Goal: Task Accomplishment & Management: Complete application form

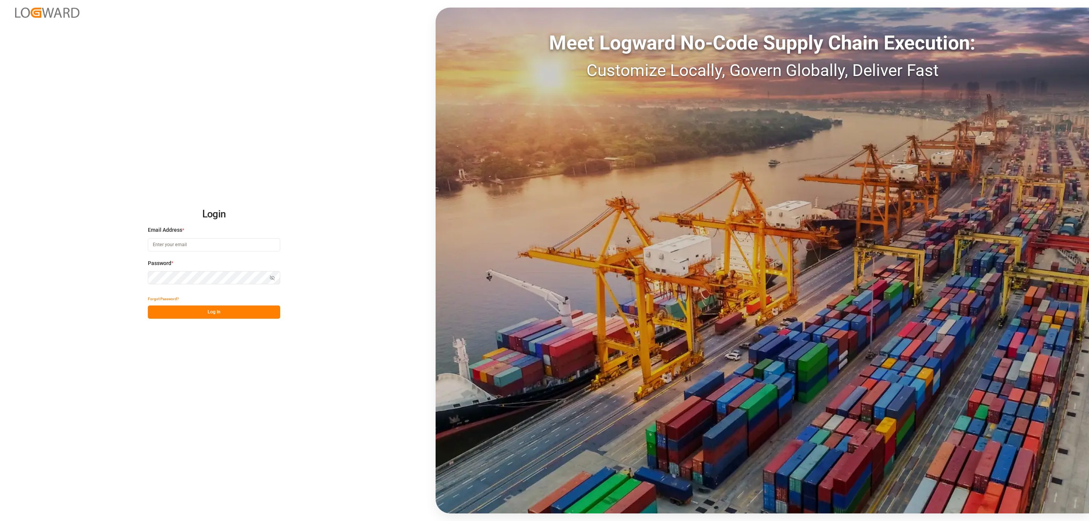
type input "daniel.sokolyk@jamindustries.com"
click at [258, 315] on button "Log In" at bounding box center [214, 311] width 132 height 13
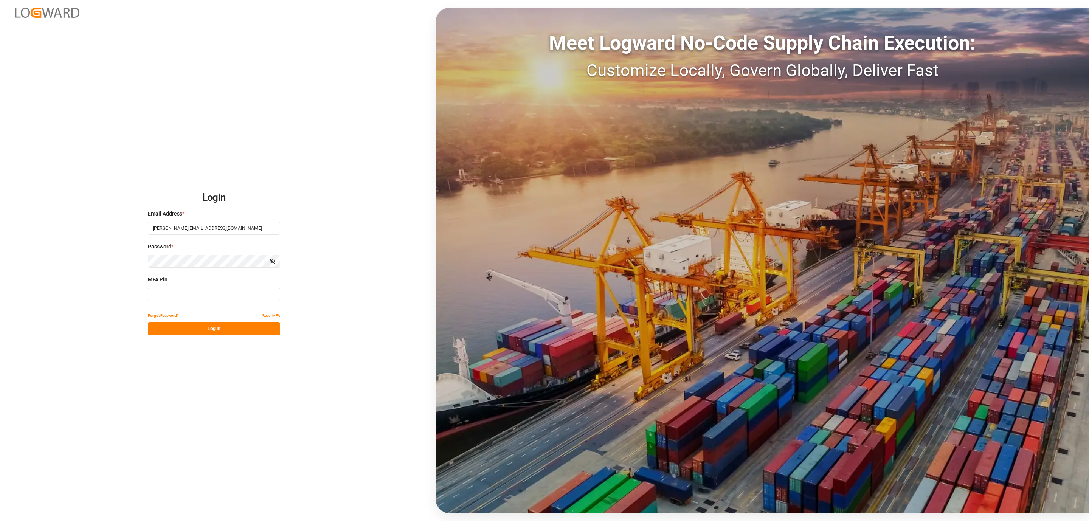
click at [197, 290] on input at bounding box center [214, 294] width 132 height 13
type input "443993"
click at [209, 332] on button "Log In" at bounding box center [214, 328] width 132 height 13
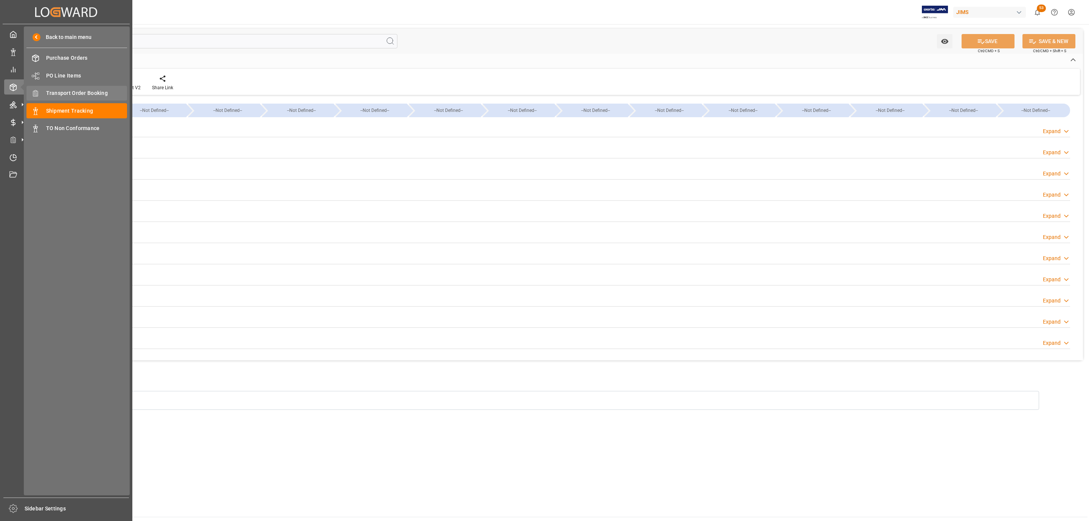
click at [111, 88] on div "Transport Order Booking Transport Order Booking" at bounding box center [76, 93] width 101 height 15
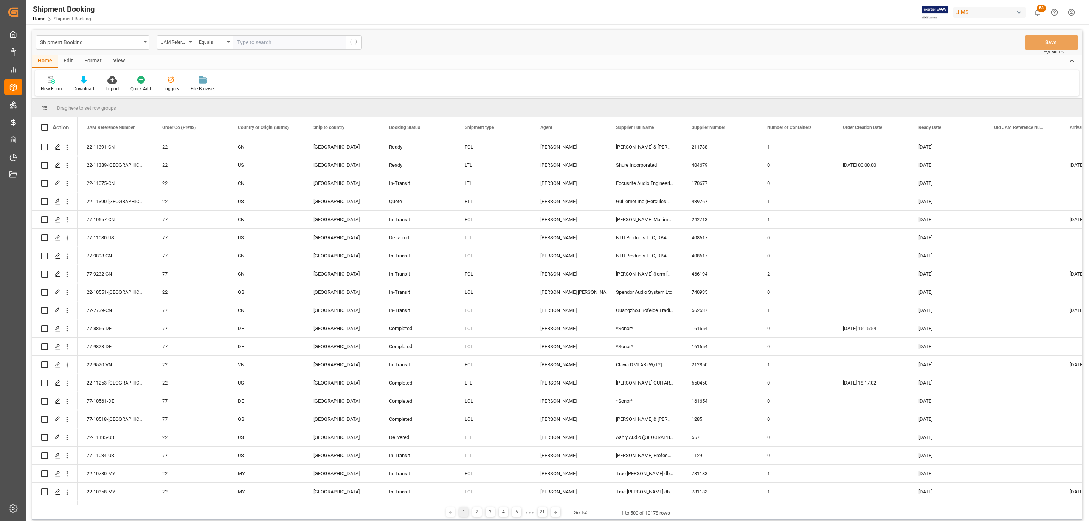
click at [51, 79] on icon at bounding box center [52, 80] width 8 height 8
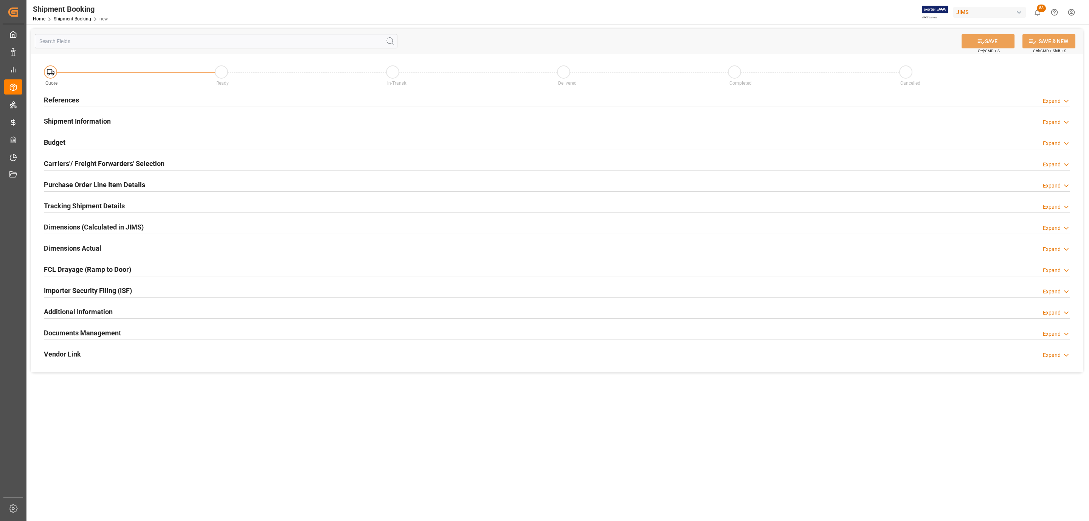
click at [70, 166] on h2 "Carriers'/ Freight Forwarders' Selection" at bounding box center [104, 163] width 121 height 10
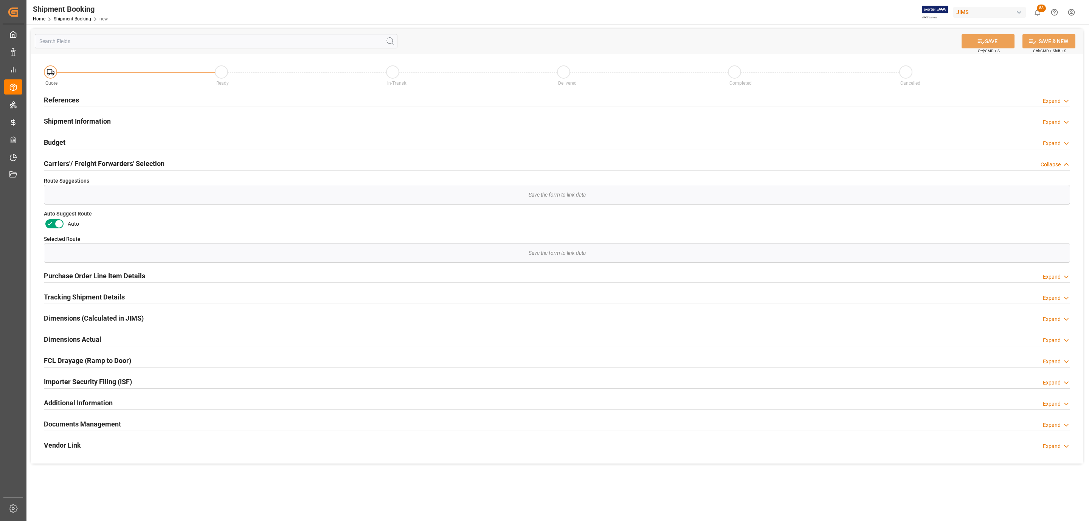
click at [59, 97] on h2 "References" at bounding box center [61, 100] width 35 height 10
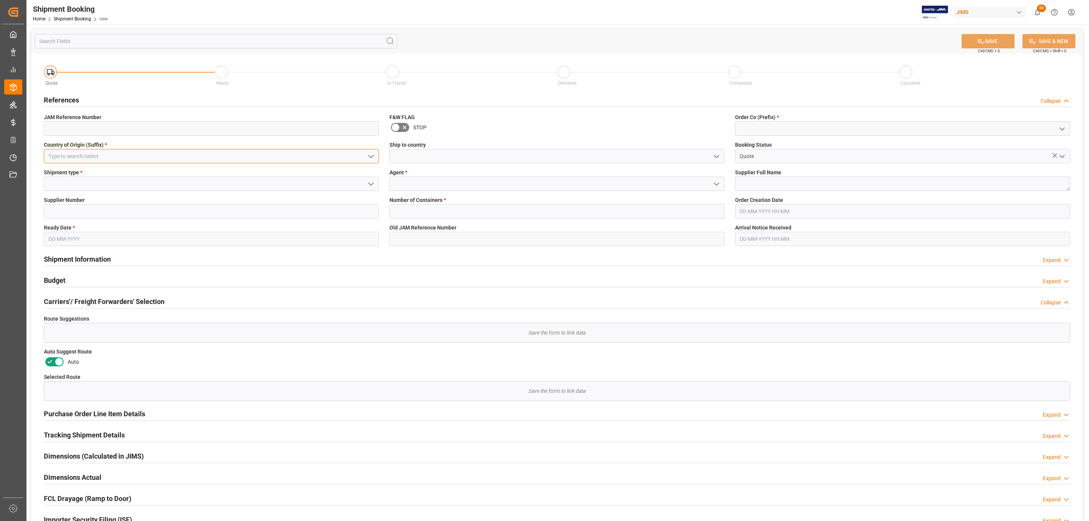
click at [75, 154] on input at bounding box center [211, 156] width 335 height 14
click at [69, 168] on div "BE" at bounding box center [211, 172] width 334 height 17
type input "BE"
click at [61, 183] on input at bounding box center [211, 184] width 335 height 14
click at [370, 181] on icon "open menu" at bounding box center [370, 184] width 9 height 9
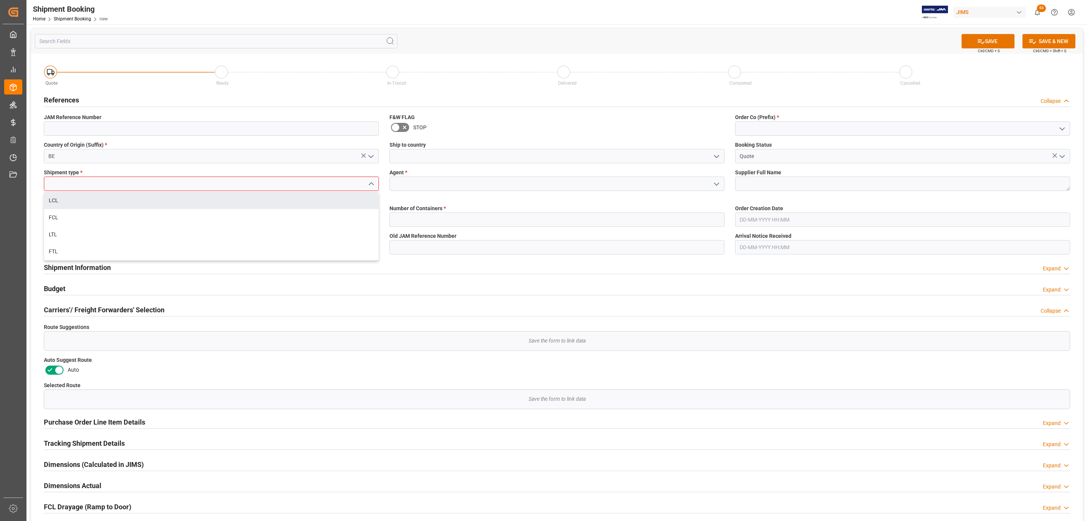
click at [119, 201] on div "LCL" at bounding box center [211, 200] width 334 height 17
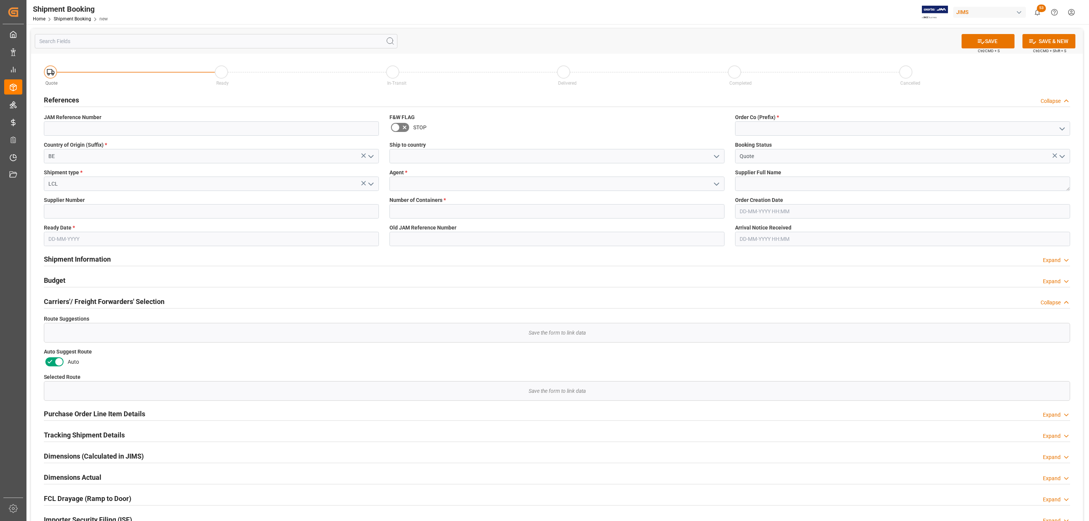
click at [371, 181] on icon "open menu" at bounding box center [370, 184] width 9 height 9
click at [51, 231] on div "LTL" at bounding box center [211, 234] width 334 height 17
type input "LTL"
click at [66, 211] on input at bounding box center [211, 211] width 335 height 14
click at [72, 236] on input "text" at bounding box center [211, 239] width 335 height 14
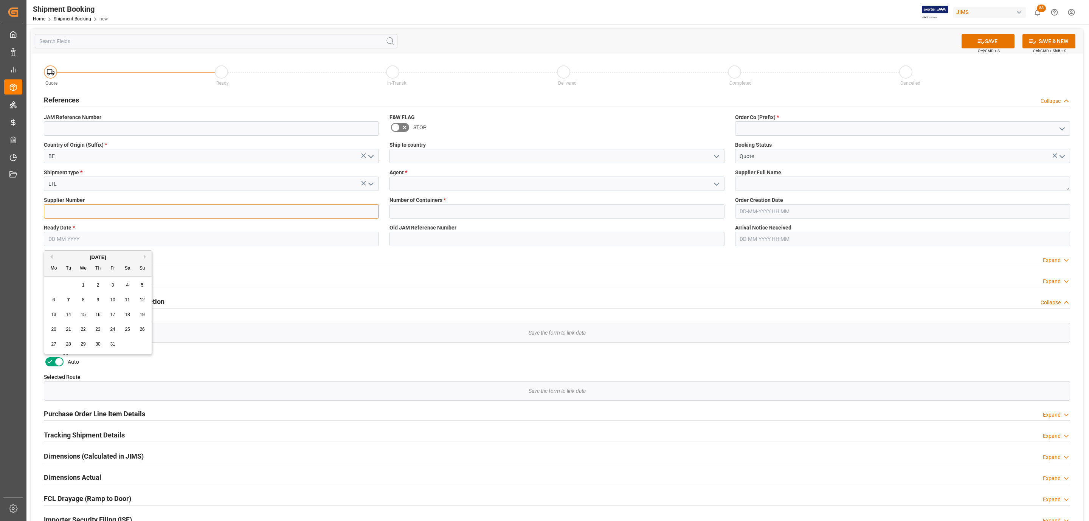
click at [70, 217] on input at bounding box center [211, 211] width 335 height 14
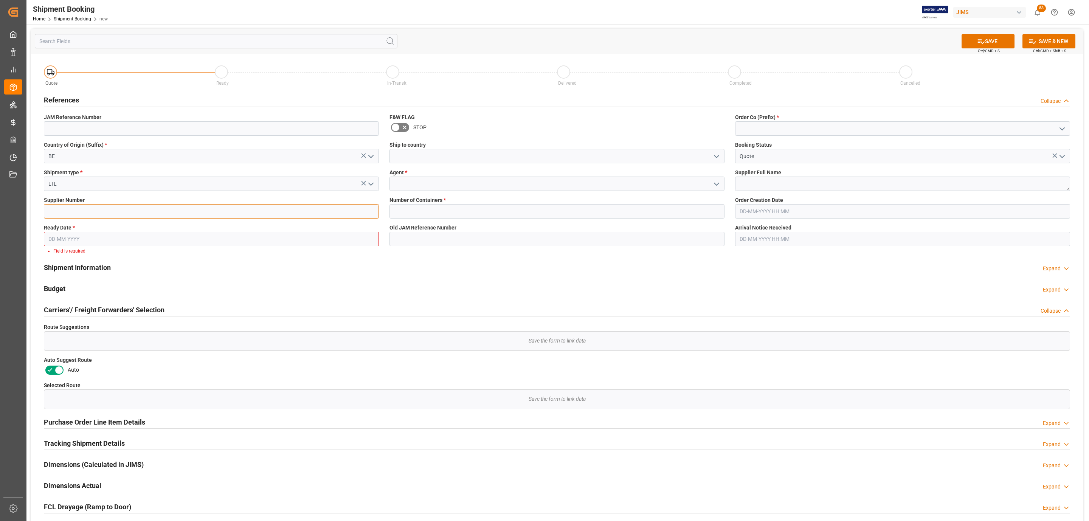
paste input "286046"
type input "286046"
click at [60, 234] on input "text" at bounding box center [211, 239] width 335 height 14
click at [67, 302] on span "7" at bounding box center [68, 299] width 3 height 5
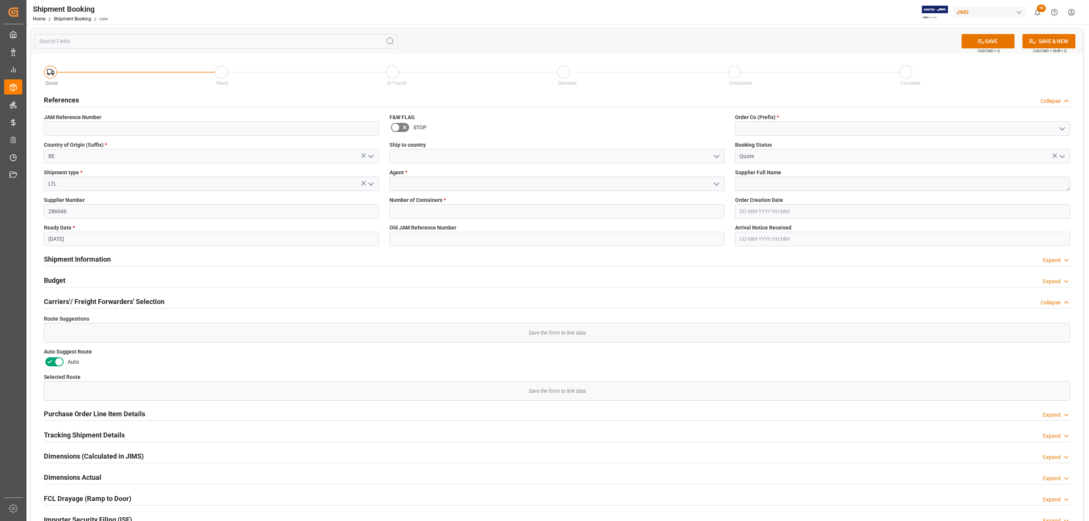
click at [85, 243] on input "[DATE]" at bounding box center [211, 239] width 335 height 14
click at [56, 316] on span "13" at bounding box center [53, 314] width 5 height 5
type input "[DATE]"
click at [706, 153] on input at bounding box center [556, 156] width 335 height 14
click at [715, 153] on icon "open menu" at bounding box center [716, 156] width 9 height 9
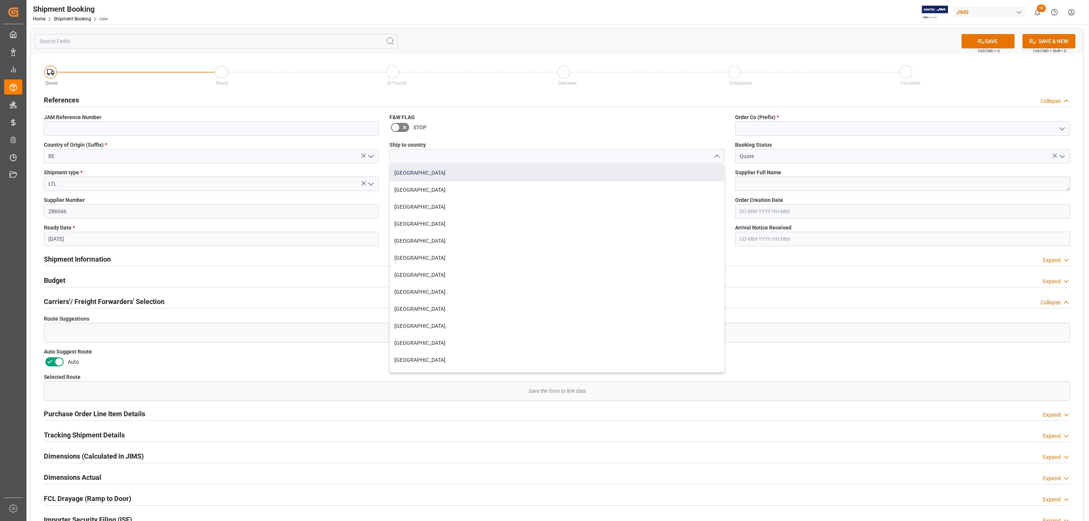
click at [407, 175] on div "[GEOGRAPHIC_DATA]" at bounding box center [557, 172] width 334 height 17
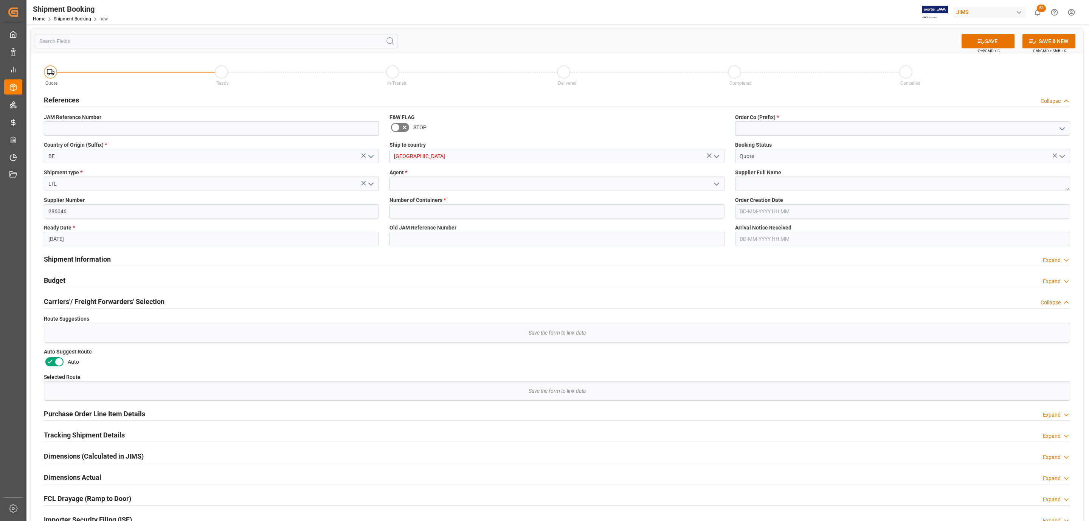
type input "[GEOGRAPHIC_DATA]"
click at [716, 182] on icon "open menu" at bounding box center [716, 184] width 9 height 9
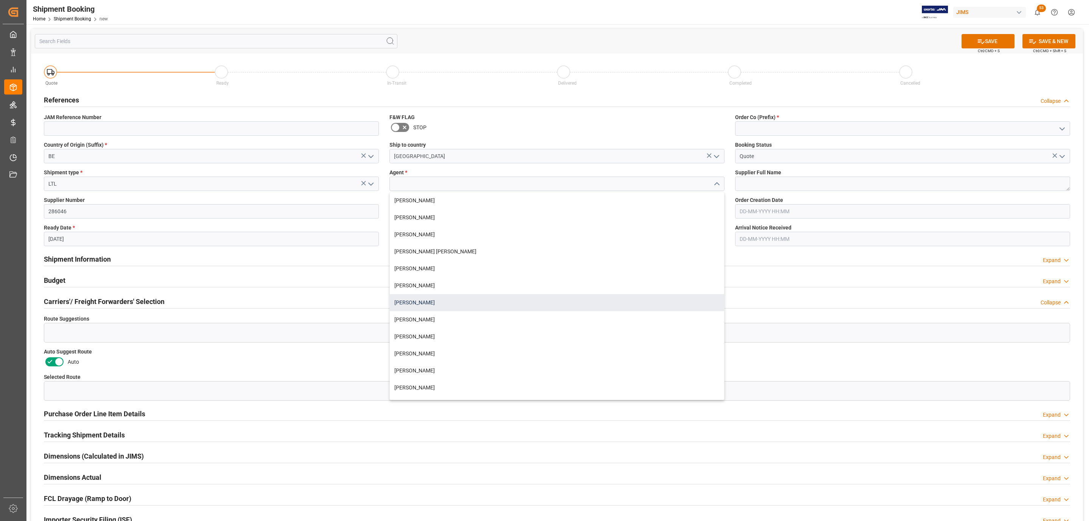
click at [429, 302] on div "[PERSON_NAME]" at bounding box center [557, 302] width 334 height 17
type input "[PERSON_NAME]"
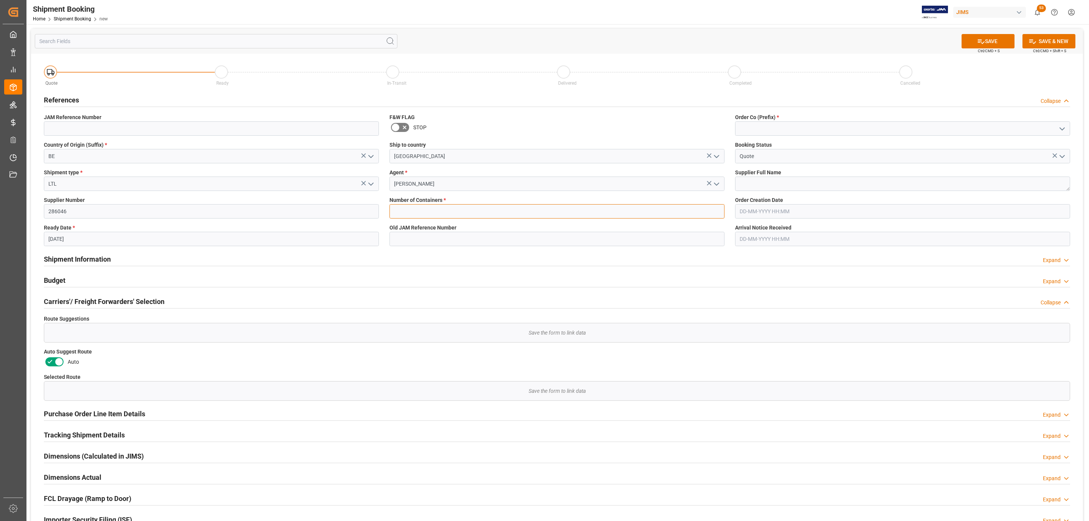
click at [413, 214] on input "text" at bounding box center [556, 211] width 335 height 14
type input "0"
click at [1061, 128] on icon "open menu" at bounding box center [1061, 128] width 9 height 9
click at [789, 167] on div "77" at bounding box center [902, 162] width 334 height 17
type input "77"
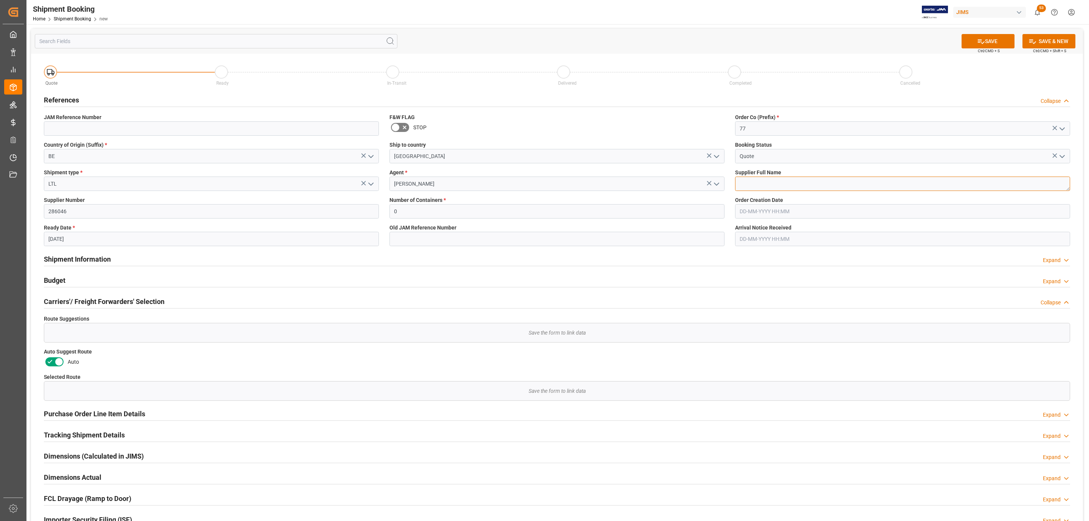
click at [774, 189] on textarea at bounding box center [902, 184] width 335 height 14
paste textarea "Chauvet [GEOGRAPHIC_DATA]"
type textarea "Chauvet [GEOGRAPHIC_DATA]"
click at [984, 39] on button "SAVE" at bounding box center [987, 41] width 53 height 14
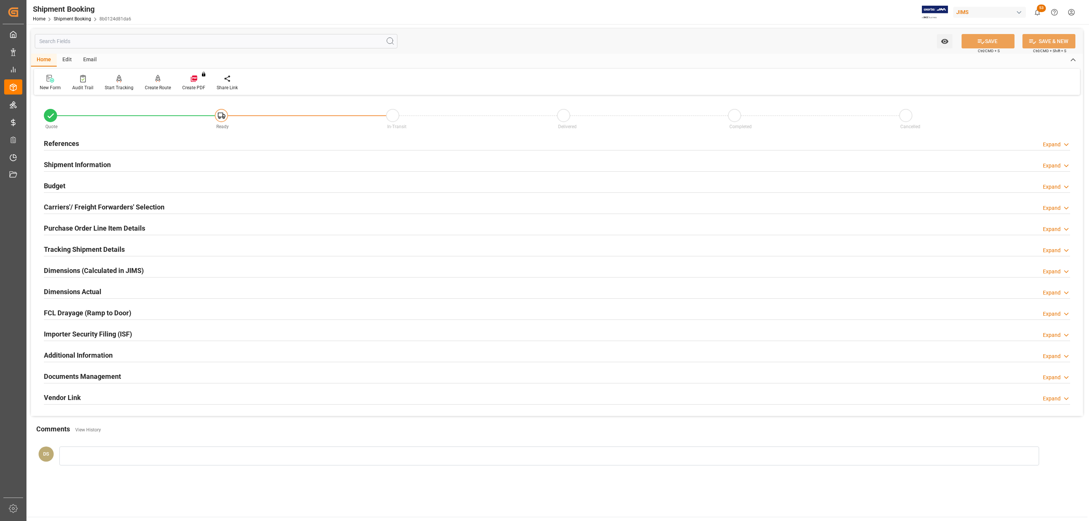
click at [101, 208] on h2 "Carriers'/ Freight Forwarders' Selection" at bounding box center [104, 207] width 121 height 10
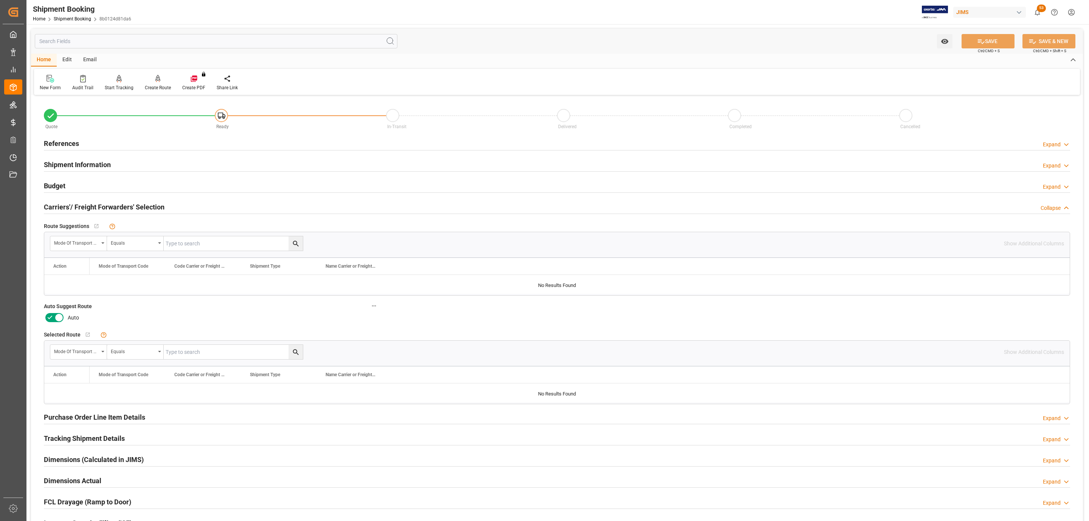
click at [59, 320] on icon at bounding box center [59, 318] width 4 height 4
click at [0, 0] on input "checkbox" at bounding box center [0, 0] width 0 height 0
click at [1009, 34] on button "SAVE" at bounding box center [987, 41] width 53 height 14
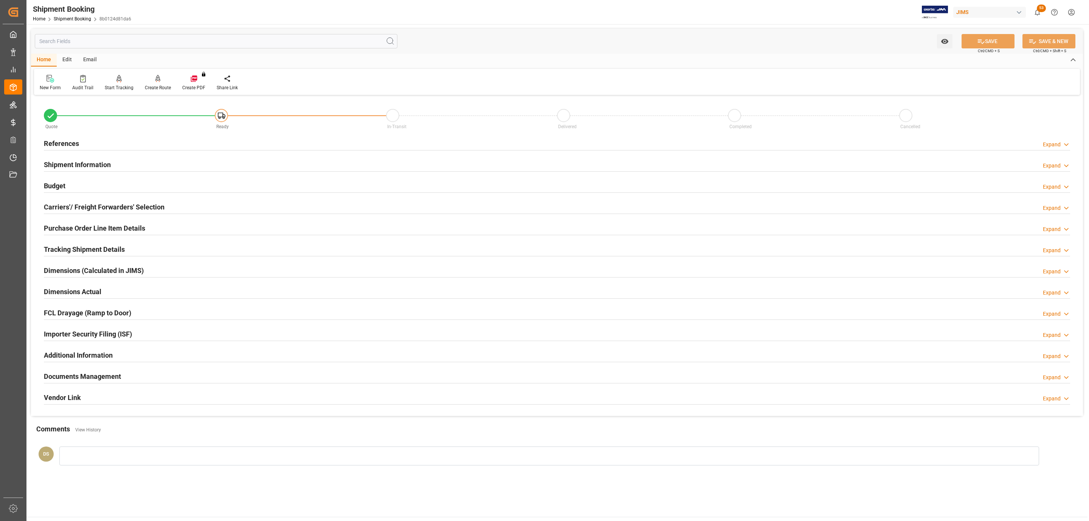
click at [66, 136] on div "References" at bounding box center [61, 143] width 35 height 14
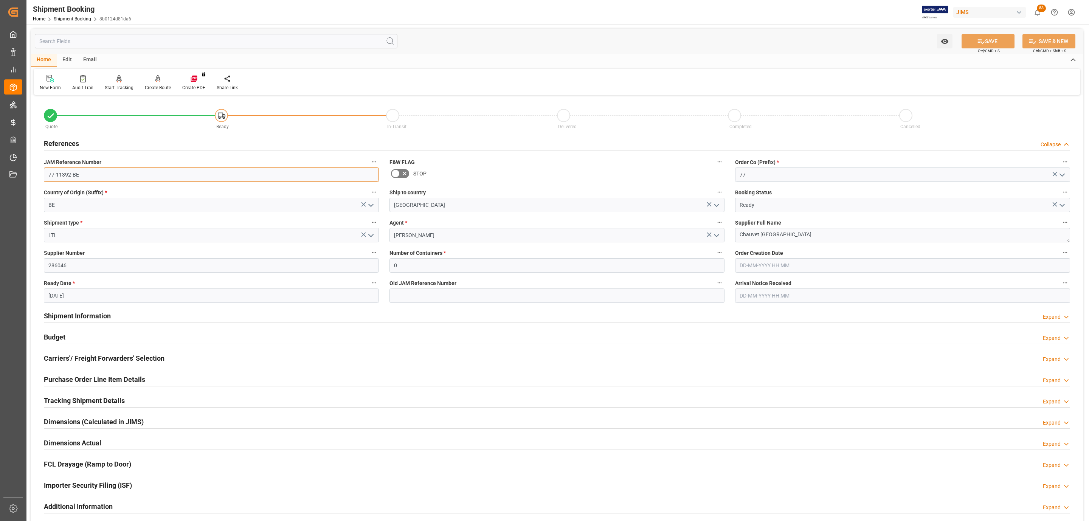
click at [83, 175] on input "77-11392-BE" at bounding box center [211, 174] width 335 height 14
click at [88, 313] on h2 "Shipment Information" at bounding box center [77, 316] width 67 height 10
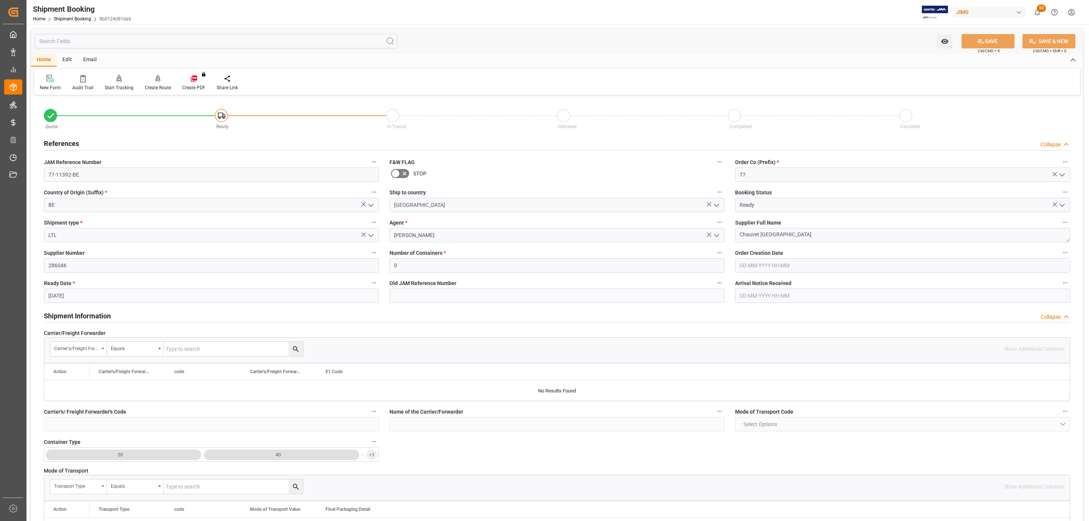
scroll to position [113, 0]
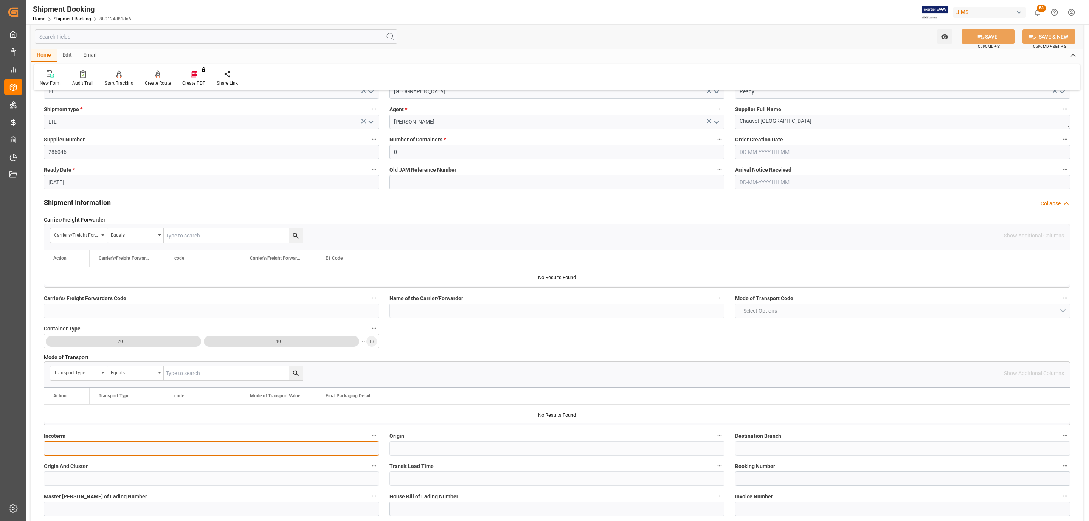
click at [59, 445] on input at bounding box center [211, 448] width 335 height 14
type input "EXW Deinze, Belgium"
drag, startPoint x: 104, startPoint y: 452, endPoint x: 26, endPoint y: 454, distance: 78.3
click at [26, 454] on div "Created by potrace 1.15, written by Peter Selinger 2001-2017 Created by potrace…" at bounding box center [544, 260] width 1089 height 521
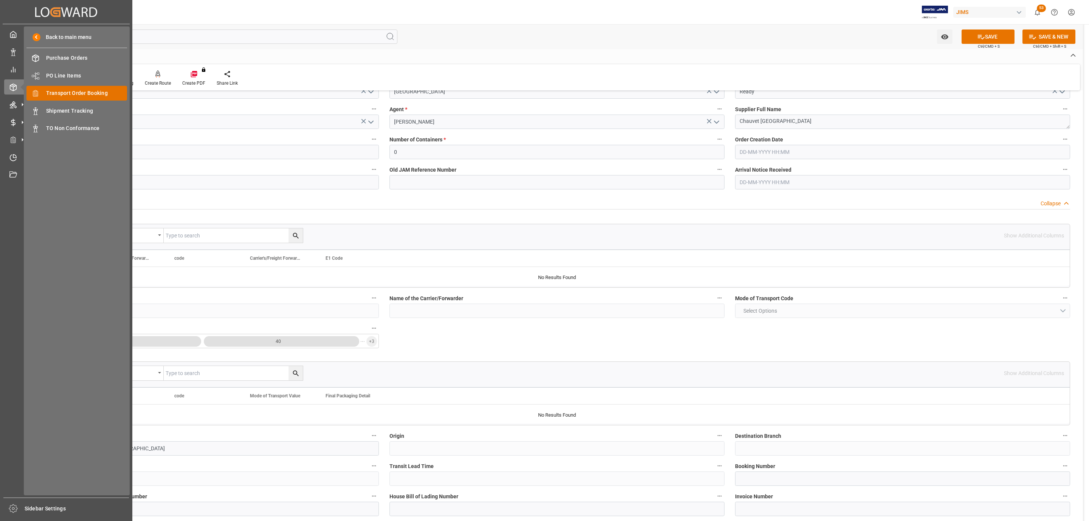
click at [102, 91] on span "Transport Order Booking" at bounding box center [86, 93] width 81 height 8
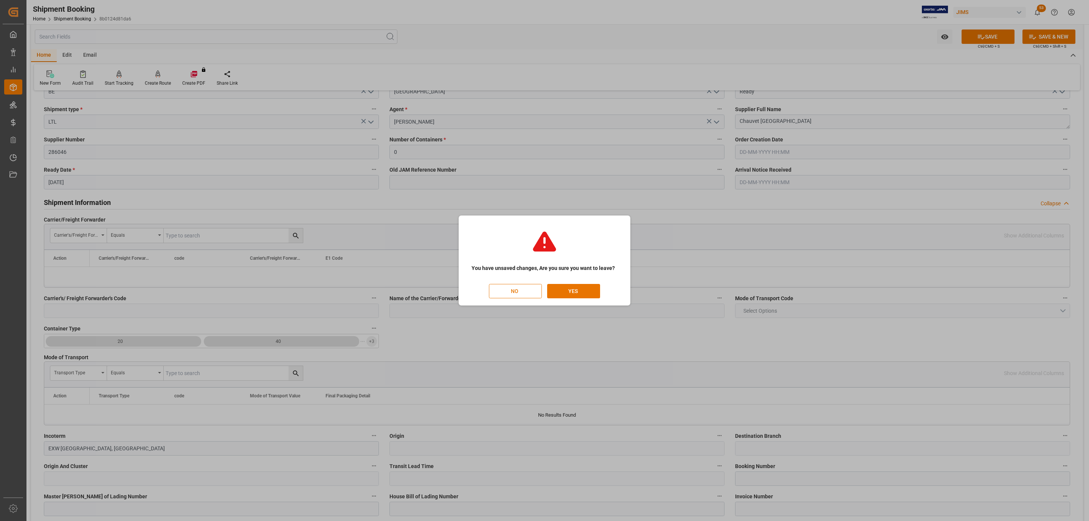
click at [526, 286] on button "NO" at bounding box center [515, 291] width 53 height 14
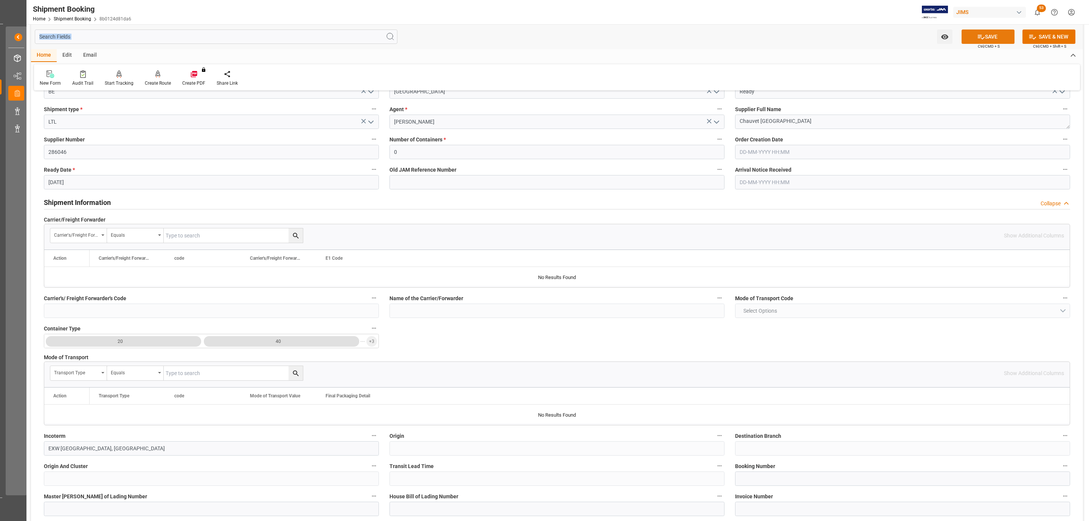
scroll to position [102, 0]
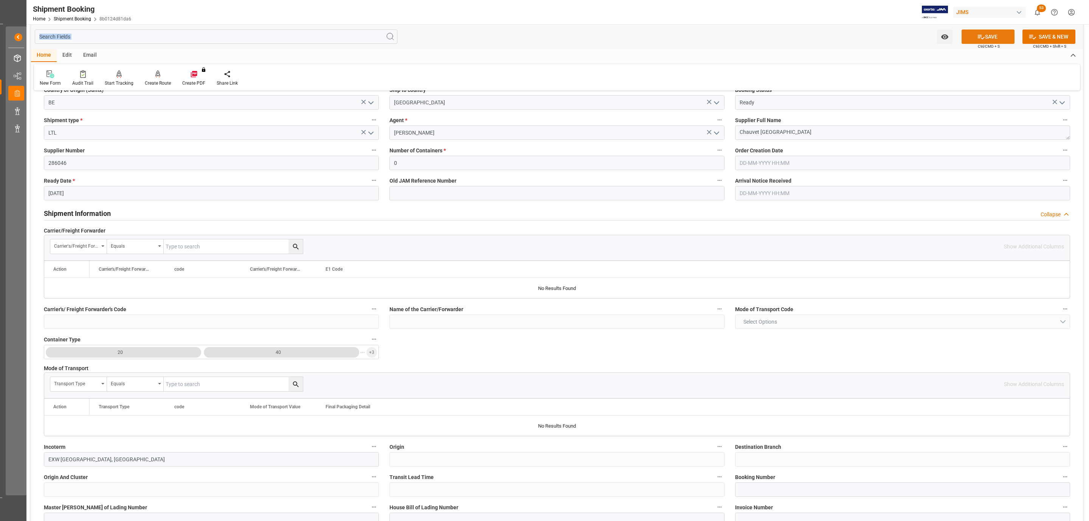
drag, startPoint x: 996, startPoint y: 19, endPoint x: 996, endPoint y: 36, distance: 17.0
click at [996, 36] on div "Shipment Booking Home Shipment Booking 8b0124d81da6 JIMS 53 Notifications Only …" at bounding box center [556, 260] width 1061 height 521
click at [996, 36] on button "SAVE" at bounding box center [987, 36] width 53 height 14
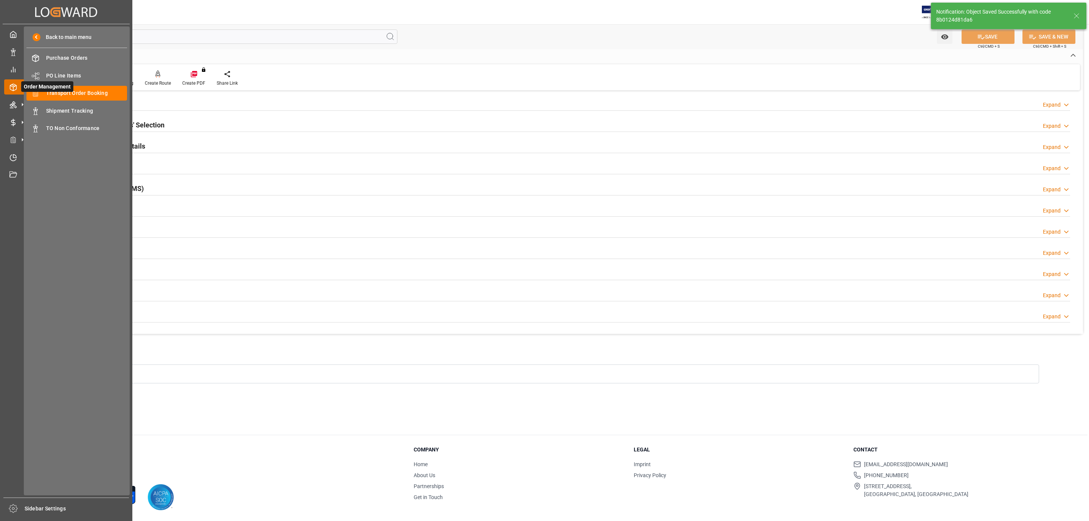
scroll to position [0, 0]
click at [87, 98] on div "Transport Order Booking Transport Order Booking" at bounding box center [76, 93] width 101 height 15
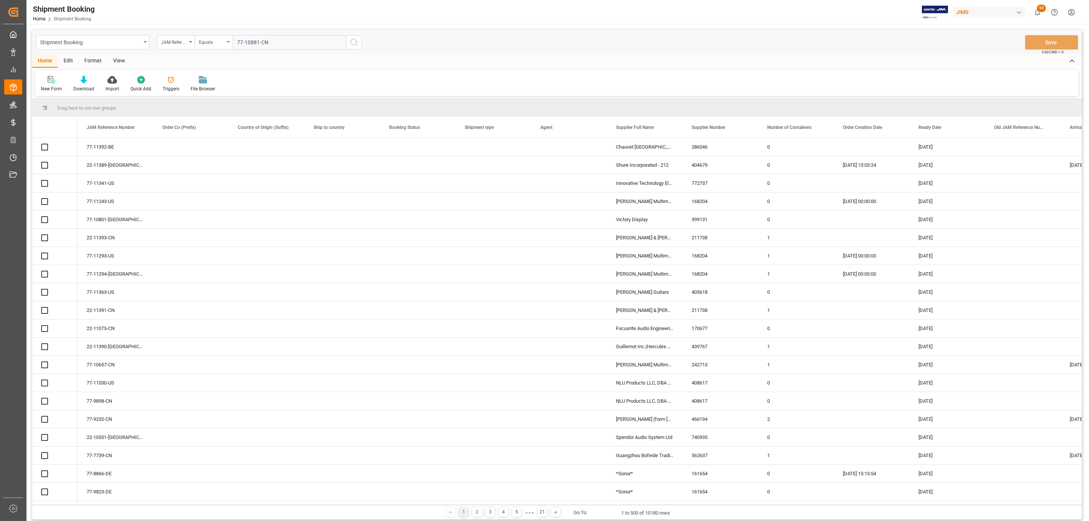
type input "77-10881-CN"
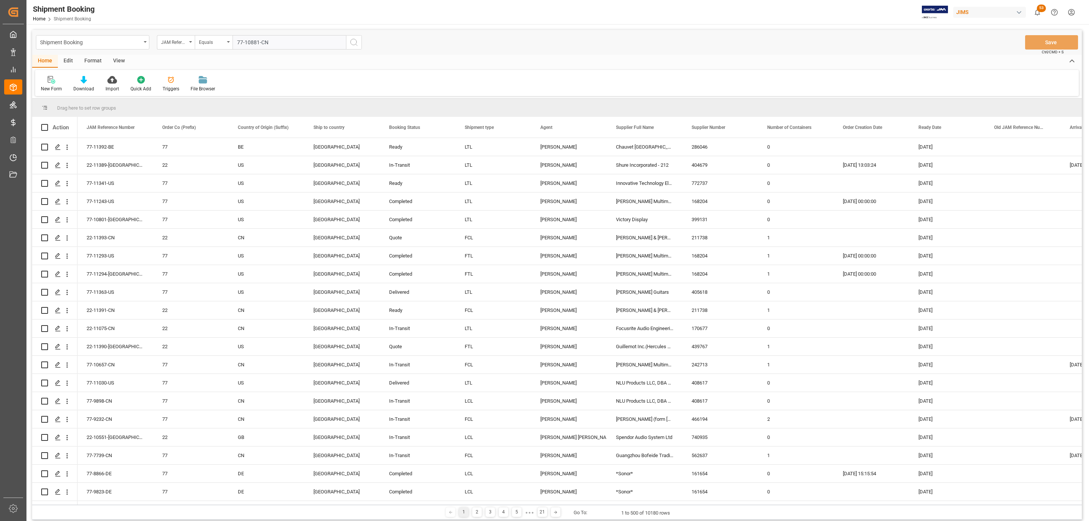
click at [355, 39] on circle "search button" at bounding box center [353, 42] width 6 height 6
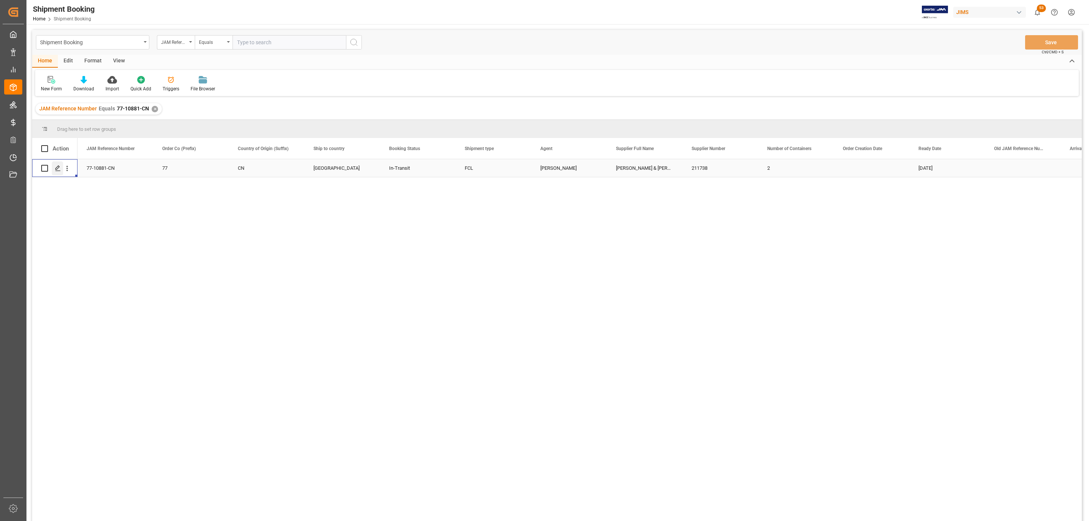
click at [56, 171] on icon "Press SPACE to select this row." at bounding box center [58, 168] width 6 height 6
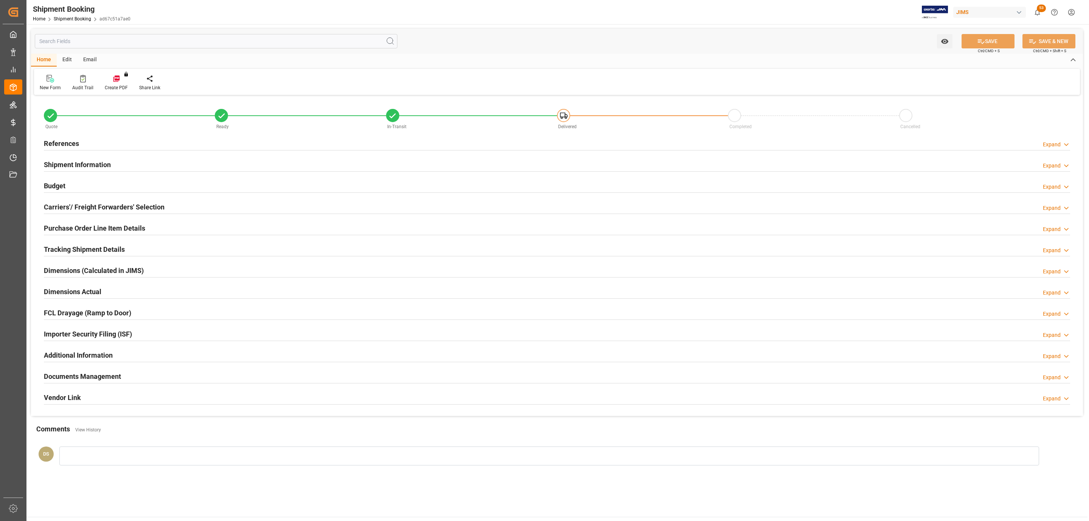
type input "39"
type input "1235.2855"
type input "22926.315"
type input "10000"
type input "556417.0788"
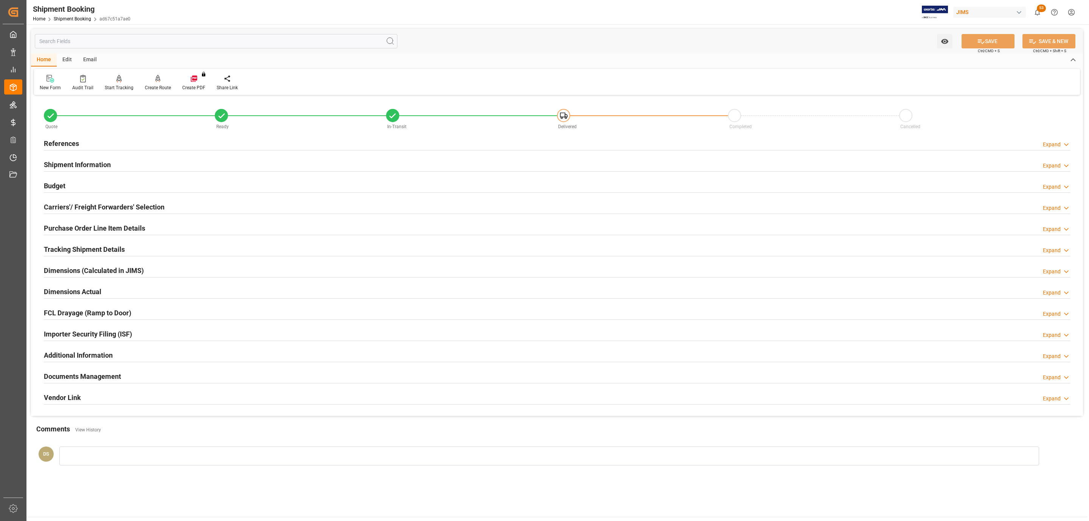
click at [185, 199] on div "Carriers'/ Freight Forwarders' Selection Expand" at bounding box center [557, 207] width 1037 height 21
click at [177, 200] on div "Carriers'/ Freight Forwarders' Selection Expand" at bounding box center [557, 206] width 1026 height 14
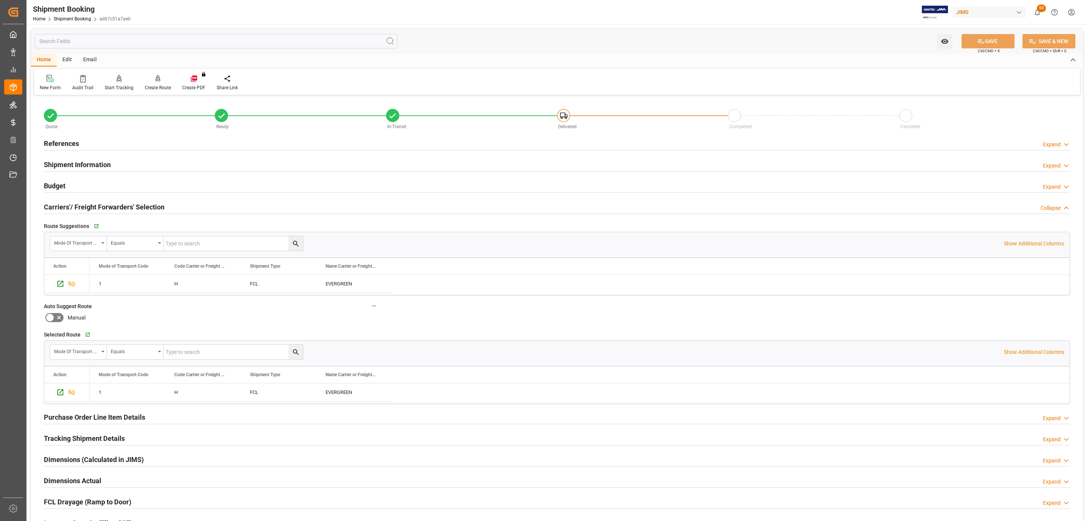
click at [80, 184] on div "Budget Expand" at bounding box center [557, 185] width 1026 height 14
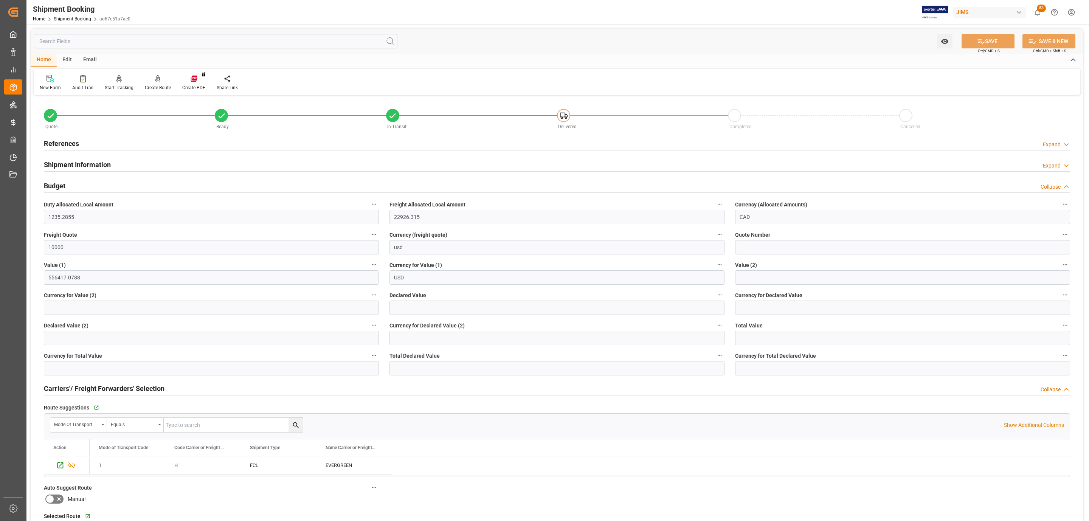
click at [74, 158] on div "Shipment Information" at bounding box center [77, 164] width 67 height 14
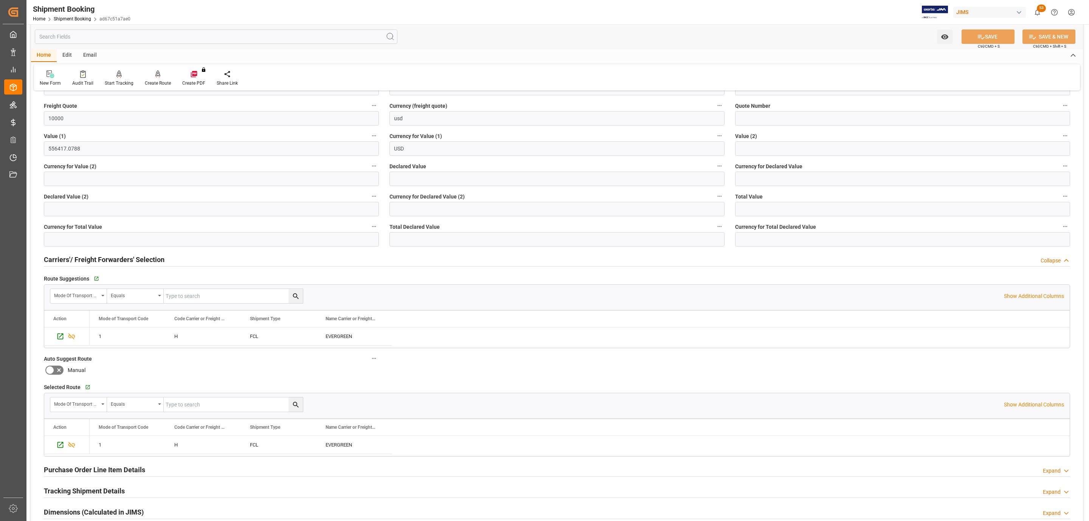
scroll to position [727, 0]
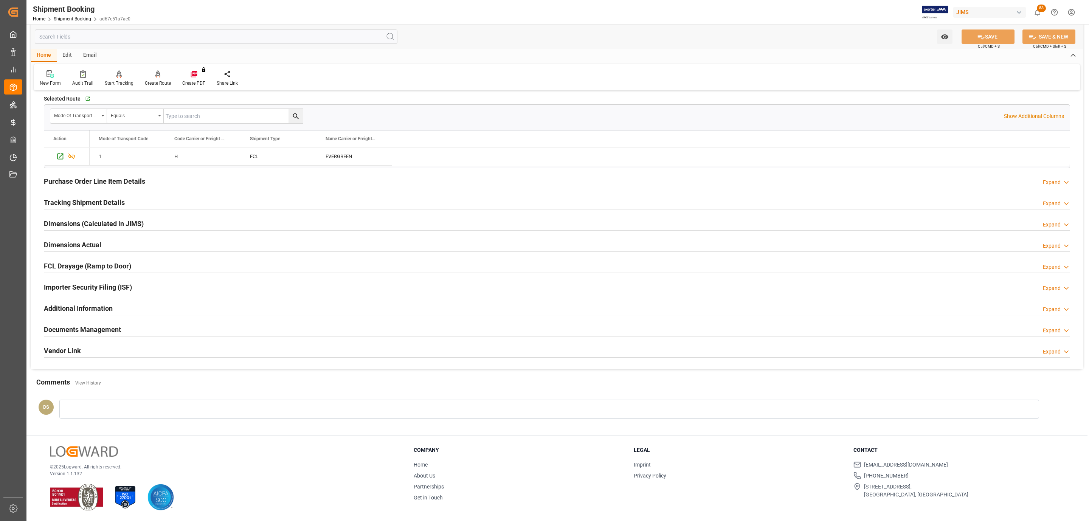
click at [97, 323] on div "Documents Management" at bounding box center [82, 329] width 77 height 14
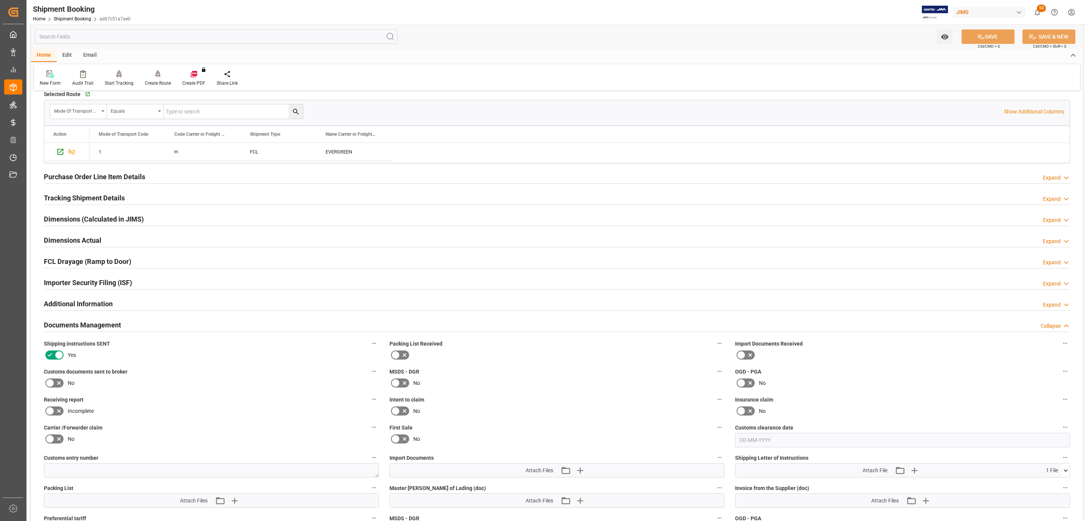
scroll to position [1011, 0]
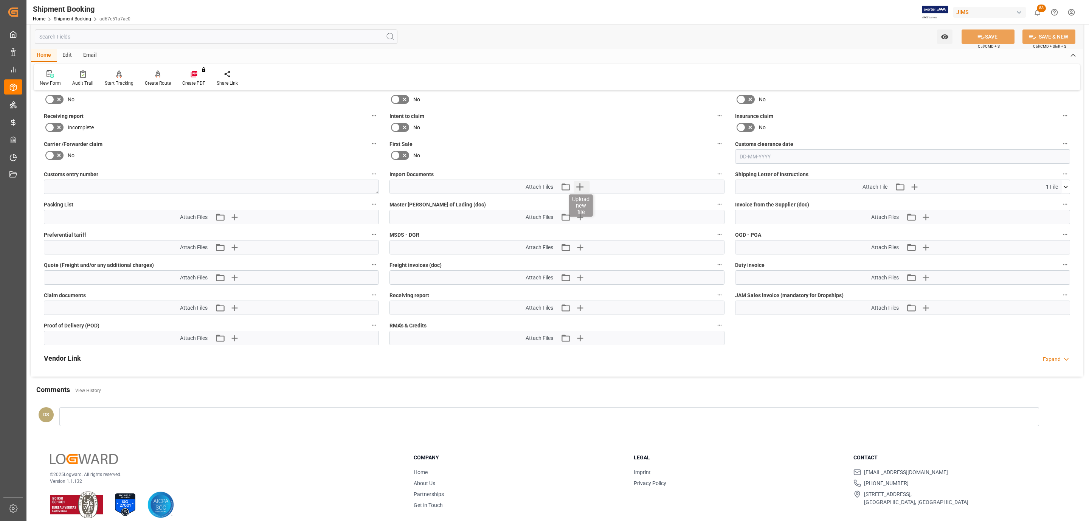
click at [583, 191] on icon "button" at bounding box center [580, 187] width 12 height 12
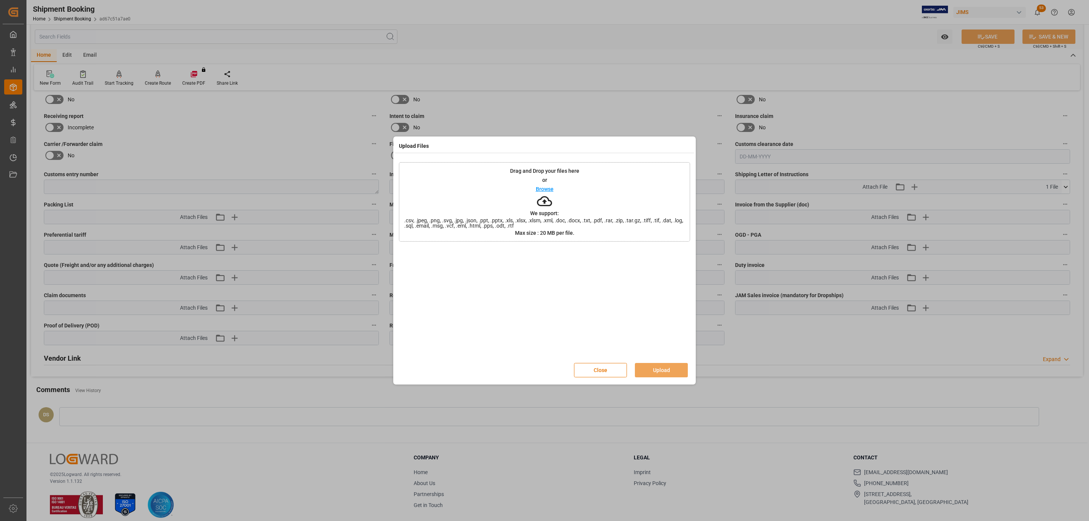
click at [520, 208] on div "Drag and Drop your files here or Browse We support: .csv, .jpeg, .png, .svg, .j…" at bounding box center [544, 201] width 291 height 79
click at [532, 193] on div "Drag and Drop your files here or Browse We support: .csv, .jpeg, .png, .svg, .j…" at bounding box center [544, 201] width 291 height 79
click at [677, 372] on button "Upload" at bounding box center [661, 370] width 53 height 14
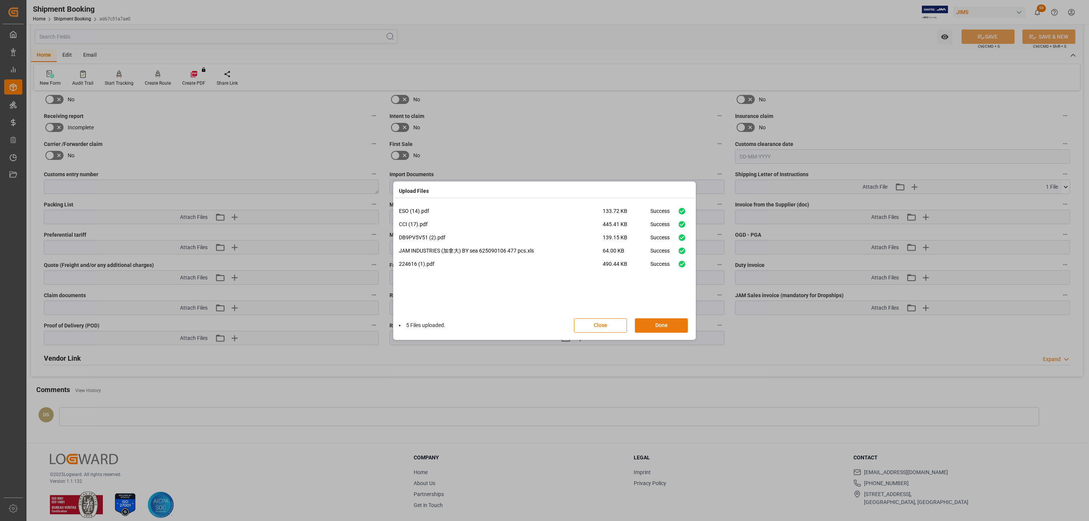
click at [654, 326] on button "Done" at bounding box center [661, 325] width 53 height 14
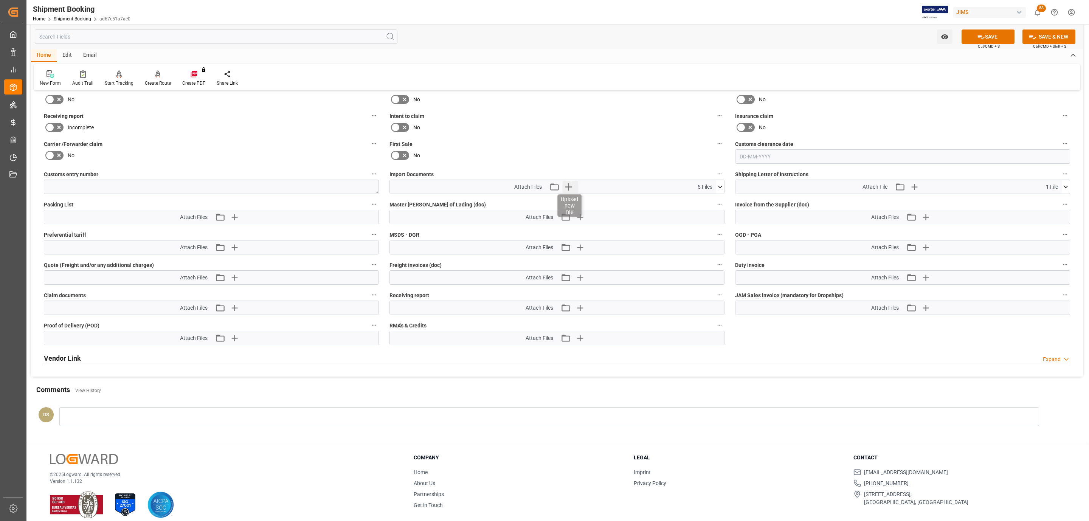
click at [571, 191] on icon "button" at bounding box center [569, 187] width 12 height 12
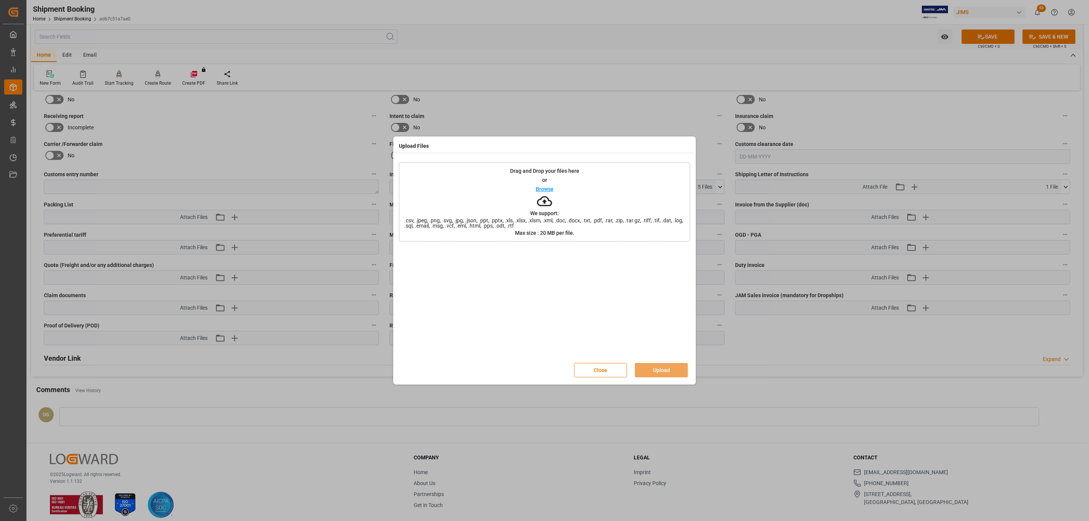
click at [565, 192] on div "Drag and Drop your files here or Browse We support: .csv, .jpeg, .png, .svg, .j…" at bounding box center [544, 201] width 291 height 79
click at [663, 371] on button "Upload" at bounding box center [661, 370] width 53 height 14
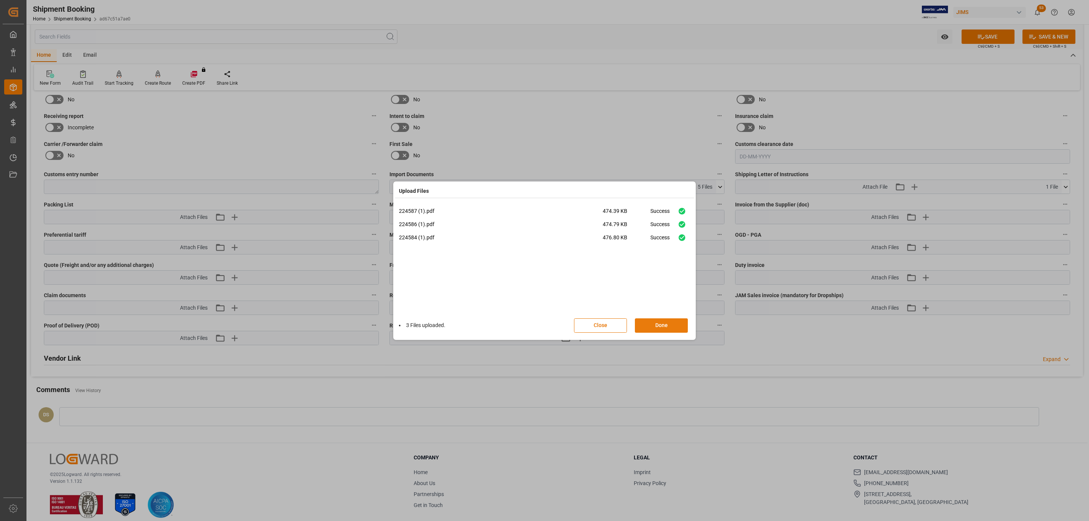
click at [644, 321] on button "Done" at bounding box center [661, 325] width 53 height 14
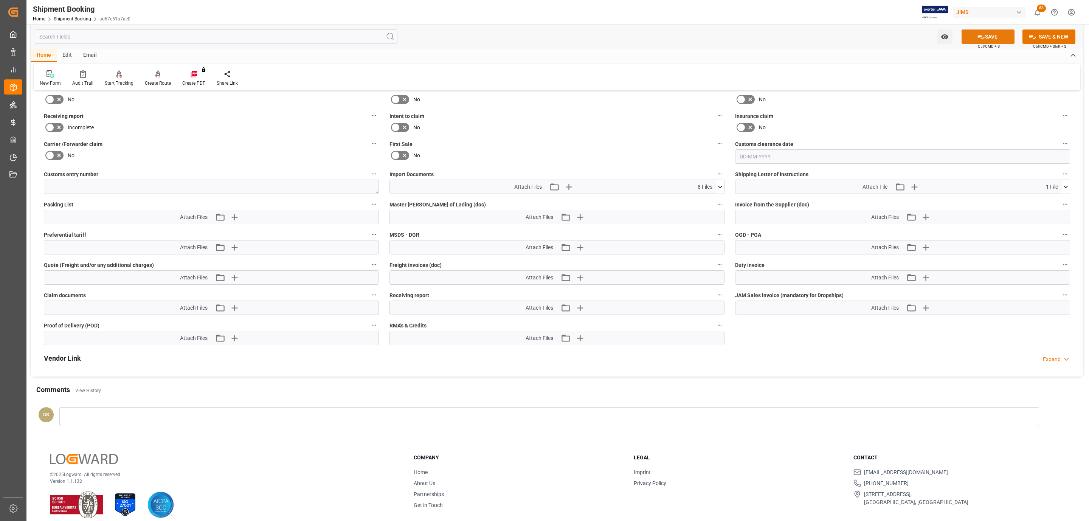
click at [969, 31] on button "SAVE" at bounding box center [987, 36] width 53 height 14
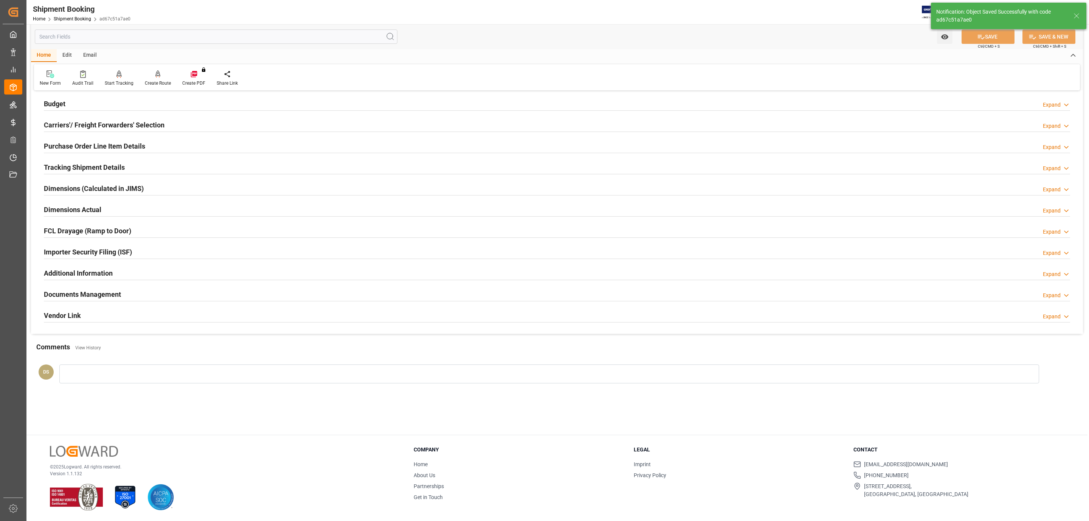
scroll to position [82, 0]
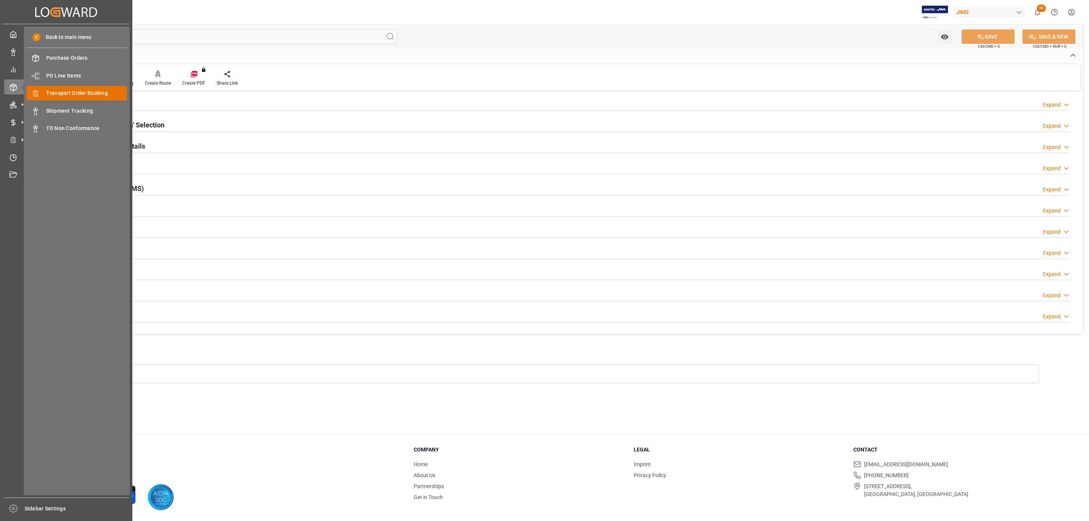
click at [86, 91] on span "Transport Order Booking" at bounding box center [86, 93] width 81 height 8
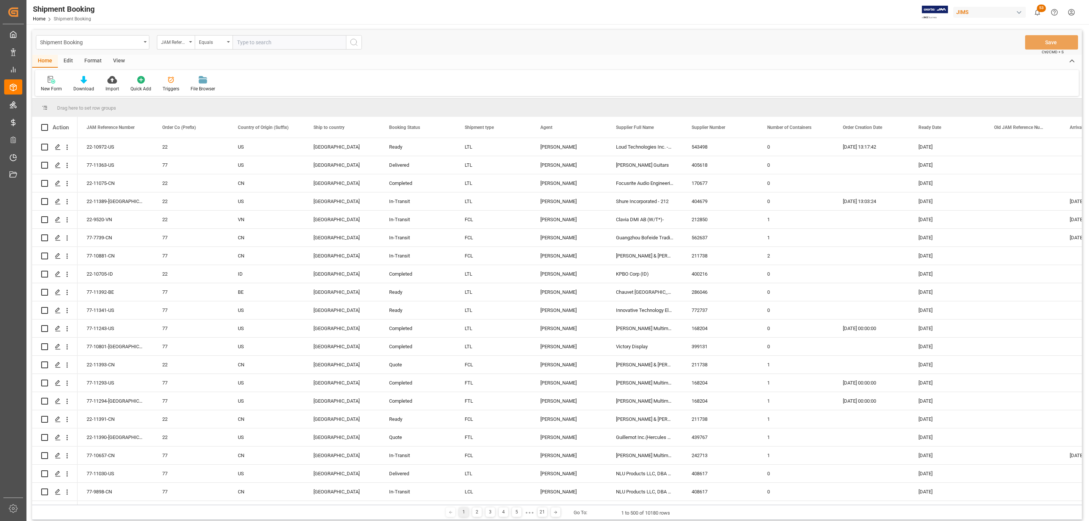
click at [286, 37] on input "text" at bounding box center [289, 42] width 113 height 14
paste input "77-10446-CN"
type input "77-10446-CN"
click at [358, 45] on button "search button" at bounding box center [354, 42] width 16 height 14
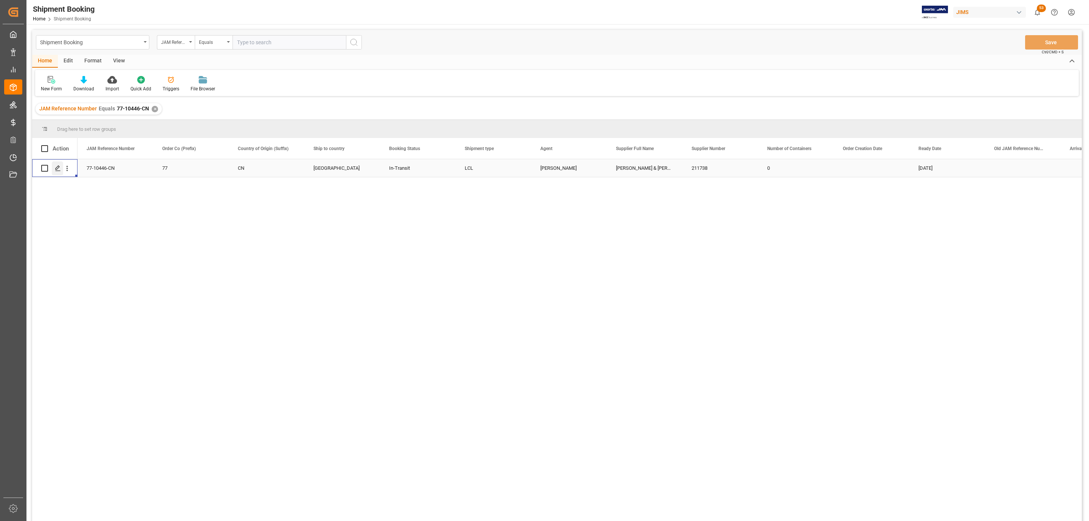
click at [58, 172] on div "Press SPACE to select this row." at bounding box center [57, 168] width 11 height 14
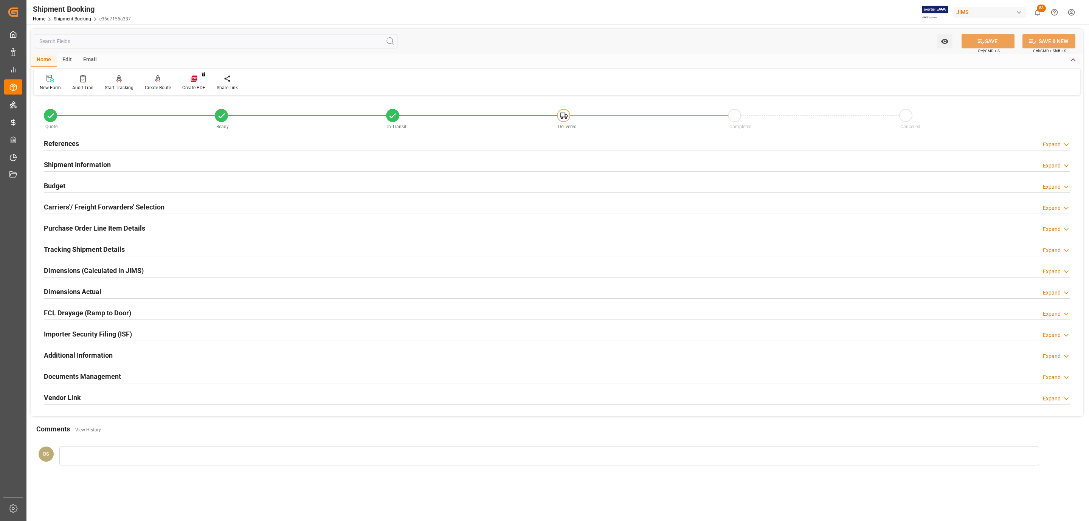
click at [85, 180] on div "Budget Expand" at bounding box center [557, 185] width 1026 height 14
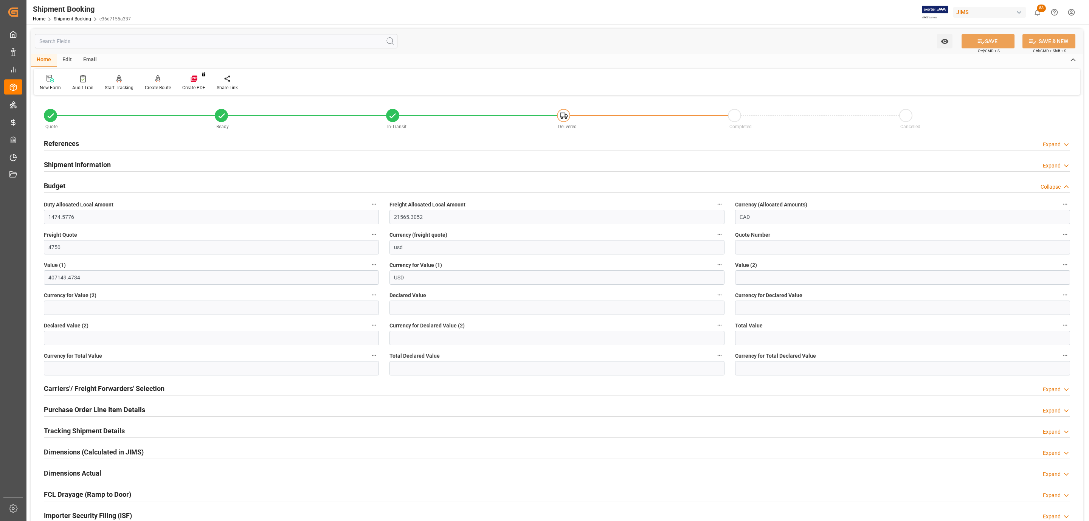
click at [85, 180] on div "Budget Collapse" at bounding box center [557, 185] width 1026 height 14
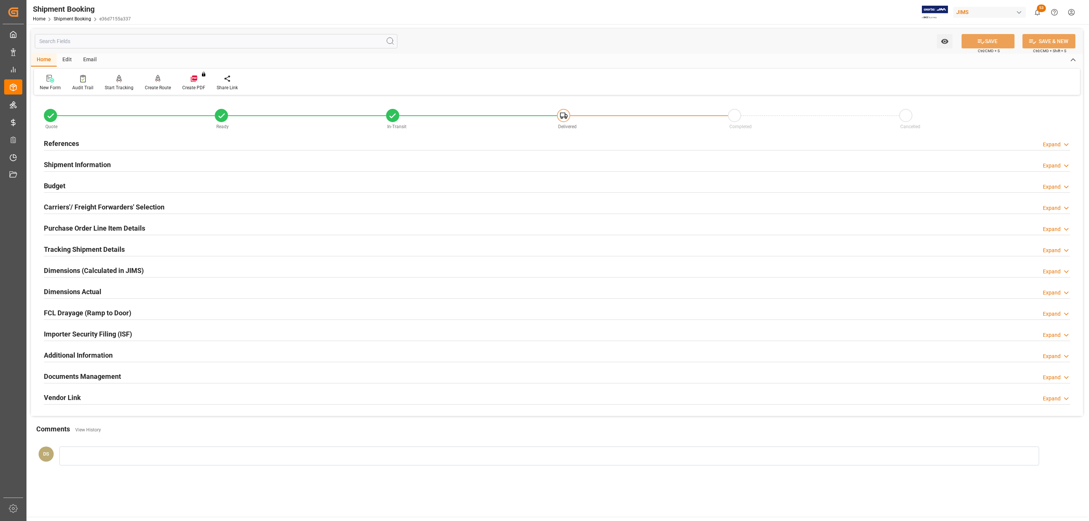
click at [99, 372] on div "Documents Management" at bounding box center [82, 376] width 77 height 14
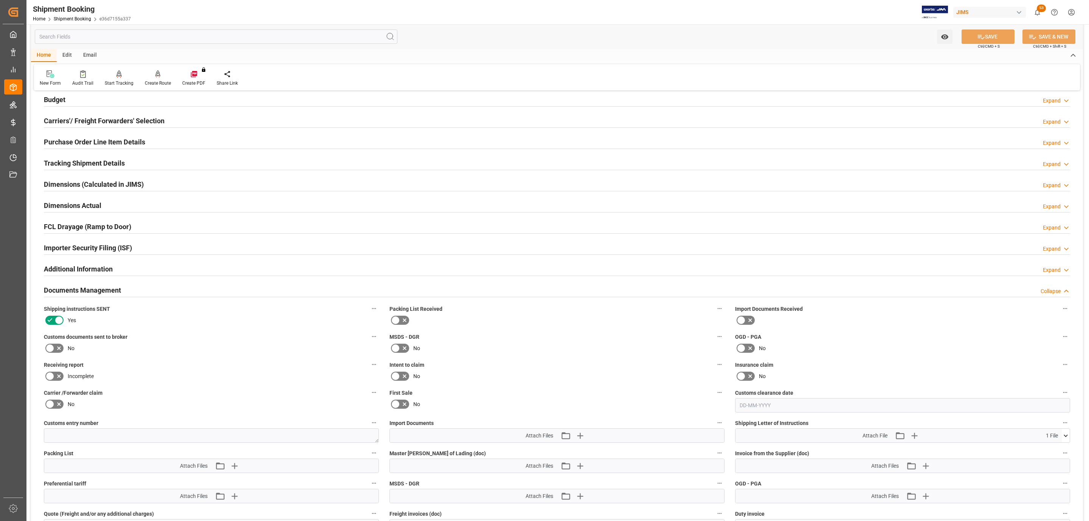
scroll to position [57, 0]
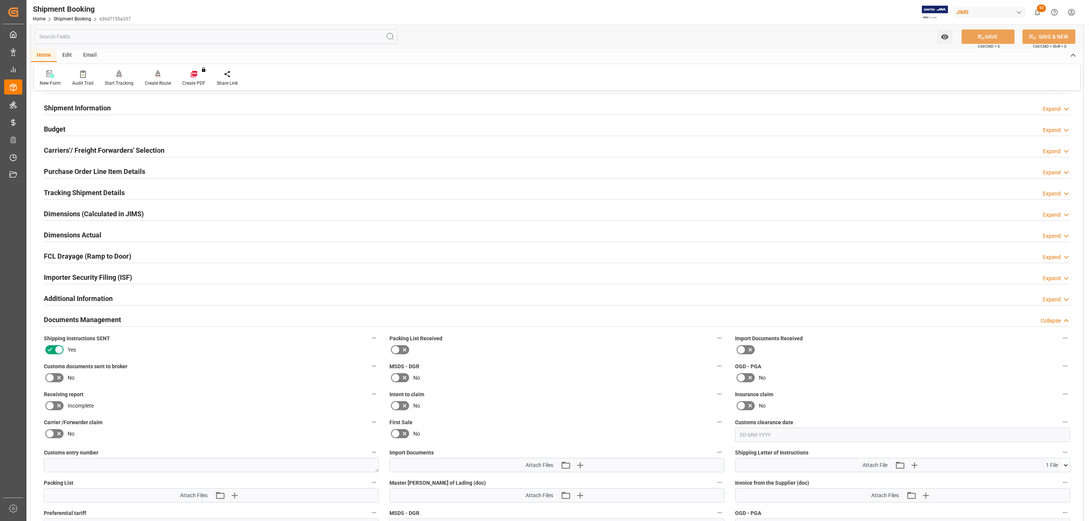
click at [79, 189] on h2 "Tracking Shipment Details" at bounding box center [84, 193] width 81 height 10
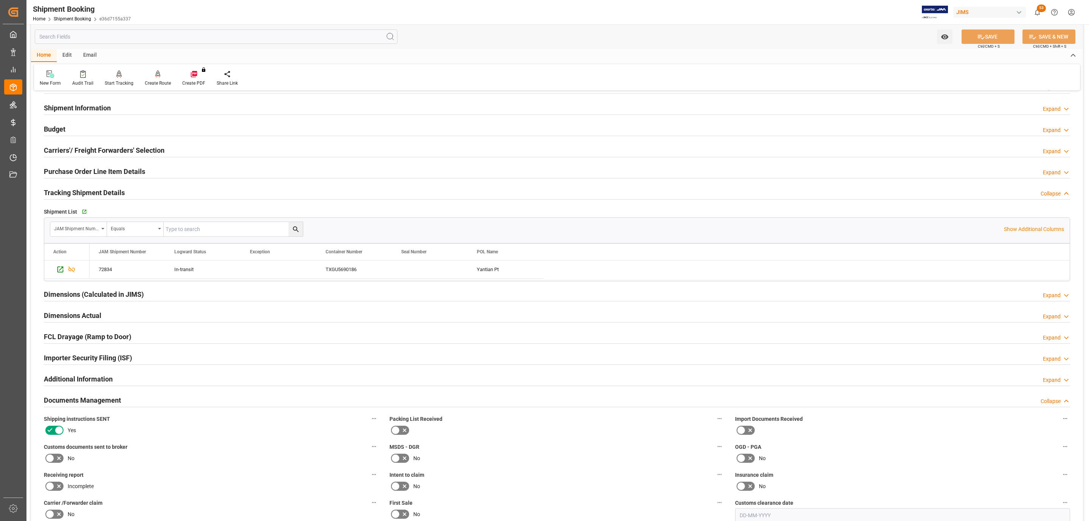
click at [77, 169] on h2 "Purchase Order Line Item Details" at bounding box center [94, 171] width 101 height 10
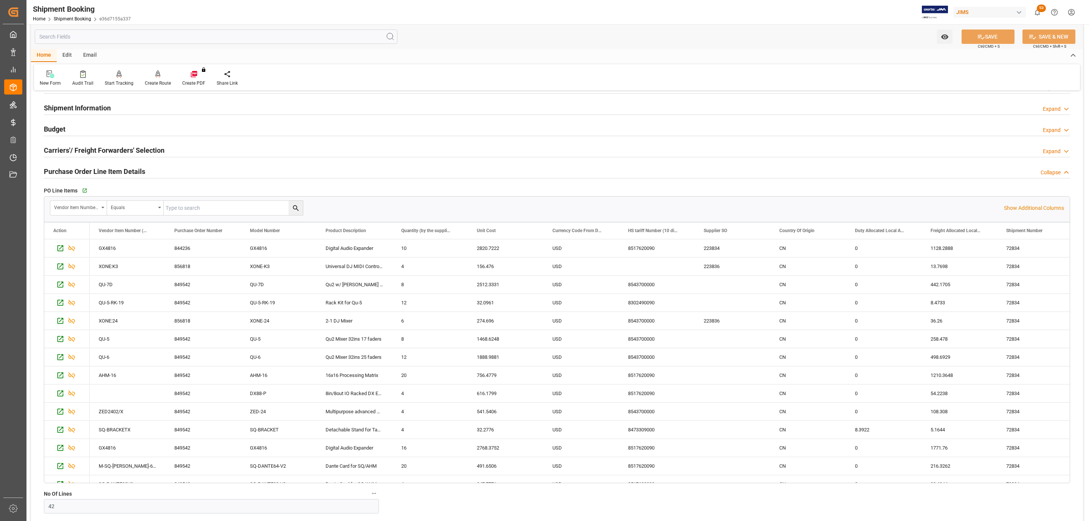
click at [76, 169] on h2 "Purchase Order Line Item Details" at bounding box center [94, 171] width 101 height 10
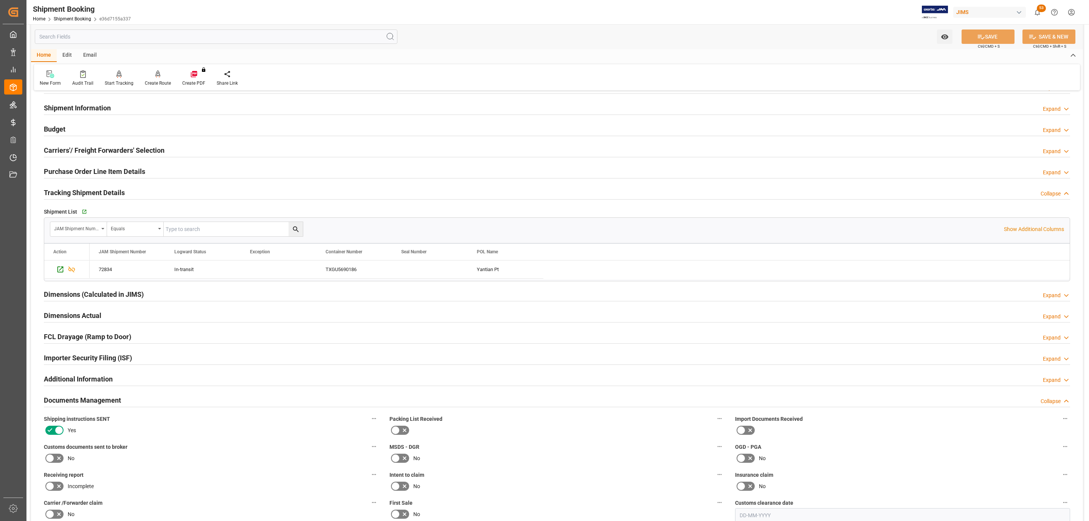
click at [76, 171] on h2 "Purchase Order Line Item Details" at bounding box center [94, 171] width 101 height 10
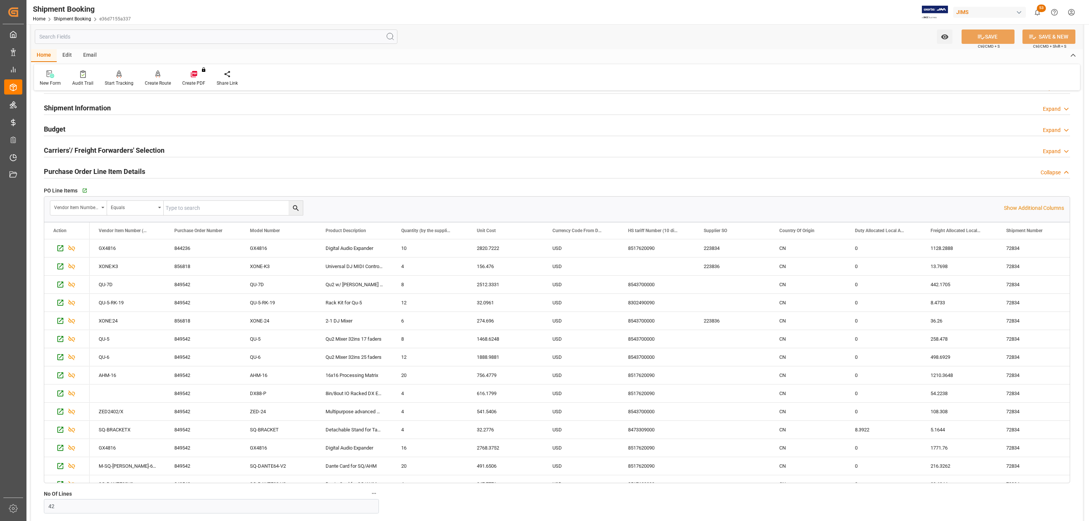
click at [76, 171] on h2 "Purchase Order Line Item Details" at bounding box center [94, 171] width 101 height 10
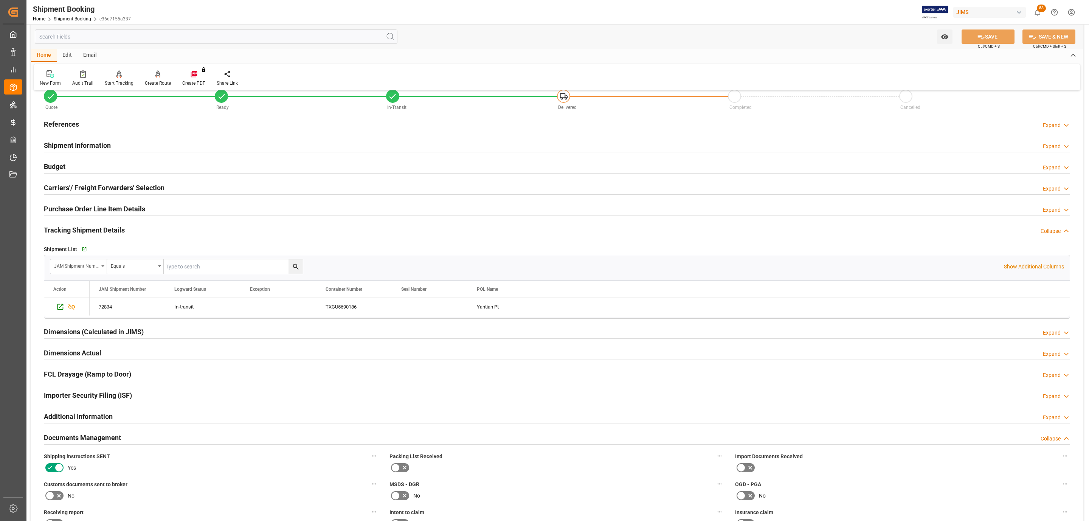
scroll to position [0, 0]
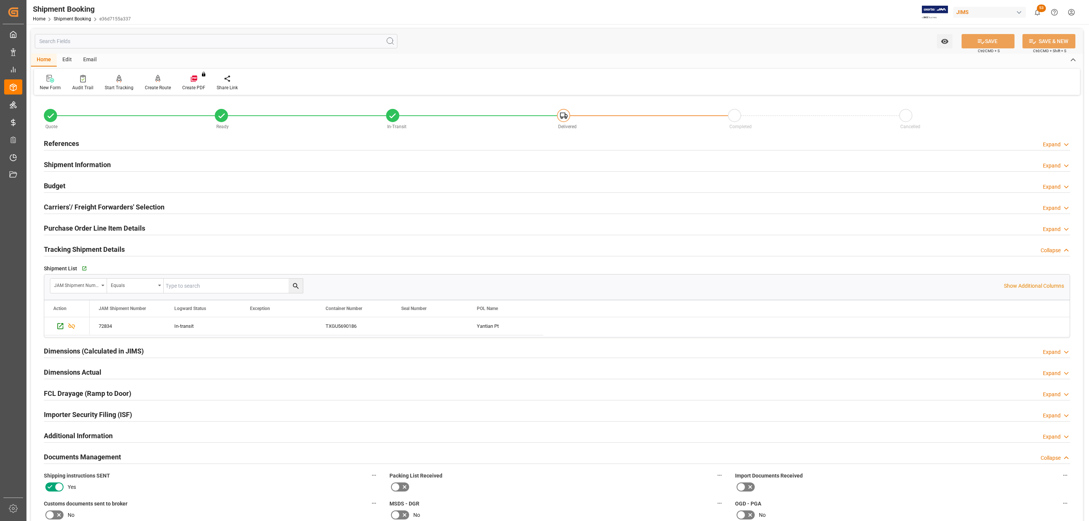
click at [79, 167] on h2 "Shipment Information" at bounding box center [77, 165] width 67 height 10
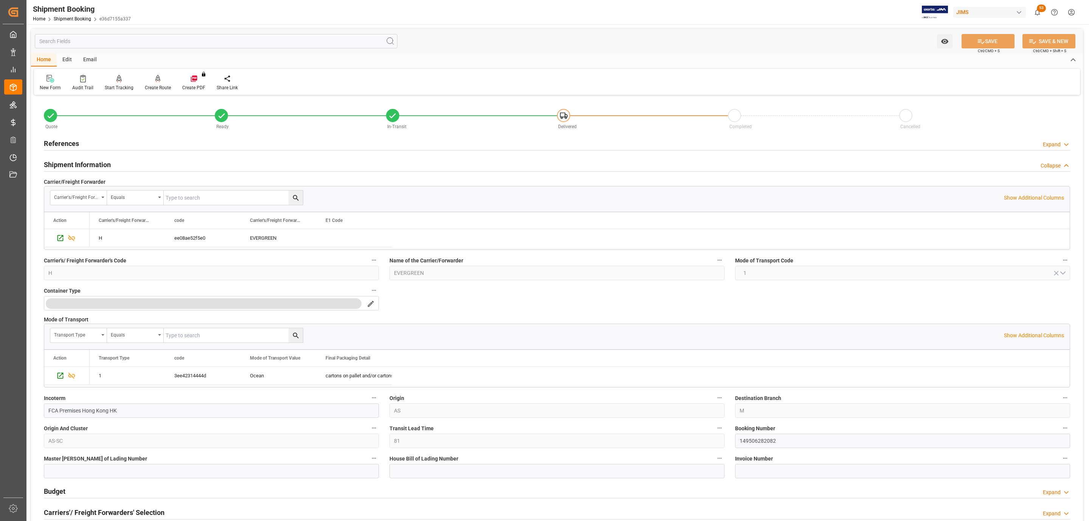
click at [74, 166] on h2 "Shipment Information" at bounding box center [77, 165] width 67 height 10
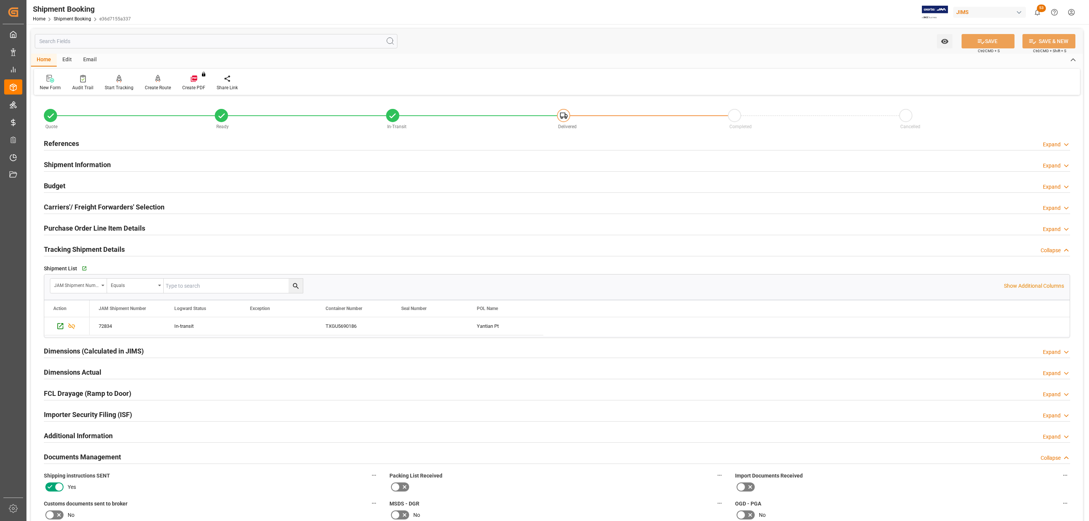
click at [62, 191] on h2 "Budget" at bounding box center [55, 186] width 22 height 10
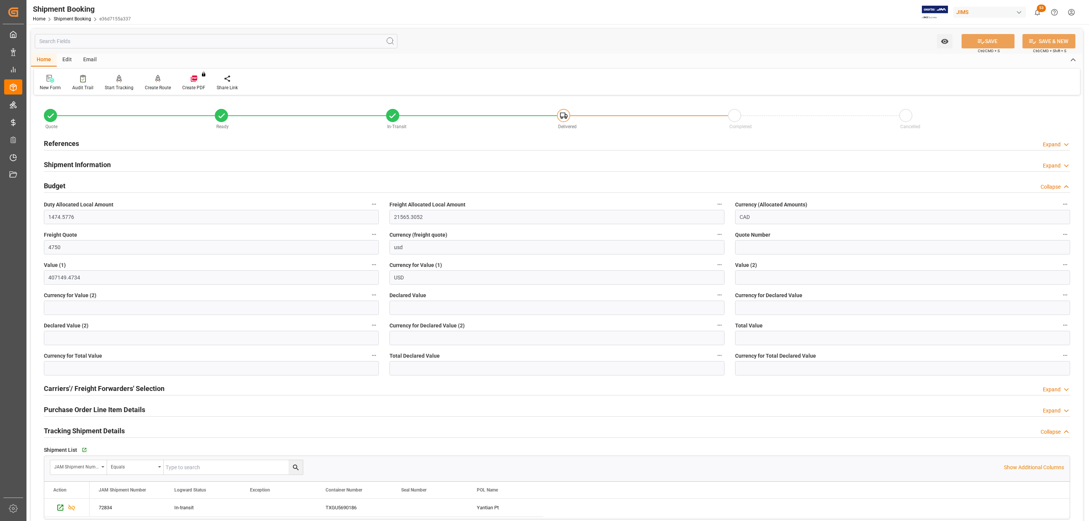
click at [62, 191] on h2 "Budget" at bounding box center [55, 186] width 22 height 10
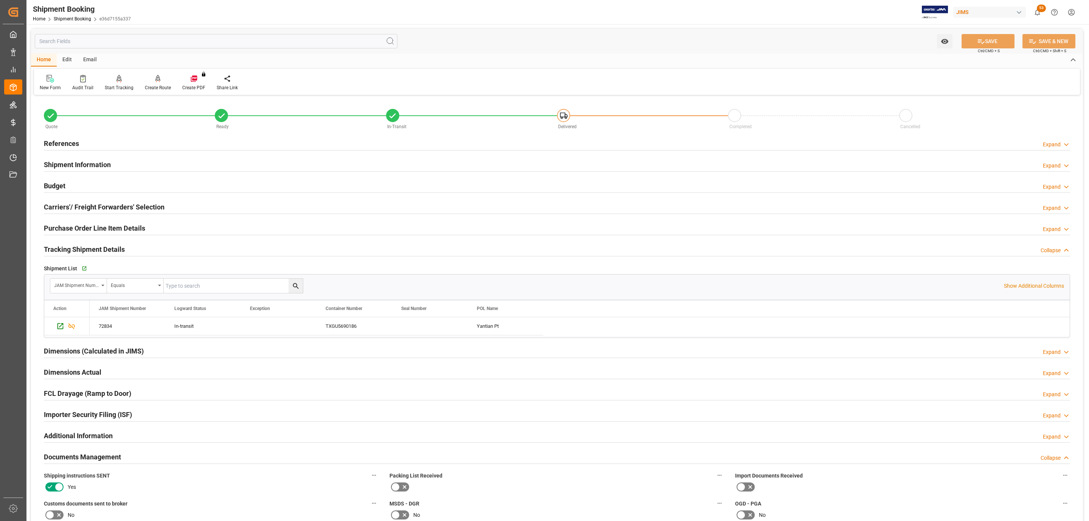
click at [65, 249] on h2 "Tracking Shipment Details" at bounding box center [84, 249] width 81 height 10
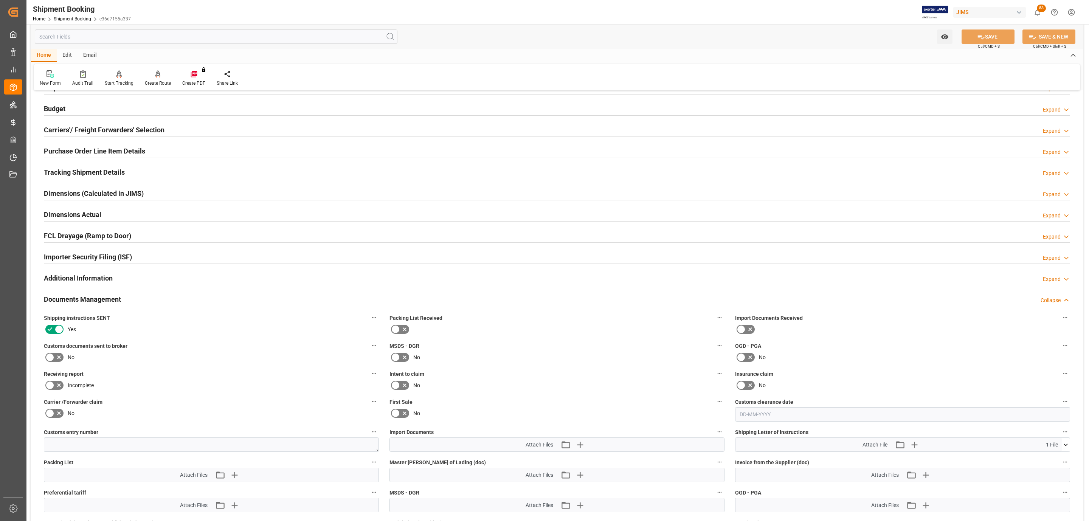
scroll to position [227, 0]
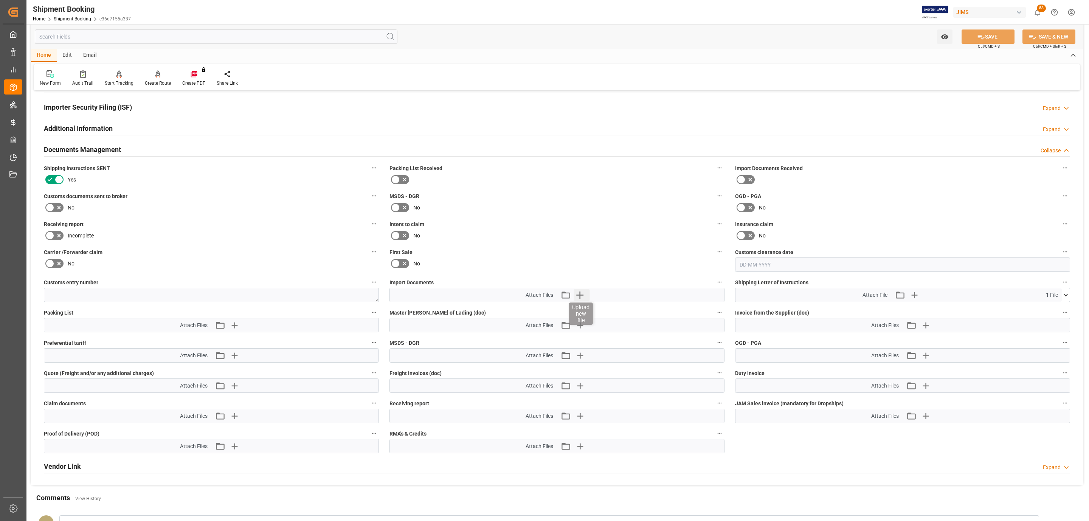
click at [578, 299] on icon "button" at bounding box center [580, 295] width 12 height 12
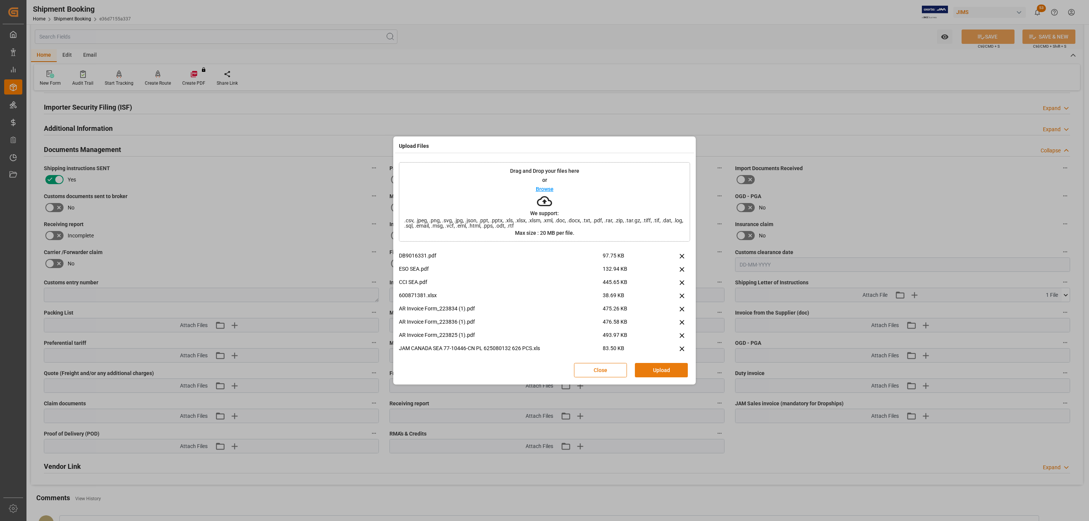
click at [675, 366] on button "Upload" at bounding box center [661, 370] width 53 height 14
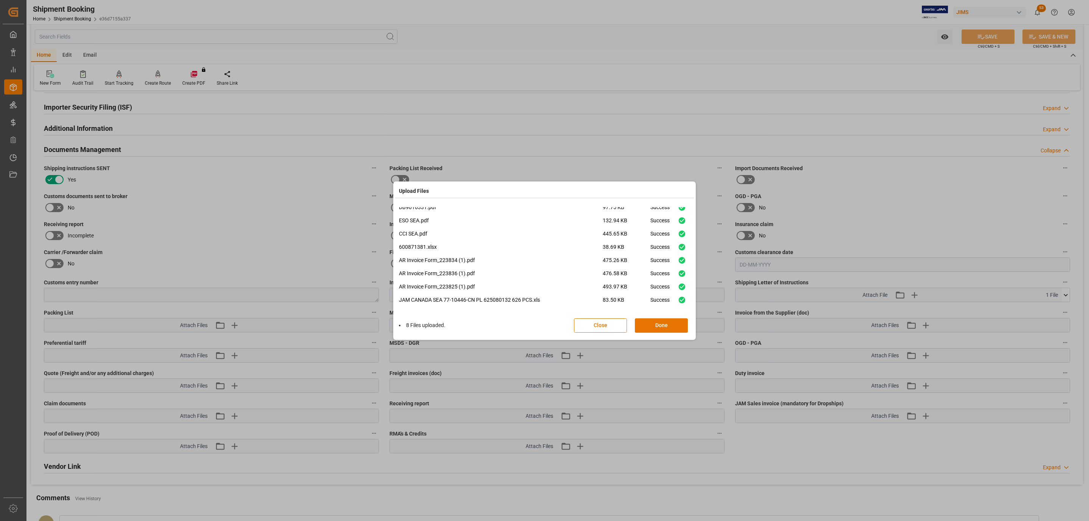
scroll to position [5, 0]
click at [650, 322] on button "Done" at bounding box center [661, 325] width 53 height 14
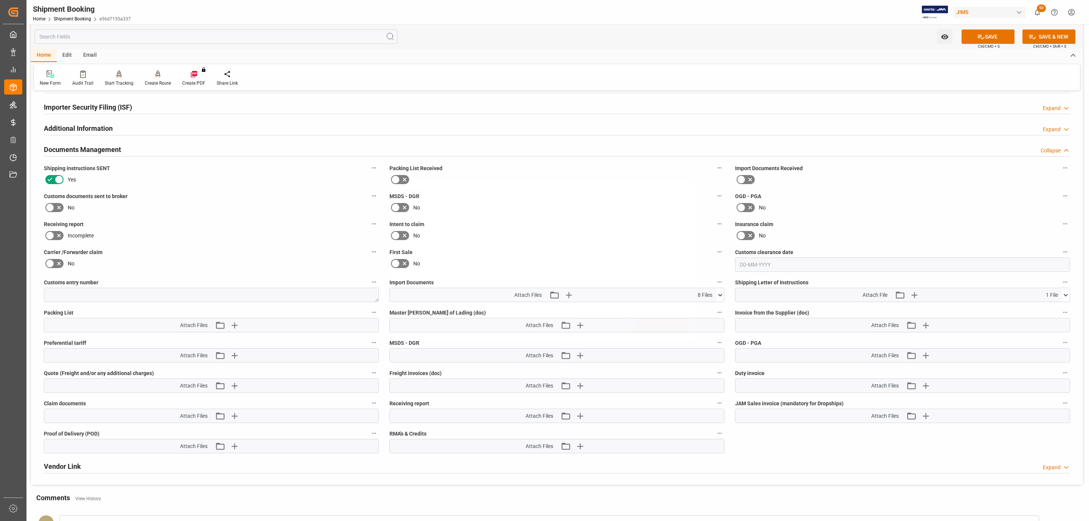
scroll to position [0, 0]
click at [988, 36] on button "SAVE" at bounding box center [987, 36] width 53 height 14
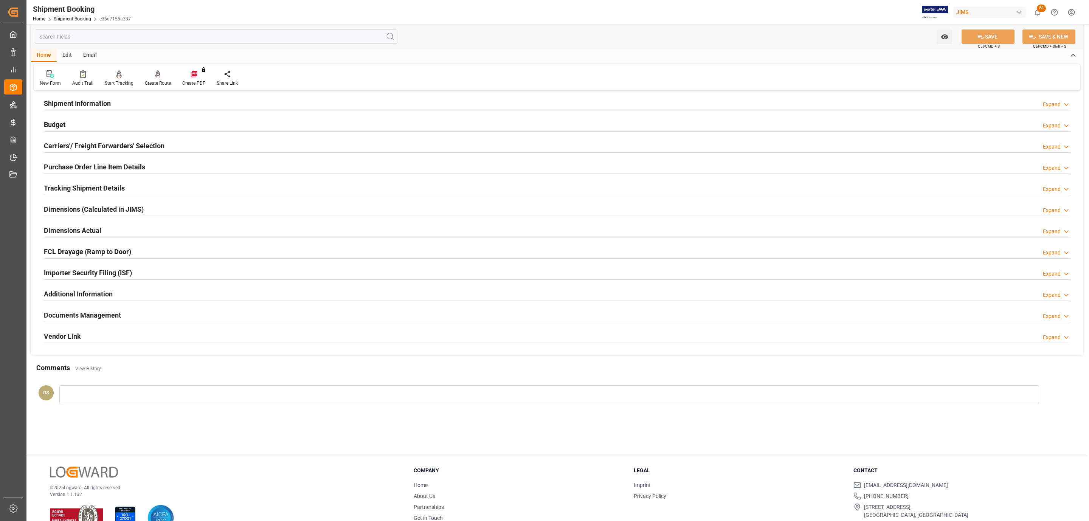
scroll to position [25, 0]
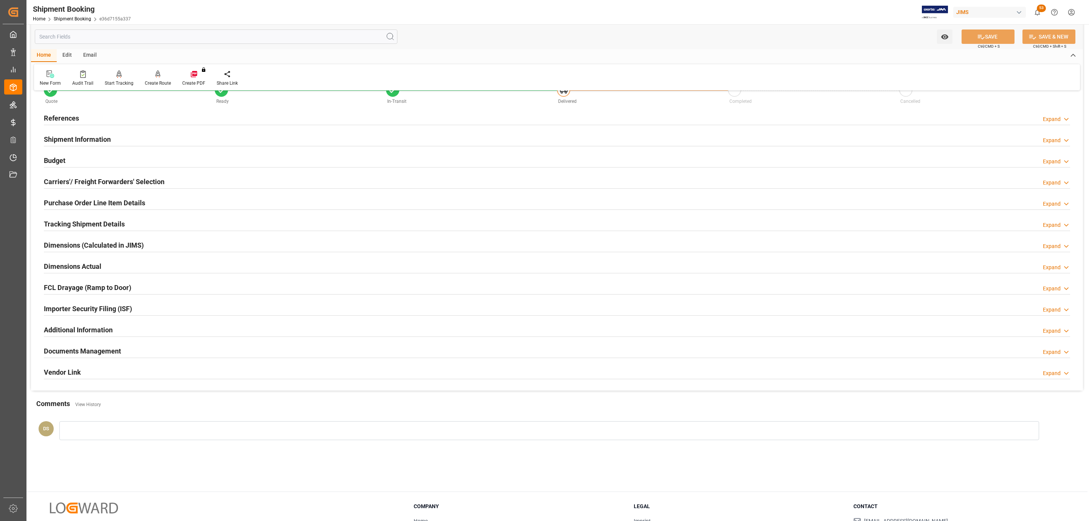
click at [63, 223] on h2 "Tracking Shipment Details" at bounding box center [84, 224] width 81 height 10
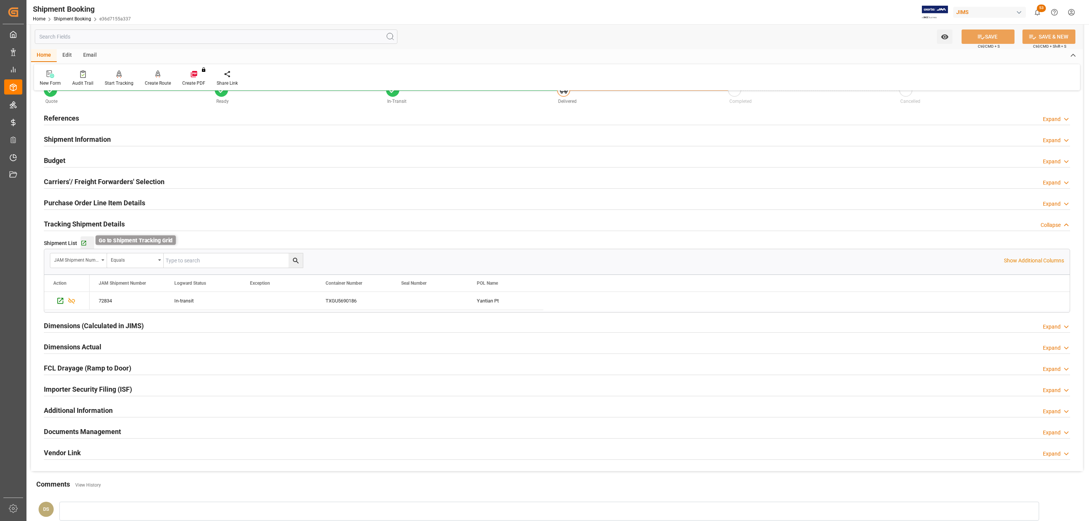
click at [84, 241] on icon "button" at bounding box center [84, 243] width 6 height 6
click at [109, 116] on div "References Expand" at bounding box center [557, 117] width 1026 height 14
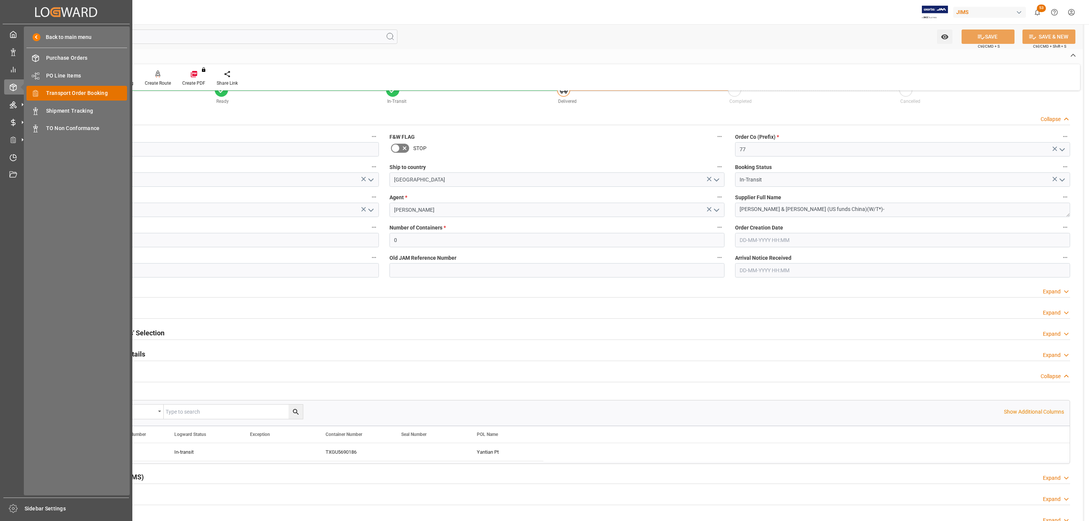
click at [91, 96] on span "Transport Order Booking" at bounding box center [86, 93] width 81 height 8
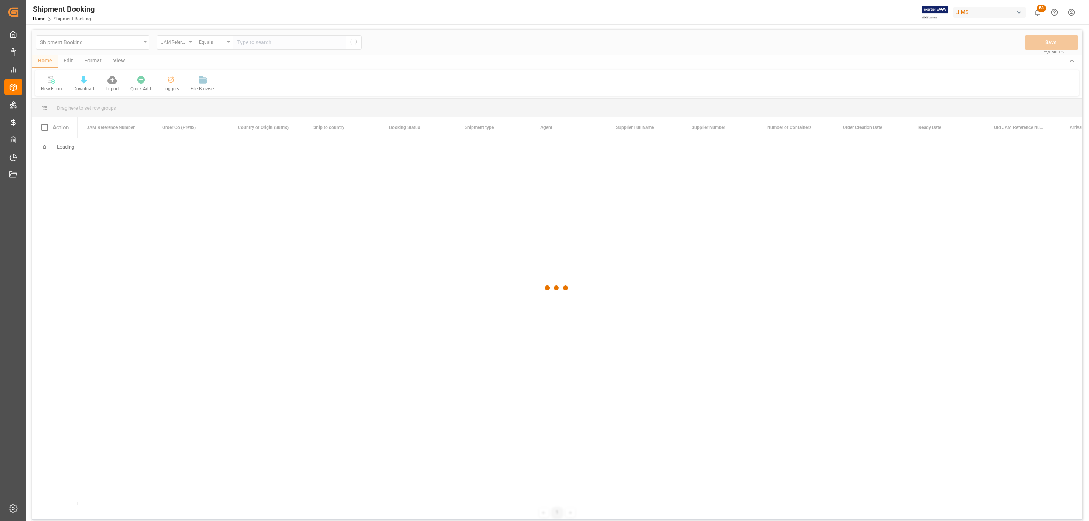
paste input "77-10881-CN"
type input "77-10881-CN"
click at [251, 39] on div at bounding box center [557, 288] width 1050 height 516
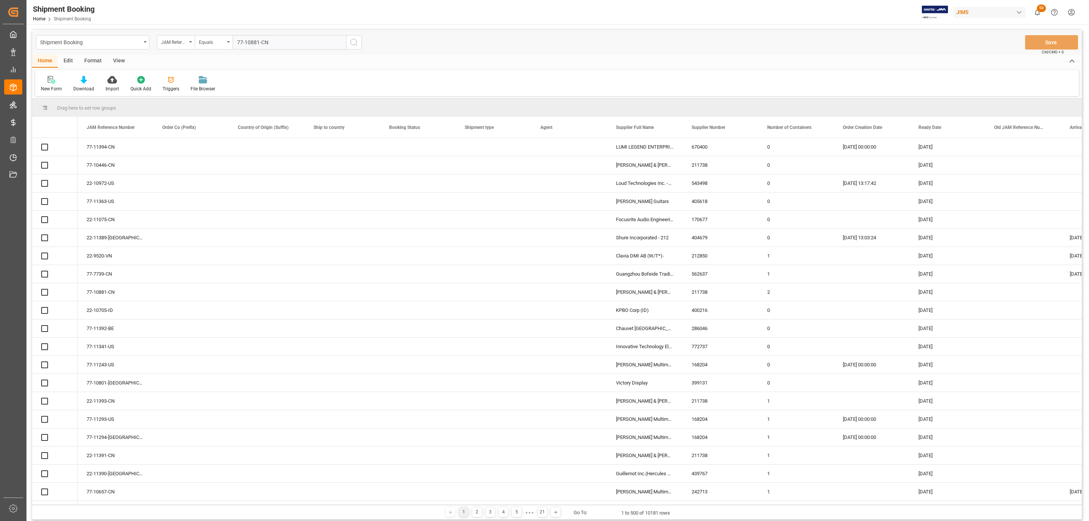
click at [354, 45] on circle "search button" at bounding box center [353, 42] width 6 height 6
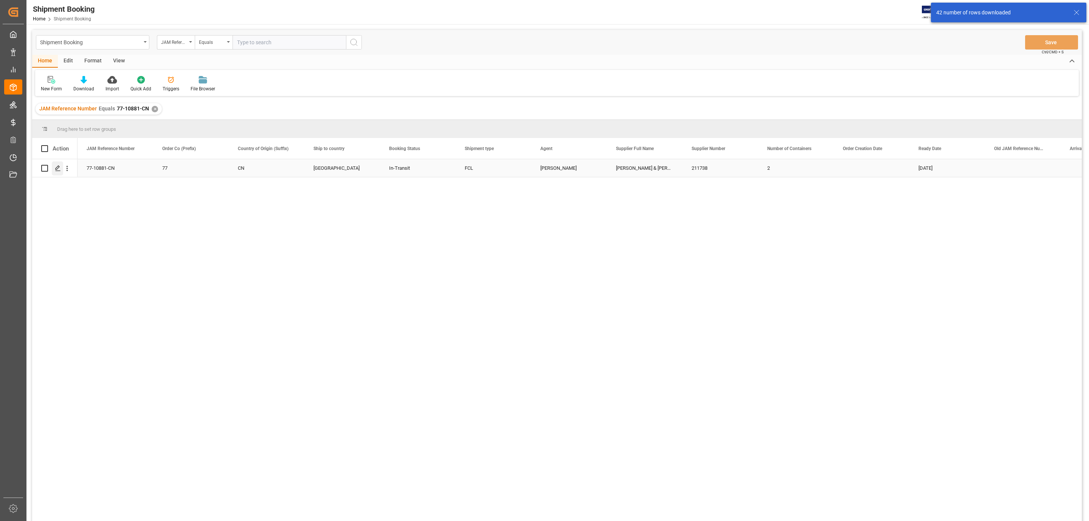
click at [58, 172] on div "Press SPACE to select this row." at bounding box center [57, 168] width 11 height 14
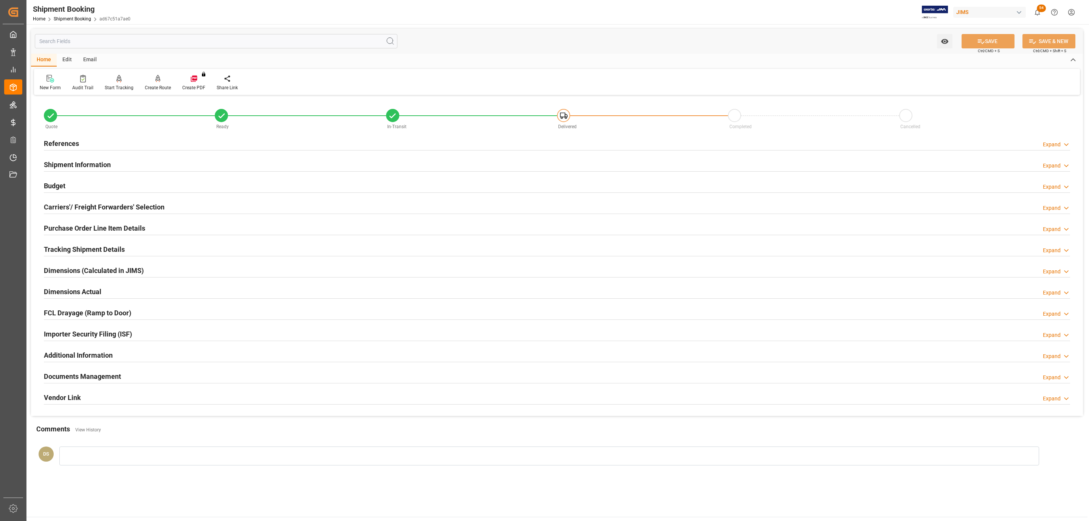
click at [85, 139] on div "References Expand" at bounding box center [557, 143] width 1026 height 14
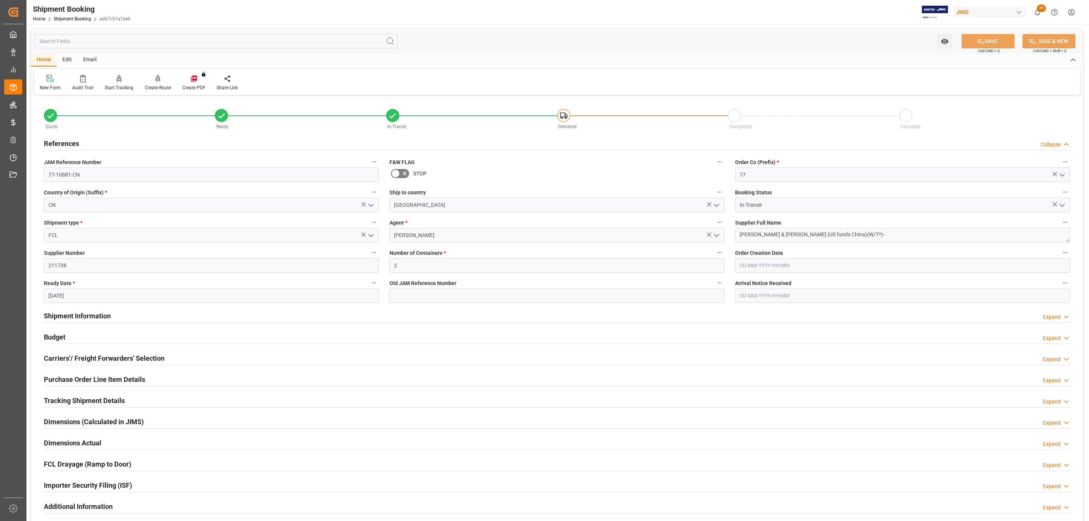
click at [85, 139] on div "References Collapse" at bounding box center [557, 143] width 1026 height 14
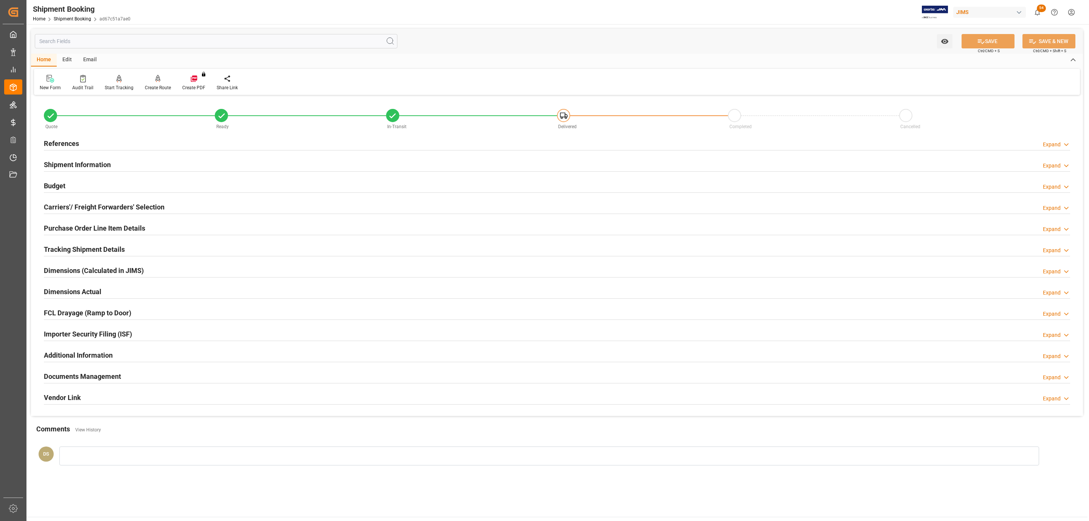
click at [94, 381] on h2 "Documents Management" at bounding box center [82, 376] width 77 height 10
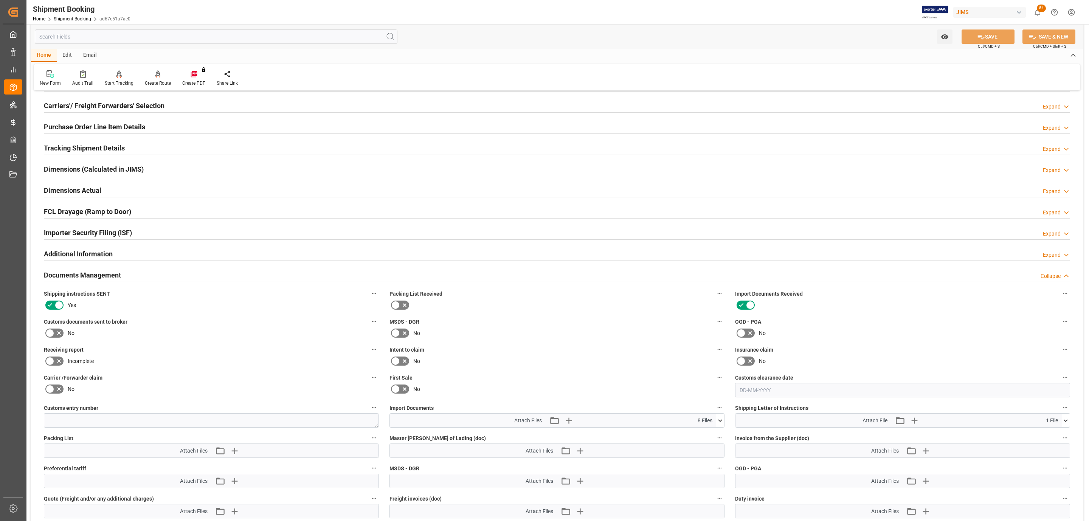
scroll to position [227, 0]
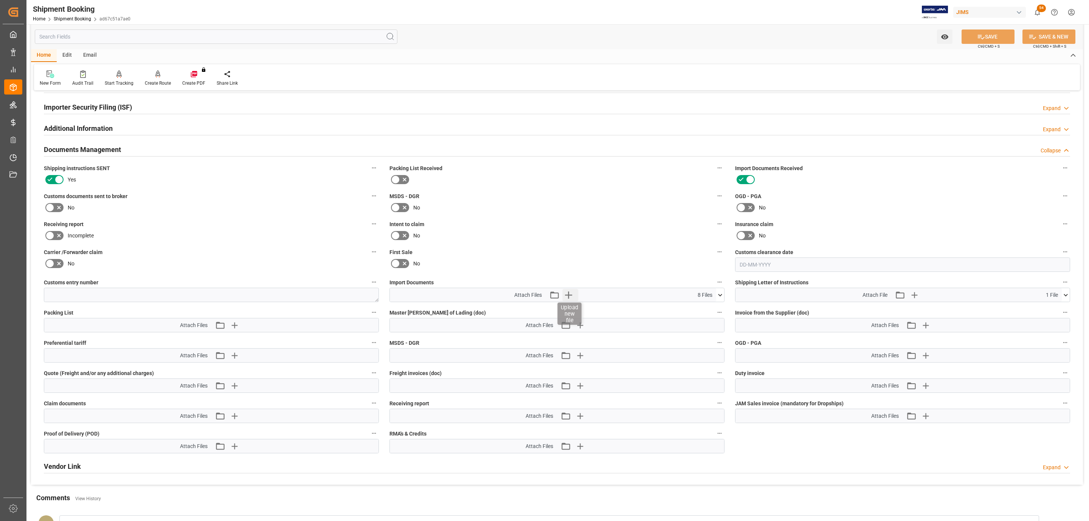
click at [570, 293] on icon "button" at bounding box center [569, 295] width 12 height 12
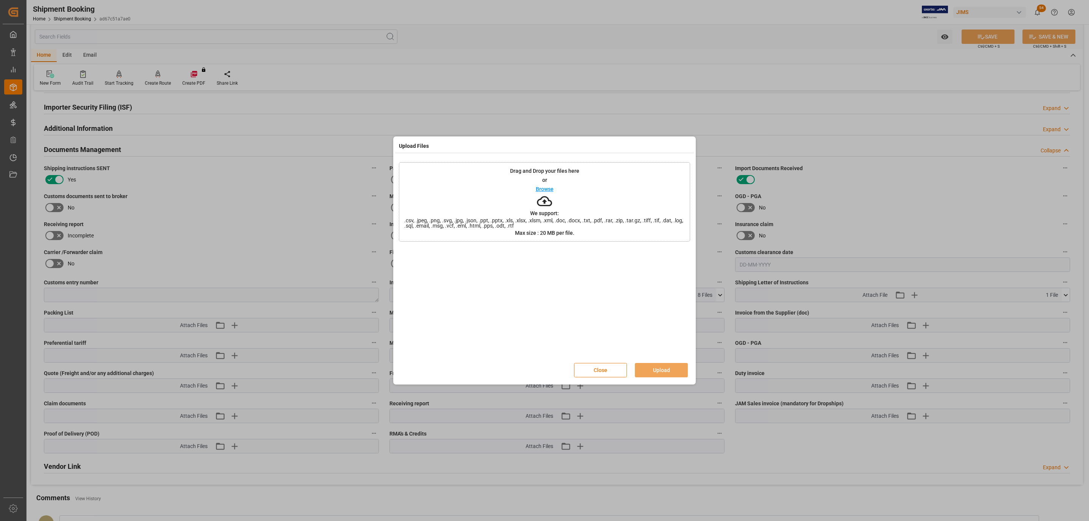
click at [598, 372] on button "Close" at bounding box center [600, 370] width 53 height 14
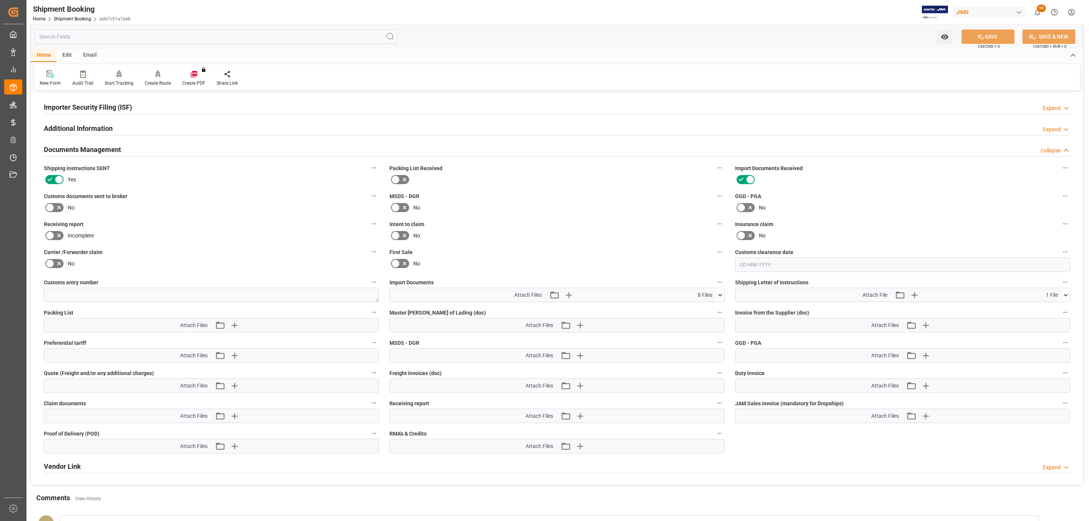
click at [718, 296] on icon at bounding box center [720, 295] width 8 height 8
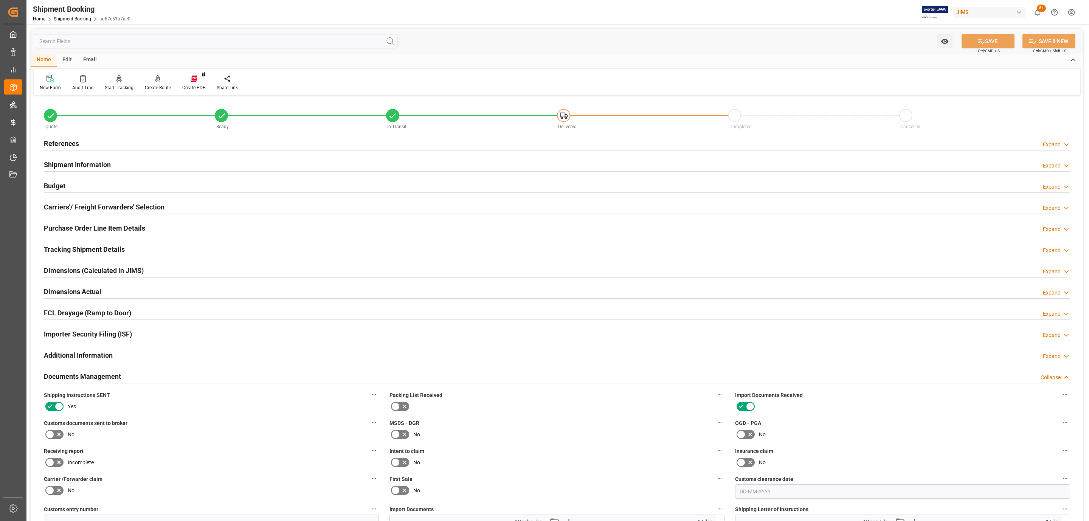
click at [107, 140] on div "References Expand" at bounding box center [557, 143] width 1026 height 14
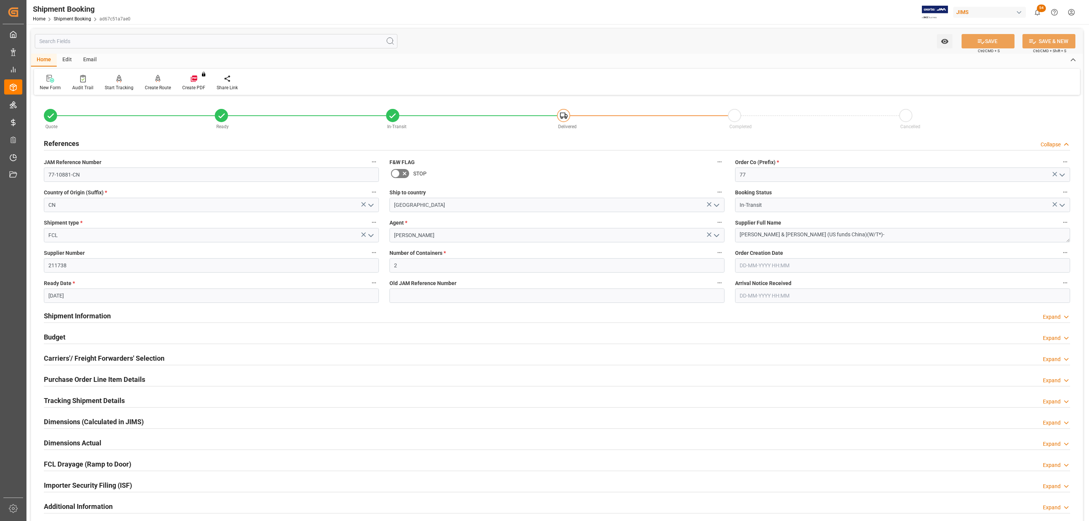
click at [107, 140] on div "References Collapse" at bounding box center [557, 143] width 1026 height 14
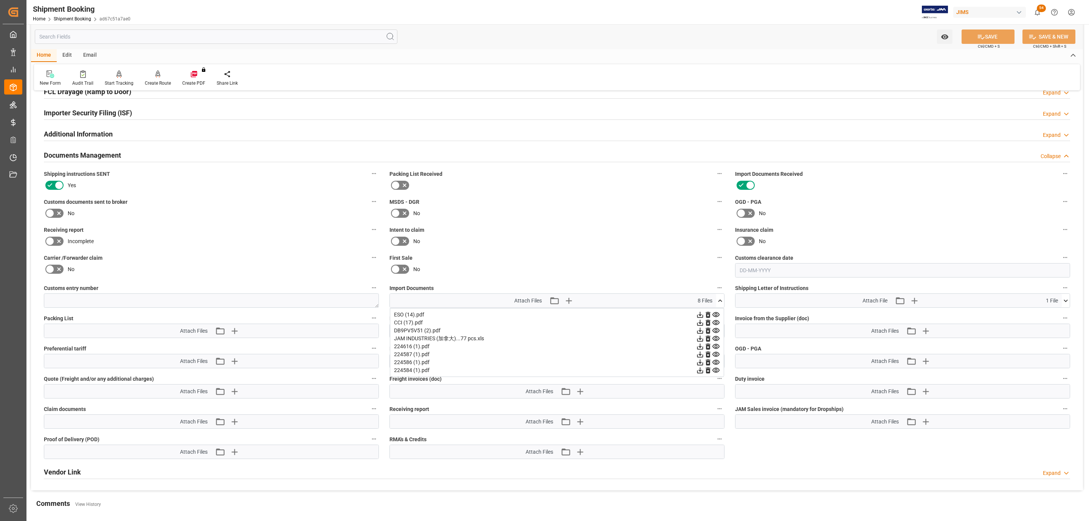
scroll to position [227, 0]
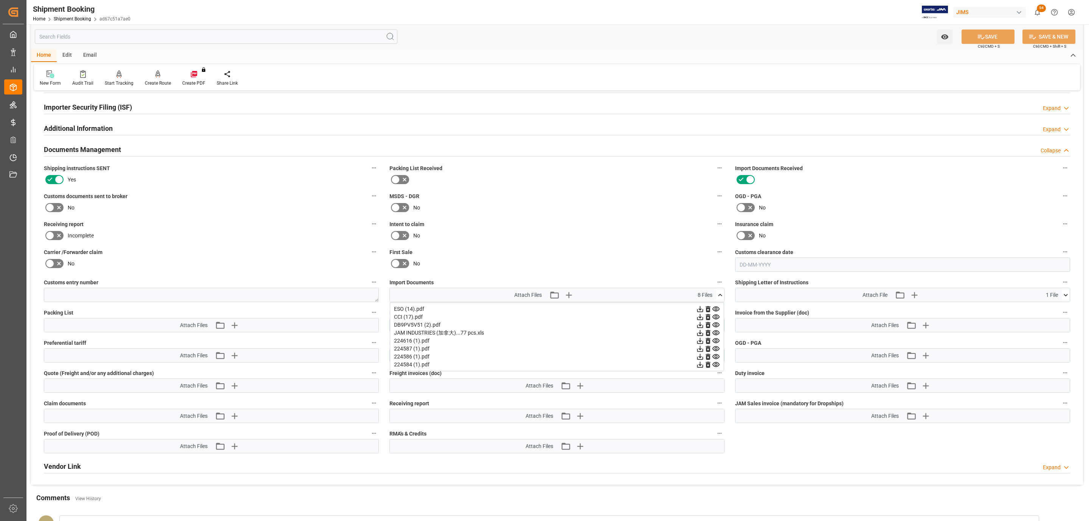
click at [715, 327] on icon at bounding box center [715, 324] width 7 height 5
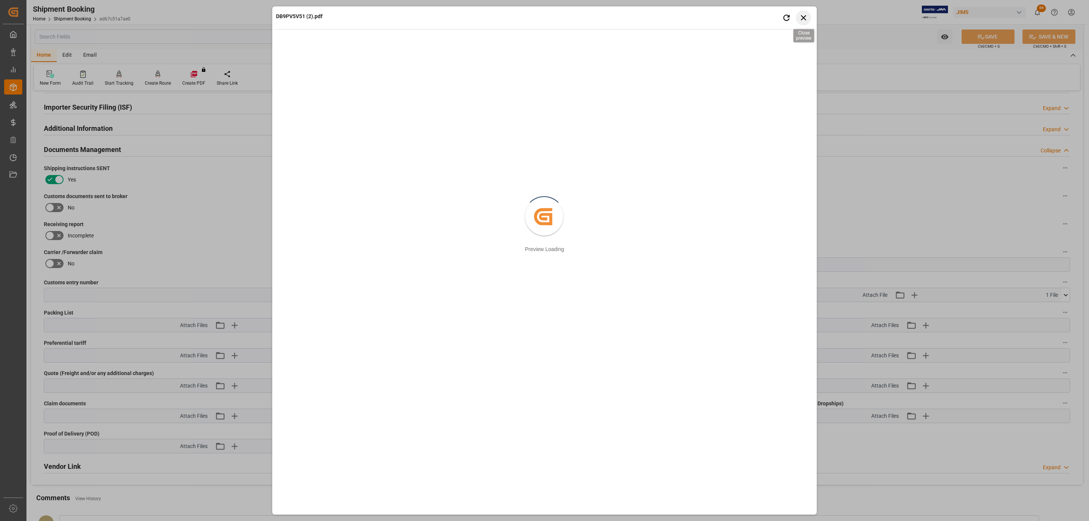
click at [803, 21] on icon "button" at bounding box center [803, 17] width 9 height 9
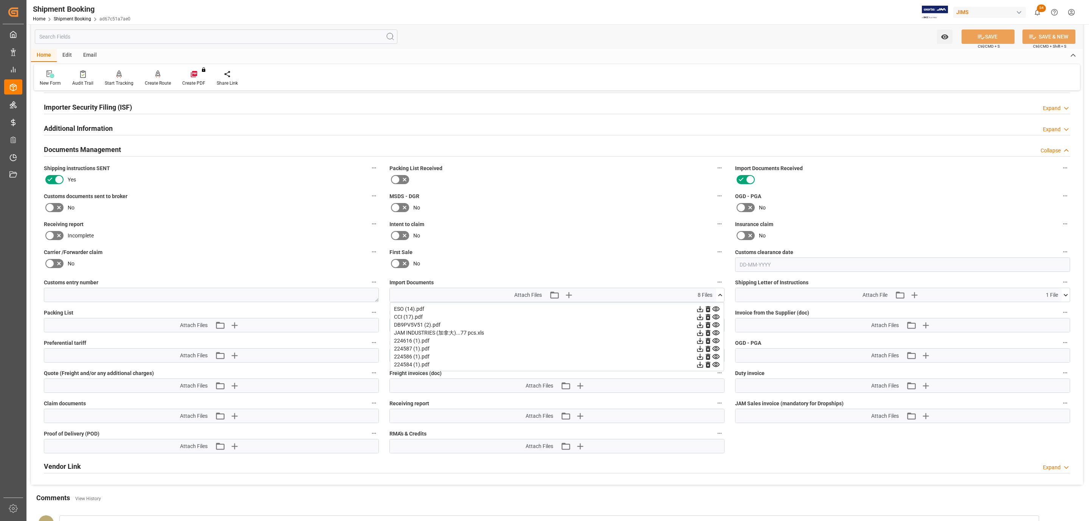
click at [716, 367] on icon at bounding box center [715, 364] width 7 height 5
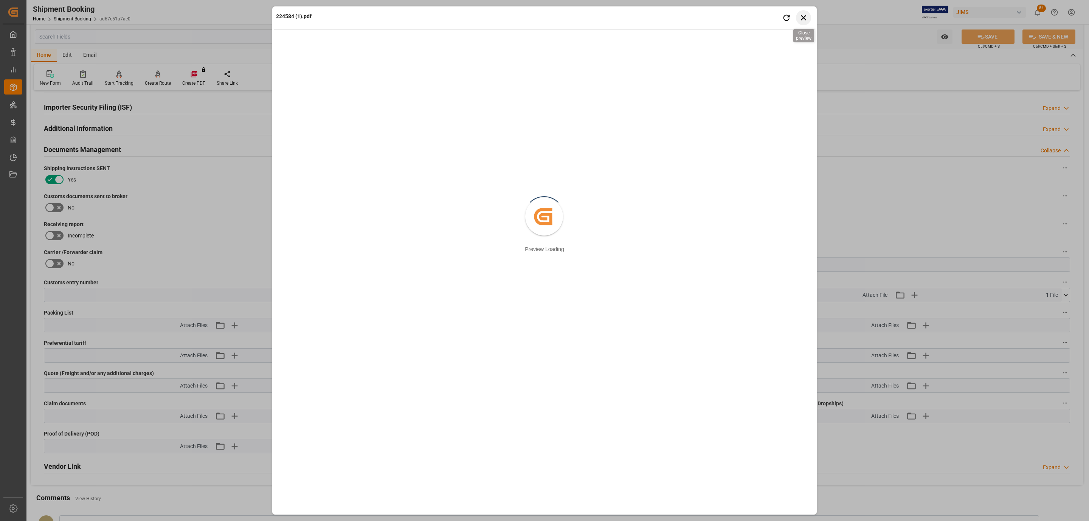
click at [805, 19] on icon "button" at bounding box center [803, 17] width 5 height 5
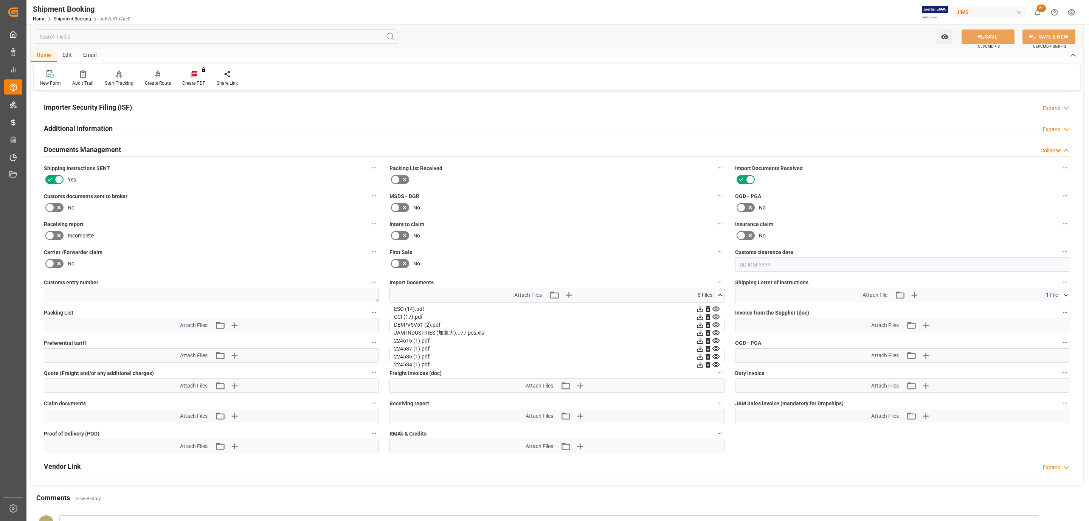
scroll to position [284, 0]
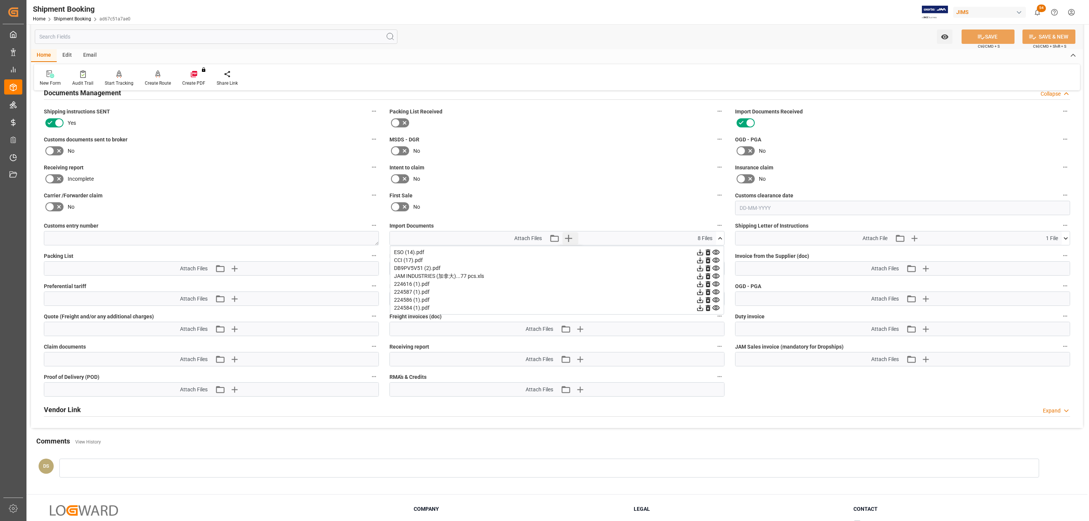
click at [569, 241] on icon "button" at bounding box center [568, 238] width 7 height 7
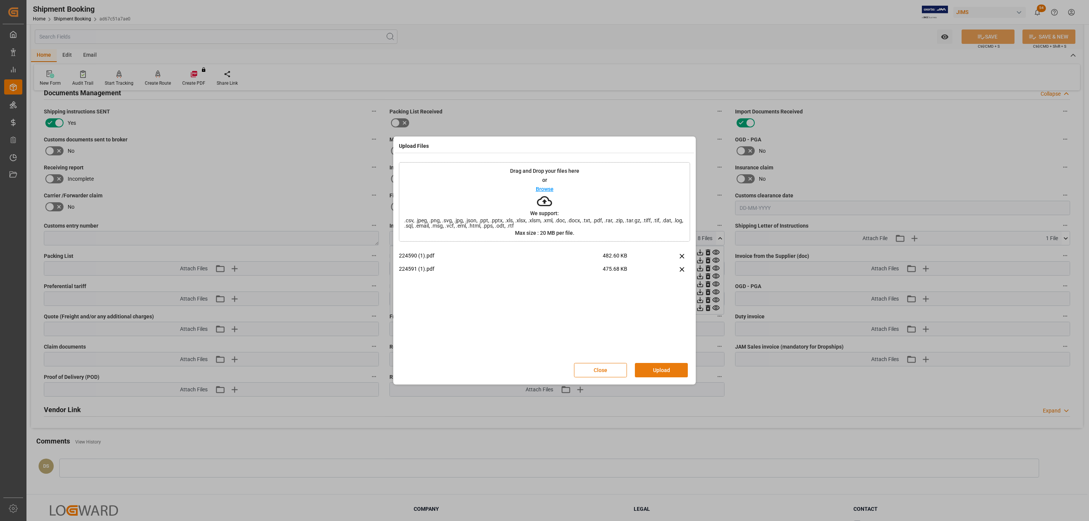
click at [639, 370] on button "Upload" at bounding box center [661, 370] width 53 height 14
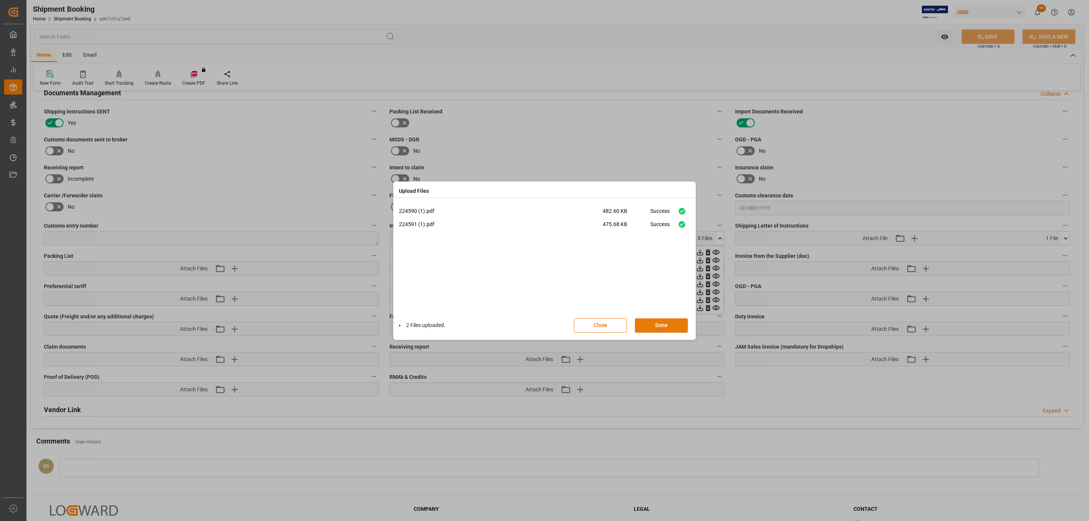
click at [650, 327] on button "Done" at bounding box center [661, 325] width 53 height 14
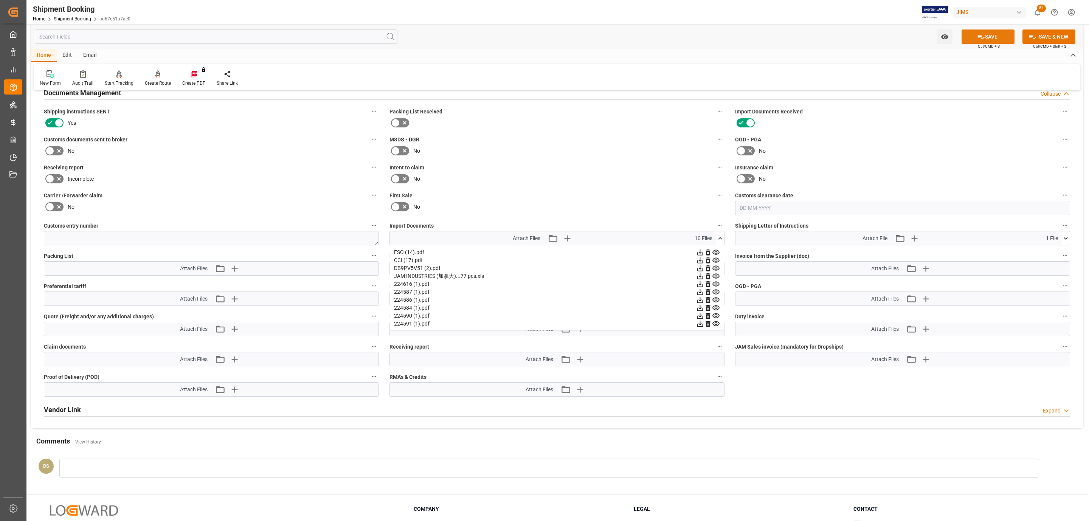
click at [998, 38] on button "SAVE" at bounding box center [987, 36] width 53 height 14
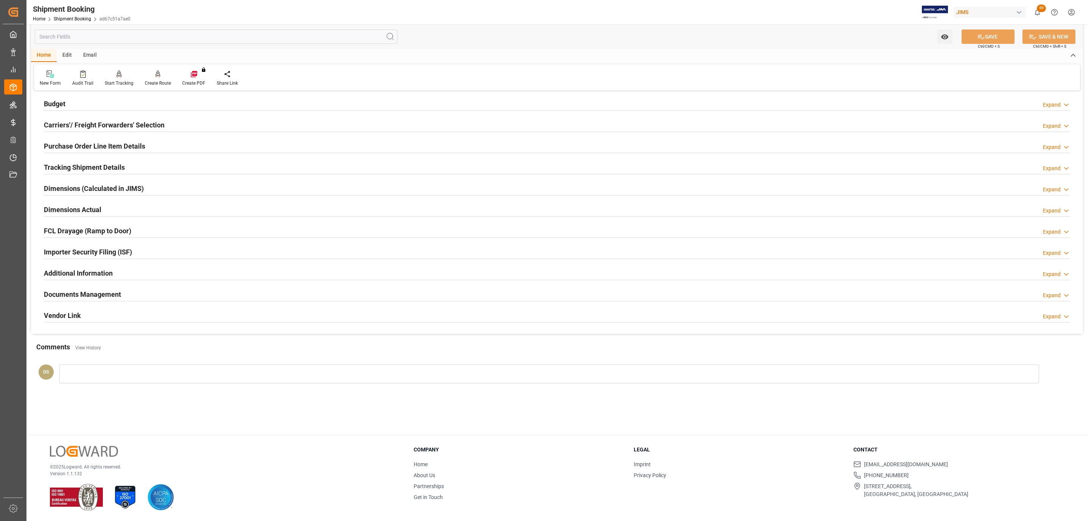
scroll to position [0, 0]
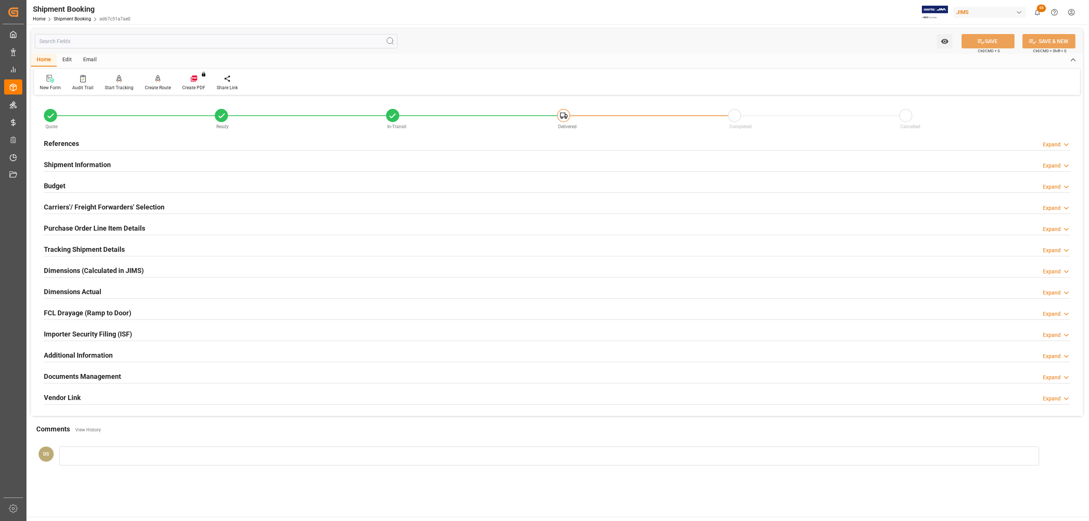
click at [67, 140] on h2 "References" at bounding box center [61, 143] width 35 height 10
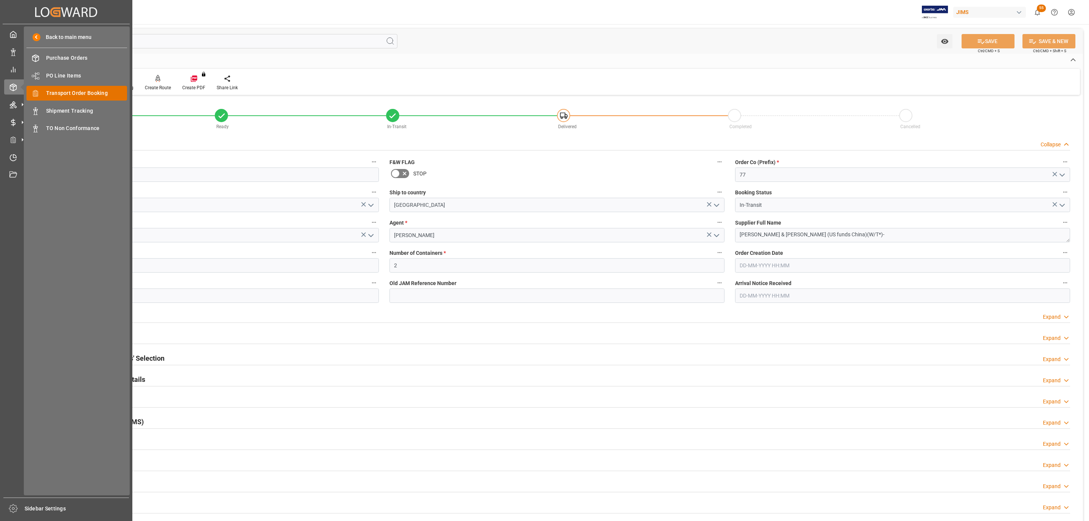
click at [85, 93] on span "Transport Order Booking" at bounding box center [86, 93] width 81 height 8
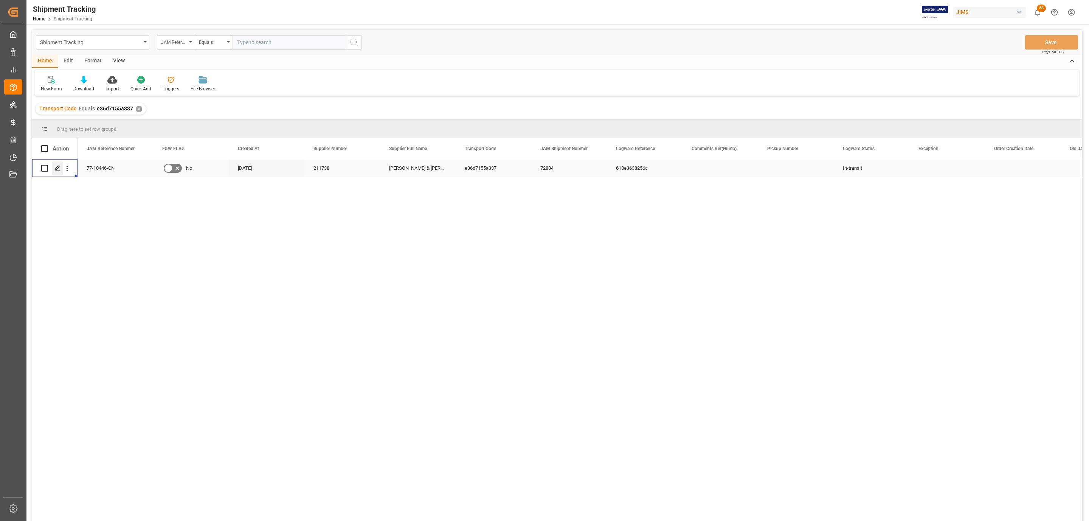
click at [55, 169] on icon "Press SPACE to select this row." at bounding box center [58, 168] width 6 height 6
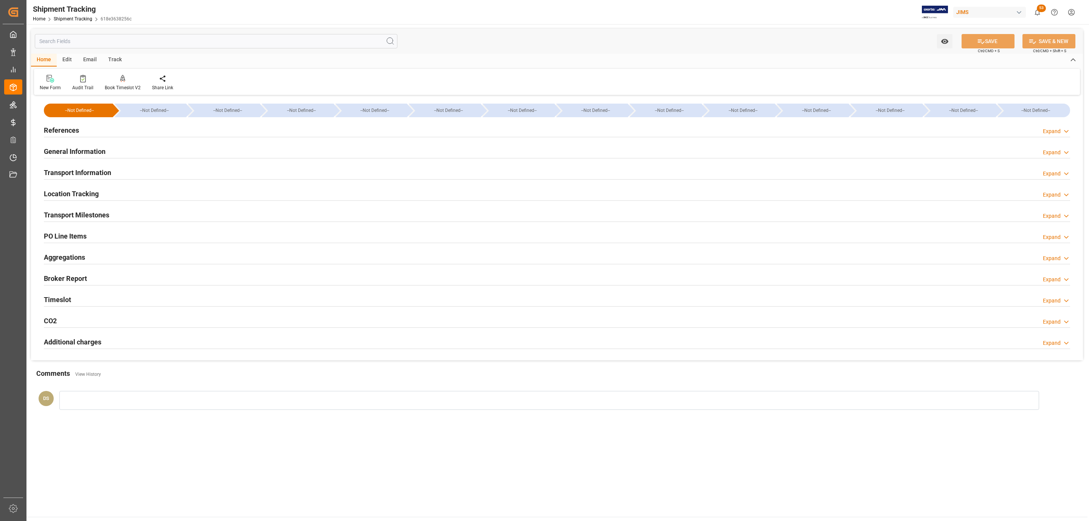
type input "29-08-2025 00:00"
type input "10-09-2025 00:00"
type input "[DATE]"
type input "16-09-2025 00:00"
type input "28-09-2025 00:58"
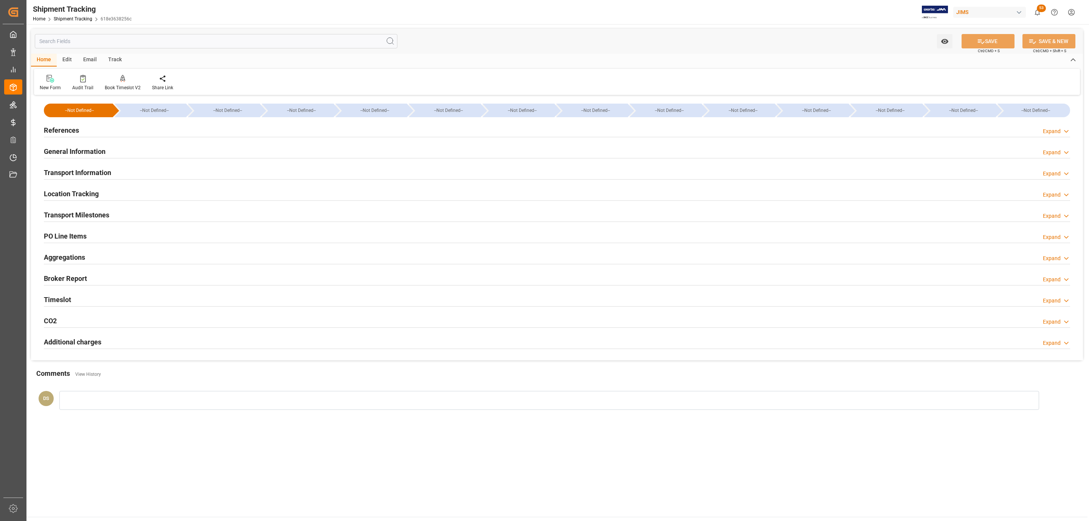
type input "19-10-2025"
type input "17-10-2025 00:00"
click at [91, 215] on h2 "Transport Milestones" at bounding box center [76, 215] width 65 height 10
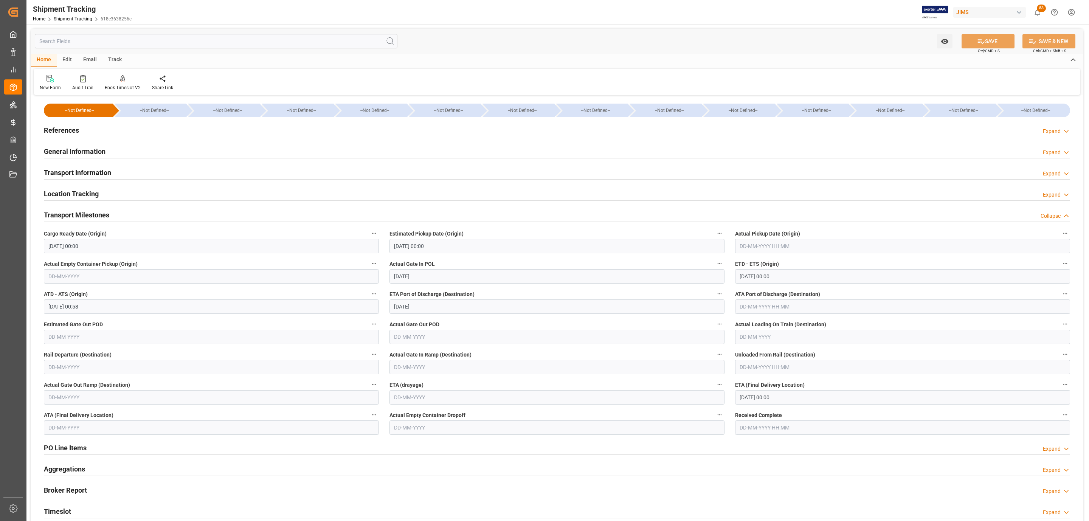
click at [70, 449] on h2 "PO Line Items" at bounding box center [65, 448] width 43 height 10
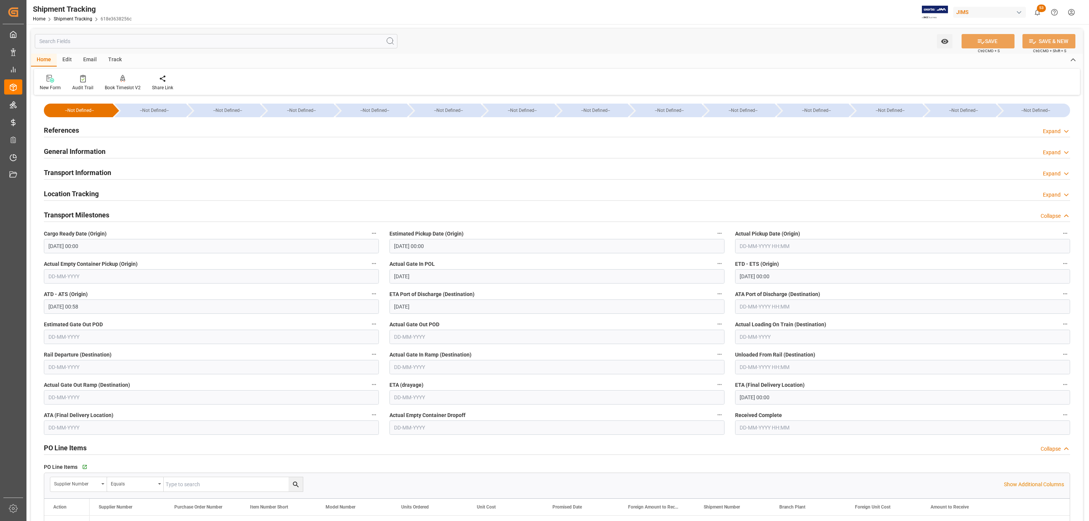
scroll to position [284, 0]
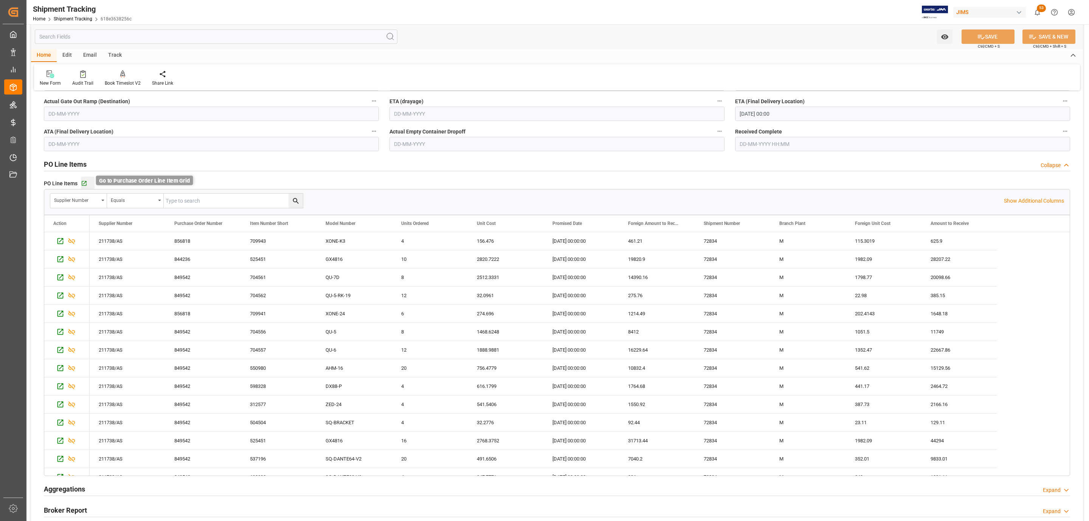
click at [84, 186] on icon "button" at bounding box center [84, 183] width 6 height 6
click at [90, 189] on button "Go to Purchase Order Line Item Grid" at bounding box center [88, 184] width 14 height 14
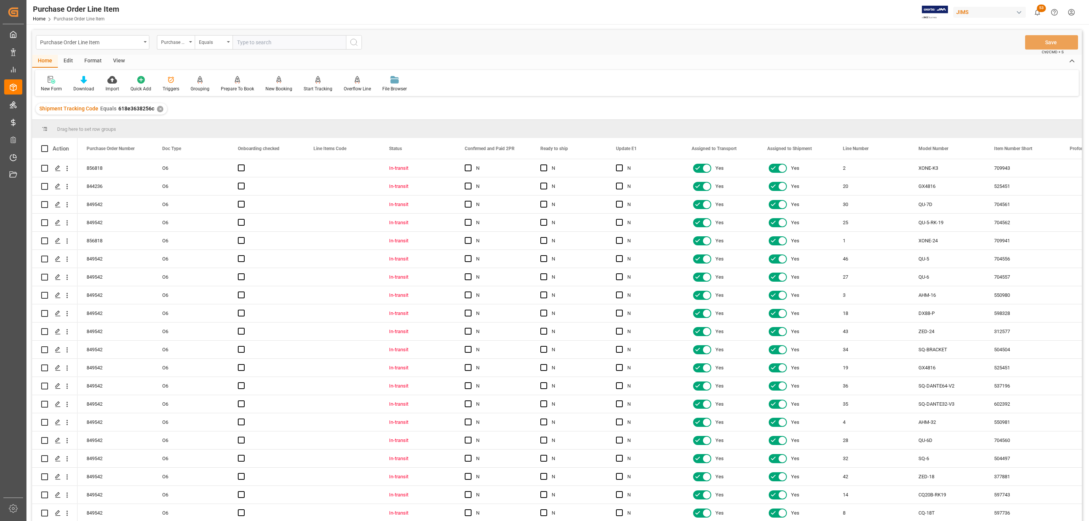
click at [120, 65] on div "View" at bounding box center [118, 61] width 23 height 13
click at [73, 83] on div at bounding box center [86, 80] width 38 height 8
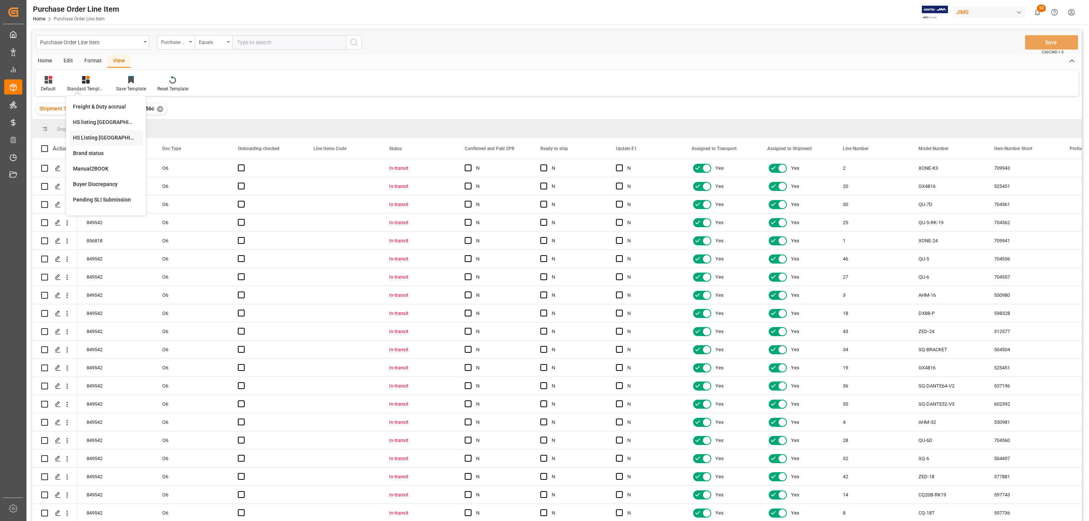
click at [107, 144] on div "HS Listing CANADA" at bounding box center [106, 138] width 74 height 16
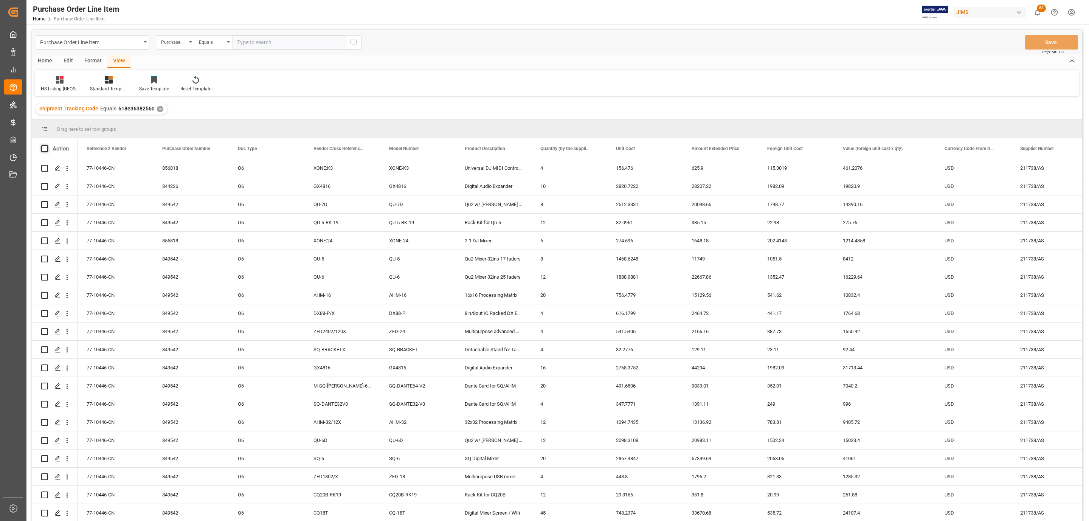
click at [43, 147] on span at bounding box center [44, 148] width 7 height 7
click at [47, 145] on input "checkbox" at bounding box center [47, 145] width 0 height 0
checkbox input "true"
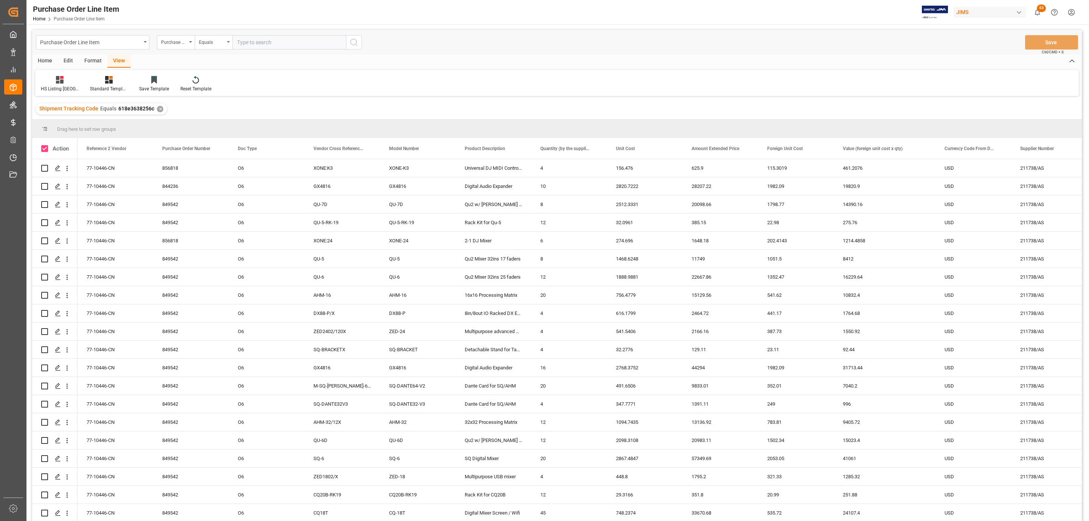
checkbox input "true"
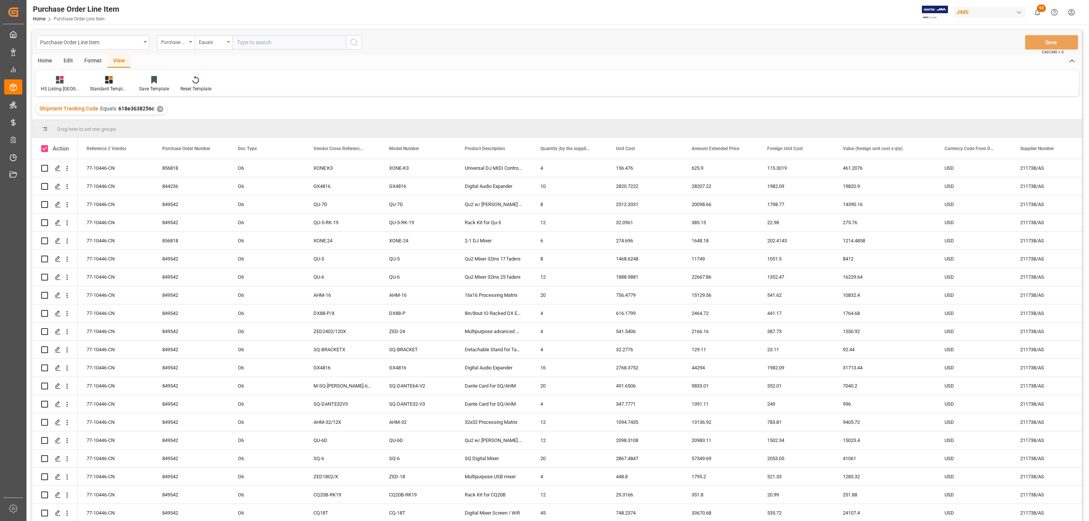
checkbox input "true"
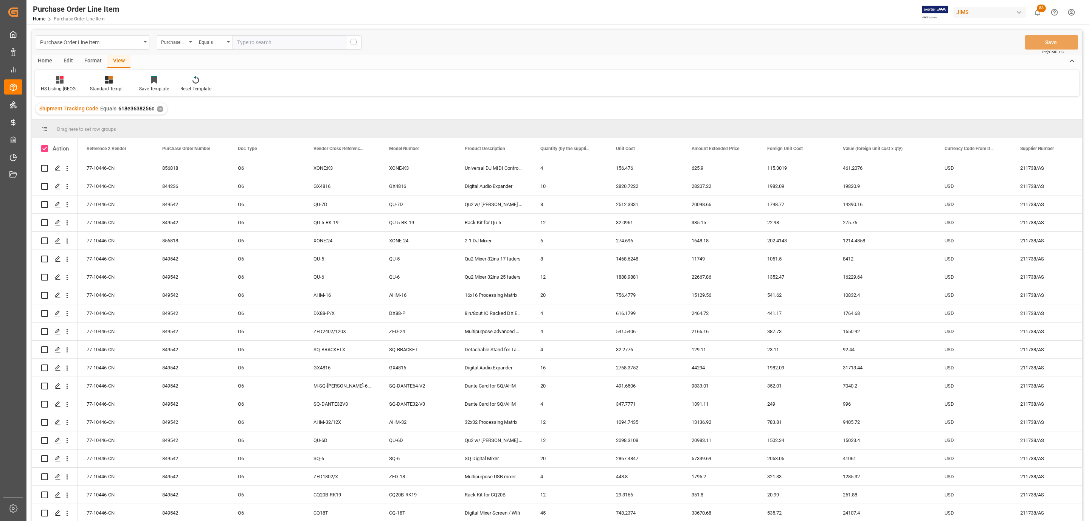
checkbox input "true"
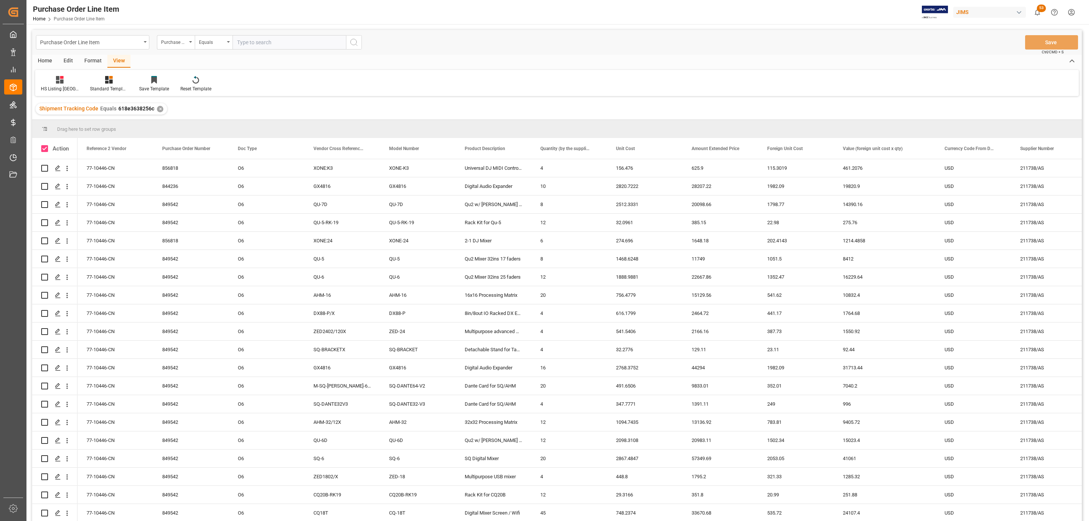
checkbox input "true"
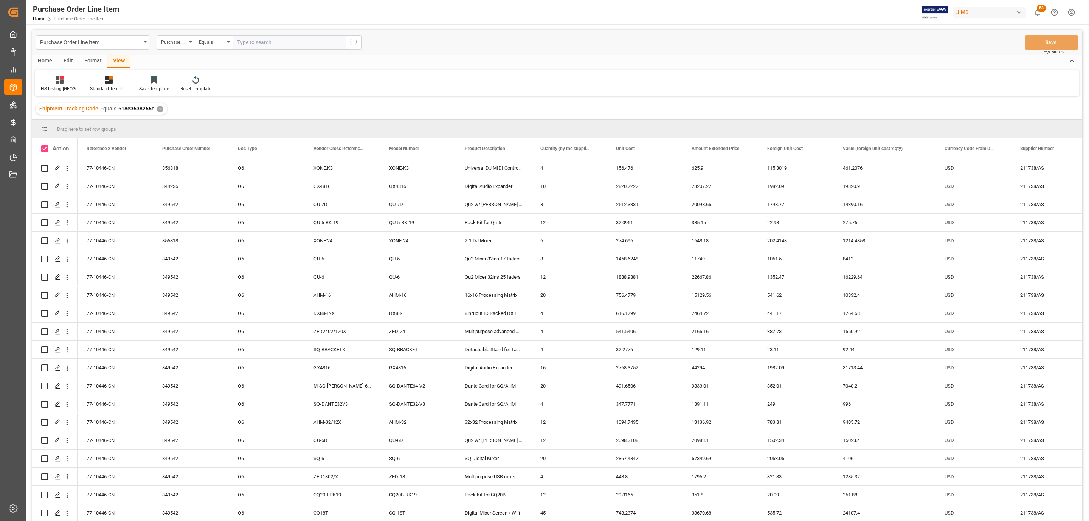
checkbox input "true"
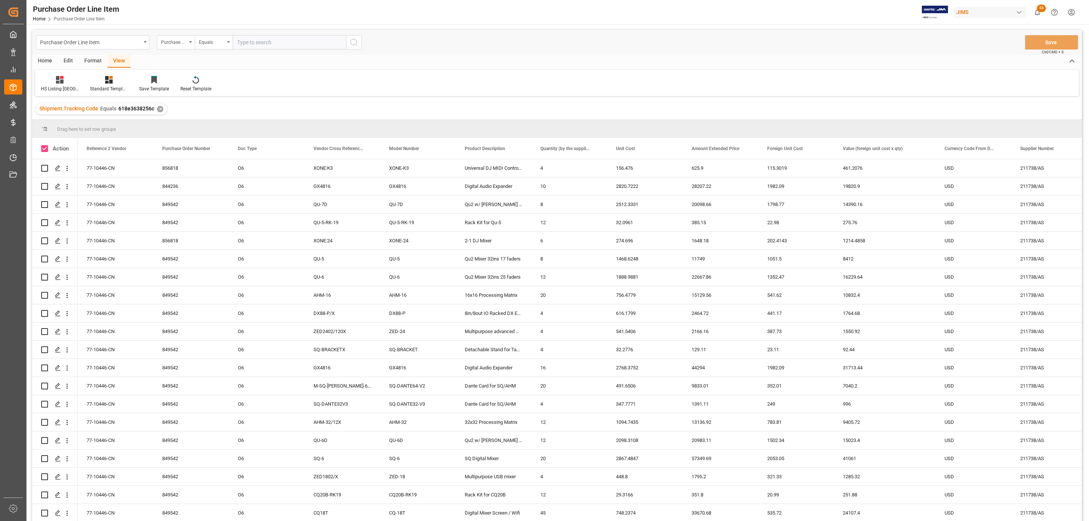
checkbox input "true"
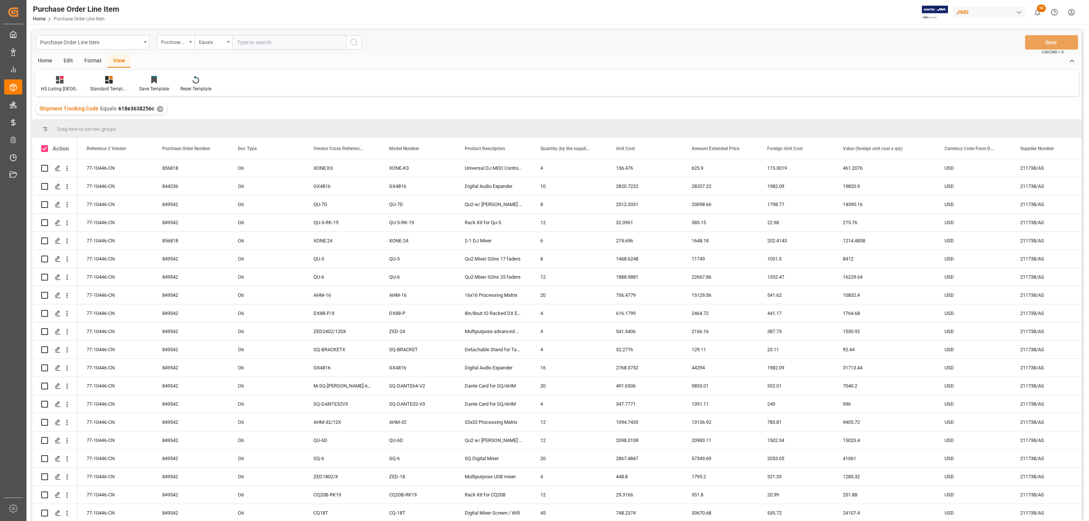
checkbox input "true"
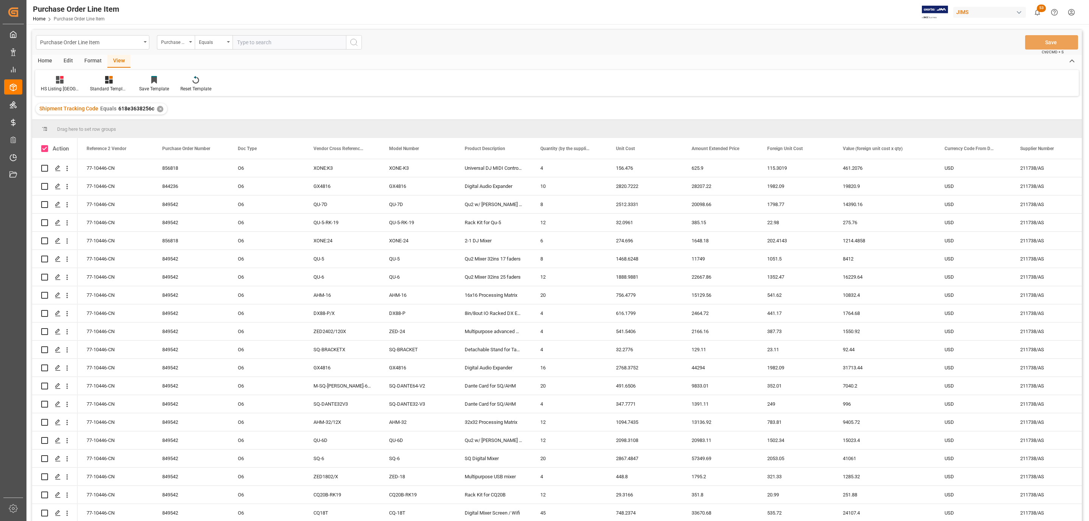
checkbox input "true"
click at [39, 62] on div "Home" at bounding box center [45, 61] width 26 height 13
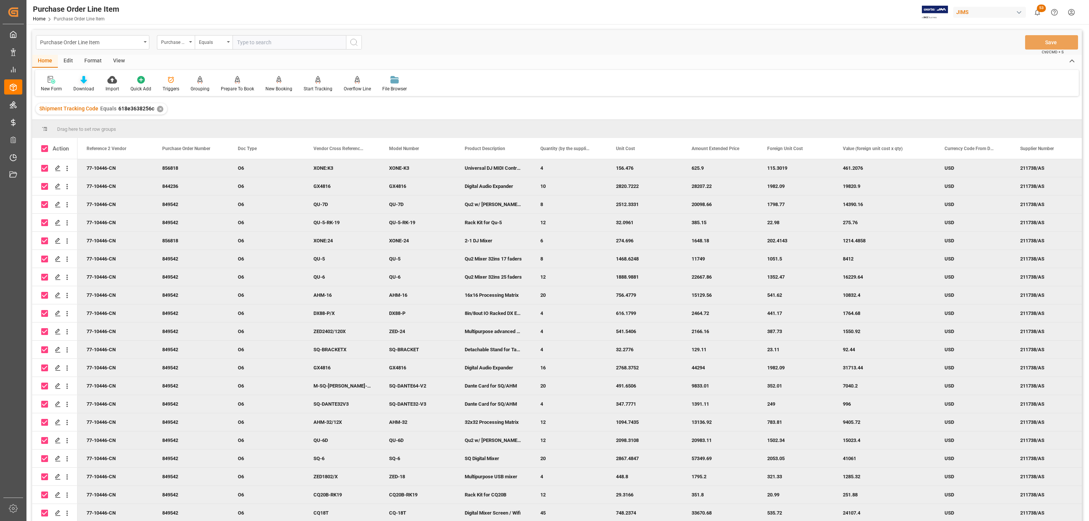
click at [82, 78] on icon at bounding box center [84, 80] width 6 height 8
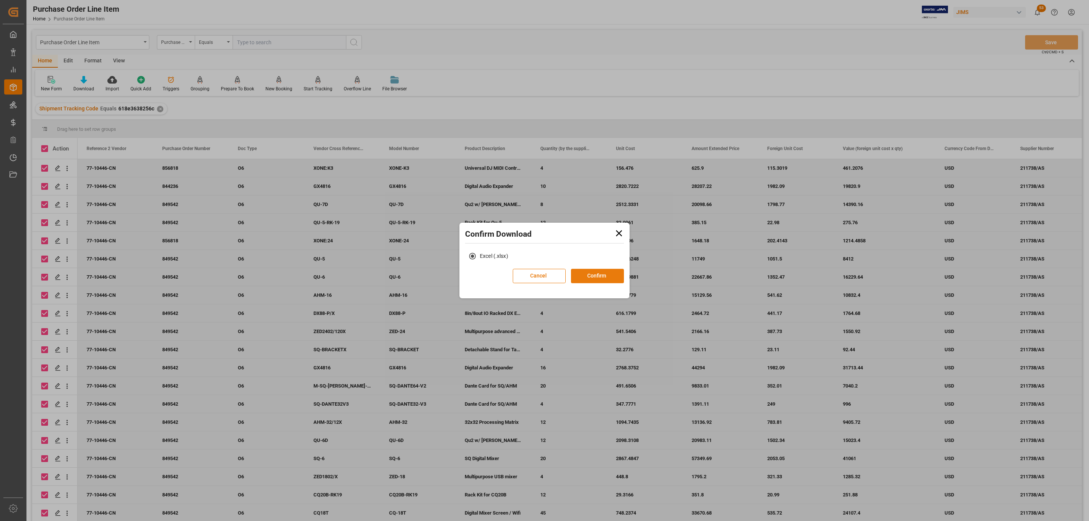
click at [605, 279] on button "Confirm" at bounding box center [597, 276] width 53 height 14
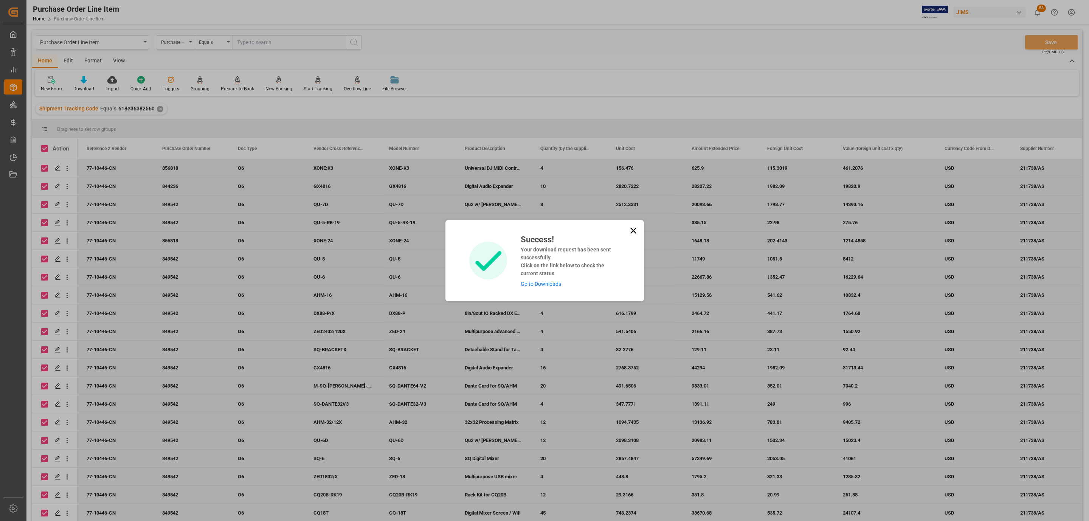
click at [549, 284] on link "Go to Downloads" at bounding box center [541, 284] width 40 height 6
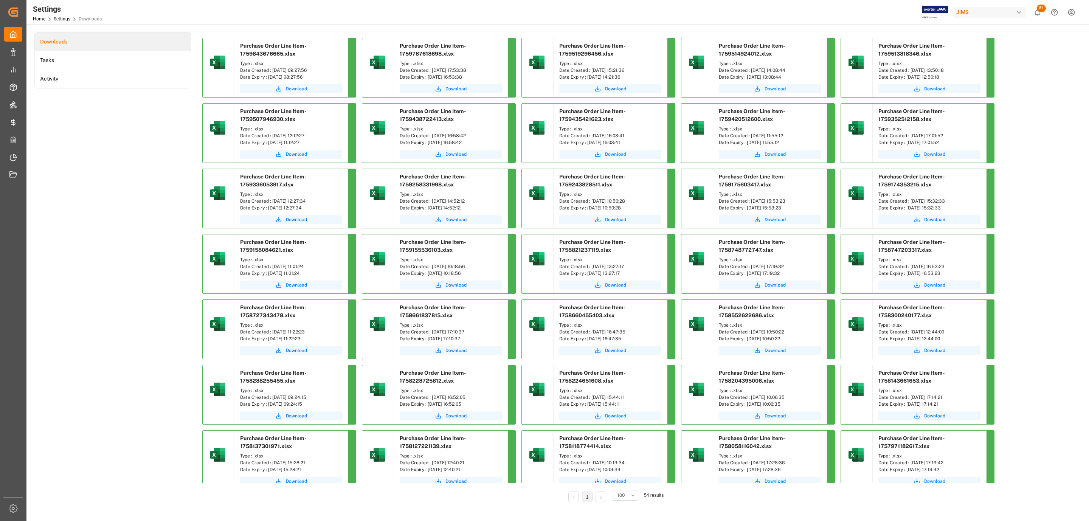
click at [297, 90] on span "Download" at bounding box center [296, 88] width 21 height 7
click at [295, 87] on span "Download" at bounding box center [296, 88] width 21 height 7
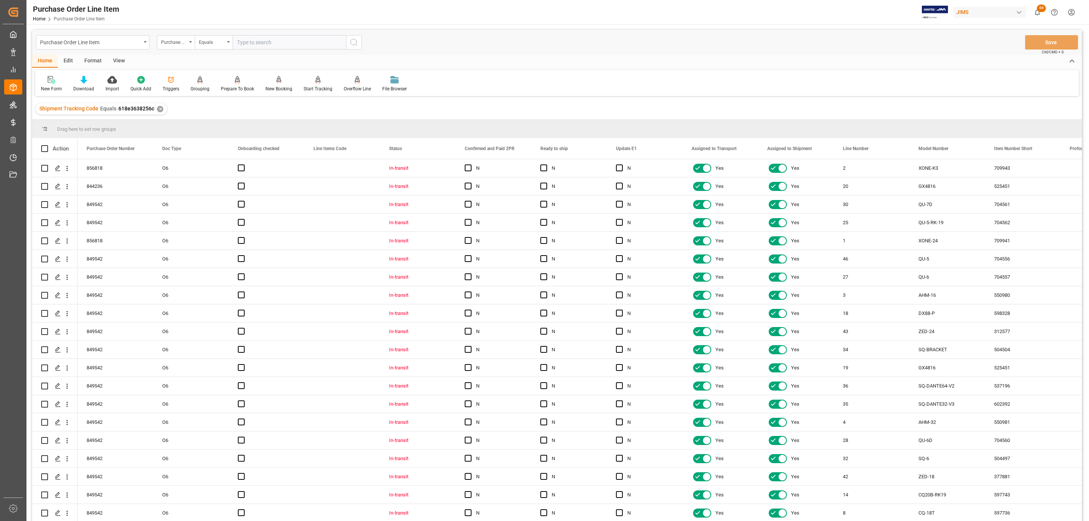
click at [122, 57] on div "View" at bounding box center [118, 61] width 23 height 13
click at [85, 76] on icon at bounding box center [86, 80] width 8 height 8
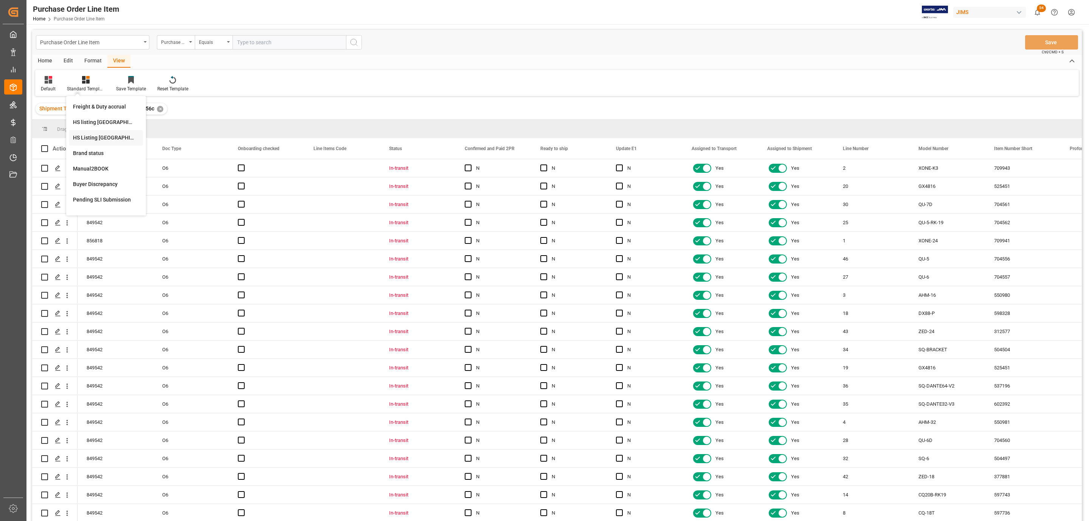
click at [105, 133] on div "HS Listing [GEOGRAPHIC_DATA]" at bounding box center [106, 138] width 74 height 16
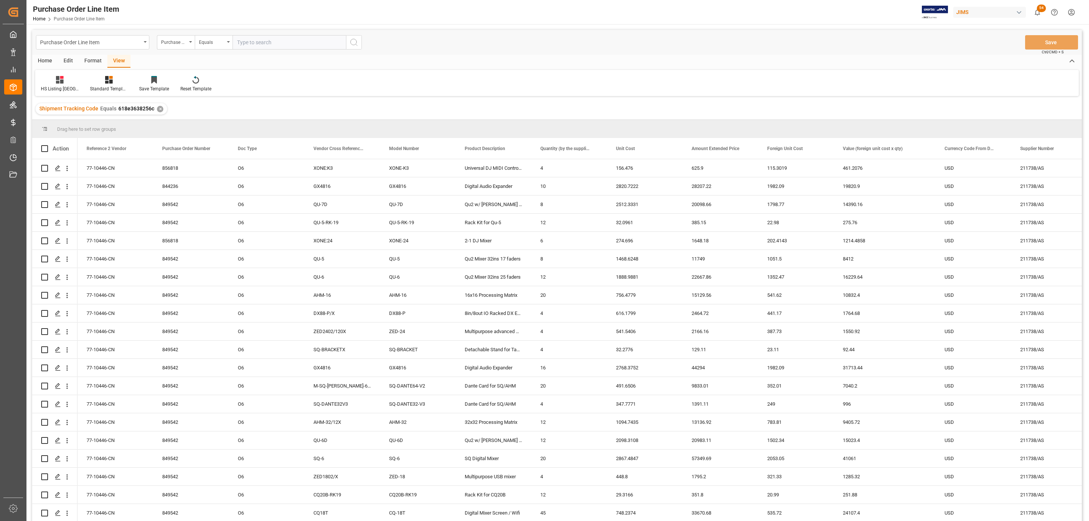
click at [47, 62] on div "Home" at bounding box center [45, 61] width 26 height 13
click at [45, 146] on span at bounding box center [44, 148] width 7 height 7
click at [47, 145] on input "checkbox" at bounding box center [47, 145] width 0 height 0
checkbox input "true"
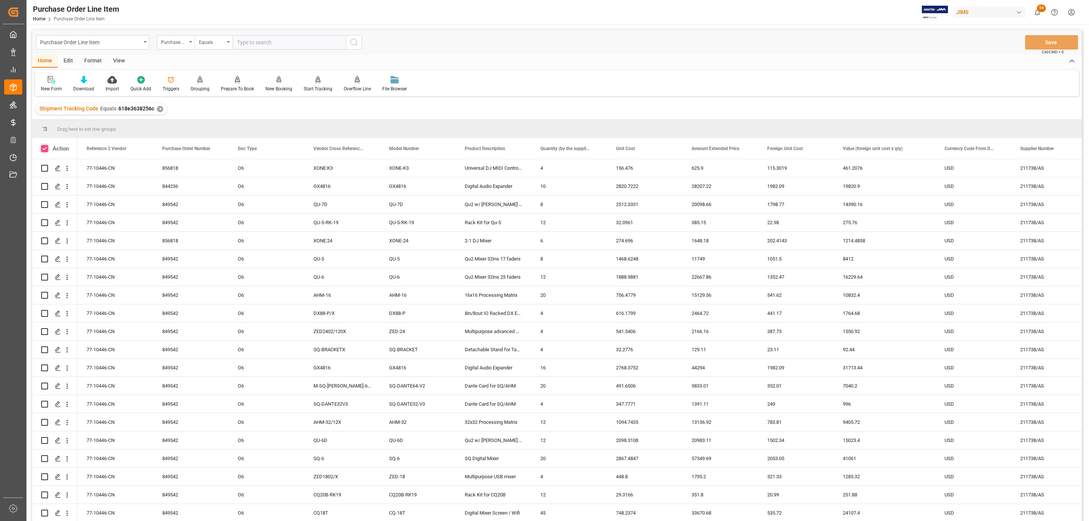
checkbox input "true"
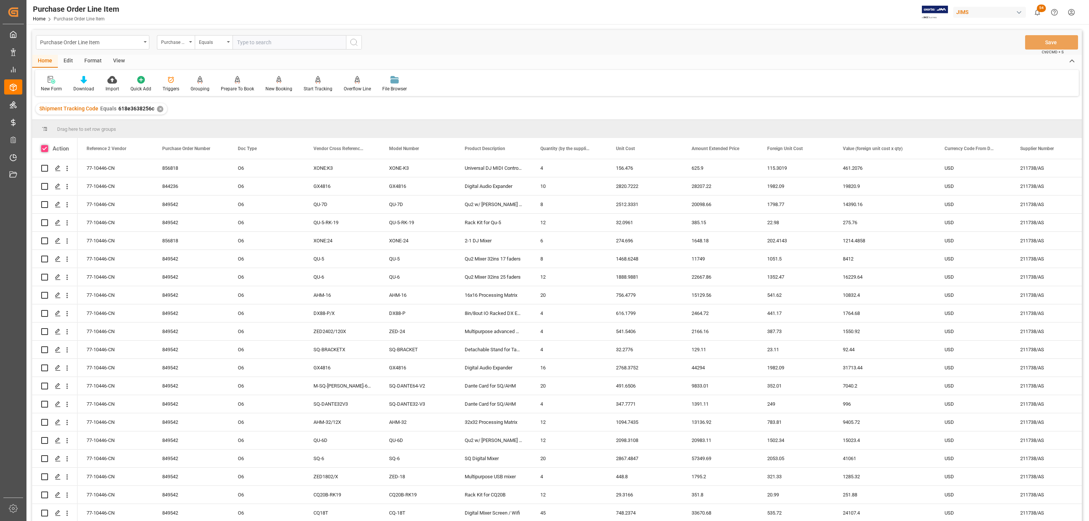
checkbox input "true"
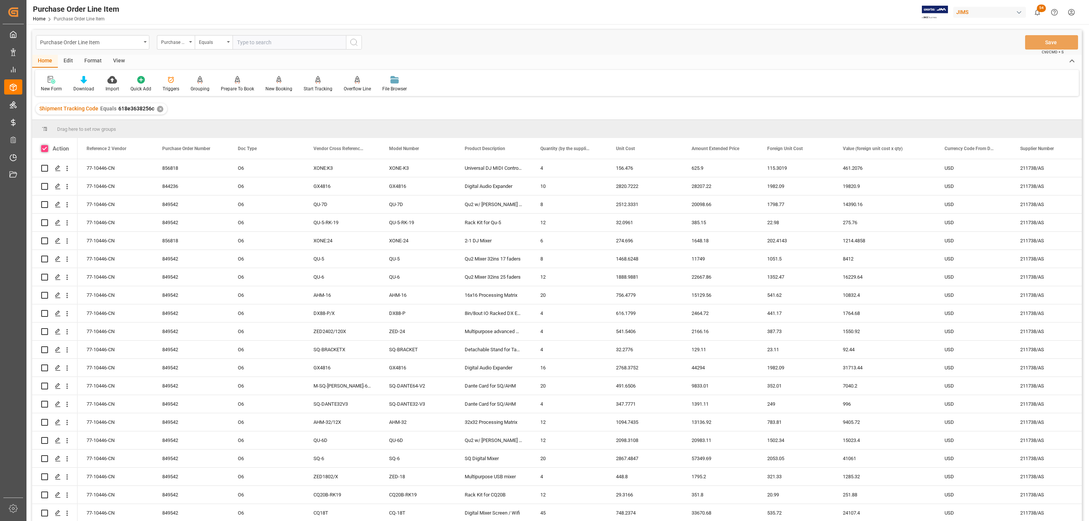
checkbox input "true"
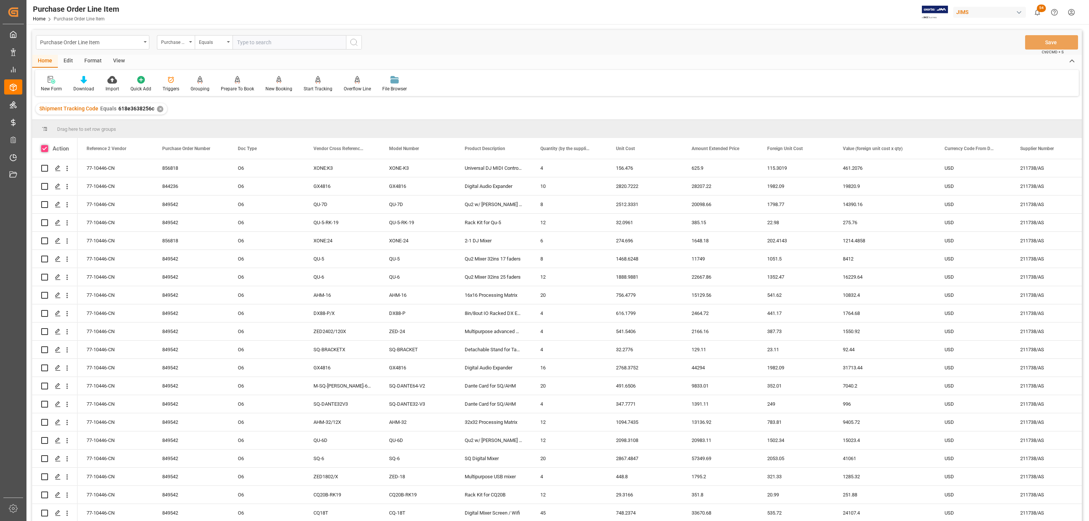
checkbox input "true"
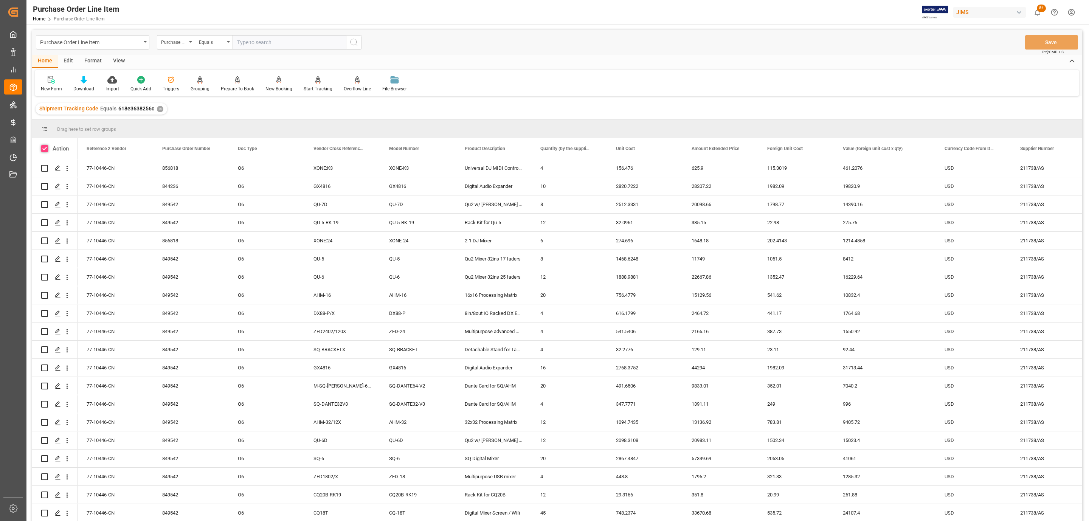
checkbox input "true"
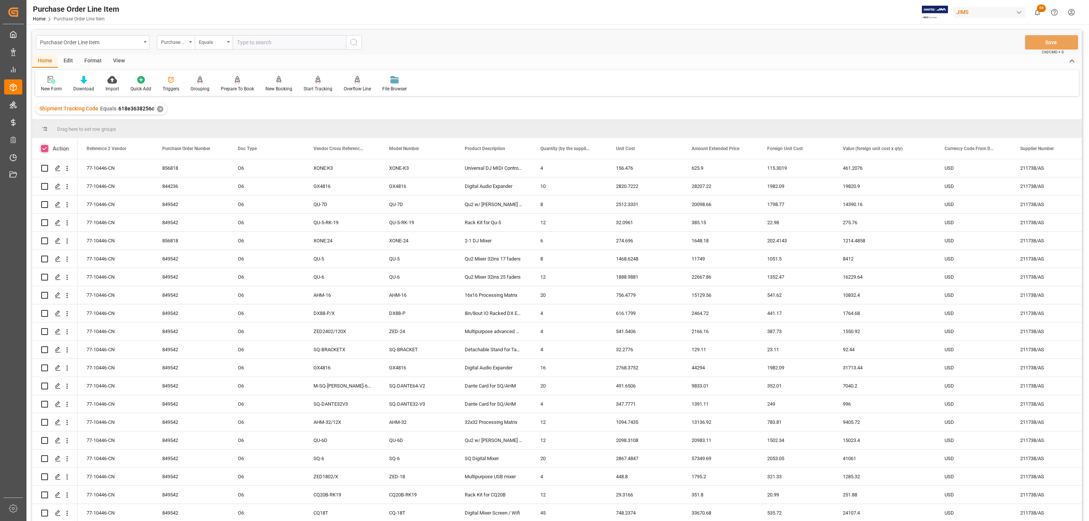
checkbox input "true"
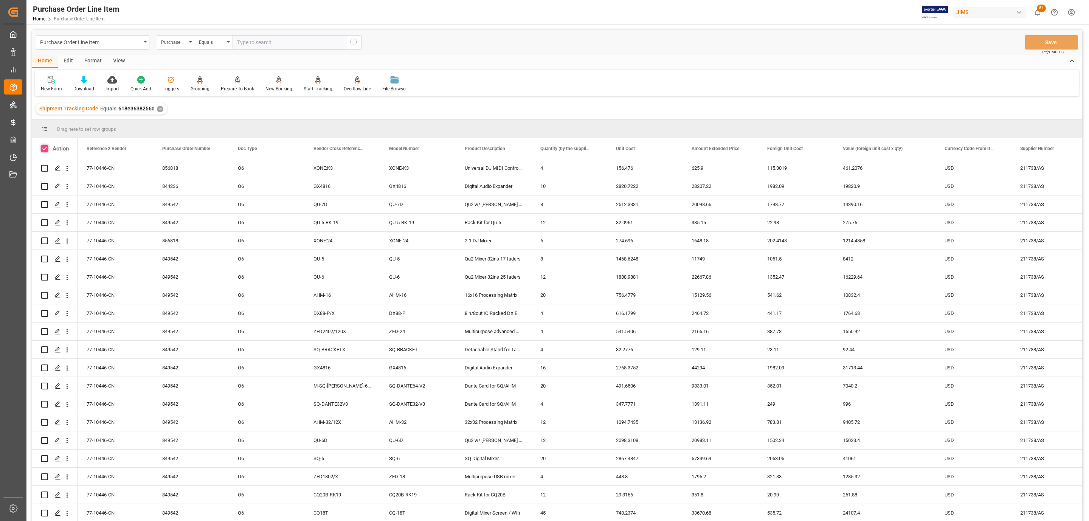
checkbox input "true"
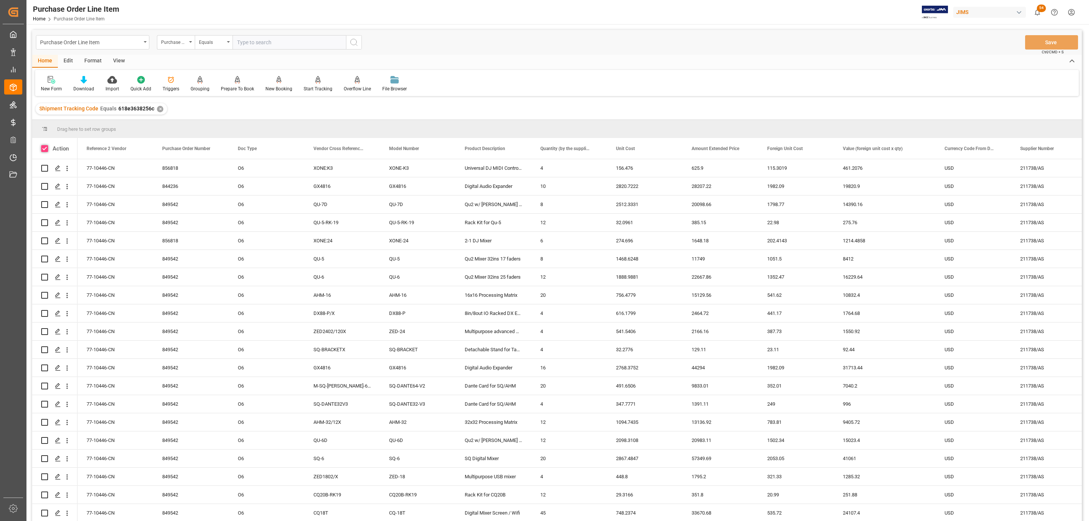
checkbox input "true"
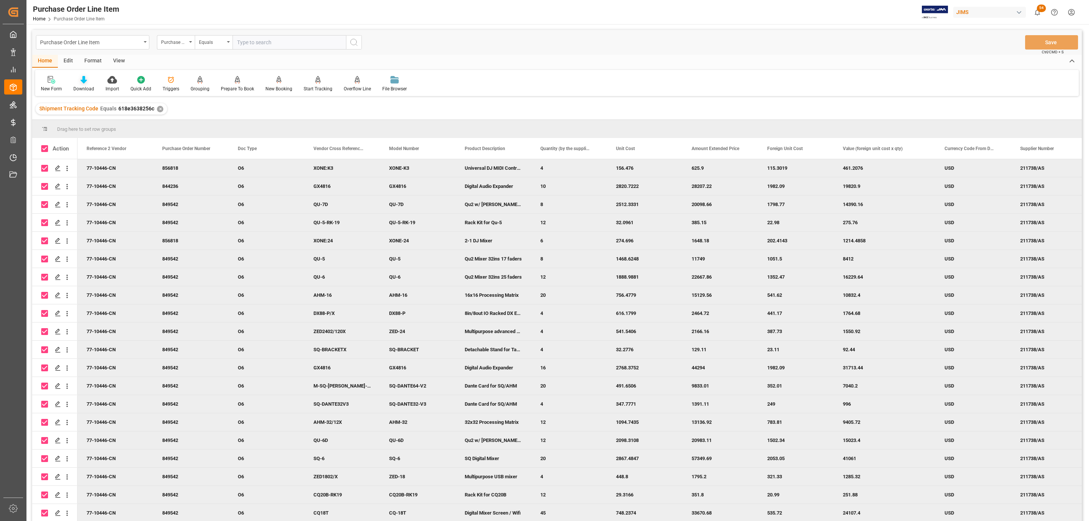
click at [83, 78] on icon at bounding box center [84, 80] width 6 height 8
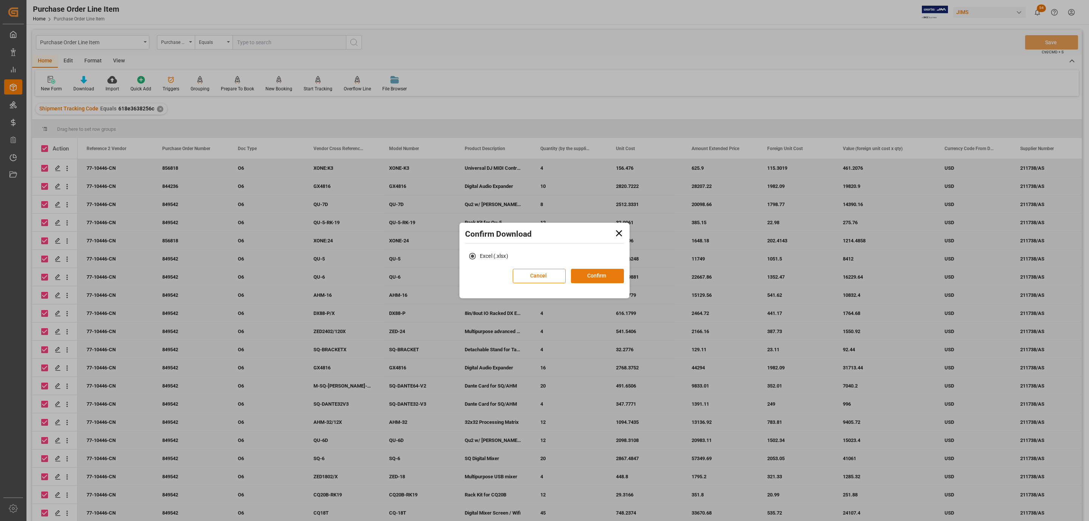
click at [594, 273] on button "Confirm" at bounding box center [597, 276] width 53 height 14
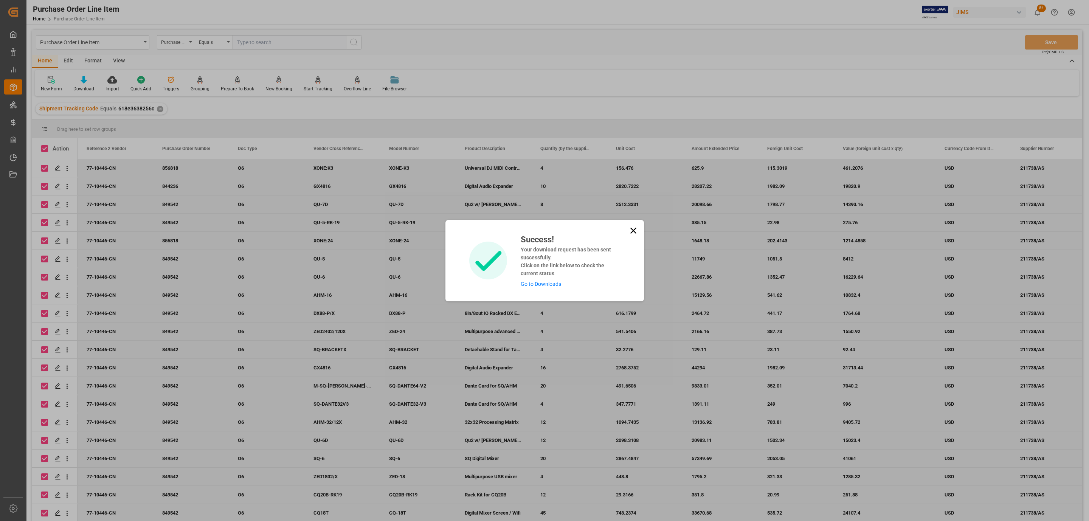
click at [545, 285] on link "Go to Downloads" at bounding box center [541, 284] width 40 height 6
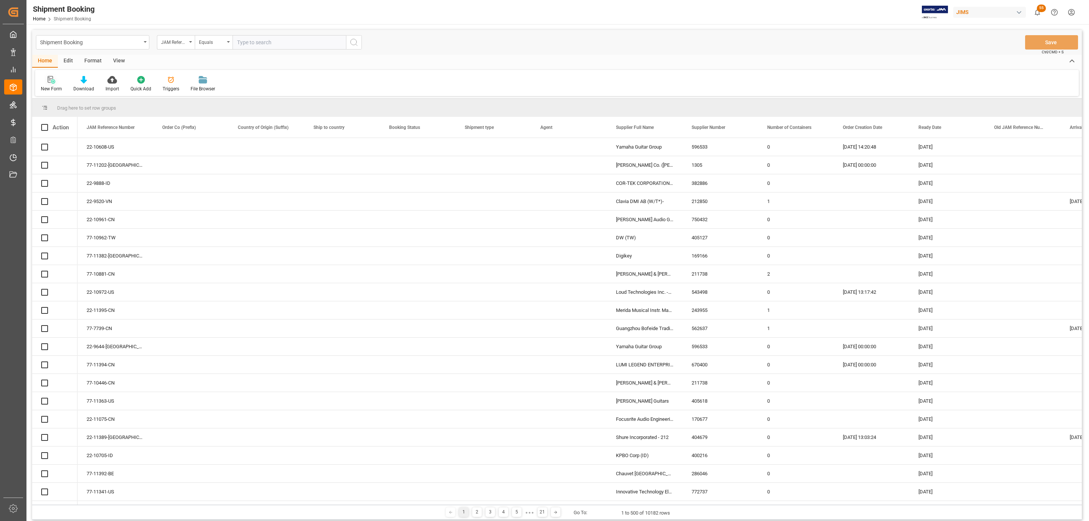
click at [49, 84] on div "New Form" at bounding box center [51, 84] width 33 height 17
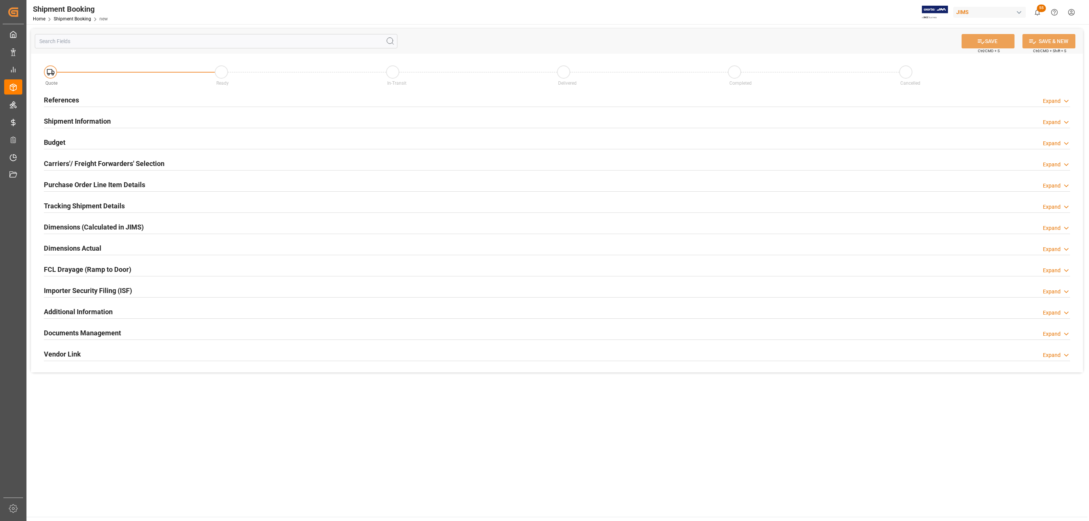
click at [63, 97] on h2 "References" at bounding box center [61, 100] width 35 height 10
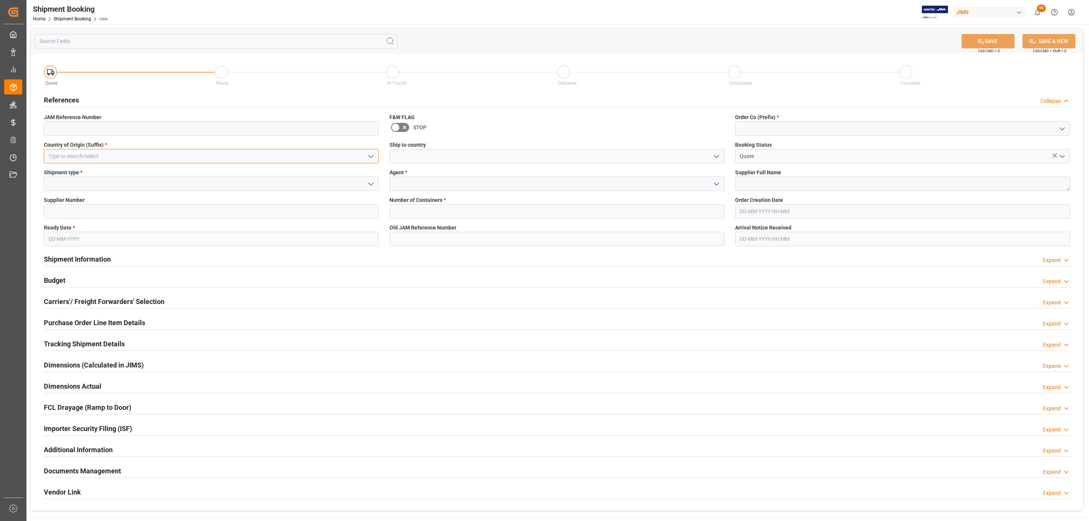
click at [85, 151] on input at bounding box center [211, 156] width 335 height 14
click at [71, 177] on div "US" at bounding box center [211, 172] width 334 height 17
type input "US"
click at [68, 180] on input at bounding box center [211, 184] width 335 height 14
click at [374, 185] on icon "open menu" at bounding box center [370, 184] width 9 height 9
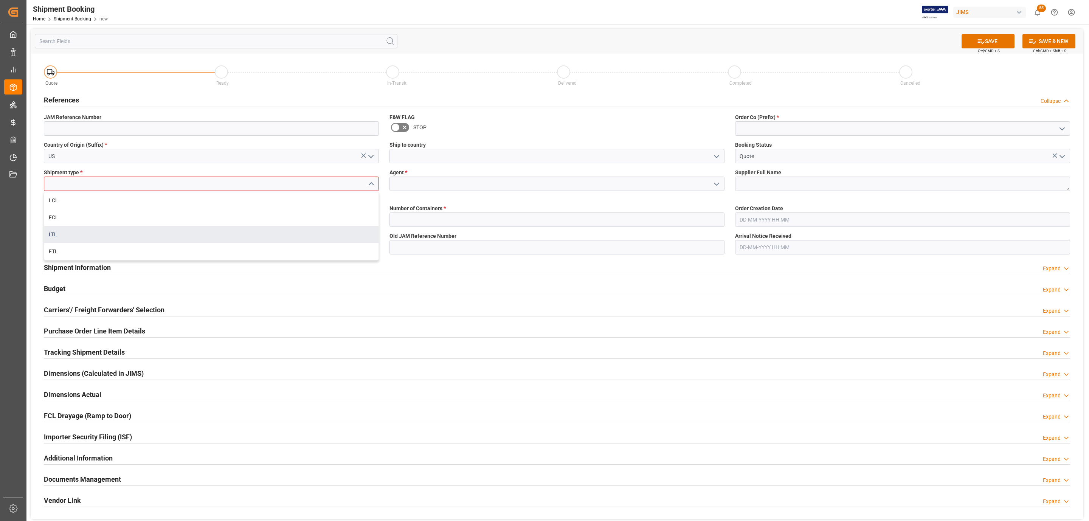
click at [137, 231] on div "LTL" at bounding box center [211, 234] width 334 height 17
type input "LTL"
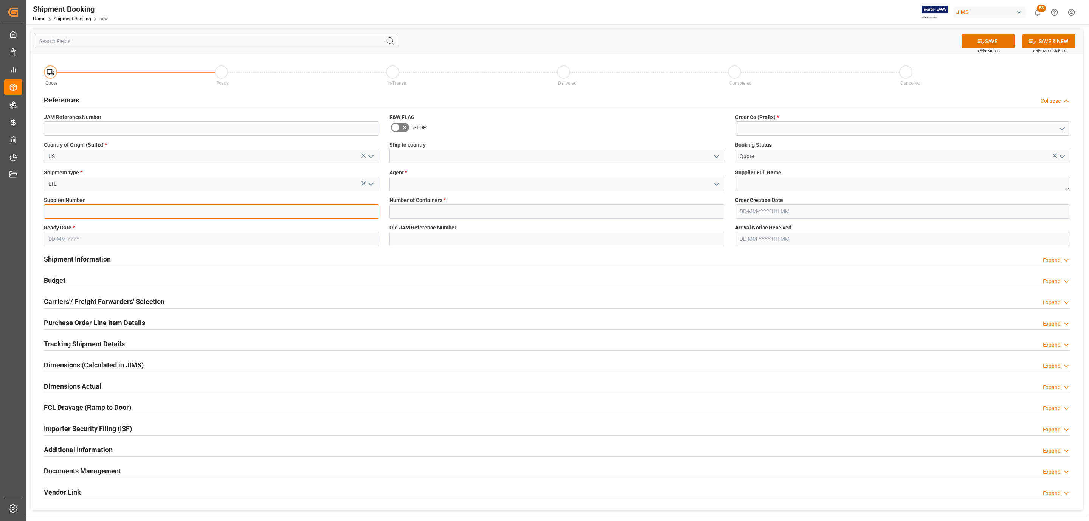
click at [74, 207] on input at bounding box center [211, 211] width 335 height 14
paste input "234299"
type input "234299"
click at [64, 239] on input "text" at bounding box center [211, 239] width 335 height 14
click at [69, 256] on div "October 2025" at bounding box center [97, 258] width 107 height 8
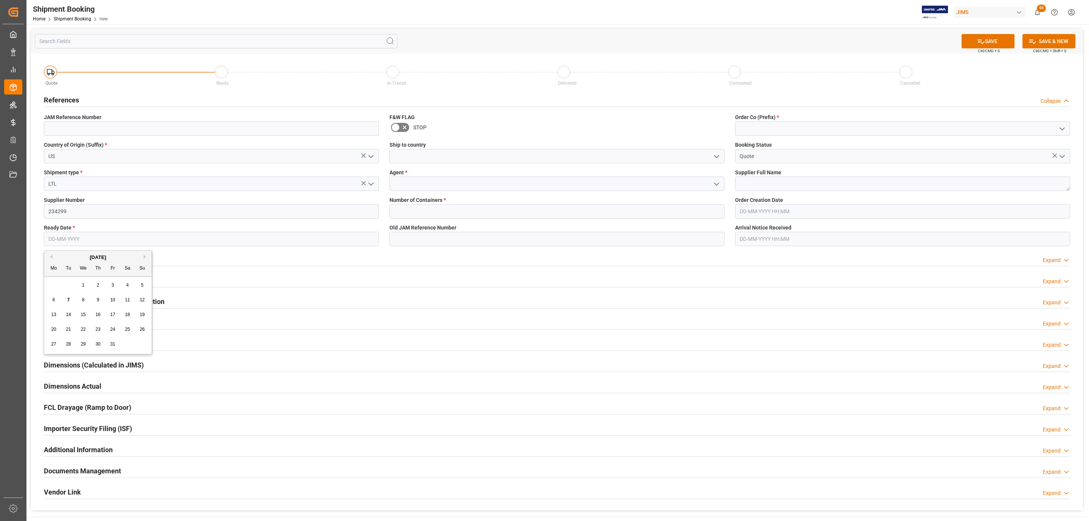
click at [113, 302] on span "10" at bounding box center [112, 299] width 5 height 5
type input "[DATE]"
click at [719, 150] on button "open menu" at bounding box center [715, 156] width 11 height 12
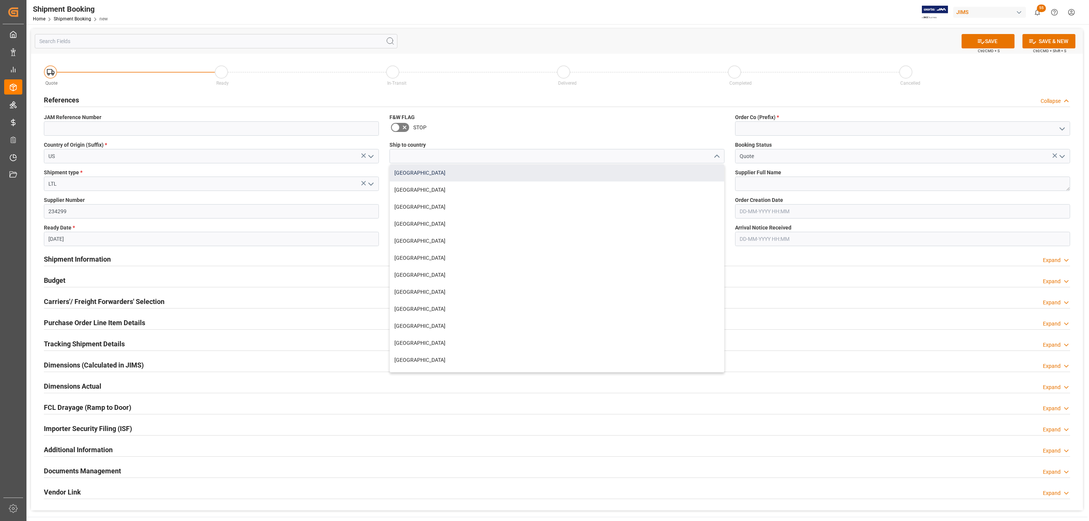
click at [476, 167] on div "[GEOGRAPHIC_DATA]" at bounding box center [557, 172] width 334 height 17
type input "[GEOGRAPHIC_DATA]"
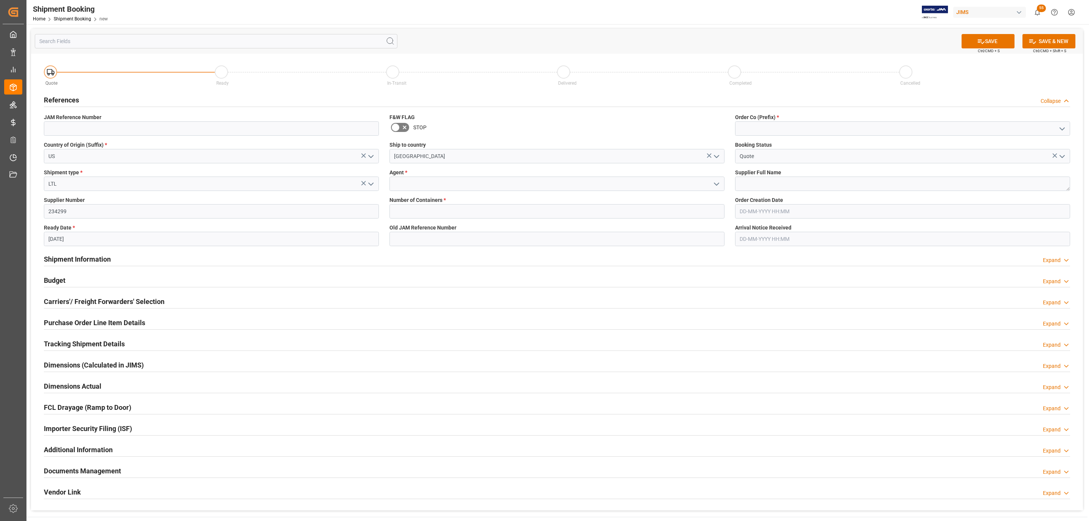
click at [717, 185] on icon "open menu" at bounding box center [716, 184] width 9 height 9
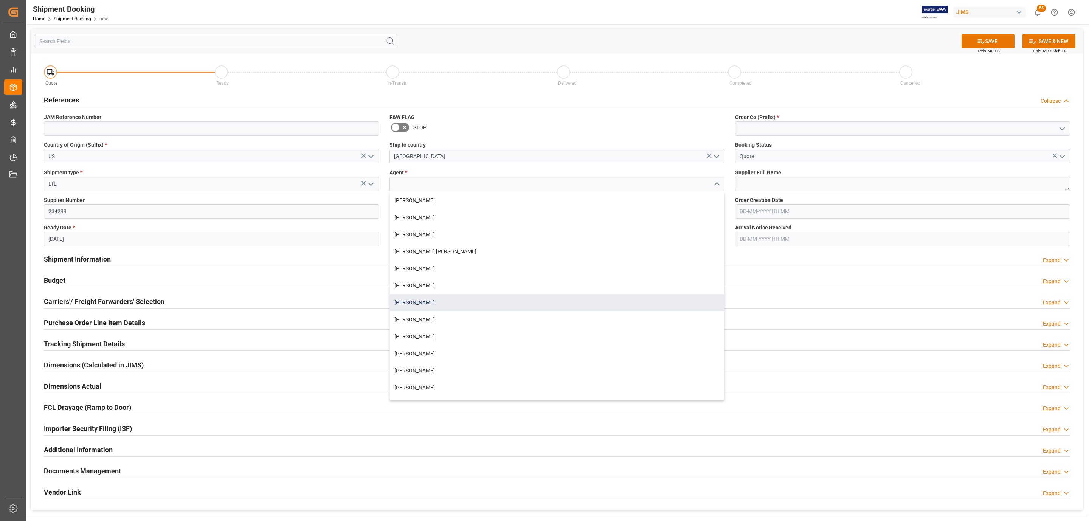
click at [422, 305] on div "[PERSON_NAME]" at bounding box center [557, 302] width 334 height 17
type input "[PERSON_NAME]"
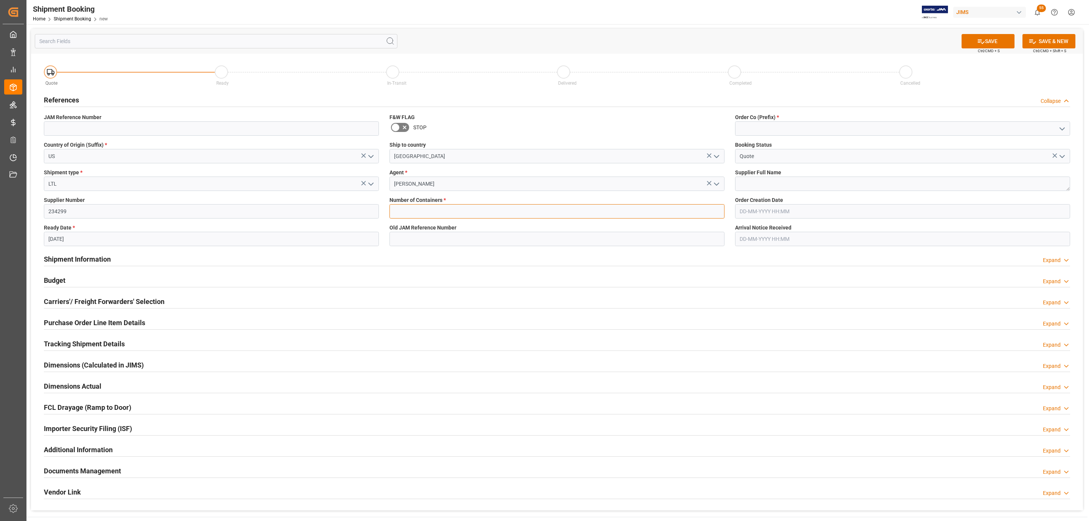
click at [411, 213] on input "text" at bounding box center [556, 211] width 335 height 14
type input "0"
click at [1062, 126] on icon "open menu" at bounding box center [1061, 128] width 9 height 9
click at [768, 159] on div "77" at bounding box center [902, 162] width 334 height 17
type input "77"
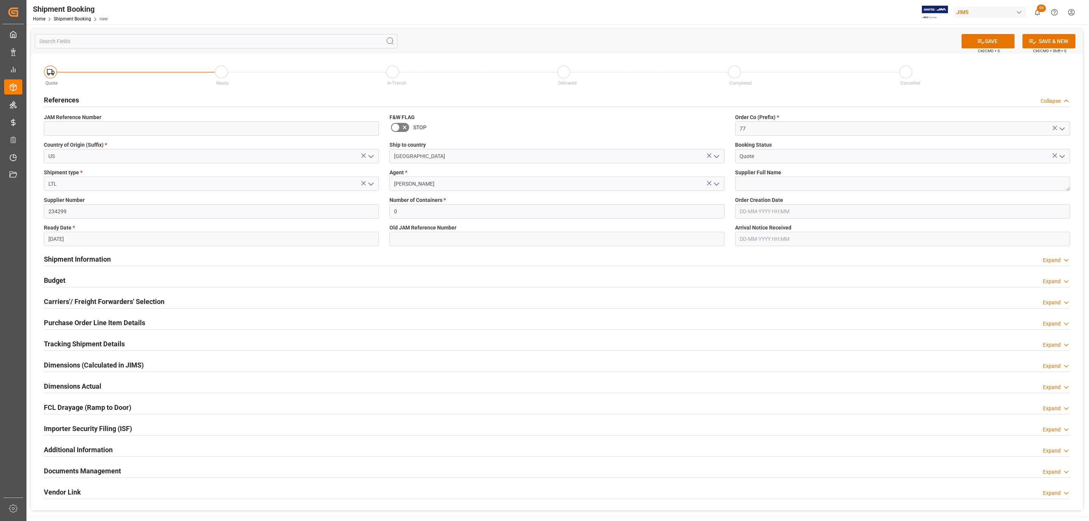
drag, startPoint x: 768, startPoint y: 193, endPoint x: 768, endPoint y: 182, distance: 11.0
click at [768, 189] on div "Supplier Full Name" at bounding box center [903, 180] width 346 height 28
click at [768, 182] on textarea at bounding box center [902, 184] width 335 height 14
paste textarea "Chauvet ([GEOGRAPHIC_DATA]) Vendor"
type textarea "Chauvet ([GEOGRAPHIC_DATA]) Vendor"
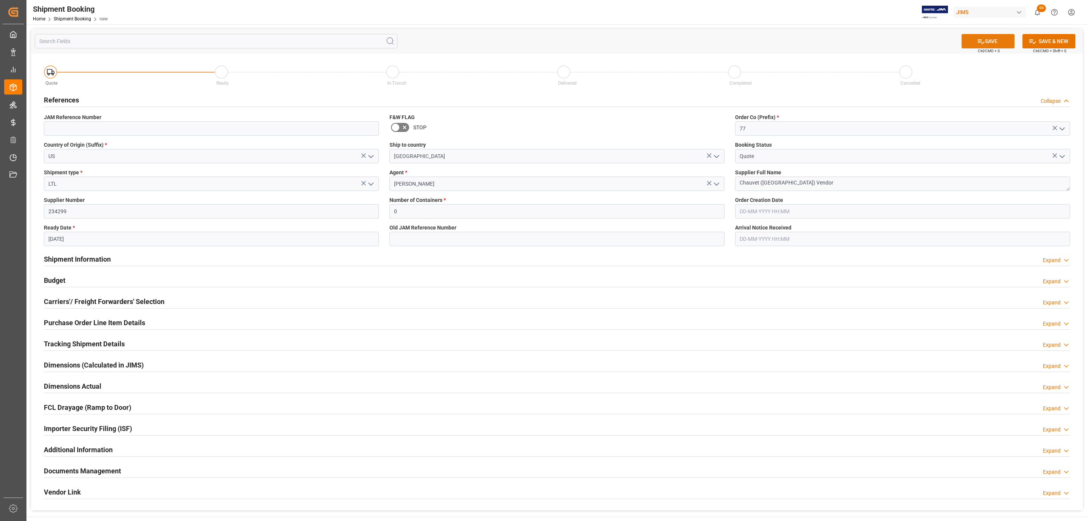
click at [978, 40] on icon at bounding box center [981, 41] width 7 height 5
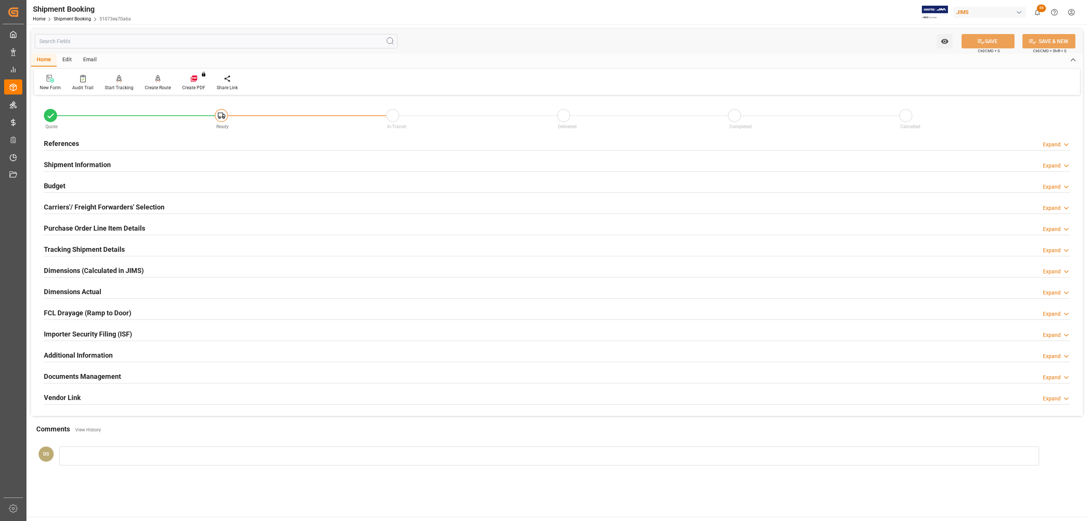
click at [68, 204] on h2 "Carriers'/ Freight Forwarders' Selection" at bounding box center [104, 207] width 121 height 10
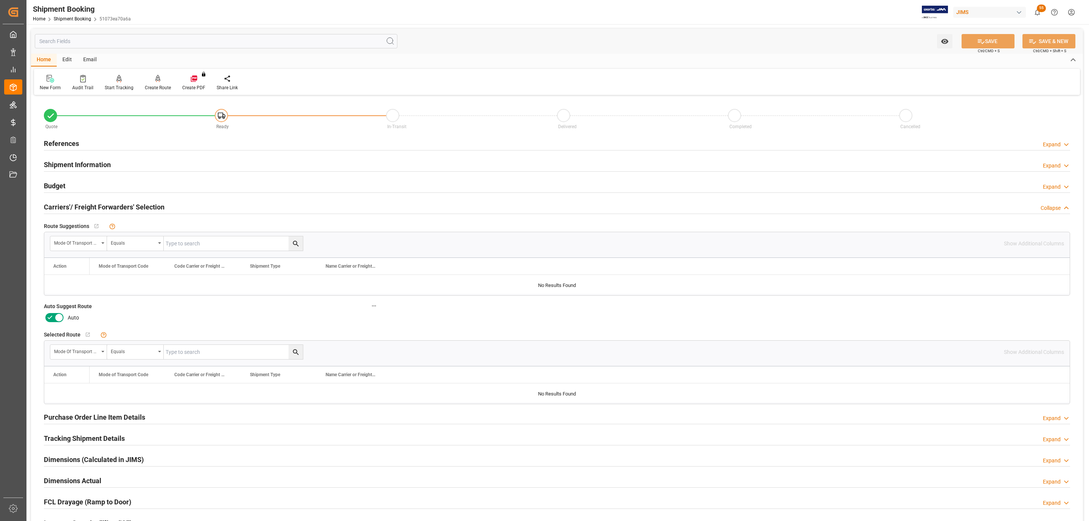
click at [55, 318] on icon at bounding box center [58, 317] width 9 height 9
click at [0, 0] on input "checkbox" at bounding box center [0, 0] width 0 height 0
click at [1004, 32] on div "Watch Option SAVE Ctrl/CMD + S SAVE & NEW Ctrl/CMD + Shift + S" at bounding box center [557, 41] width 1052 height 25
click at [1004, 34] on div "SAVE Ctrl/CMD + S" at bounding box center [988, 41] width 69 height 14
click at [985, 42] on button "SAVE" at bounding box center [987, 41] width 53 height 14
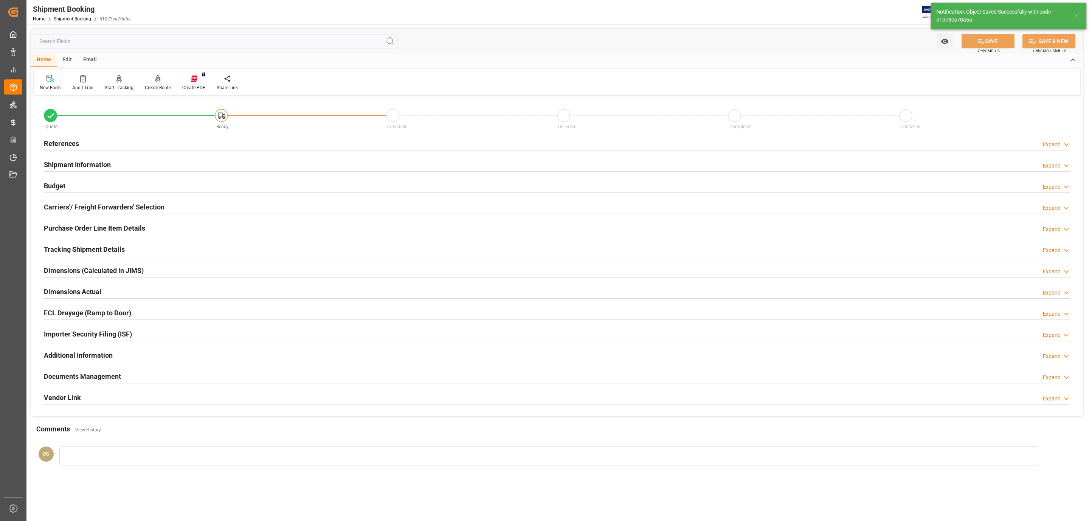
click at [155, 75] on icon at bounding box center [157, 79] width 5 height 8
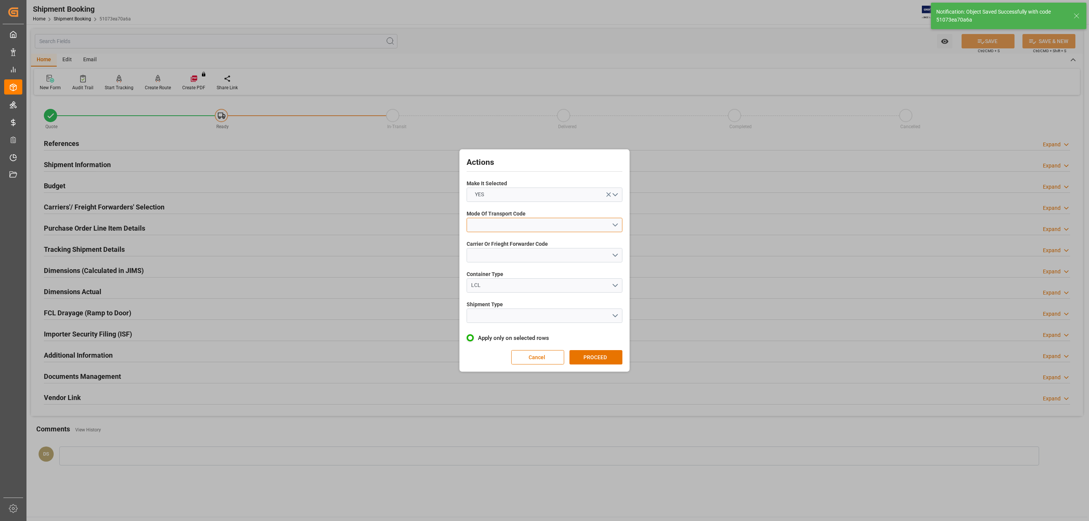
click at [494, 218] on button "open menu" at bounding box center [545, 225] width 156 height 14
click at [497, 258] on div "3- TRUCKR" at bounding box center [544, 259] width 155 height 16
click at [497, 258] on button "open menu" at bounding box center [545, 255] width 156 height 14
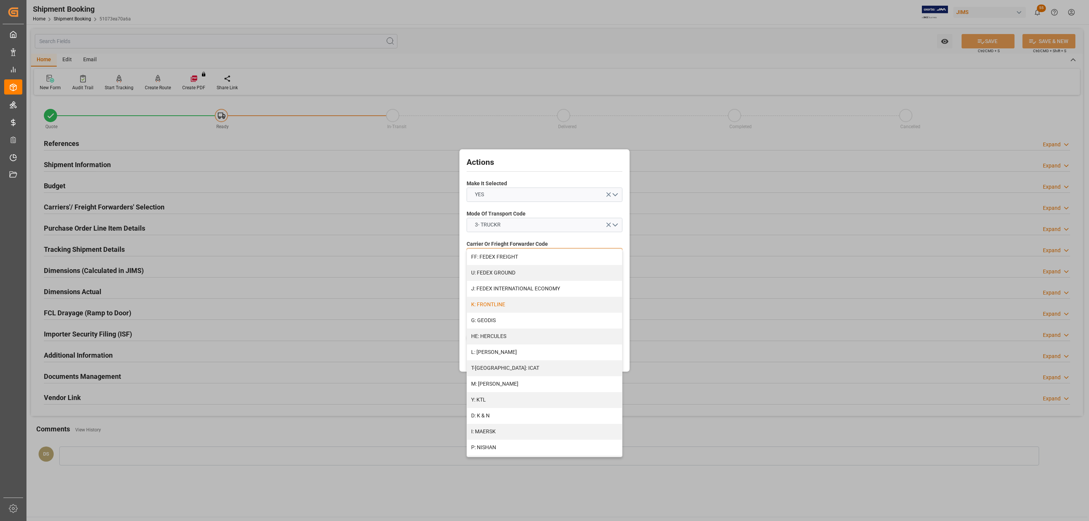
scroll to position [227, 0]
click at [501, 379] on div "M: KEENA" at bounding box center [544, 380] width 155 height 16
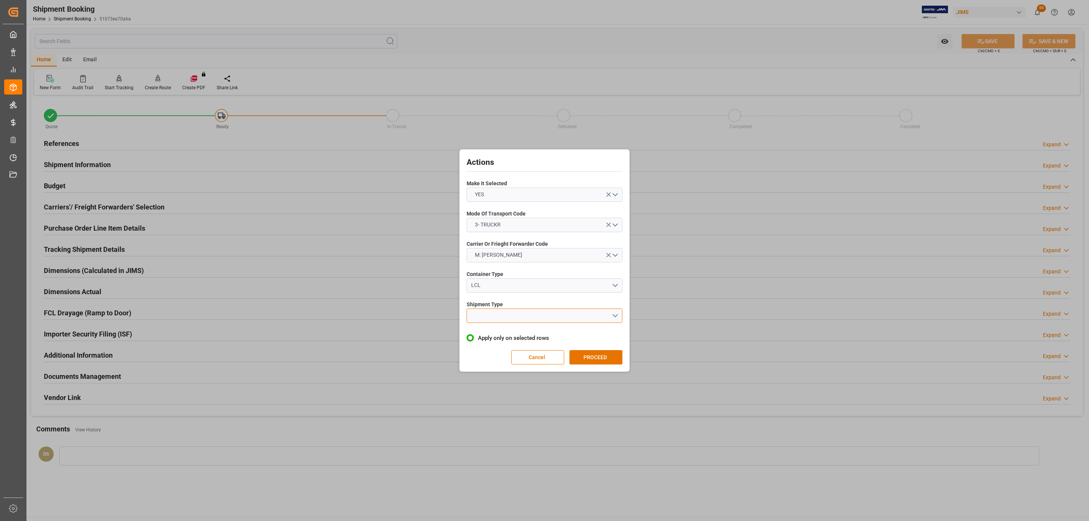
click at [490, 314] on button "open menu" at bounding box center [545, 316] width 156 height 14
click at [491, 315] on div "LTL" at bounding box center [544, 318] width 155 height 16
click at [620, 360] on button "PROCEED" at bounding box center [595, 357] width 53 height 14
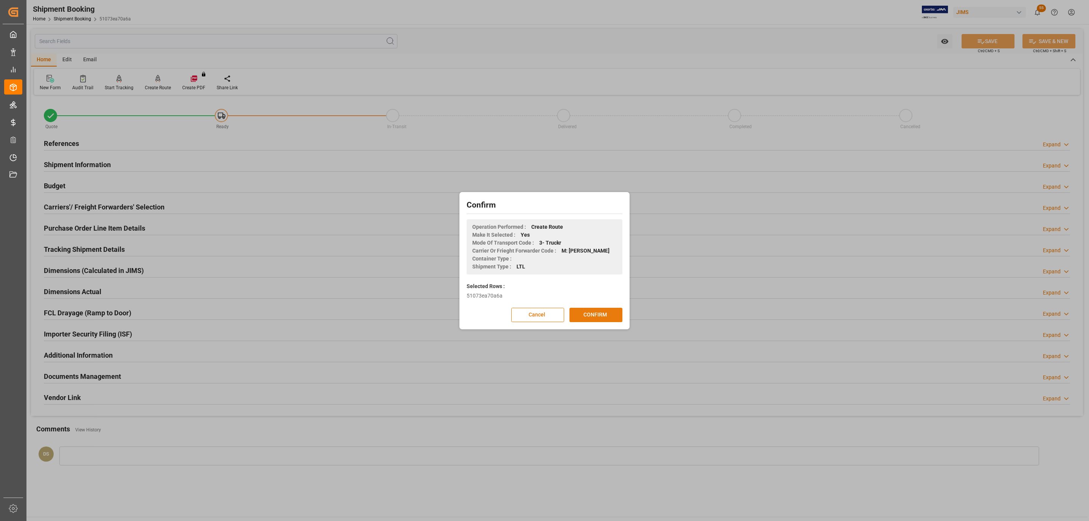
click at [601, 316] on button "CONFIRM" at bounding box center [595, 315] width 53 height 14
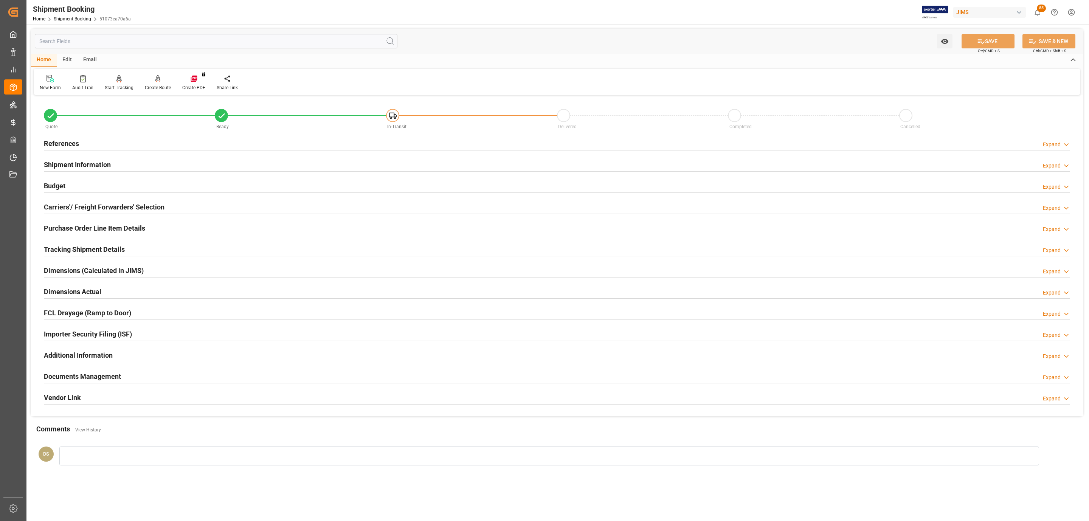
click at [98, 185] on div "Budget Expand" at bounding box center [557, 185] width 1026 height 14
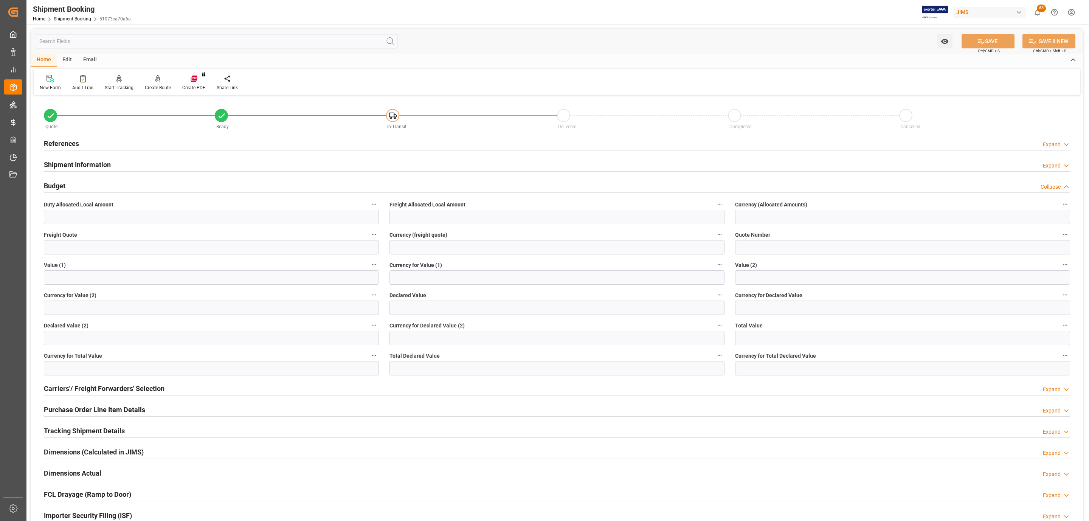
click at [98, 185] on div "Budget Collapse" at bounding box center [557, 185] width 1026 height 14
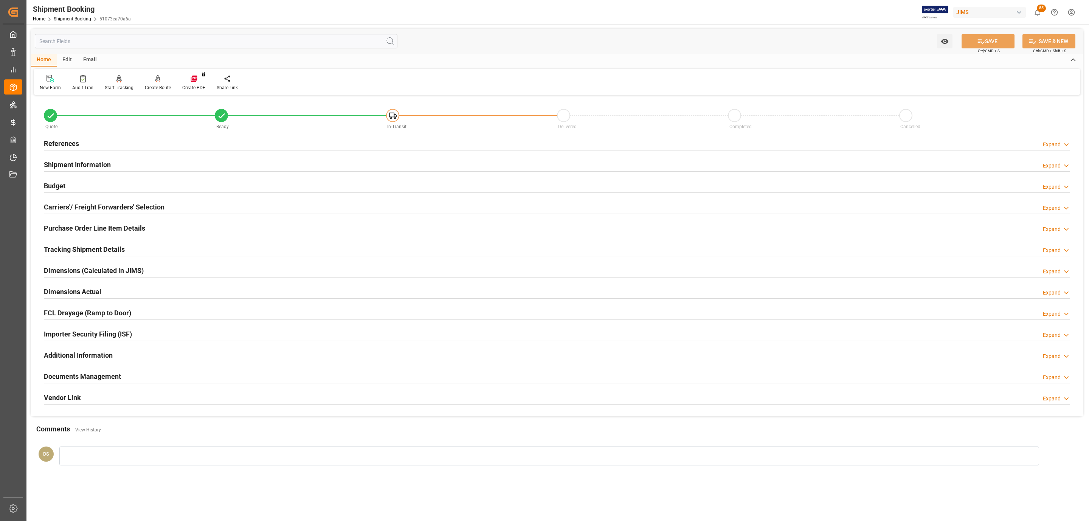
click at [78, 144] on h2 "References" at bounding box center [61, 143] width 35 height 10
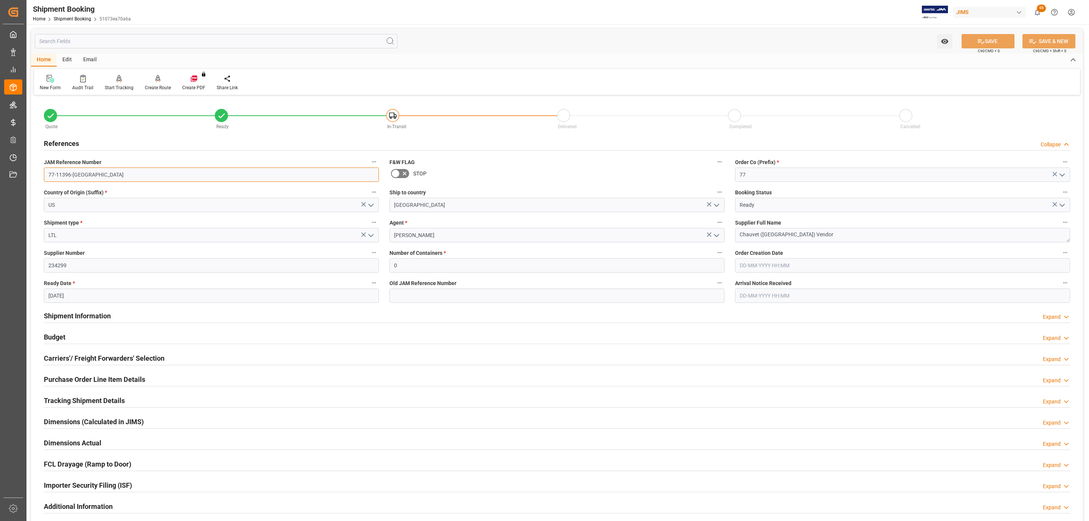
click at [81, 172] on input "77-11396-[GEOGRAPHIC_DATA]" at bounding box center [211, 174] width 335 height 14
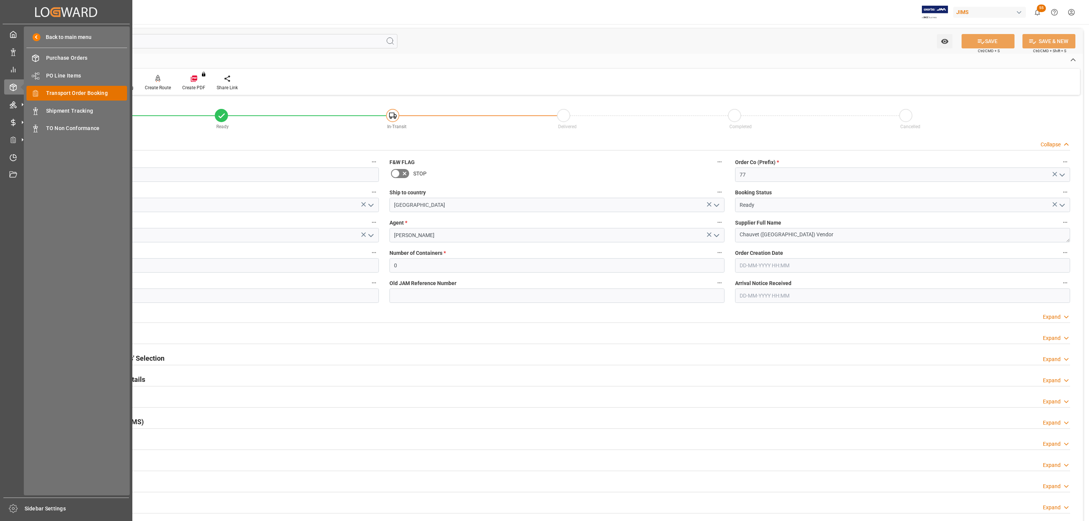
click at [88, 91] on span "Transport Order Booking" at bounding box center [86, 93] width 81 height 8
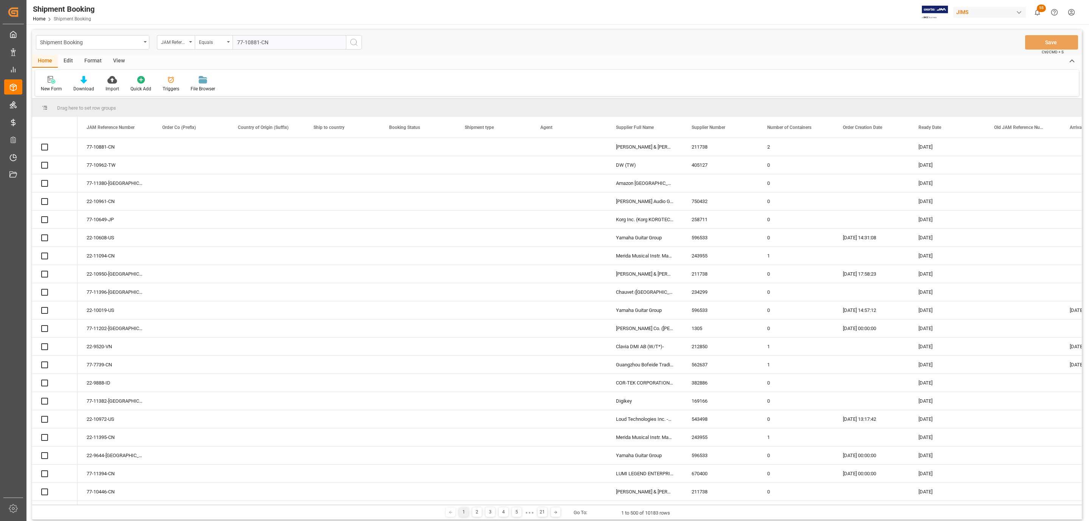
type input "77-10881-CN"
click at [353, 42] on icon "search button" at bounding box center [353, 42] width 9 height 9
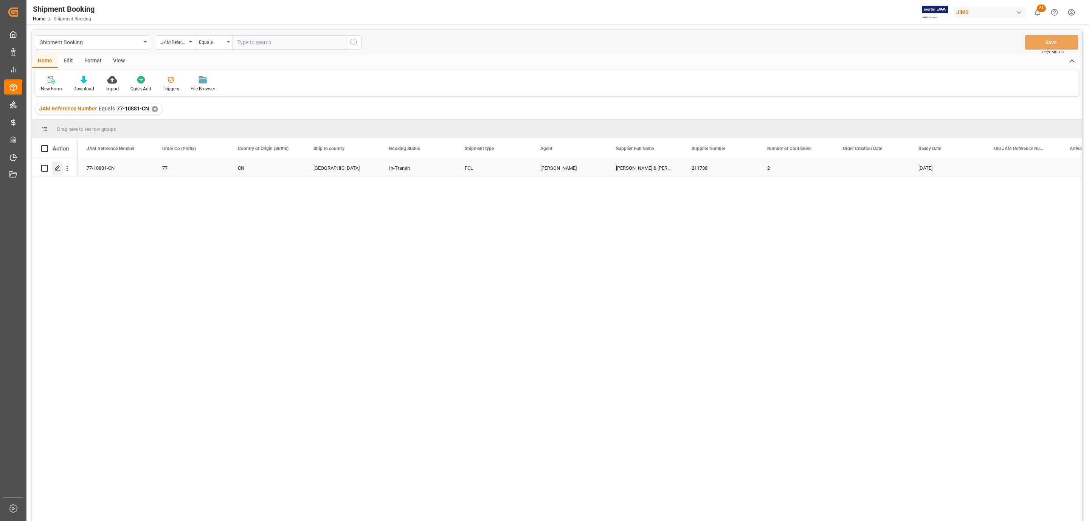
click at [57, 169] on icon "Press SPACE to select this row." at bounding box center [58, 168] width 6 height 6
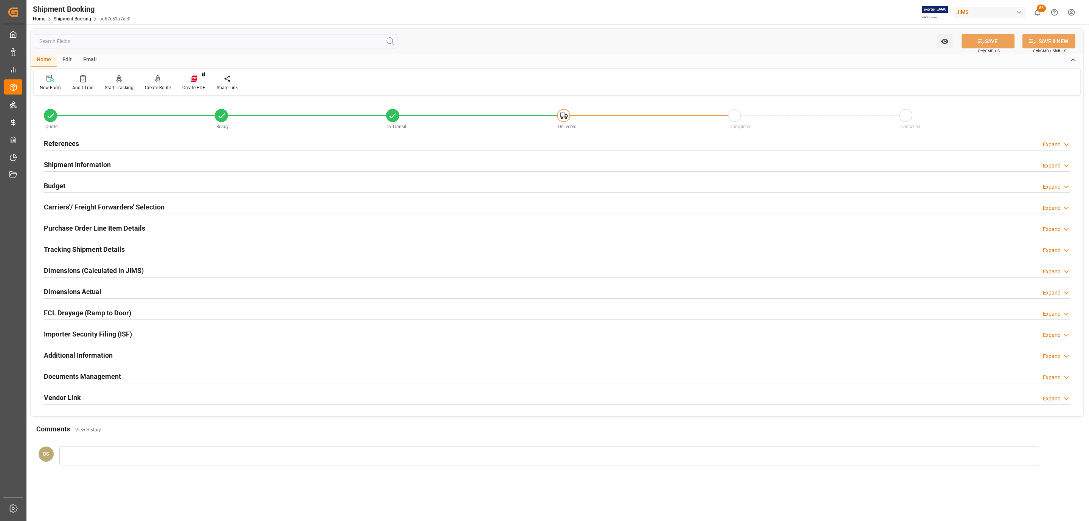
click at [71, 251] on h2 "Tracking Shipment Details" at bounding box center [84, 249] width 81 height 10
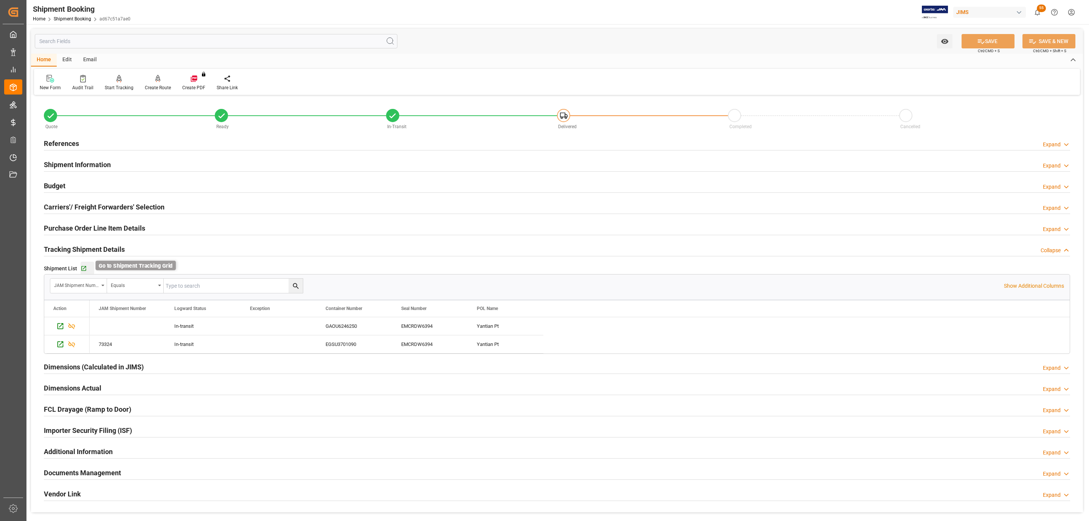
click at [83, 271] on icon "button" at bounding box center [83, 268] width 5 height 5
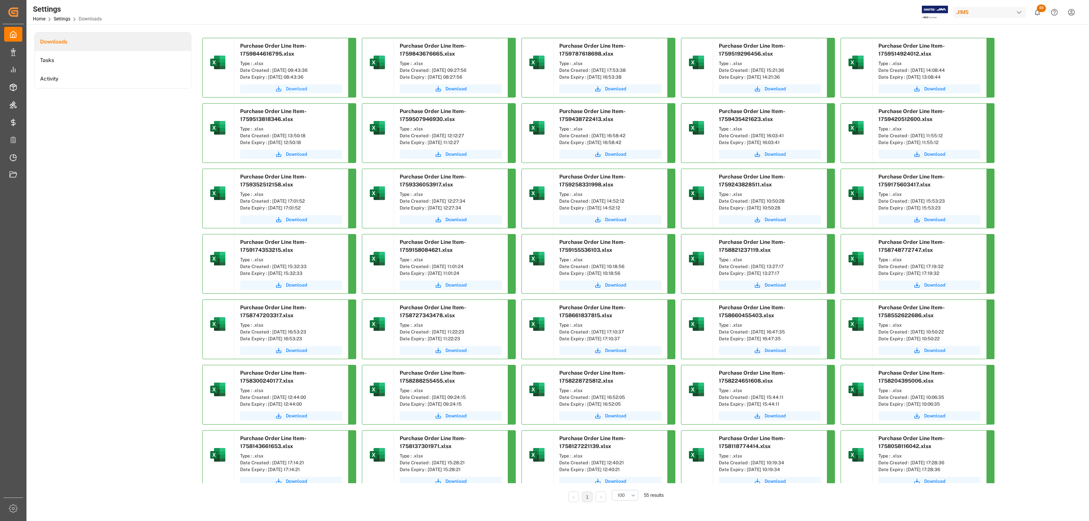
click at [304, 89] on span "Download" at bounding box center [296, 88] width 21 height 7
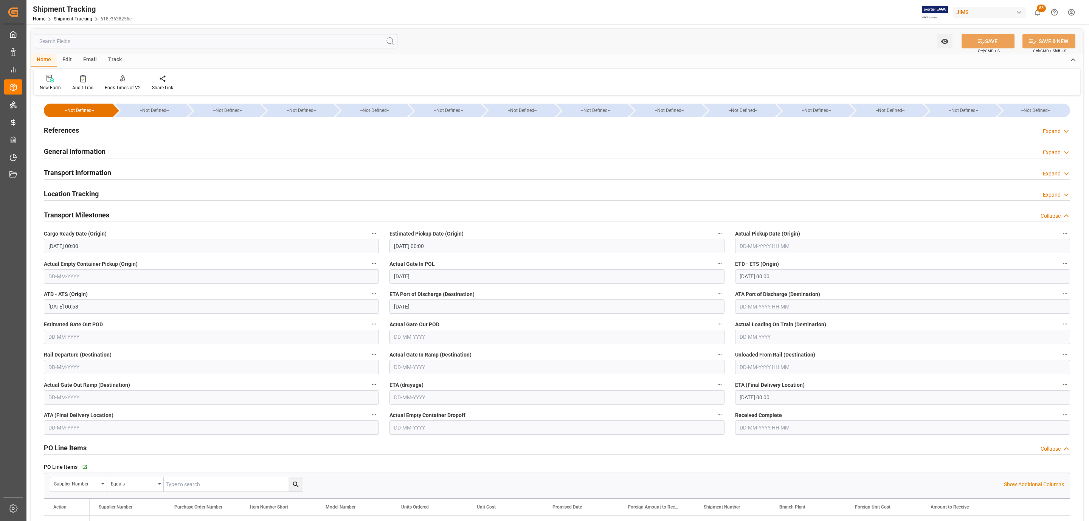
click at [105, 129] on div "References Expand" at bounding box center [557, 129] width 1026 height 14
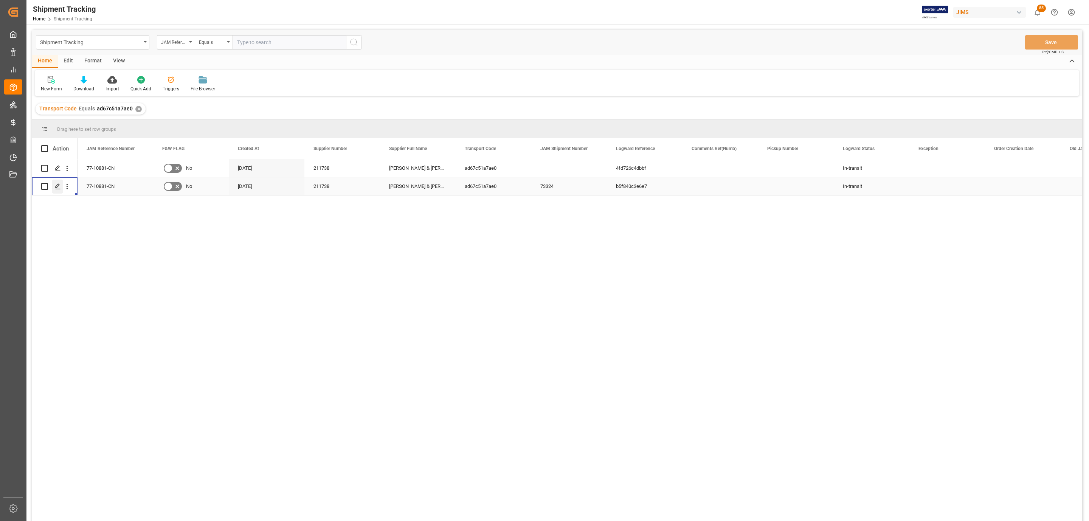
click at [57, 187] on polygon "Press SPACE to select this row." at bounding box center [58, 186] width 4 height 4
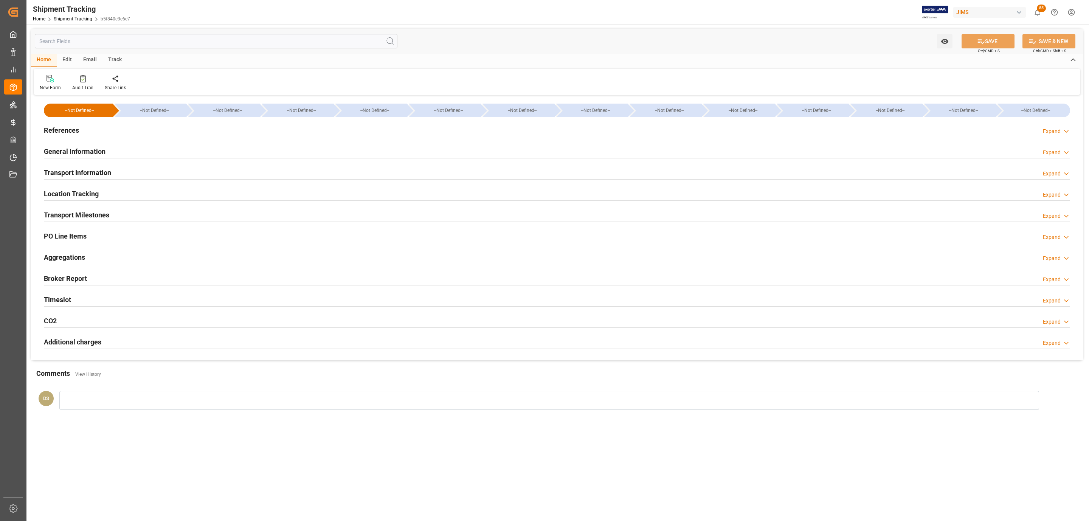
type input "22-09-2025 00:00"
type input "27-09-2025 00:00"
type input "25-09-2025"
type input "28-09-2025 00:00"
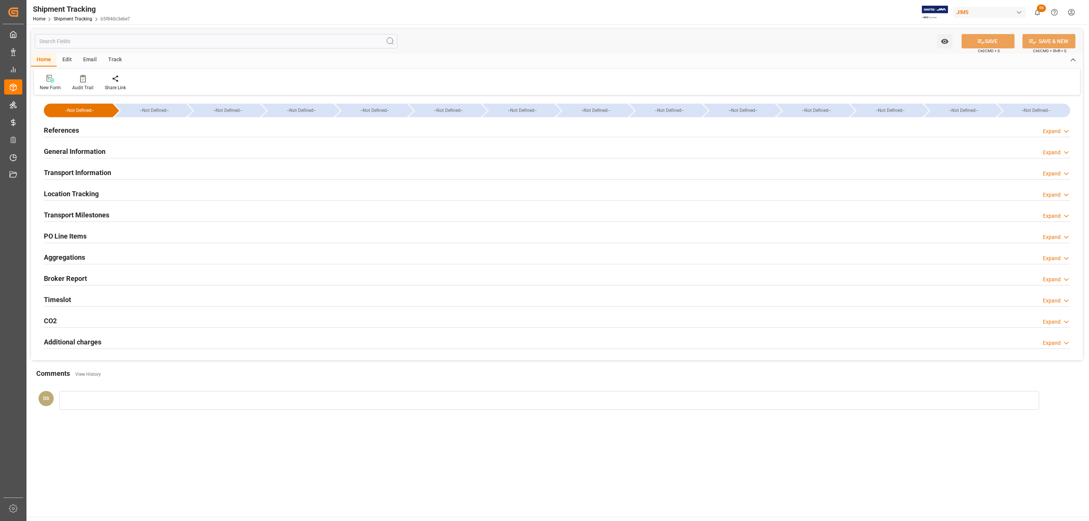
type input "03-10-2025 14:00"
type input "23-10-2025"
type input "[DATE]"
type input "07-11-2025 00:00"
click at [76, 205] on div "Transport Milestones Expand" at bounding box center [557, 215] width 1037 height 21
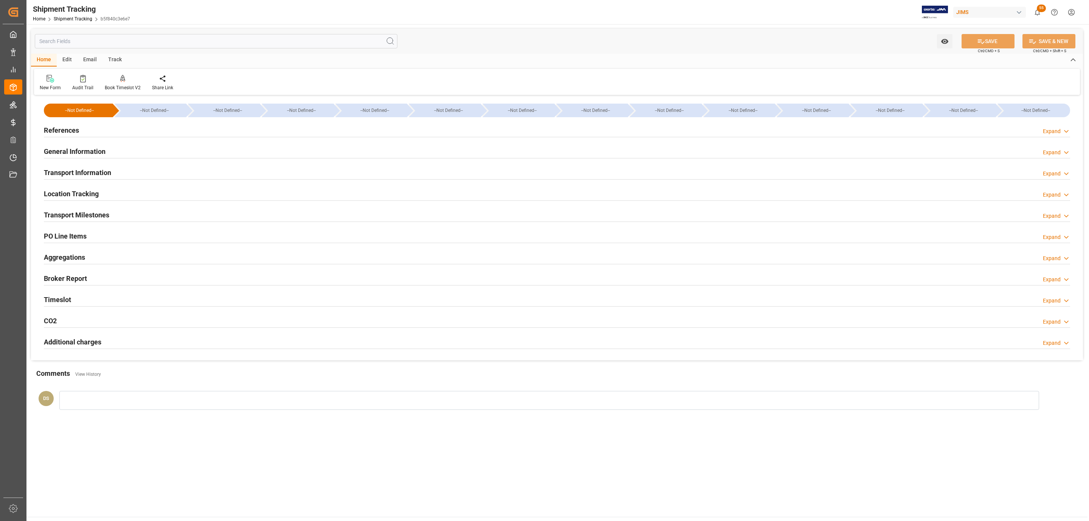
click at [75, 212] on h2 "Transport Milestones" at bounding box center [76, 215] width 65 height 10
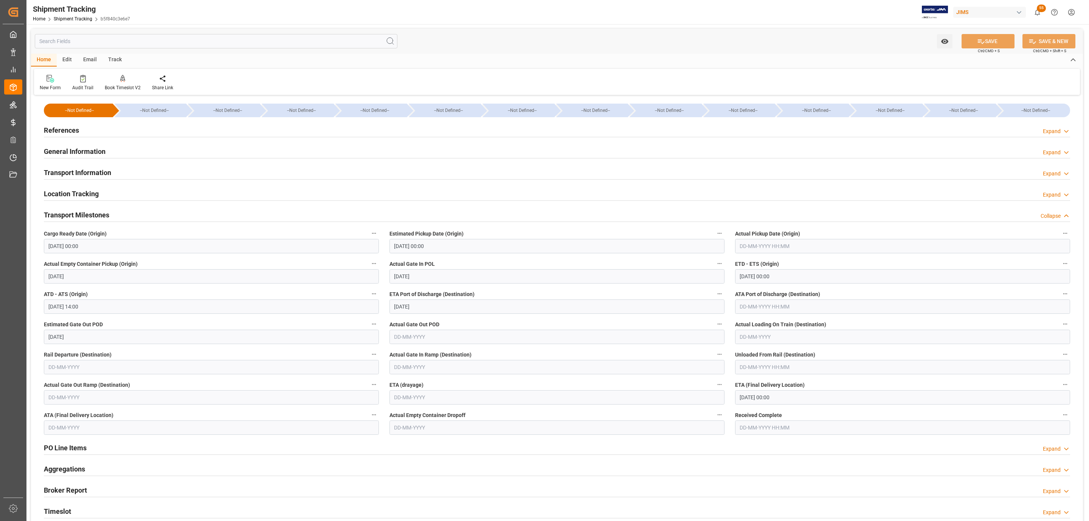
click at [767, 248] on input "text" at bounding box center [902, 246] width 335 height 14
click at [742, 265] on button "Previous Month" at bounding box center [741, 264] width 5 height 5
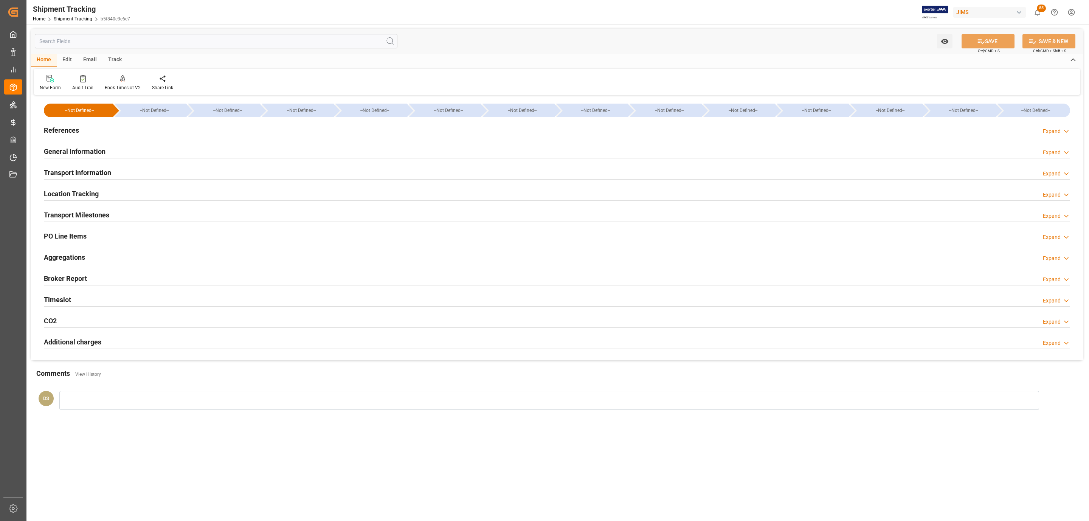
click at [78, 213] on h2 "Transport Milestones" at bounding box center [76, 215] width 65 height 10
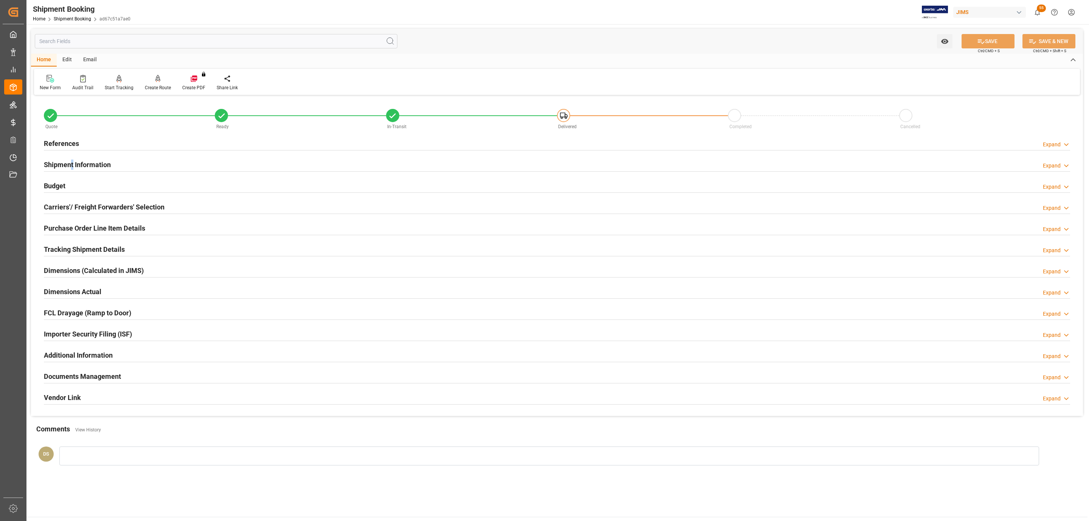
click at [72, 161] on h2 "Shipment Information" at bounding box center [77, 165] width 67 height 10
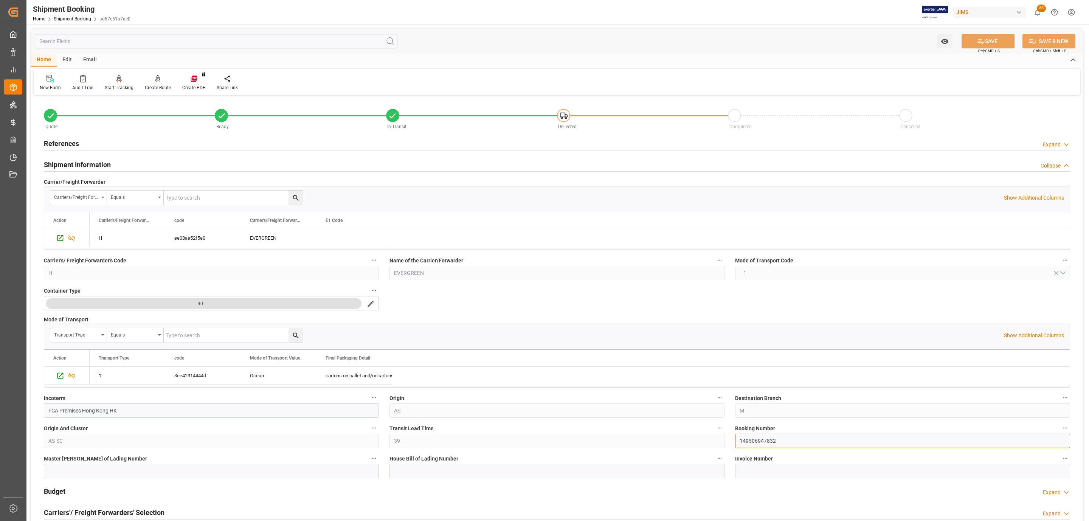
click at [778, 447] on input "149506947832" at bounding box center [902, 441] width 335 height 14
click at [776, 443] on input "149506947832" at bounding box center [902, 441] width 335 height 14
click at [83, 137] on div "References Expand" at bounding box center [557, 143] width 1026 height 14
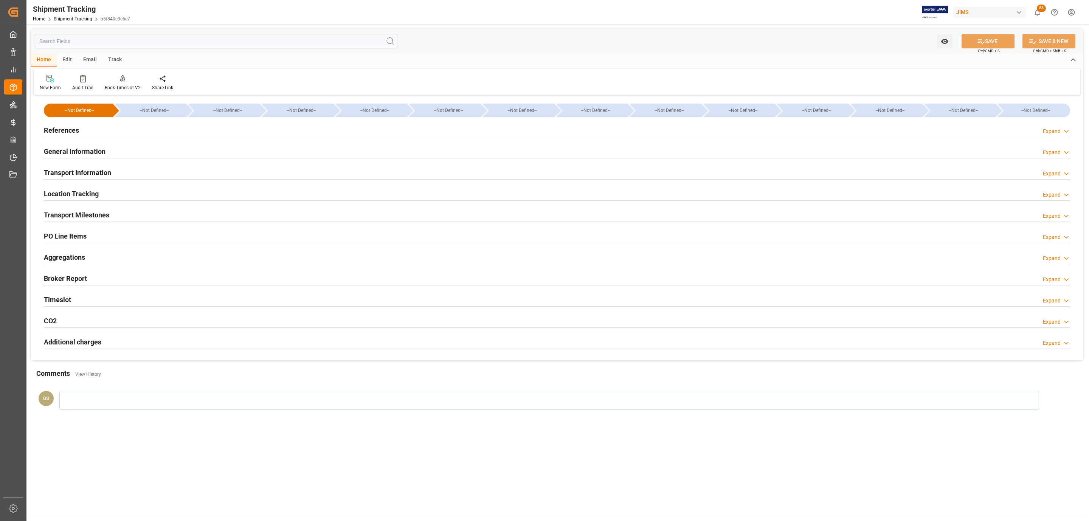
click at [142, 212] on div "Transport Milestones Expand" at bounding box center [557, 214] width 1026 height 14
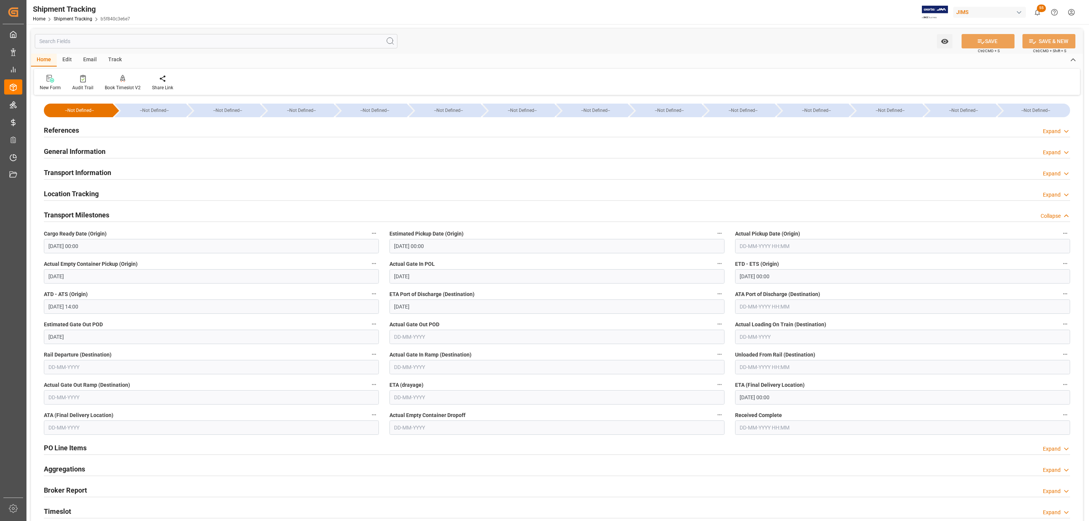
click at [96, 127] on div "References Expand" at bounding box center [557, 129] width 1026 height 14
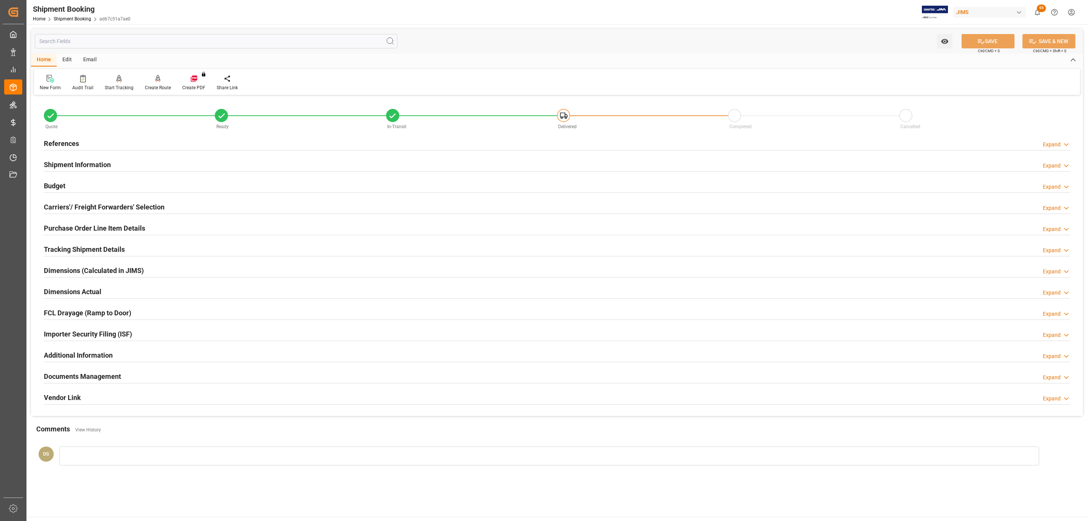
click at [97, 246] on h2 "Tracking Shipment Details" at bounding box center [84, 249] width 81 height 10
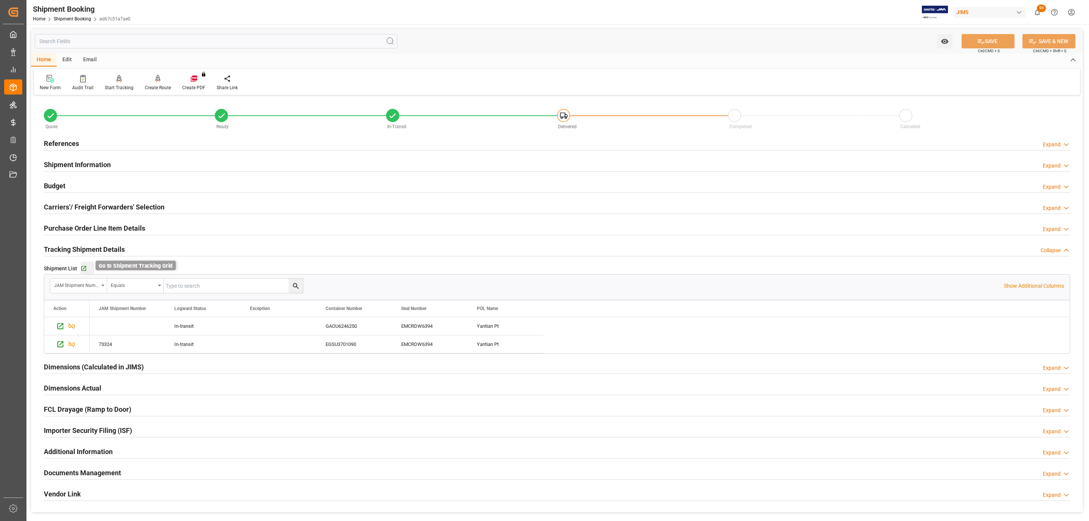
click at [85, 269] on icon "button" at bounding box center [83, 268] width 5 height 5
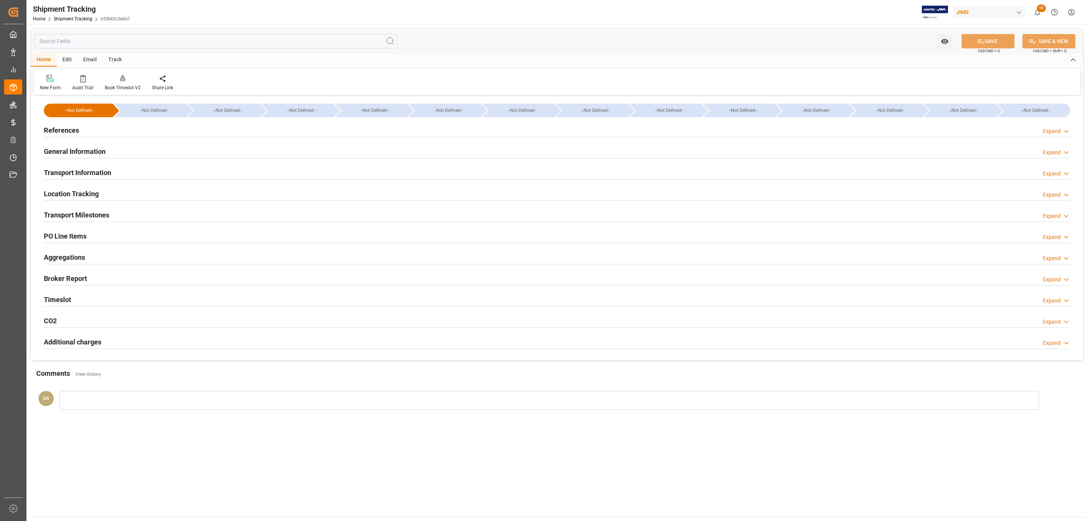
click at [88, 195] on h2 "Location Tracking" at bounding box center [71, 194] width 55 height 10
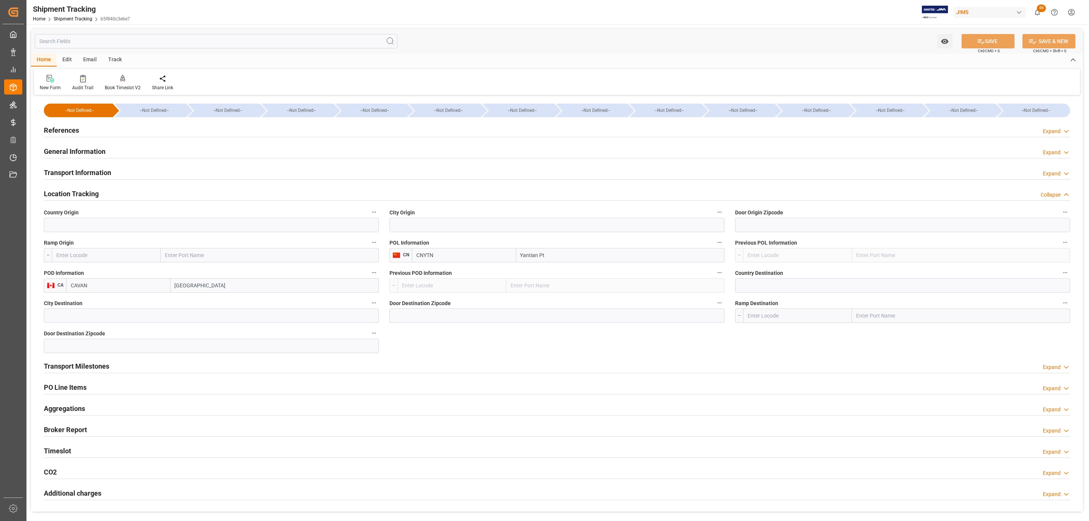
click at [106, 127] on div "References Expand" at bounding box center [557, 129] width 1026 height 14
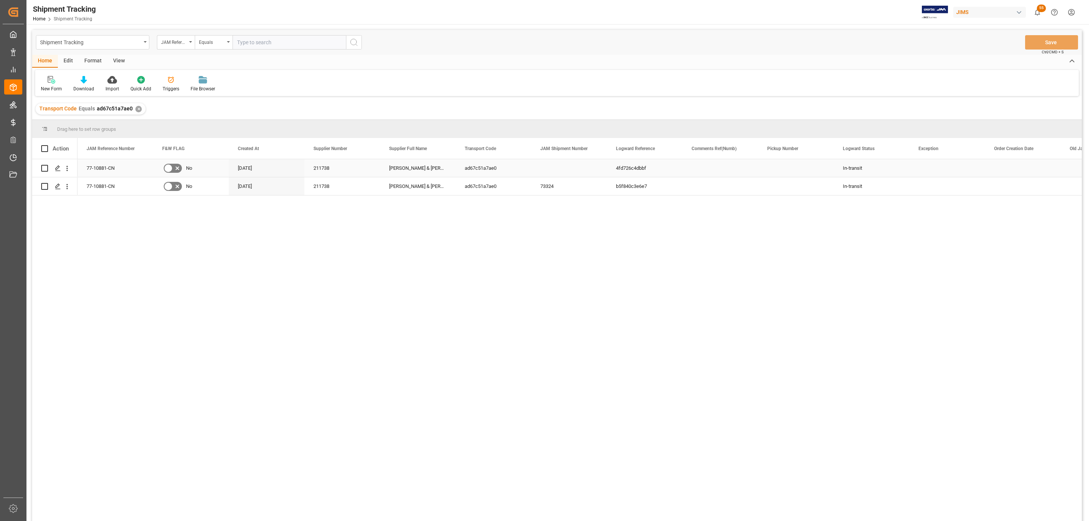
click at [555, 165] on div "Press SPACE to select this row." at bounding box center [569, 168] width 76 height 18
click at [555, 174] on input "Press SPACE to select this row." at bounding box center [569, 172] width 64 height 14
paste input "77-10881-CN"
type input "77-10881-CN"
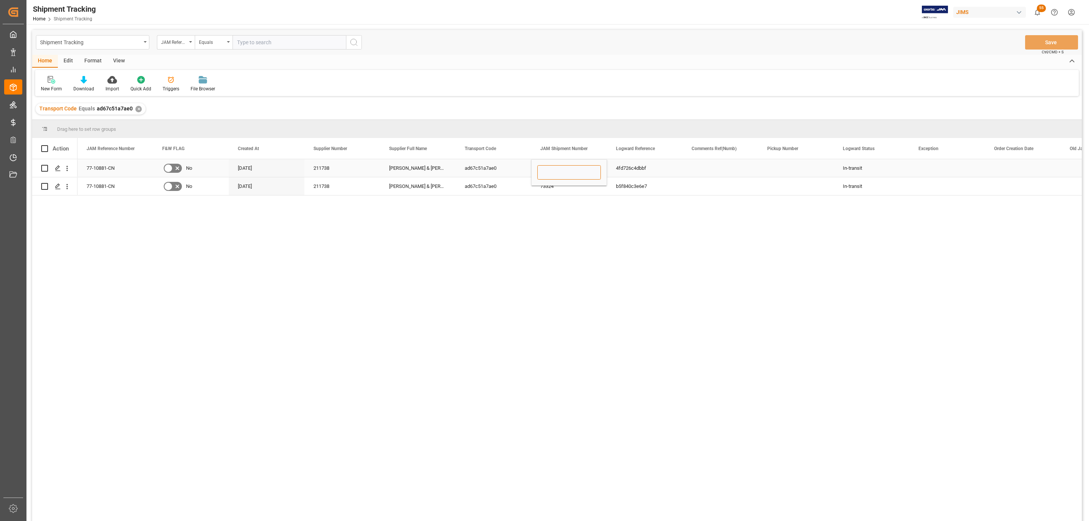
click at [559, 172] on input "Press SPACE to select this row." at bounding box center [569, 172] width 64 height 14
paste input "73335"
type input "73335"
click at [607, 267] on div "77-10881-CN No 04-09-2025 211738 Allen & Heath (US funds China)(W/T*)- ad67c51a…" at bounding box center [580, 342] width 1004 height 367
click at [589, 186] on div "73335" at bounding box center [569, 172] width 76 height 26
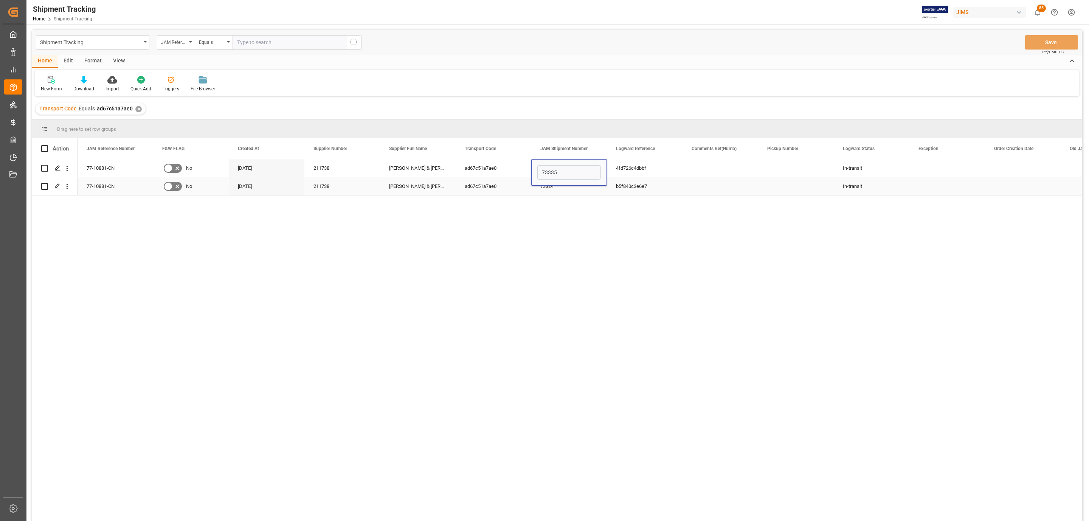
click at [579, 192] on div "73324" at bounding box center [569, 186] width 76 height 18
click at [1041, 43] on button "Save" at bounding box center [1051, 42] width 53 height 14
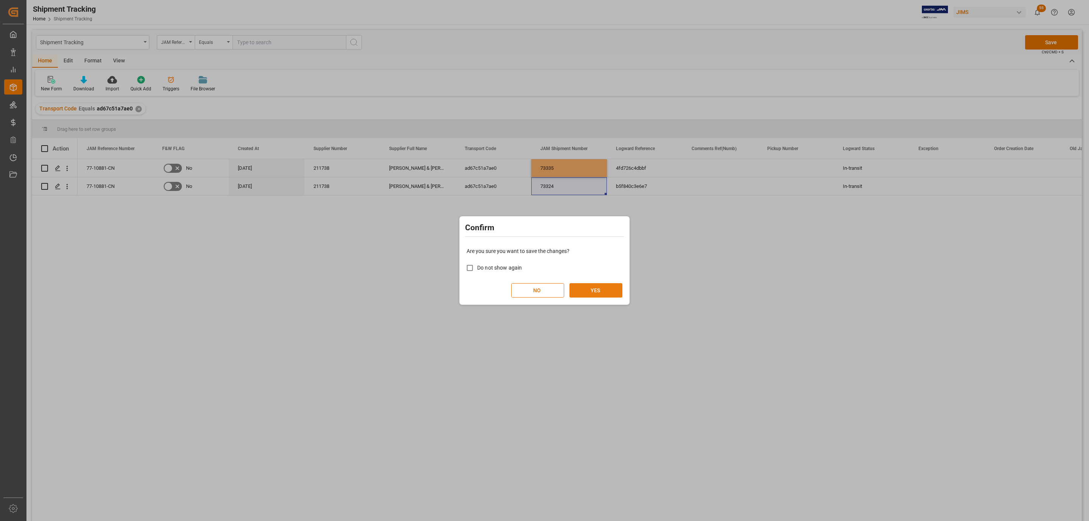
click at [602, 291] on button "YES" at bounding box center [595, 290] width 53 height 14
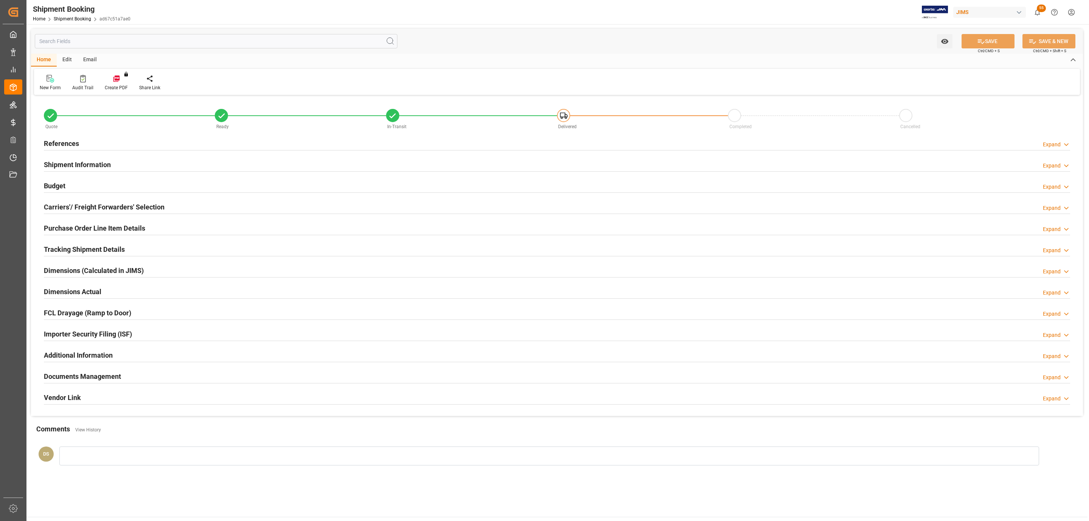
click at [75, 254] on h2 "Tracking Shipment Details" at bounding box center [84, 249] width 81 height 10
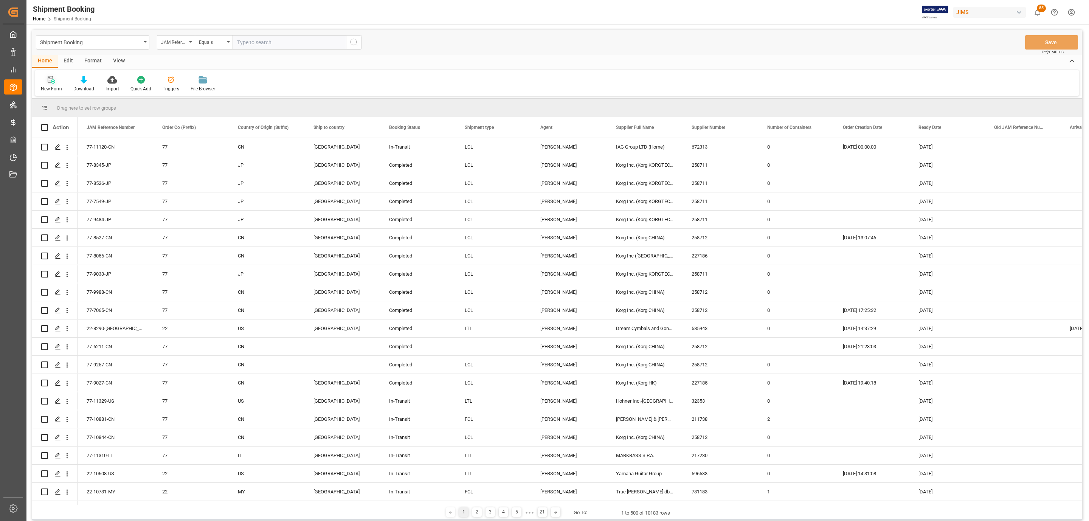
click at [50, 79] on icon at bounding box center [52, 80] width 8 height 8
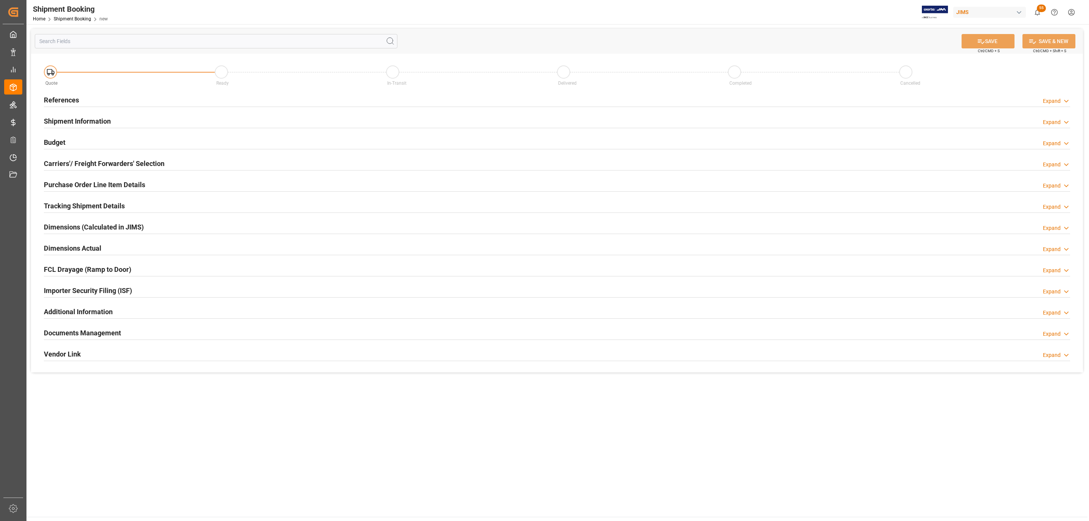
click at [100, 103] on div "References Expand" at bounding box center [557, 99] width 1026 height 14
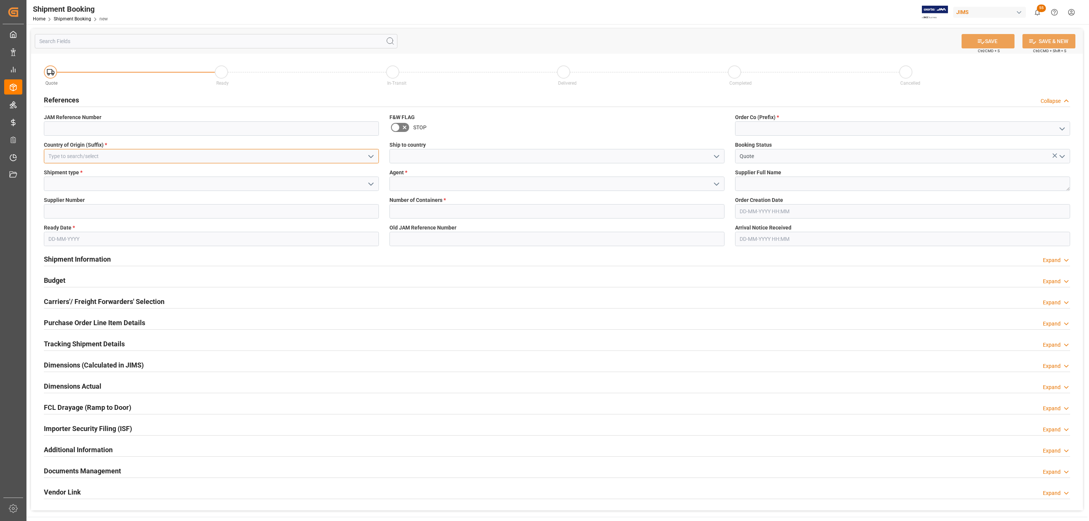
click at [302, 161] on input at bounding box center [211, 156] width 335 height 14
click at [211, 171] on div "CN" at bounding box center [211, 172] width 334 height 17
type input "CN"
click at [370, 180] on icon "open menu" at bounding box center [370, 184] width 9 height 9
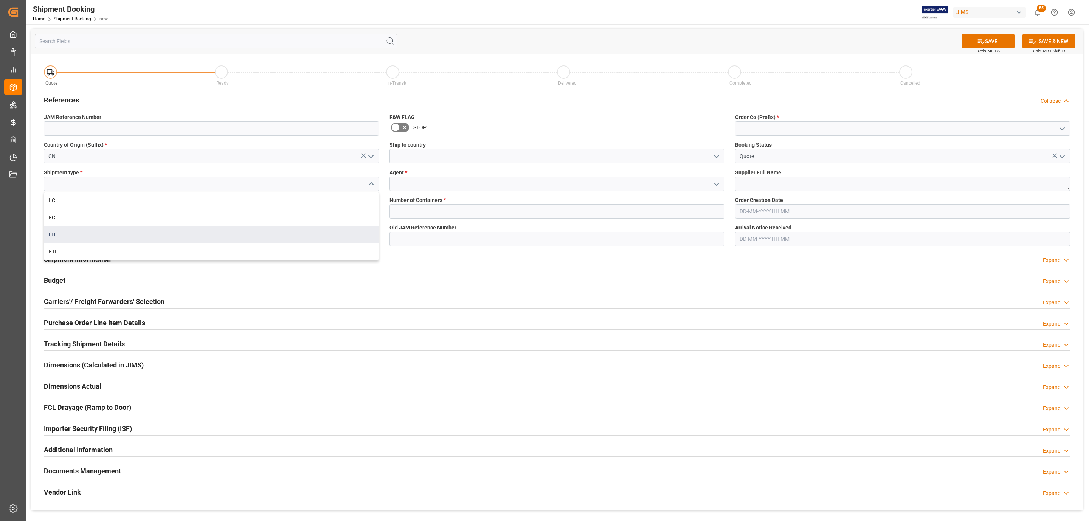
click at [84, 229] on div "LTL" at bounding box center [211, 234] width 334 height 17
type input "LTL"
click at [62, 242] on input "text" at bounding box center [211, 239] width 335 height 14
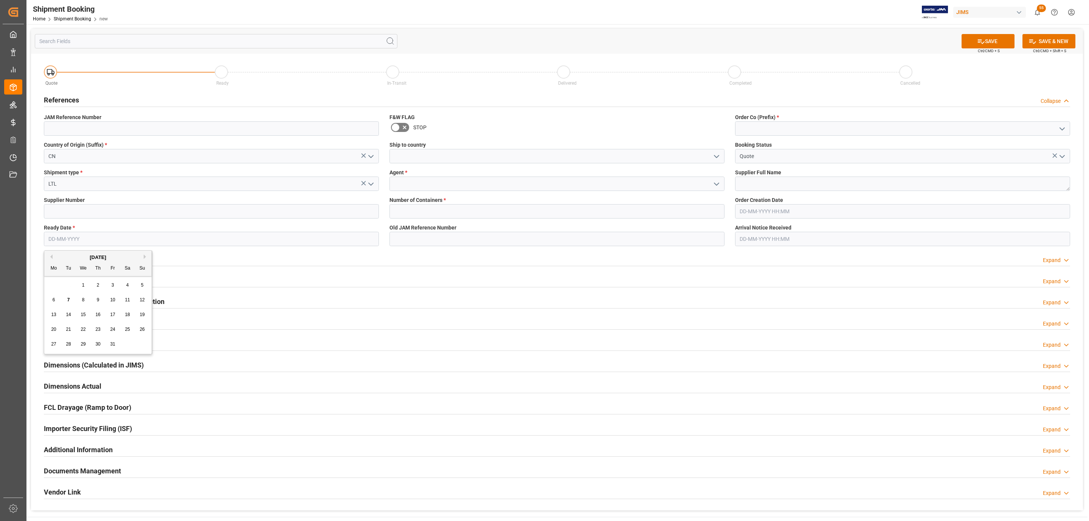
click at [82, 285] on span "1" at bounding box center [83, 284] width 3 height 5
type input "01-10-2025"
click at [717, 157] on polyline "open menu" at bounding box center [716, 156] width 5 height 2
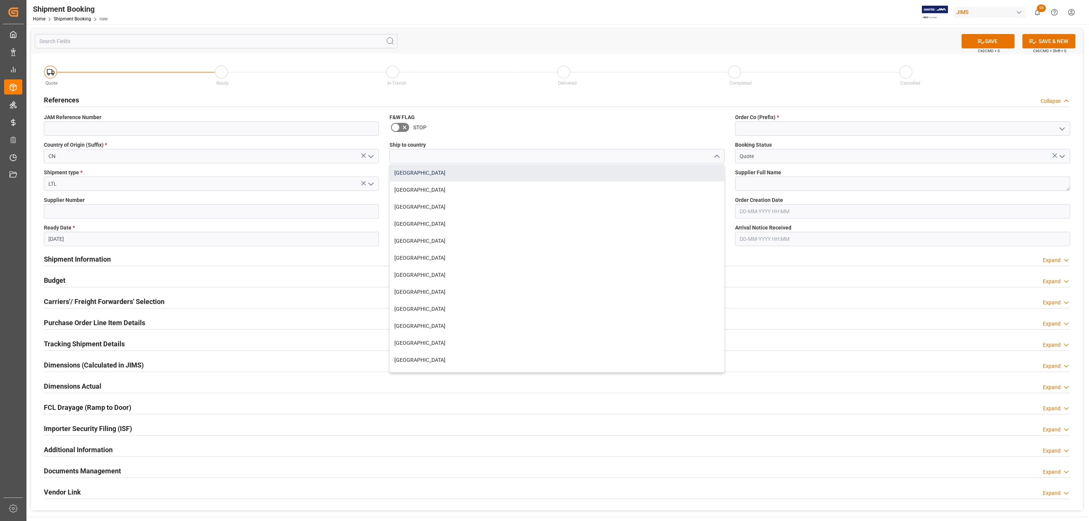
click at [519, 178] on div "Canada" at bounding box center [557, 172] width 334 height 17
type input "Canada"
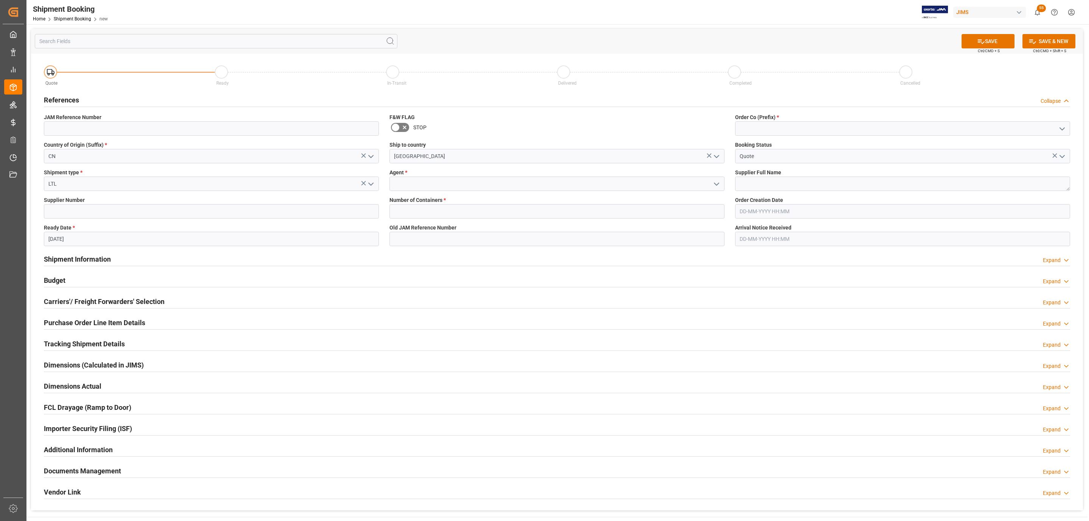
click at [713, 185] on icon "open menu" at bounding box center [716, 184] width 9 height 9
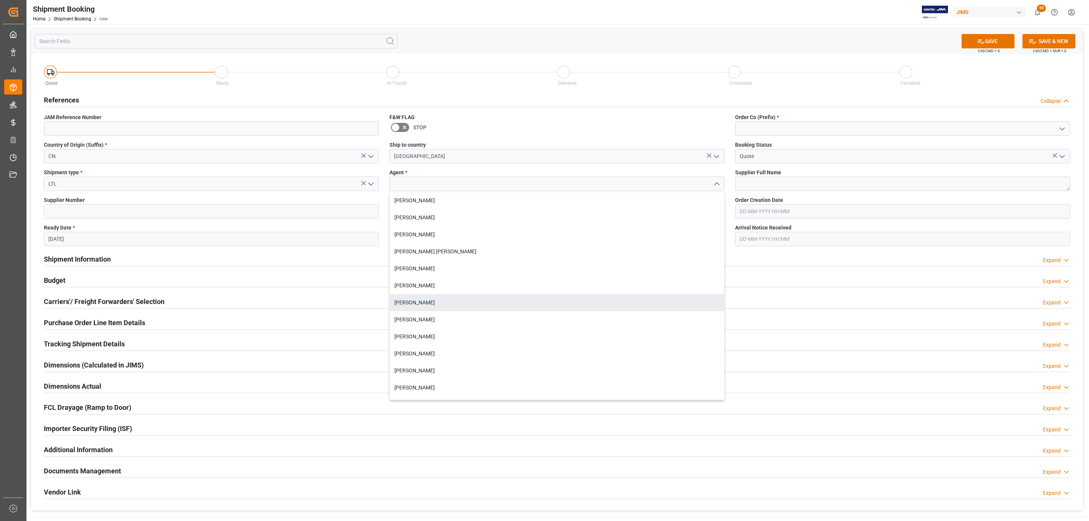
drag, startPoint x: 434, startPoint y: 298, endPoint x: 419, endPoint y: 267, distance: 35.0
click at [433, 298] on div "[PERSON_NAME]" at bounding box center [557, 302] width 334 height 17
type input "[PERSON_NAME]"
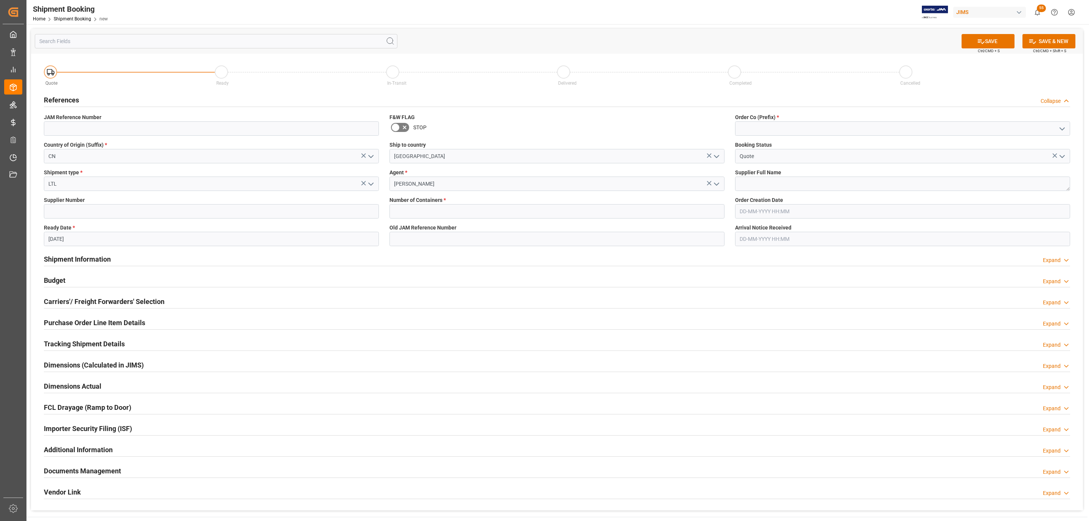
click at [410, 221] on div "Old JAM Reference Number" at bounding box center [557, 235] width 346 height 28
click at [409, 217] on input "text" at bounding box center [556, 211] width 335 height 14
type input "0"
click at [1063, 127] on icon "open menu" at bounding box center [1061, 128] width 9 height 9
click at [845, 160] on div "77" at bounding box center [902, 162] width 334 height 17
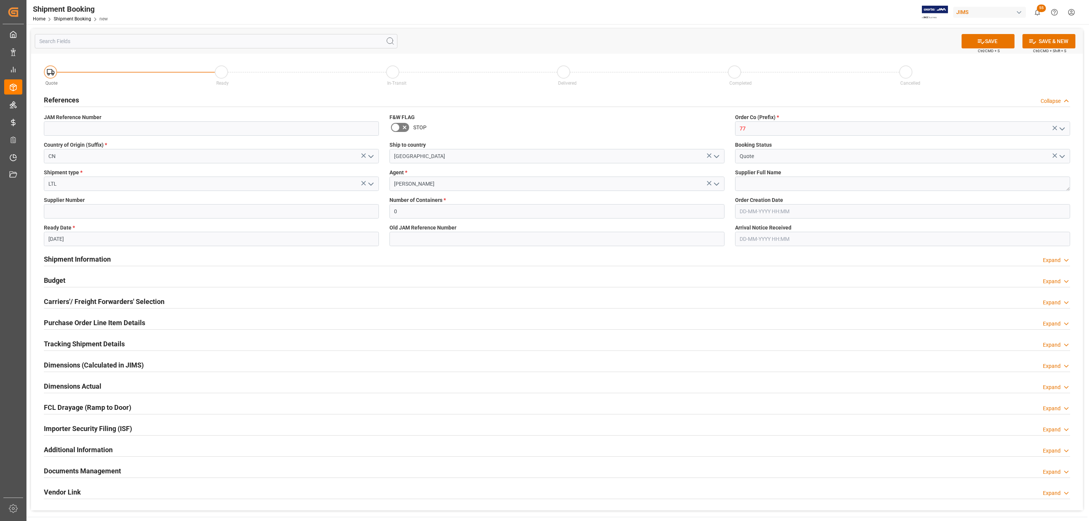
type input "77"
click at [783, 191] on textarea at bounding box center [902, 184] width 335 height 14
type textarea "[PERSON_NAME] & [PERSON_NAME] [GEOGRAPHIC_DATA]"
click at [970, 44] on button "SAVE" at bounding box center [987, 41] width 53 height 14
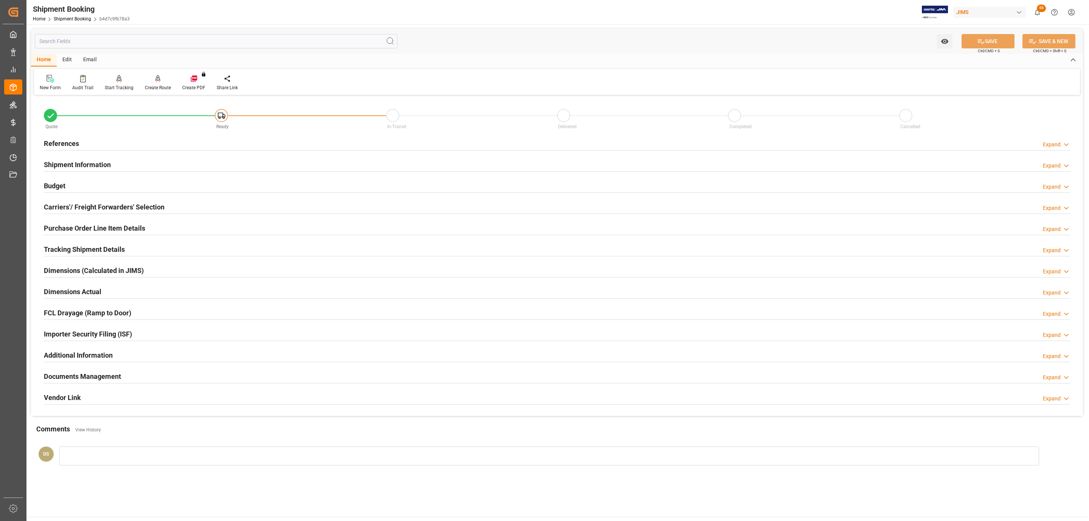
click at [60, 248] on h2 "Tracking Shipment Details" at bounding box center [84, 249] width 81 height 10
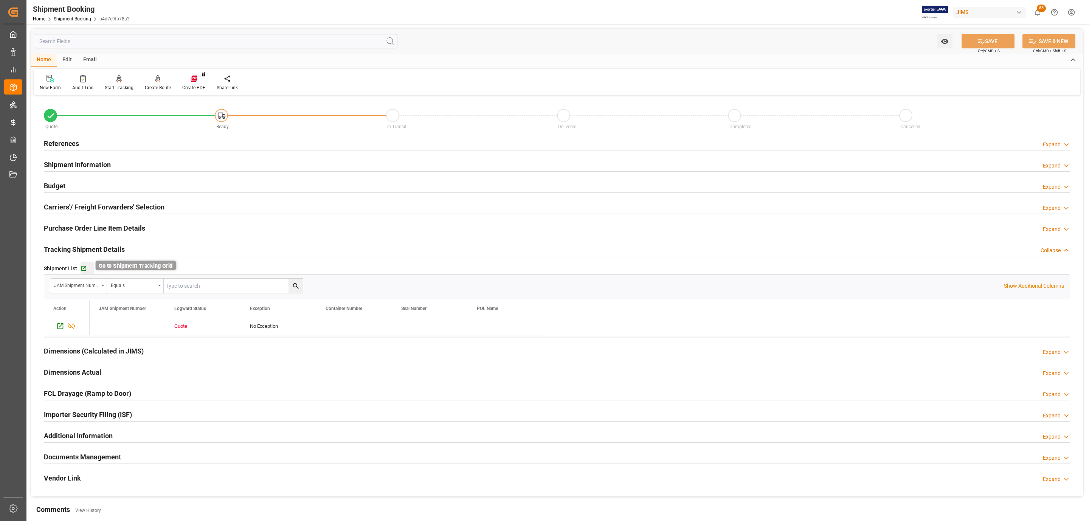
click at [84, 270] on icon "button" at bounding box center [84, 268] width 6 height 6
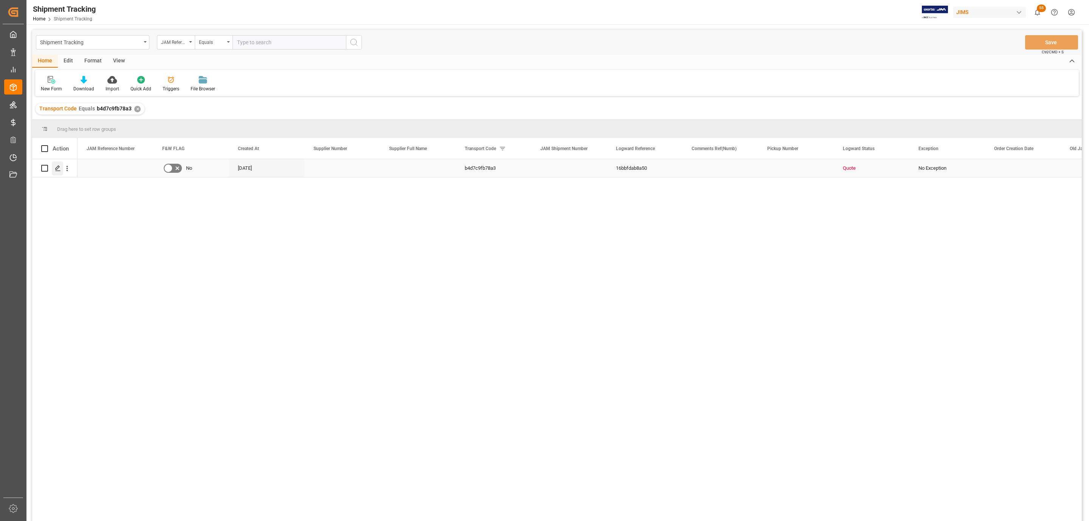
click at [56, 171] on icon "Press SPACE to select this row." at bounding box center [58, 168] width 6 height 6
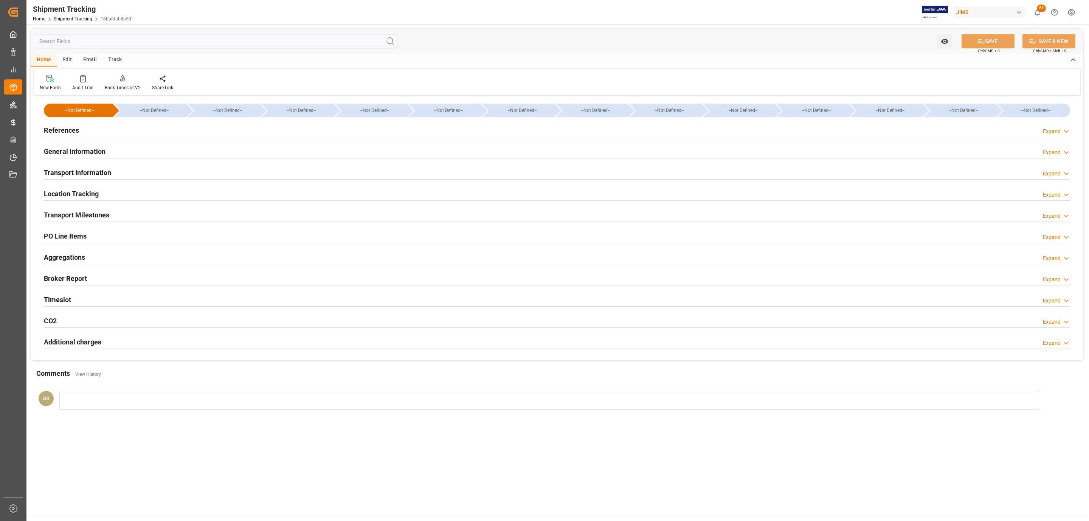
click at [97, 147] on h2 "General Information" at bounding box center [75, 151] width 62 height 10
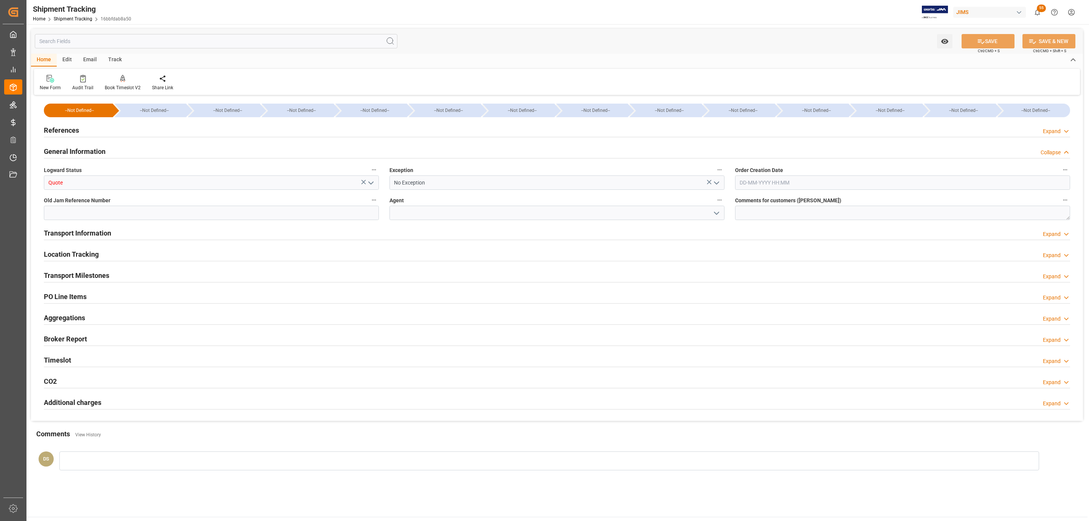
drag, startPoint x: 360, startPoint y: 180, endPoint x: 369, endPoint y: 180, distance: 9.1
click at [364, 180] on div "Quote" at bounding box center [211, 182] width 335 height 14
click at [372, 181] on icon "open menu" at bounding box center [370, 182] width 9 height 9
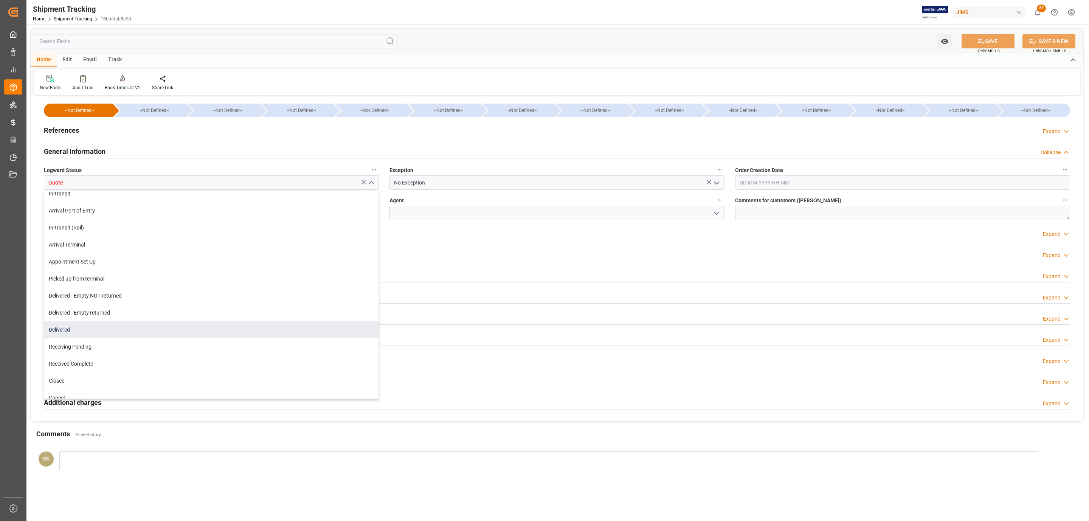
scroll to position [65, 0]
click at [89, 321] on div "Delivered" at bounding box center [211, 321] width 334 height 17
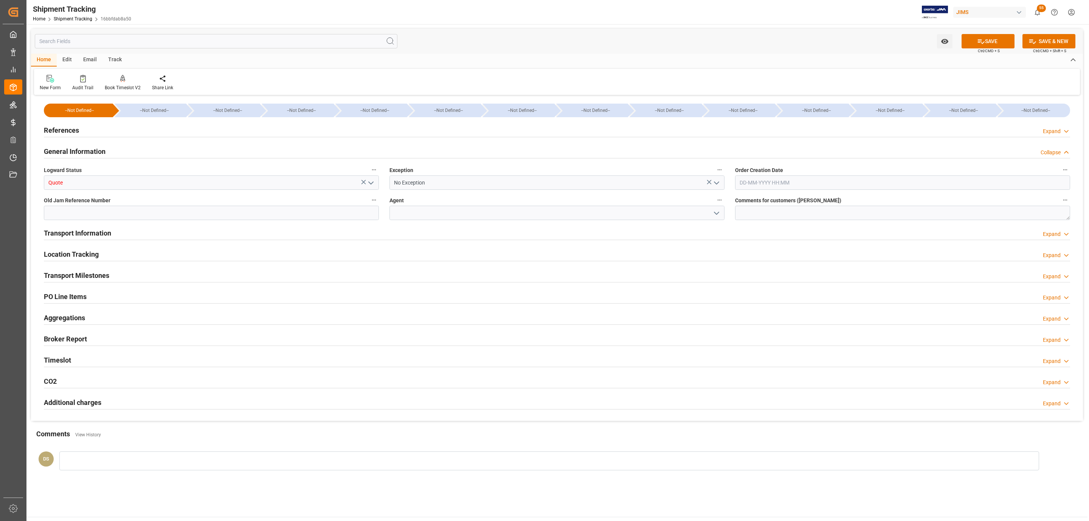
type input "Delivered"
click at [719, 180] on icon "open menu" at bounding box center [716, 182] width 9 height 9
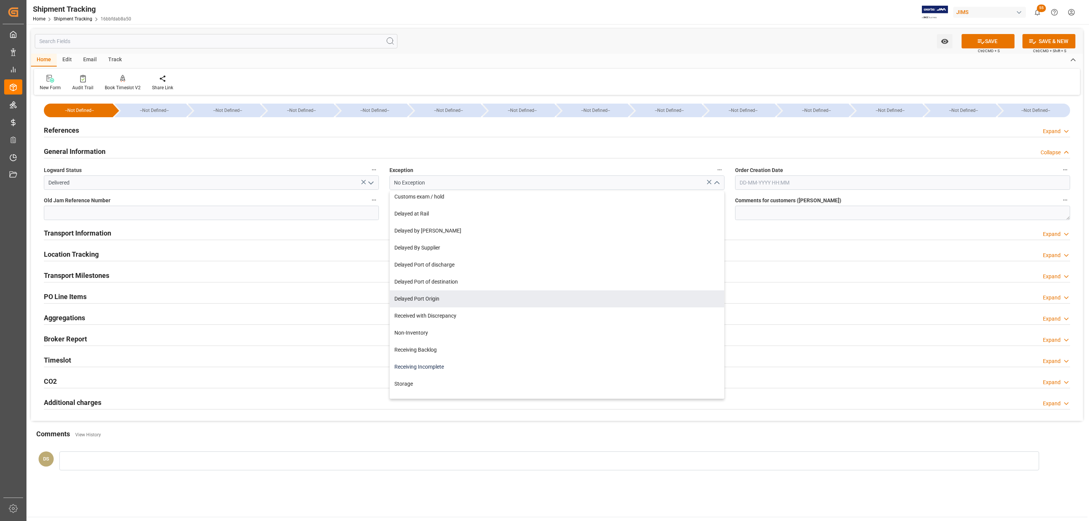
scroll to position [57, 0]
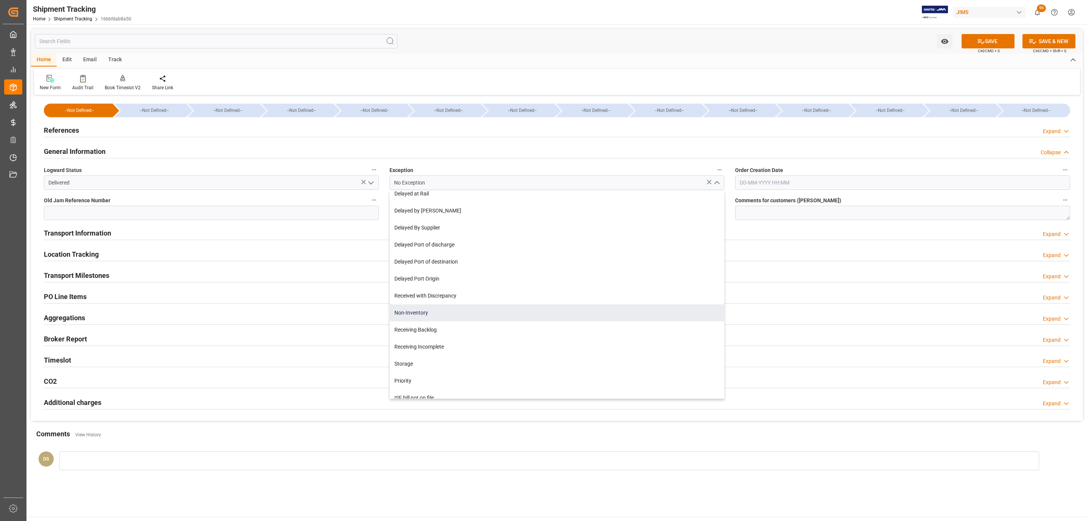
click at [428, 318] on div "Non-Inventory" at bounding box center [557, 312] width 334 height 17
type input "Non-Inventory"
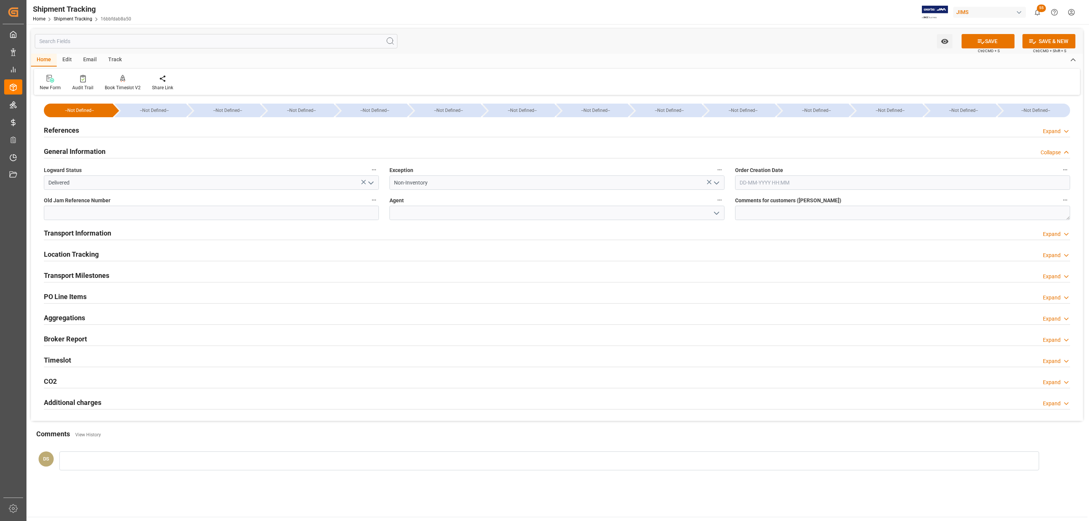
click at [997, 42] on button "SAVE" at bounding box center [987, 41] width 53 height 14
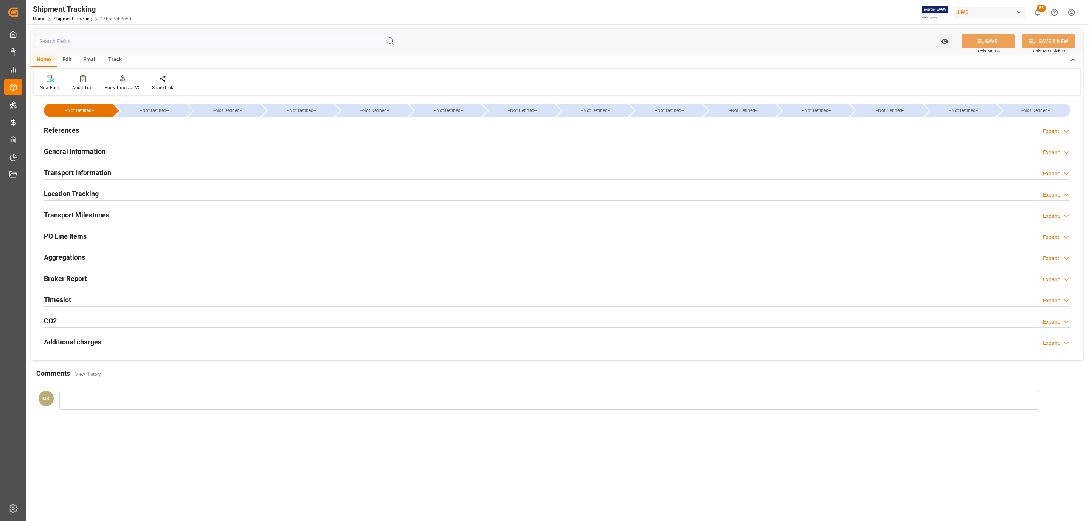
click at [84, 211] on h2 "Transport Milestones" at bounding box center [76, 215] width 65 height 10
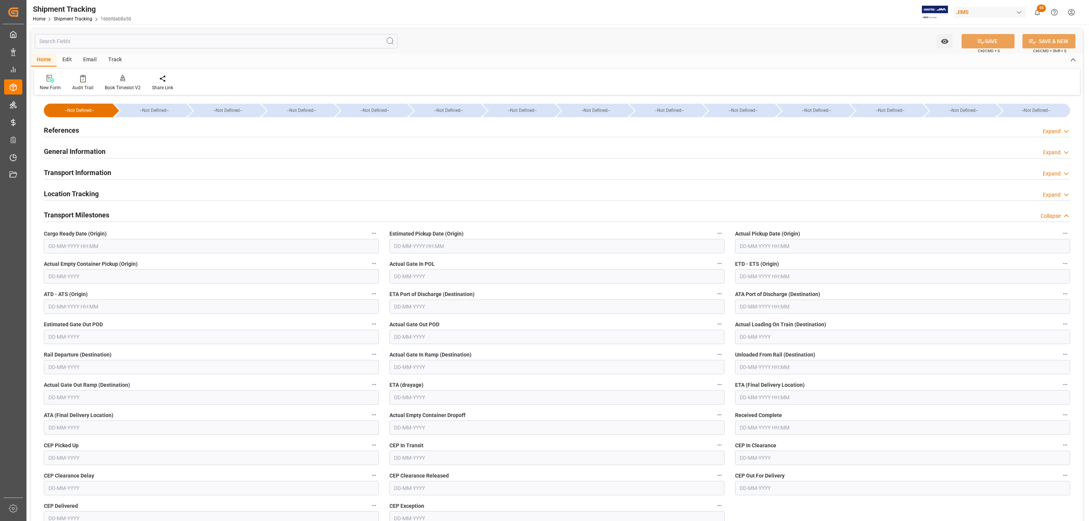
click at [68, 242] on input "text" at bounding box center [211, 246] width 335 height 14
drag, startPoint x: 85, startPoint y: 294, endPoint x: 98, endPoint y: 294, distance: 12.9
click at [85, 294] on div "1" at bounding box center [83, 292] width 9 height 9
type input "01-10-2025 00:00"
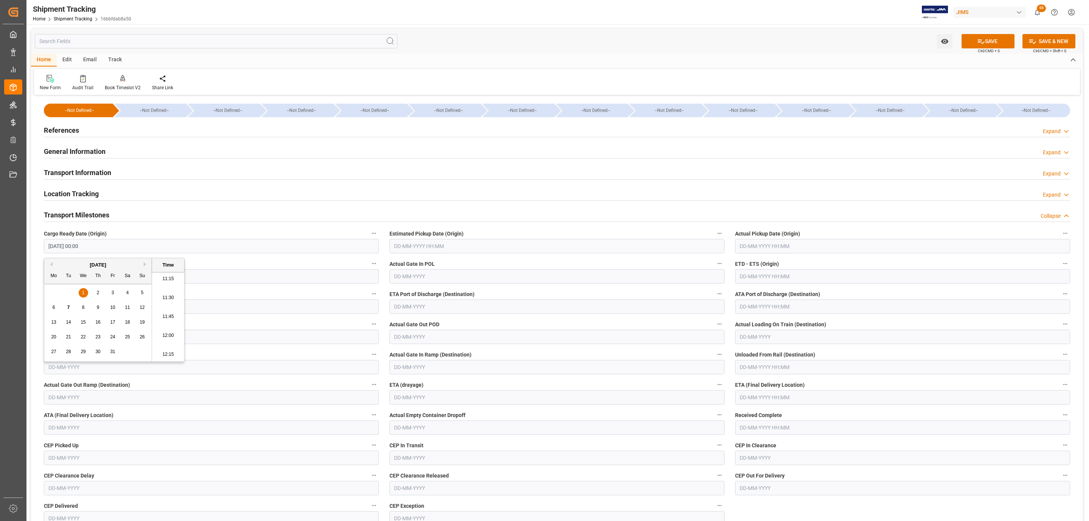
drag, startPoint x: 379, startPoint y: 256, endPoint x: 401, endPoint y: 249, distance: 22.6
click at [387, 253] on div "--Not Defined-- --Not Defined-- --Not Defined-- --Not Defined-- --Not Defined--…" at bounding box center [557, 380] width 1052 height 566
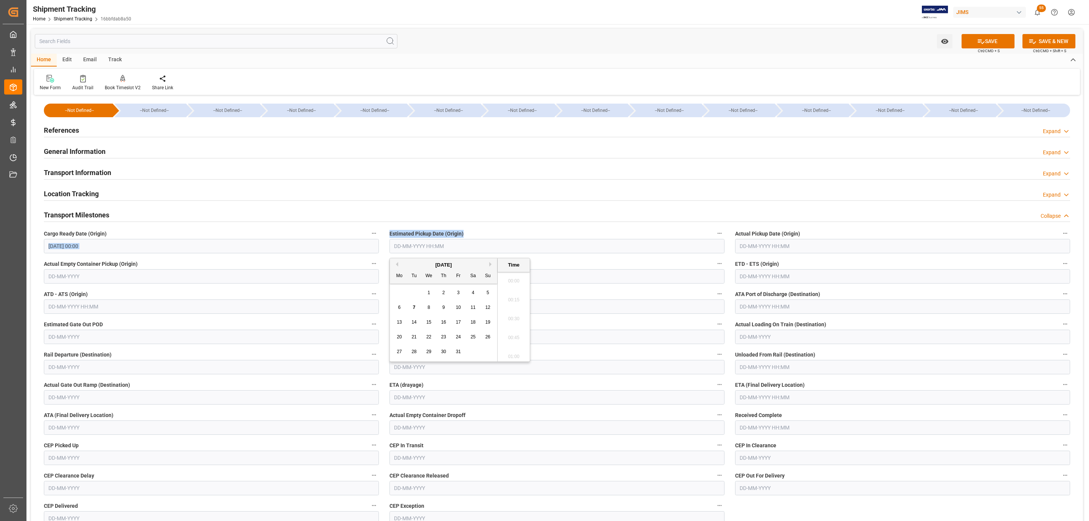
click at [421, 242] on input "text" at bounding box center [556, 246] width 335 height 14
click at [429, 293] on span "1" at bounding box center [429, 292] width 3 height 5
type input "01-10-2025 00:00"
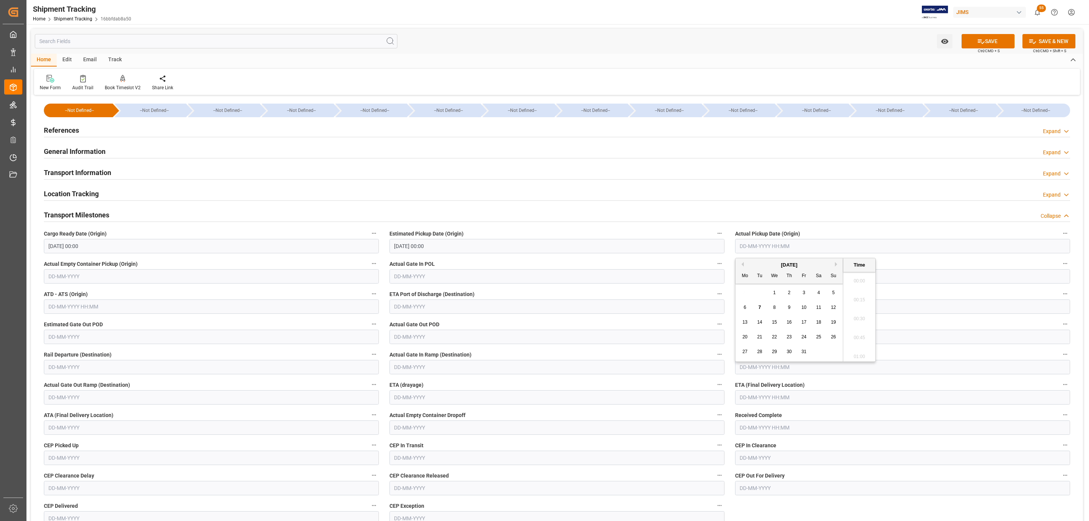
click at [754, 249] on input "text" at bounding box center [902, 246] width 335 height 14
click at [776, 293] on div "1" at bounding box center [774, 292] width 9 height 9
type input "01-10-2025 00:00"
click at [760, 401] on input "text" at bounding box center [902, 397] width 335 height 14
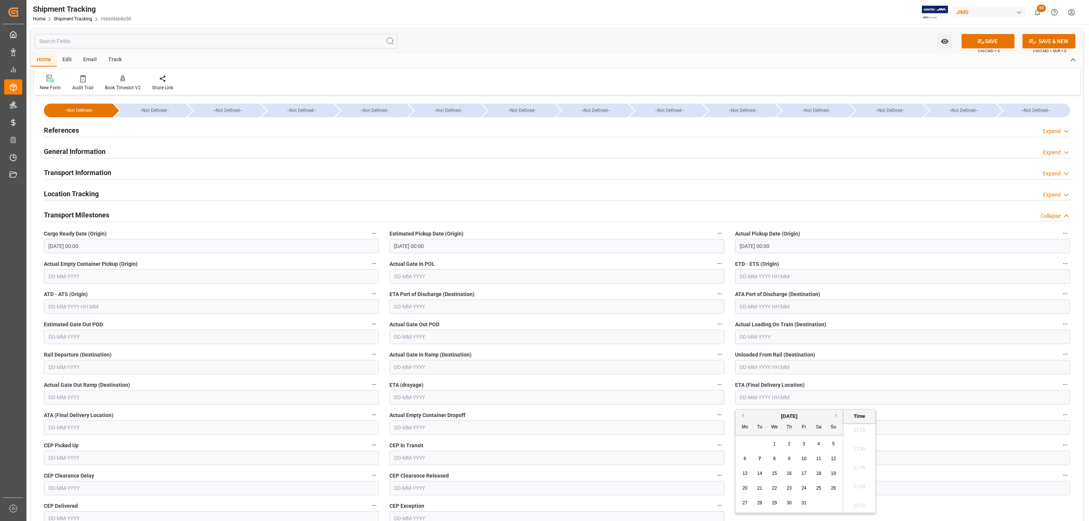
click at [758, 461] on div "7" at bounding box center [759, 458] width 9 height 9
type input "07-10-2025 00:00"
click at [982, 45] on icon at bounding box center [981, 41] width 8 height 8
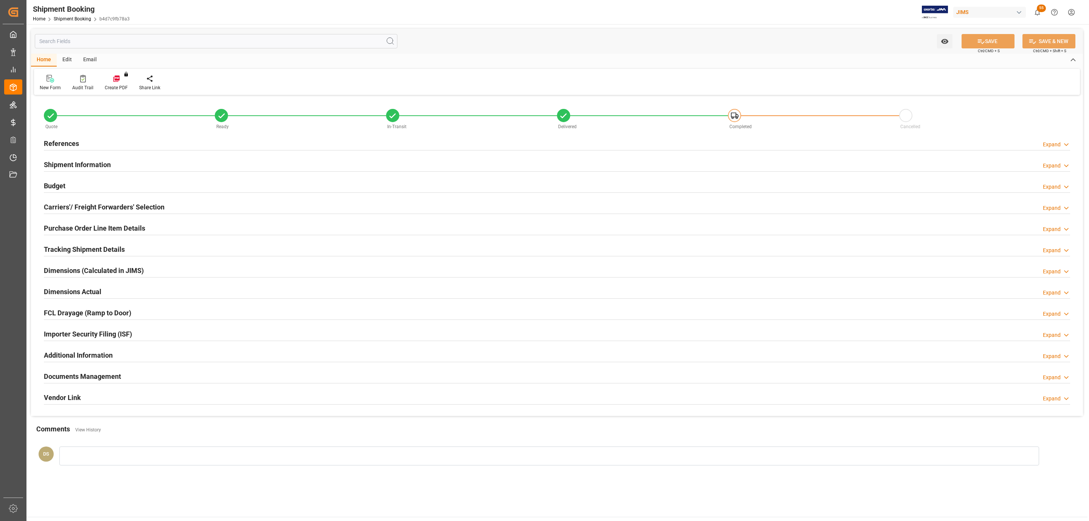
type input "0"
type input "[DATE]"
click at [76, 136] on div "References" at bounding box center [61, 143] width 35 height 14
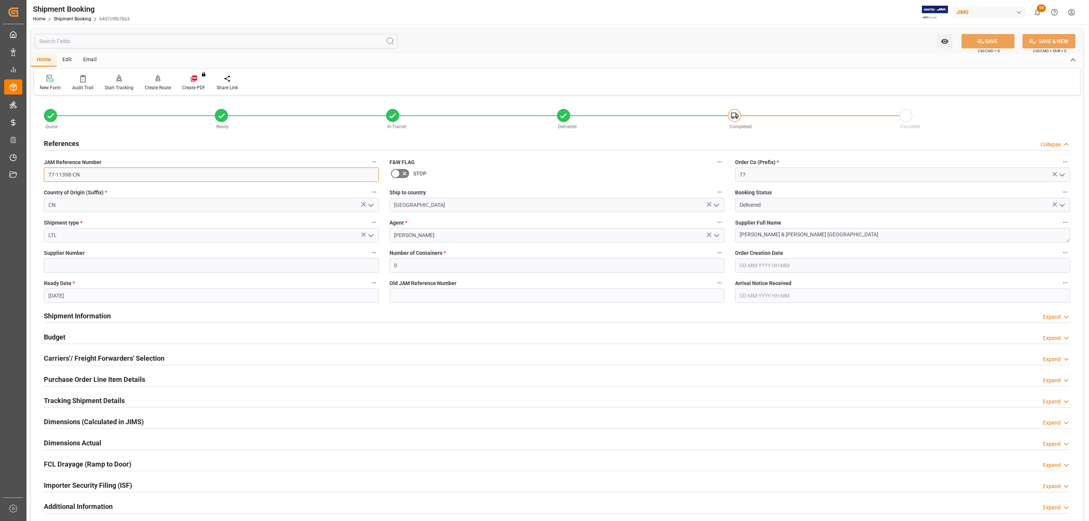
click at [79, 174] on input "77-11398-CN" at bounding box center [211, 174] width 335 height 14
click at [84, 361] on h2 "Carriers'/ Freight Forwarders' Selection" at bounding box center [104, 358] width 121 height 10
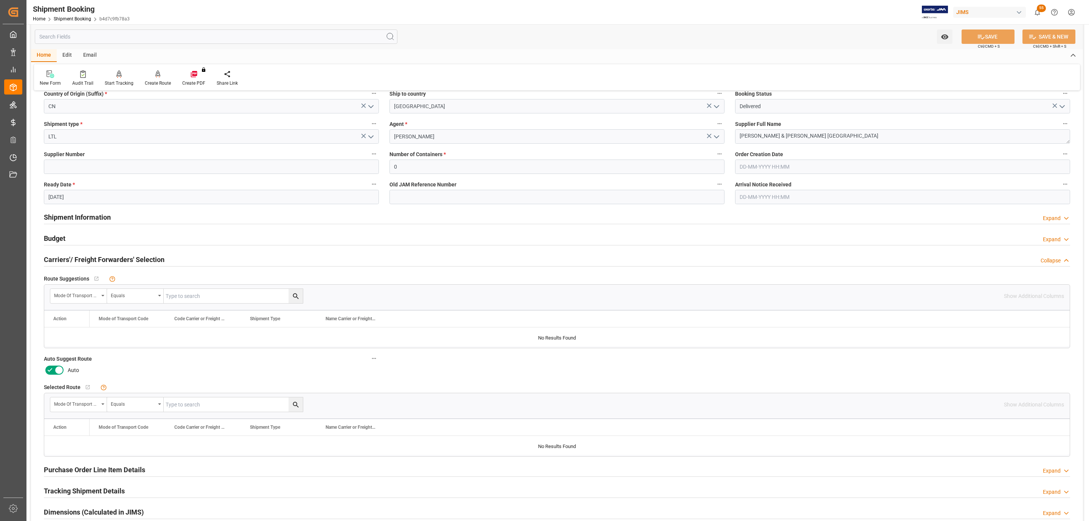
scroll to position [113, 0]
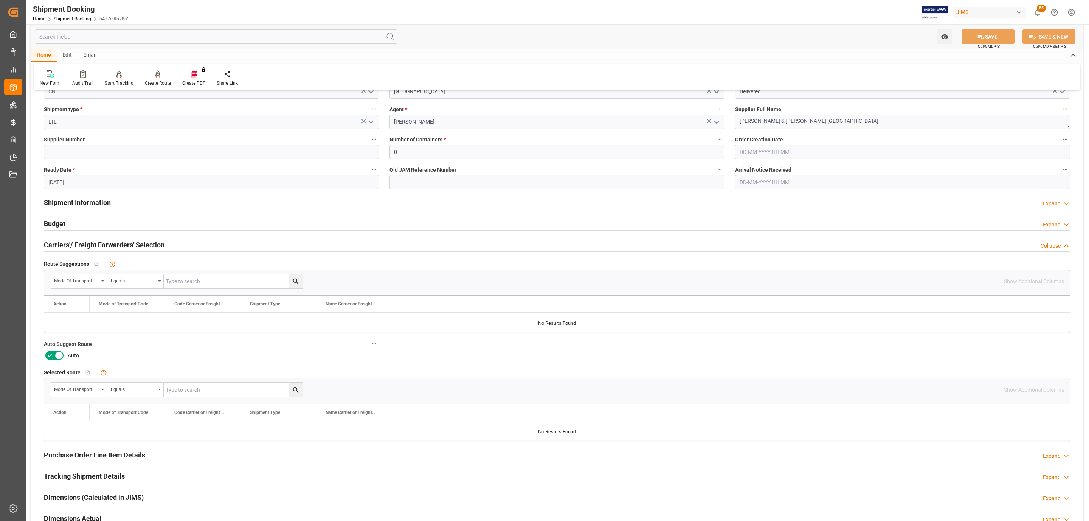
click at [52, 355] on icon at bounding box center [49, 355] width 9 height 9
click at [0, 0] on input "checkbox" at bounding box center [0, 0] width 0 height 0
click at [980, 35] on icon at bounding box center [981, 37] width 8 height 8
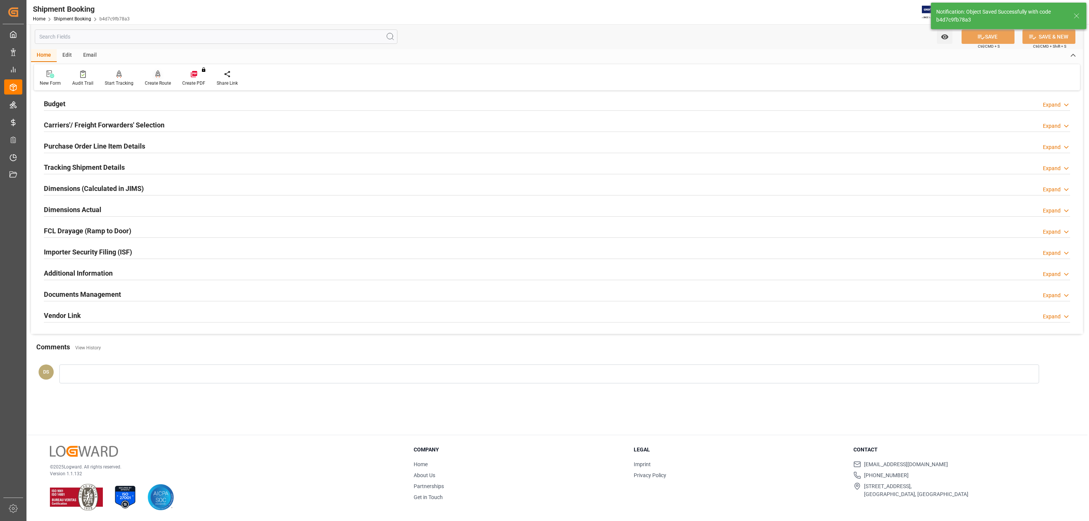
scroll to position [82, 0]
click at [148, 82] on div "Create Route" at bounding box center [158, 83] width 26 height 7
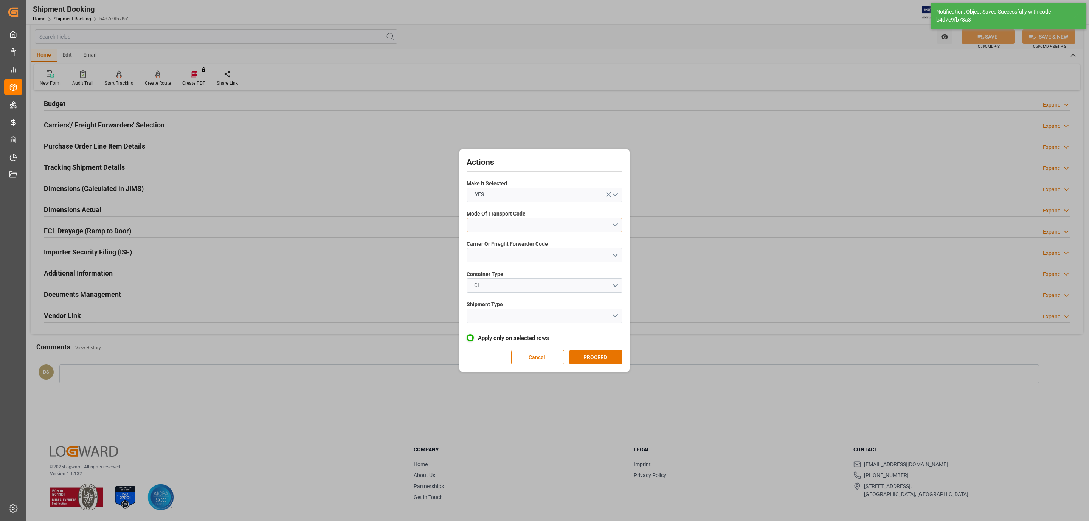
click at [509, 227] on button "open menu" at bounding box center [545, 225] width 156 height 14
click at [509, 246] on div "2- COURIER AIR" at bounding box center [544, 243] width 155 height 16
click at [502, 258] on button "open menu" at bounding box center [545, 255] width 156 height 14
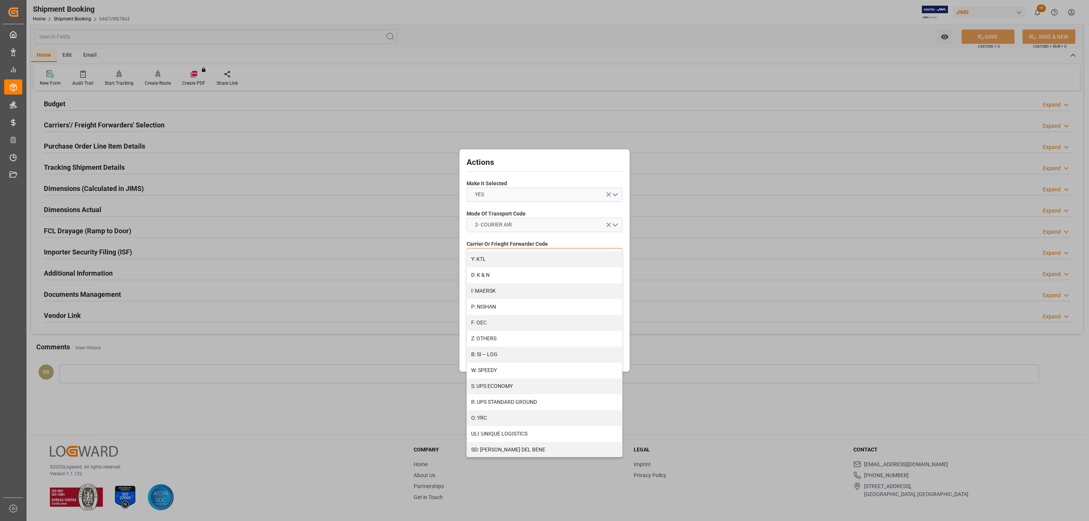
scroll to position [363, 0]
click at [539, 389] on div "S: UPS ECONOMY" at bounding box center [544, 386] width 155 height 16
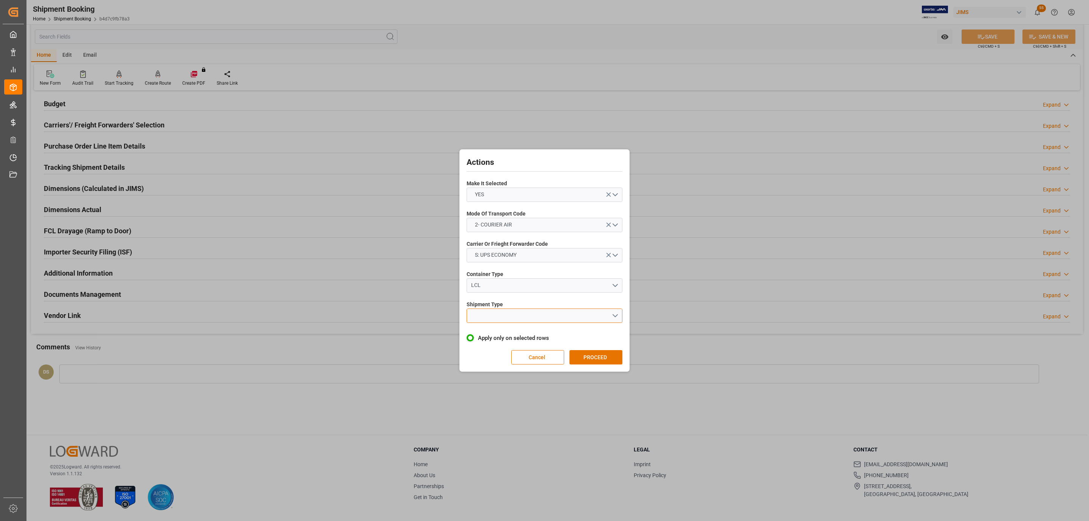
click at [526, 309] on button "open menu" at bounding box center [545, 316] width 156 height 14
click at [526, 319] on div "LTL" at bounding box center [544, 318] width 155 height 16
click at [614, 349] on div "Actions Make It Selected YES Mode Of Transport Code 2- COURIER AIR Carrier Or F…" at bounding box center [544, 260] width 166 height 219
click at [614, 353] on button "PROCEED" at bounding box center [595, 357] width 53 height 14
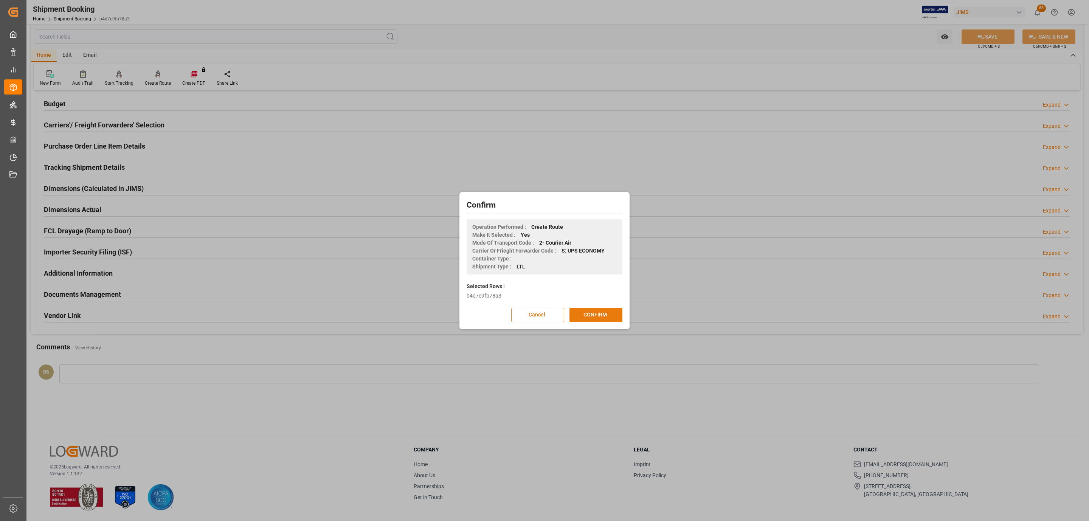
click at [611, 316] on button "CONFIRM" at bounding box center [595, 315] width 53 height 14
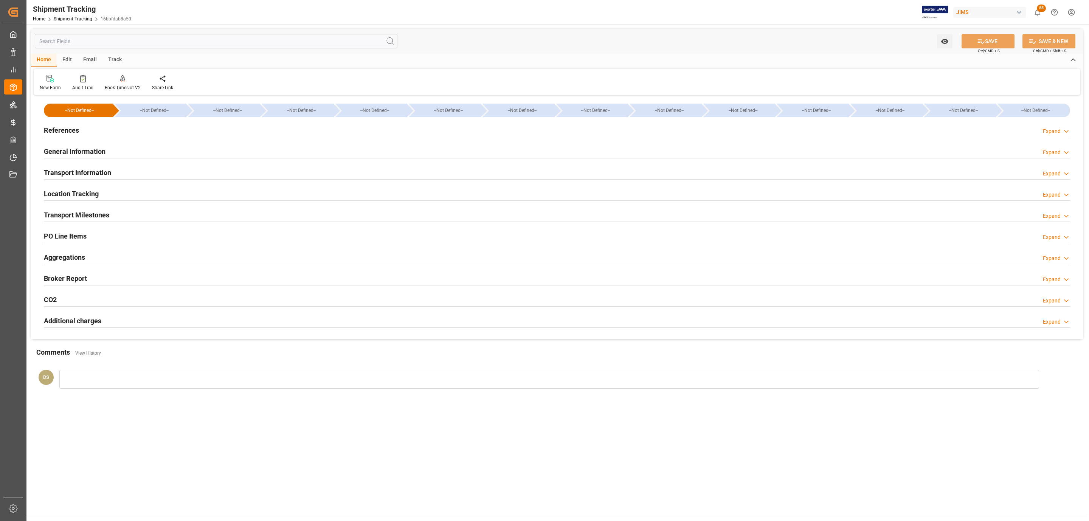
click at [127, 210] on div "Transport Milestones Expand" at bounding box center [557, 214] width 1026 height 14
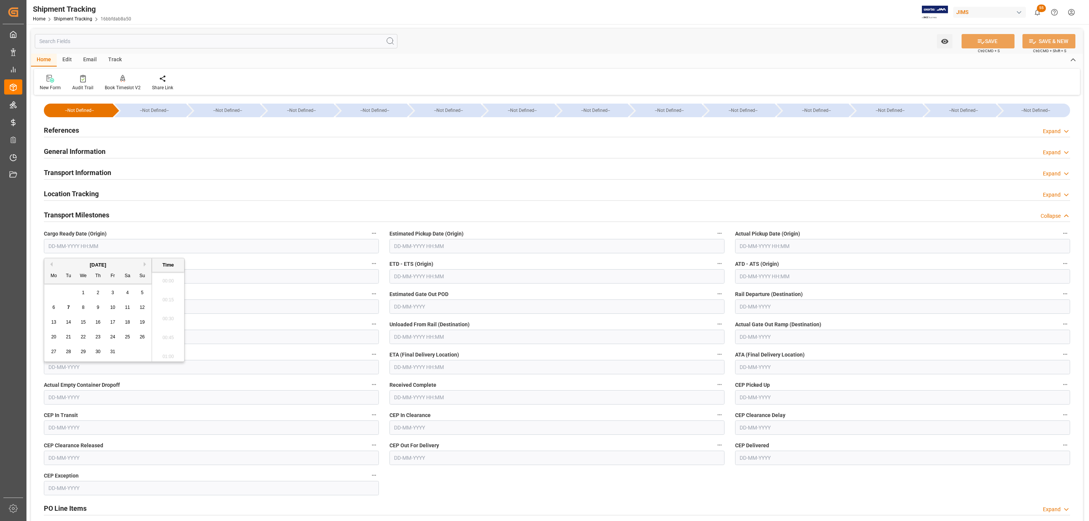
click at [81, 244] on input "text" at bounding box center [211, 246] width 335 height 14
click at [84, 294] on span "1" at bounding box center [83, 292] width 3 height 5
type input "01-10-2025 00:00"
click at [484, 248] on input "text" at bounding box center [556, 246] width 335 height 14
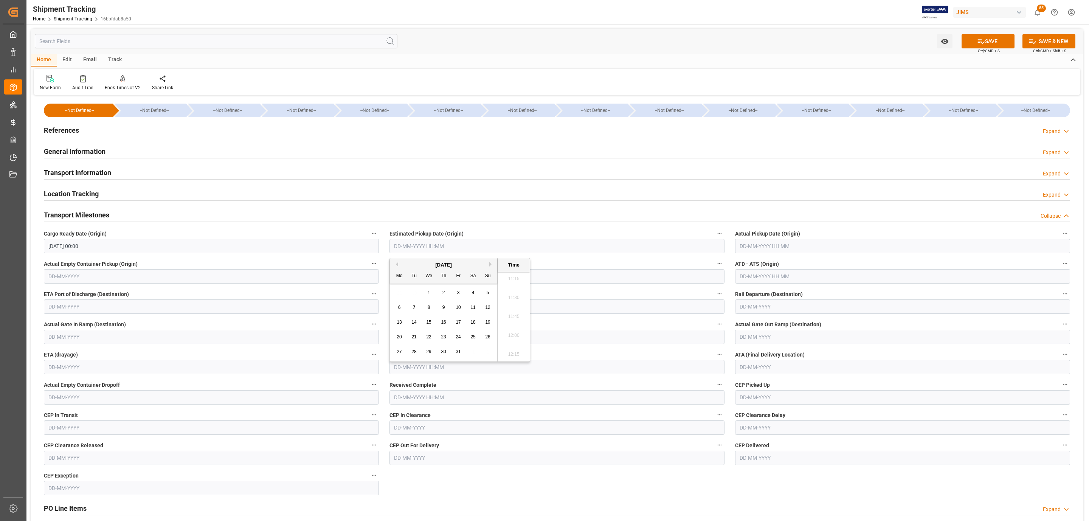
click at [428, 296] on div "1" at bounding box center [428, 292] width 9 height 9
type input "01-10-2025 00:00"
click at [766, 246] on input "text" at bounding box center [902, 246] width 335 height 14
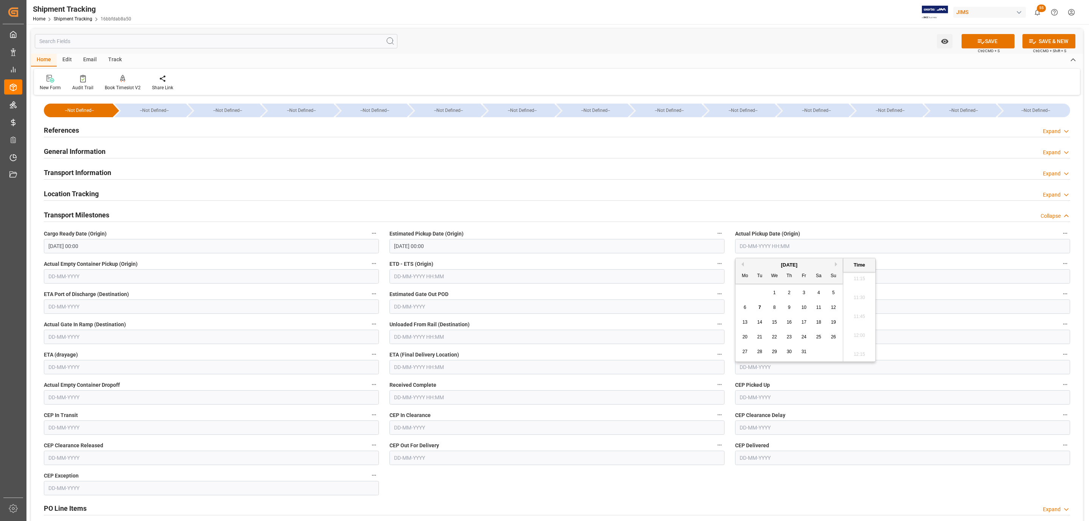
drag, startPoint x: 774, startPoint y: 292, endPoint x: 709, endPoint y: 312, distance: 67.3
click at [774, 292] on span "1" at bounding box center [774, 292] width 3 height 5
type input "01-10-2025 00:00"
click at [421, 368] on input "text" at bounding box center [556, 367] width 335 height 14
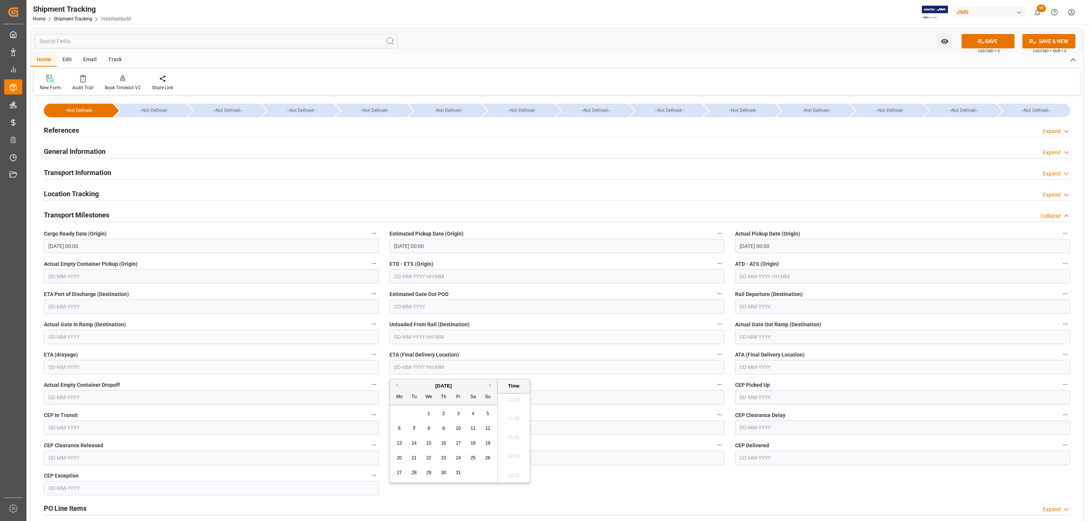
click at [414, 428] on span "7" at bounding box center [414, 428] width 3 height 5
type input "07-10-2025 00:00"
click at [986, 42] on button "SAVE" at bounding box center [987, 41] width 53 height 14
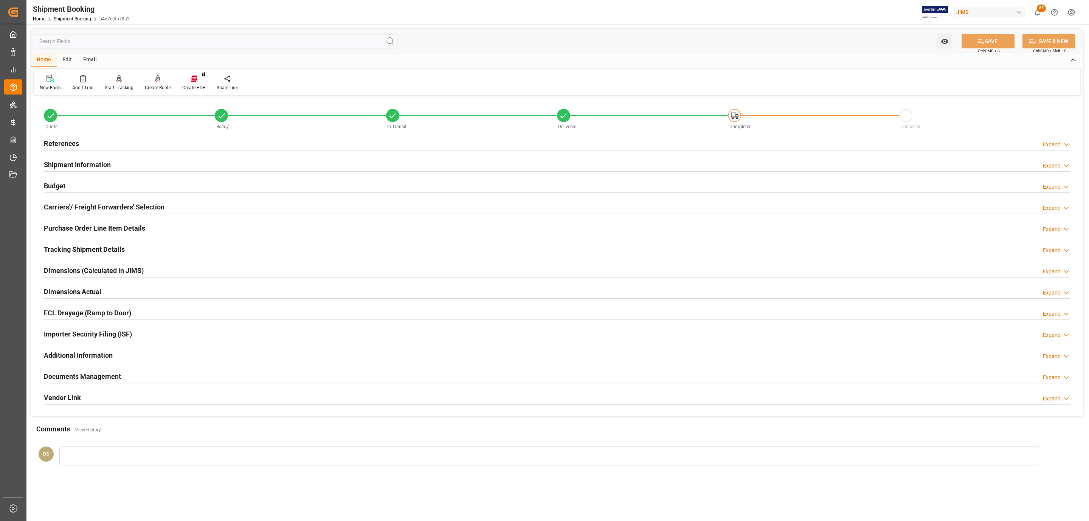
click at [92, 375] on h2 "Documents Management" at bounding box center [82, 376] width 77 height 10
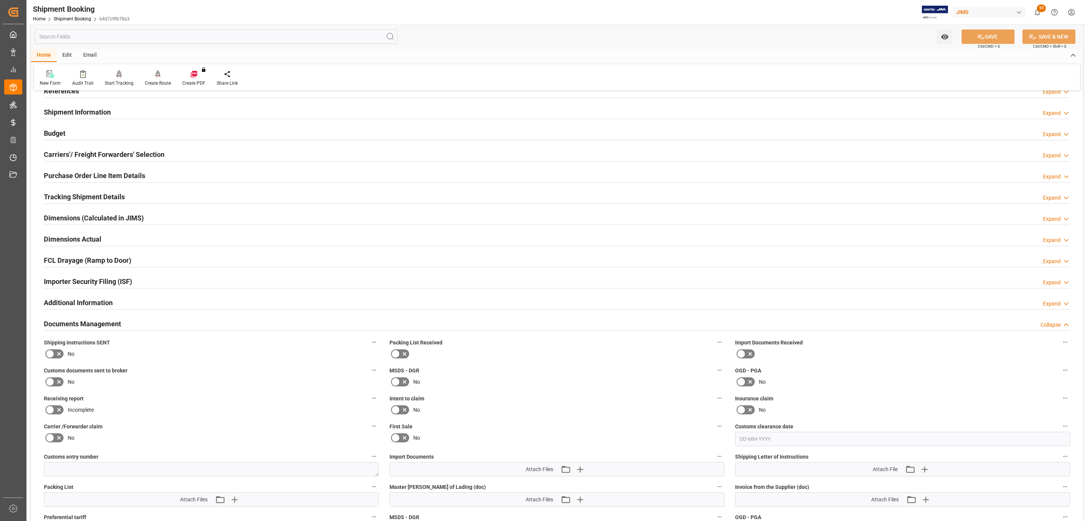
scroll to position [113, 0]
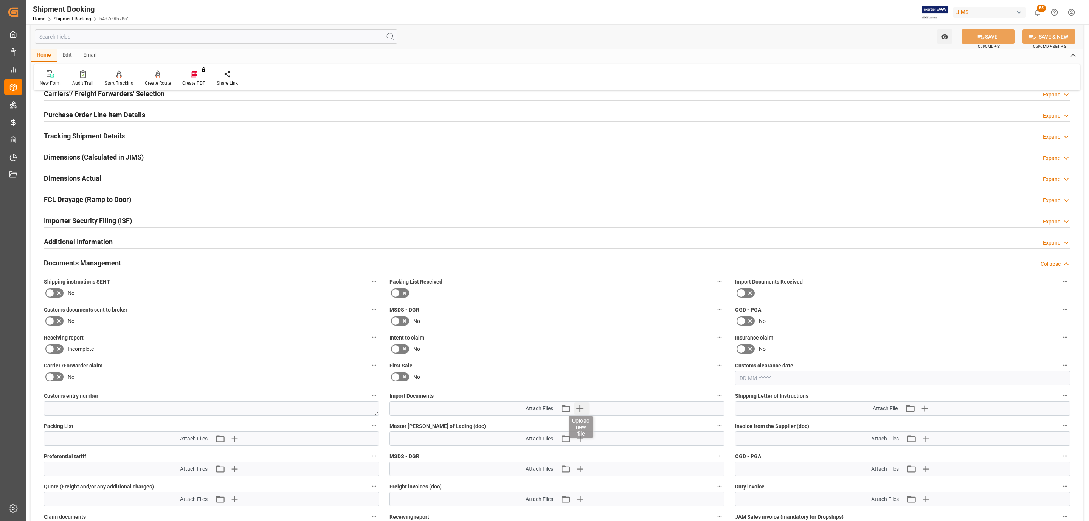
drag, startPoint x: 582, startPoint y: 402, endPoint x: 582, endPoint y: 406, distance: 4.5
click at [582, 406] on div "Attach Files Attach existing file Upload new file" at bounding box center [557, 409] width 334 height 14
click at [582, 406] on icon "button" at bounding box center [580, 408] width 12 height 12
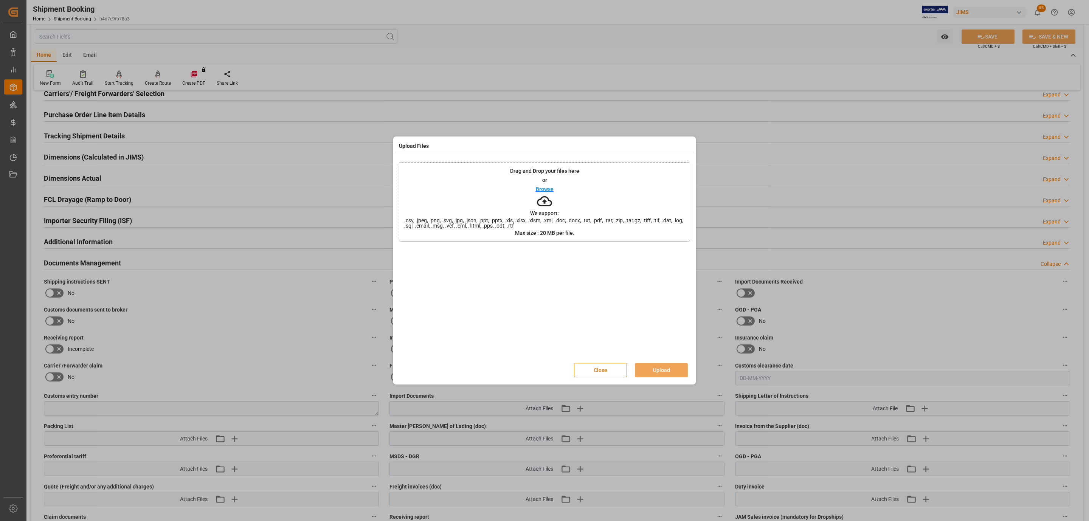
click at [521, 195] on div "Drag and Drop your files here or Browse We support: .csv, .jpeg, .png, .svg, .j…" at bounding box center [544, 201] width 291 height 79
click at [643, 366] on button "Upload" at bounding box center [661, 370] width 53 height 14
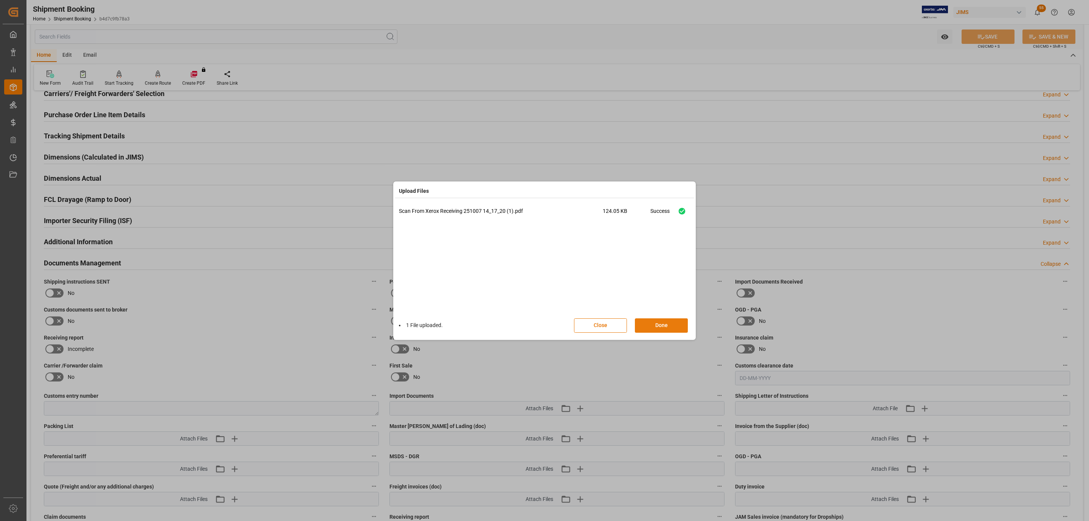
click at [640, 330] on button "Done" at bounding box center [661, 325] width 53 height 14
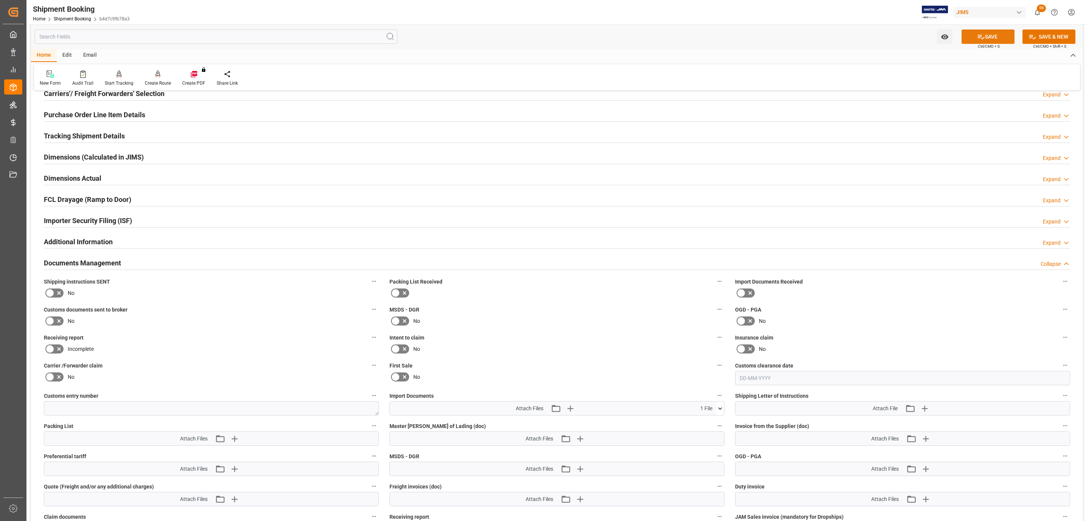
click at [971, 39] on button "SAVE" at bounding box center [987, 36] width 53 height 14
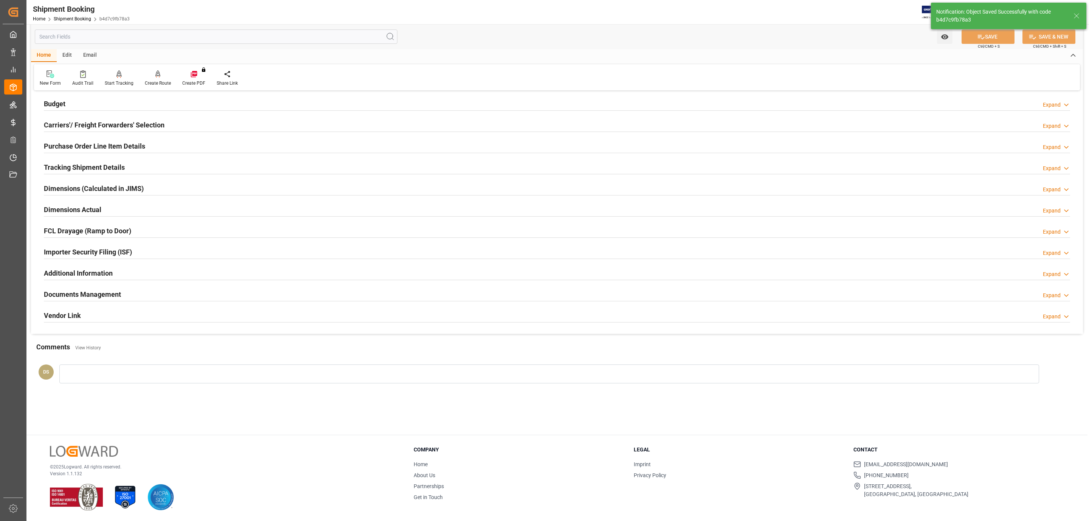
scroll to position [82, 0]
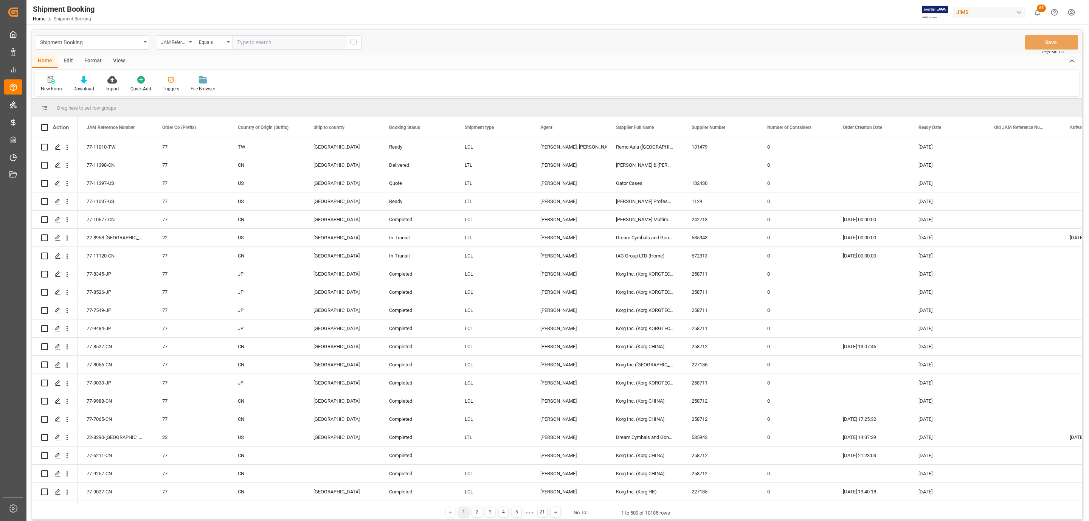
click at [53, 79] on icon at bounding box center [52, 80] width 8 height 8
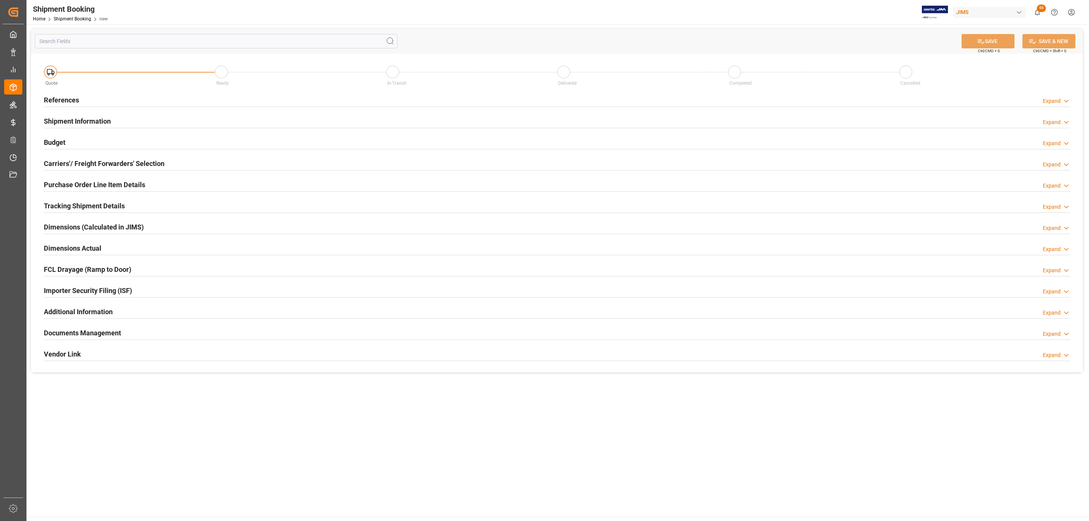
click at [100, 100] on div "References Expand" at bounding box center [557, 99] width 1026 height 14
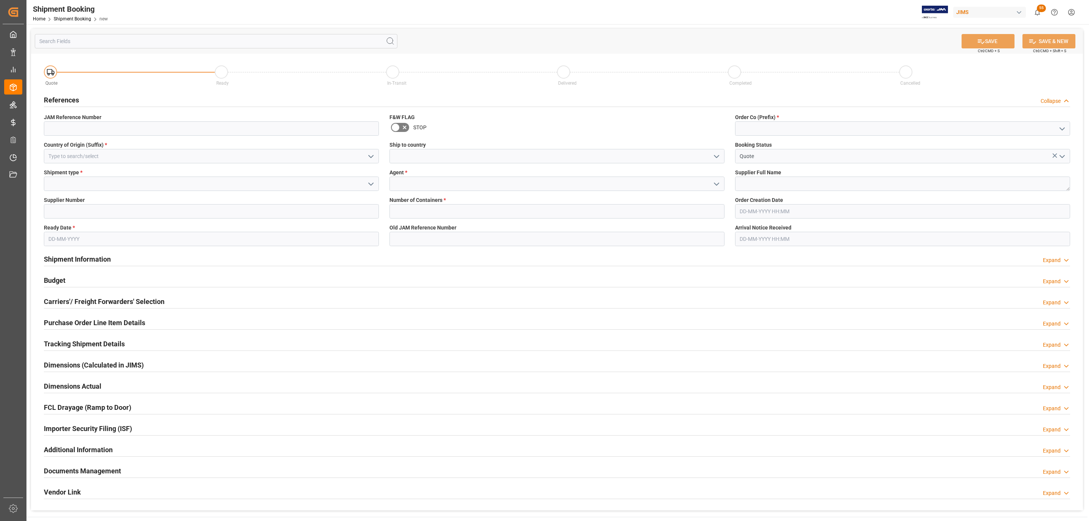
click at [372, 154] on icon "open menu" at bounding box center [370, 156] width 9 height 9
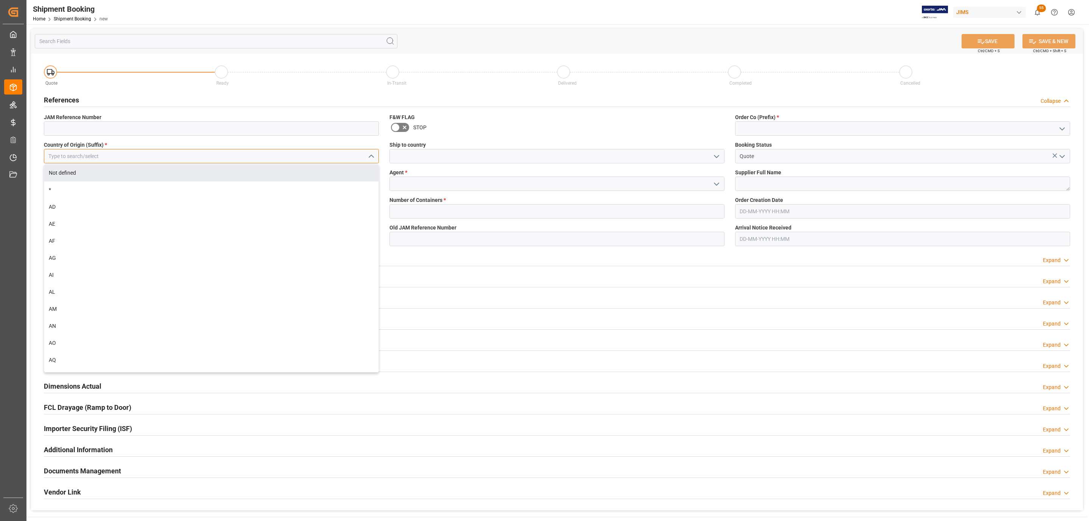
click at [75, 162] on input at bounding box center [211, 156] width 335 height 14
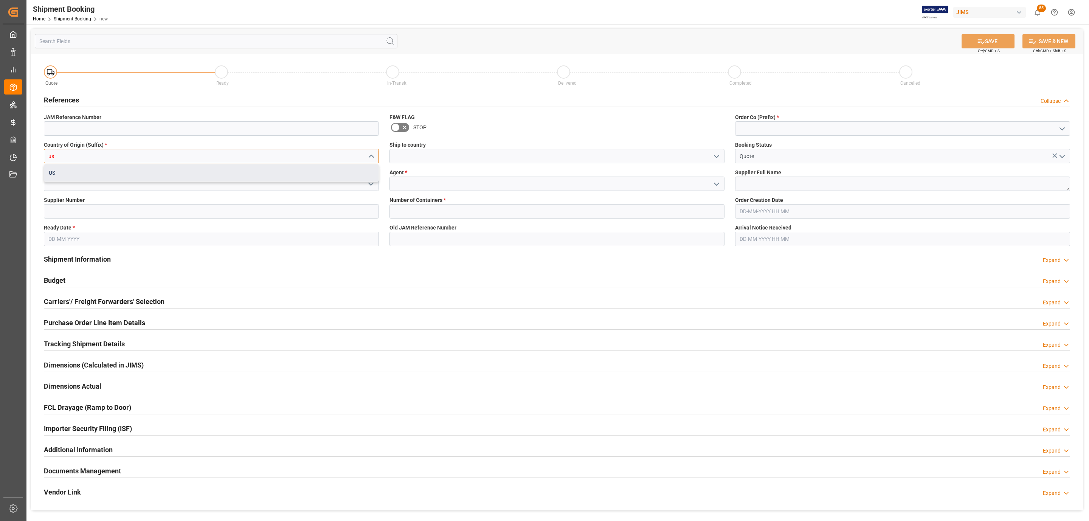
click at [65, 171] on div "US" at bounding box center [211, 172] width 334 height 17
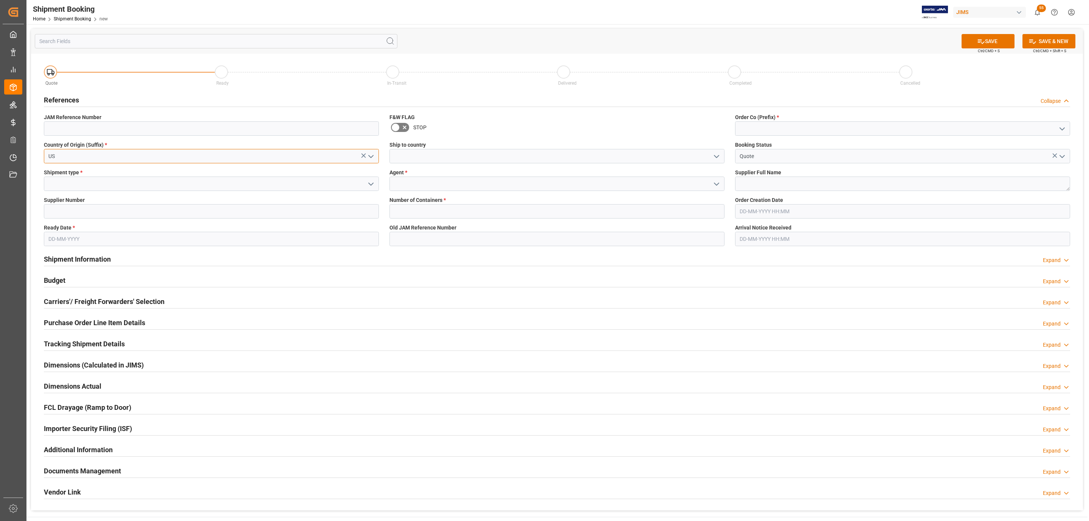
type input "US"
click at [373, 184] on icon "open menu" at bounding box center [370, 184] width 9 height 9
drag, startPoint x: 70, startPoint y: 226, endPoint x: 66, endPoint y: 227, distance: 3.9
click at [66, 227] on div "LCL FCL LTL FTL" at bounding box center [211, 226] width 334 height 68
click at [66, 227] on div "LTL" at bounding box center [211, 234] width 334 height 17
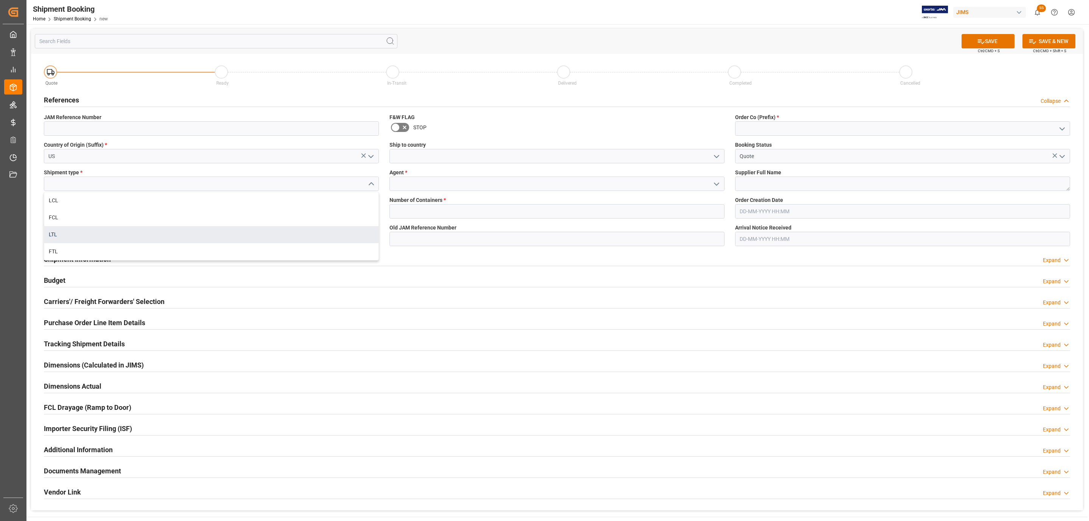
type input "LTL"
click at [75, 203] on span "Supplier Number" at bounding box center [64, 200] width 41 height 8
click at [715, 152] on icon "open menu" at bounding box center [716, 156] width 9 height 9
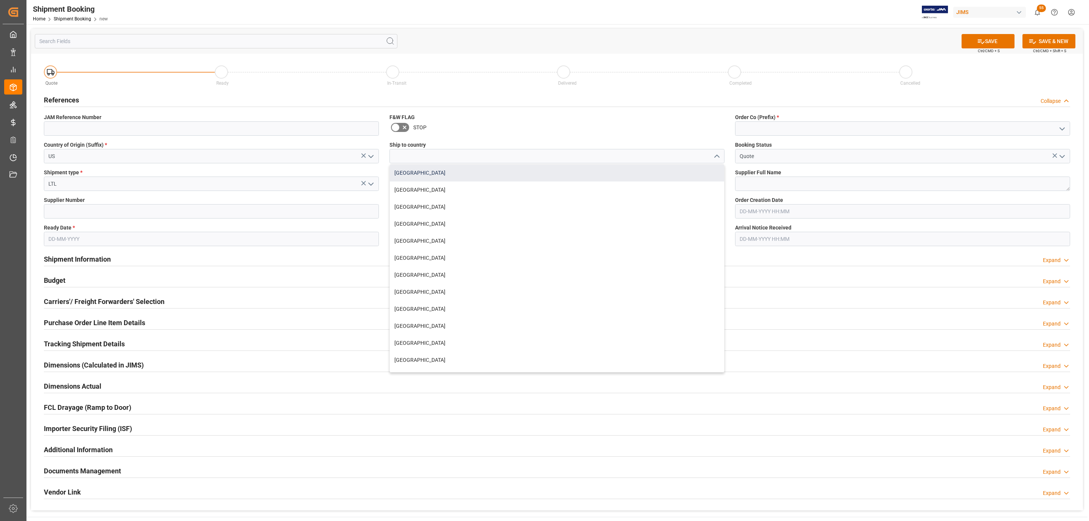
click at [420, 180] on div "[GEOGRAPHIC_DATA]" at bounding box center [557, 172] width 334 height 17
type input "[GEOGRAPHIC_DATA]"
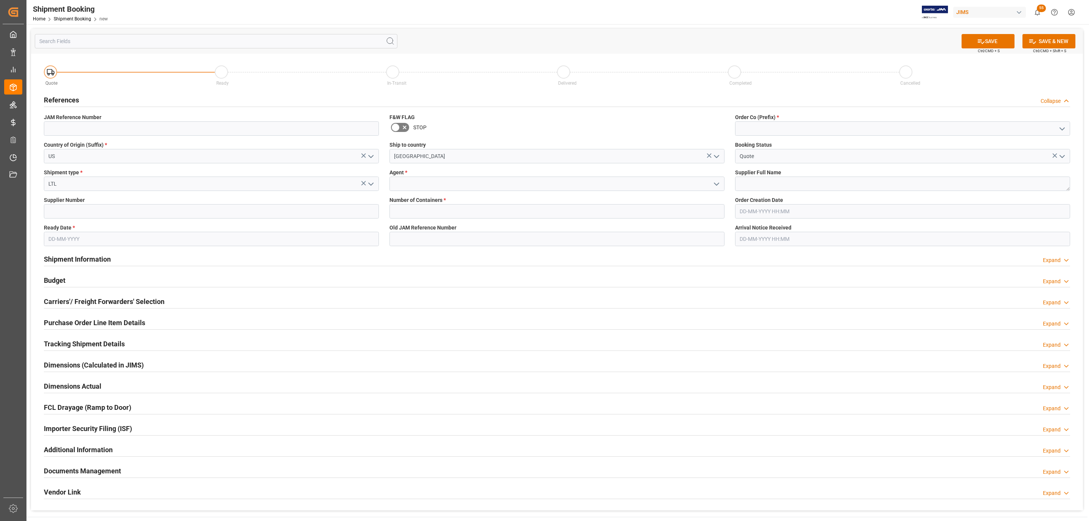
click at [715, 184] on icon "open menu" at bounding box center [716, 184] width 9 height 9
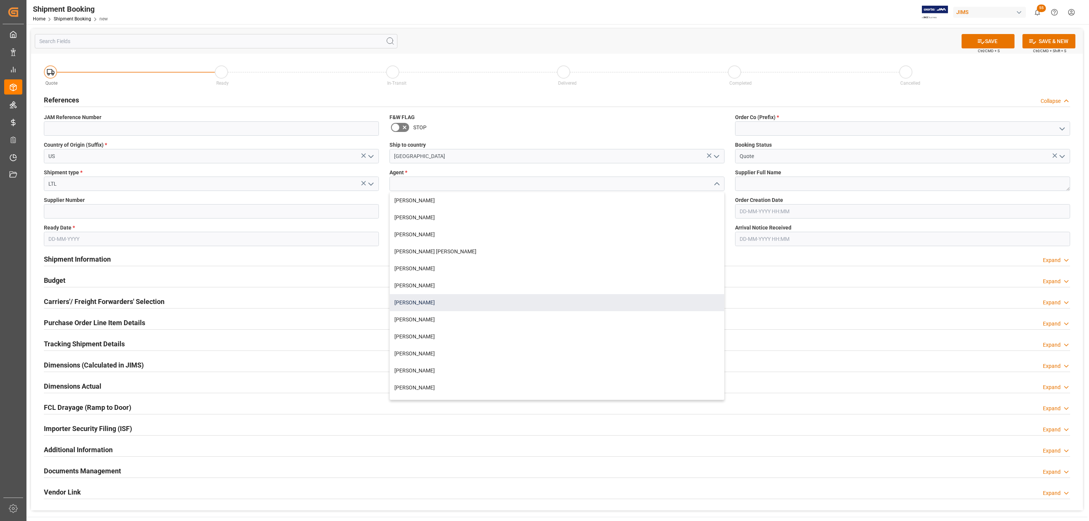
click at [429, 296] on div "[PERSON_NAME]" at bounding box center [557, 302] width 334 height 17
type input "[PERSON_NAME]"
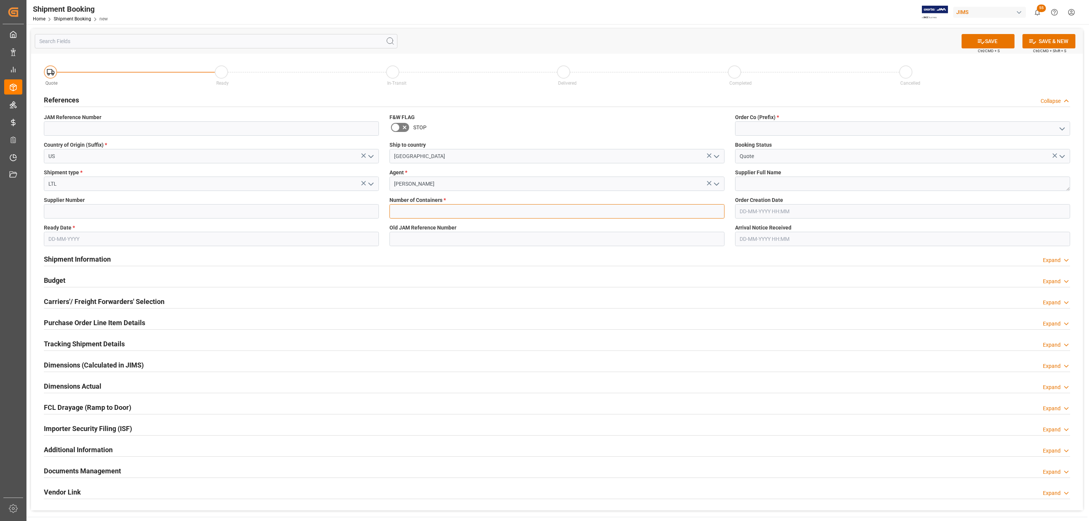
click at [411, 213] on input "text" at bounding box center [556, 211] width 335 height 14
type input "0"
click at [1059, 127] on icon "open menu" at bounding box center [1061, 128] width 9 height 9
click at [824, 160] on div "77" at bounding box center [902, 162] width 334 height 17
type input "77"
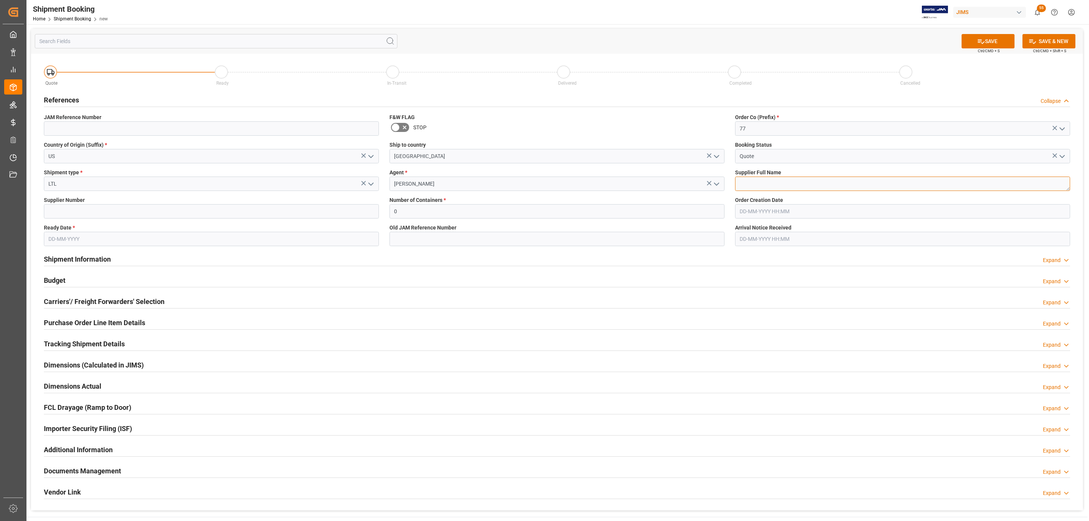
click at [778, 182] on textarea at bounding box center [902, 184] width 335 height 14
paste textarea "Revolution Acoustics, Ltd"
type textarea "Revolution Acoustics, Ltd."
click at [60, 237] on input "text" at bounding box center [211, 239] width 335 height 14
click at [68, 300] on span "7" at bounding box center [68, 299] width 3 height 5
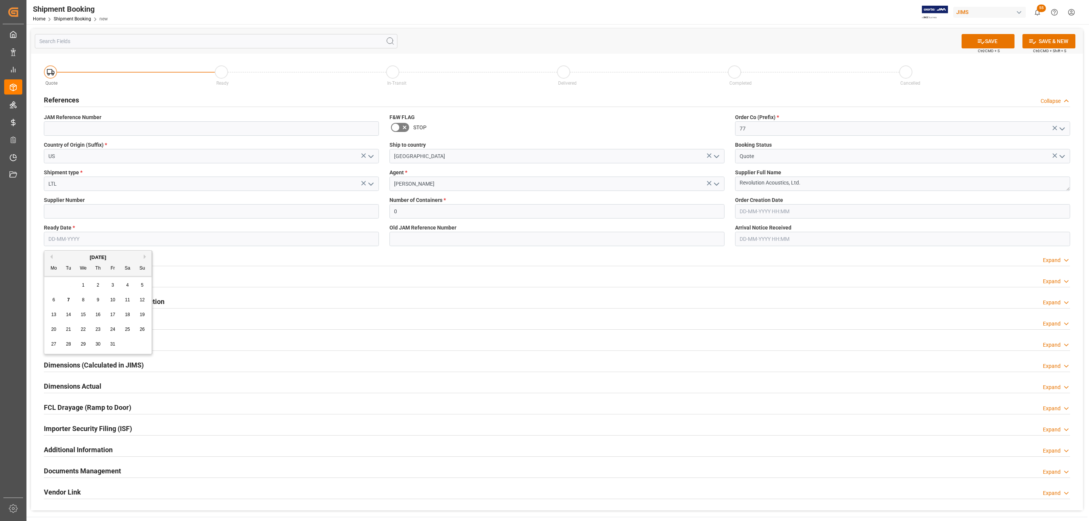
type input "[DATE]"
click at [996, 36] on button "SAVE" at bounding box center [987, 41] width 53 height 14
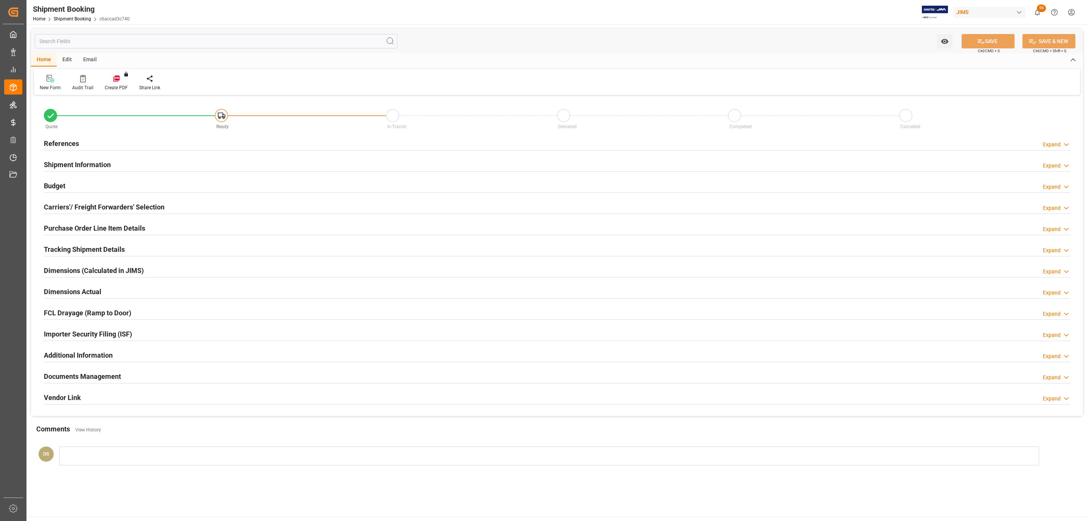
type input "77-11400-US"
type input "77"
type input "US"
type input "[GEOGRAPHIC_DATA]"
type input "Quote"
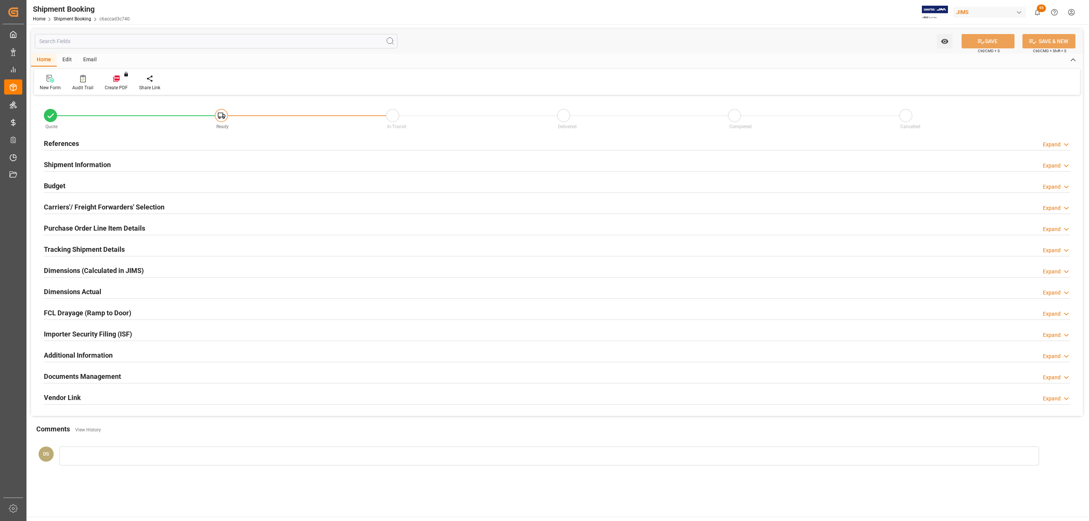
type input "LTL"
type input "[PERSON_NAME]"
type textarea "Revolution Acoustics, Ltd."
type input "0"
type input "[DATE]"
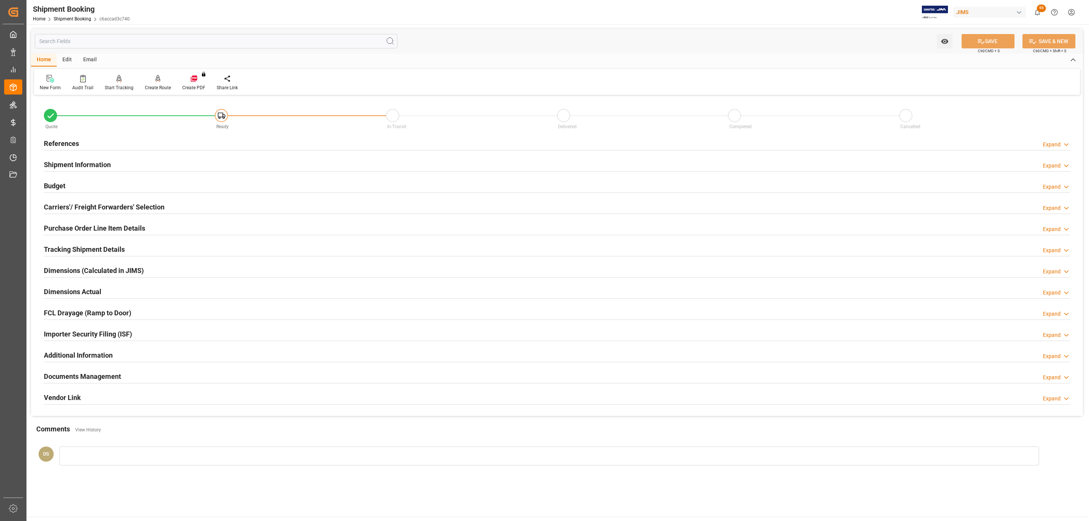
click at [89, 141] on div "References Expand" at bounding box center [557, 143] width 1026 height 14
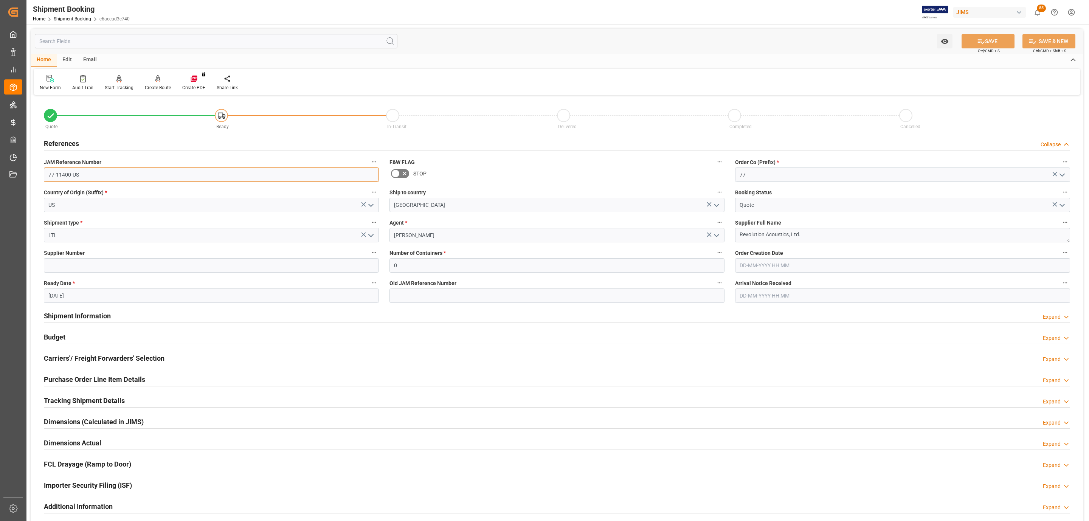
click at [91, 177] on input "77-11400-US" at bounding box center [211, 174] width 335 height 14
click at [124, 352] on div "Carriers'/ Freight Forwarders' Selection" at bounding box center [104, 357] width 121 height 14
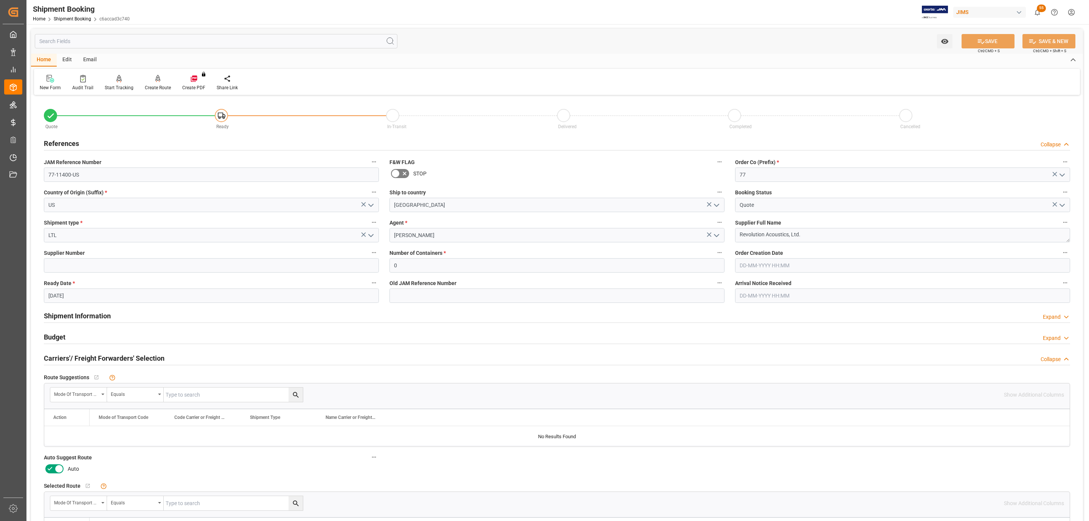
click at [56, 480] on div "Selected Route   No child Object linked Mode of Transport Code Equals Show Addi…" at bounding box center [557, 518] width 1037 height 81
click at [53, 472] on icon at bounding box center [49, 468] width 9 height 9
click at [0, 0] on input "checkbox" at bounding box center [0, 0] width 0 height 0
click at [978, 36] on button "SAVE" at bounding box center [987, 41] width 53 height 14
